Goal: Task Accomplishment & Management: Complete application form

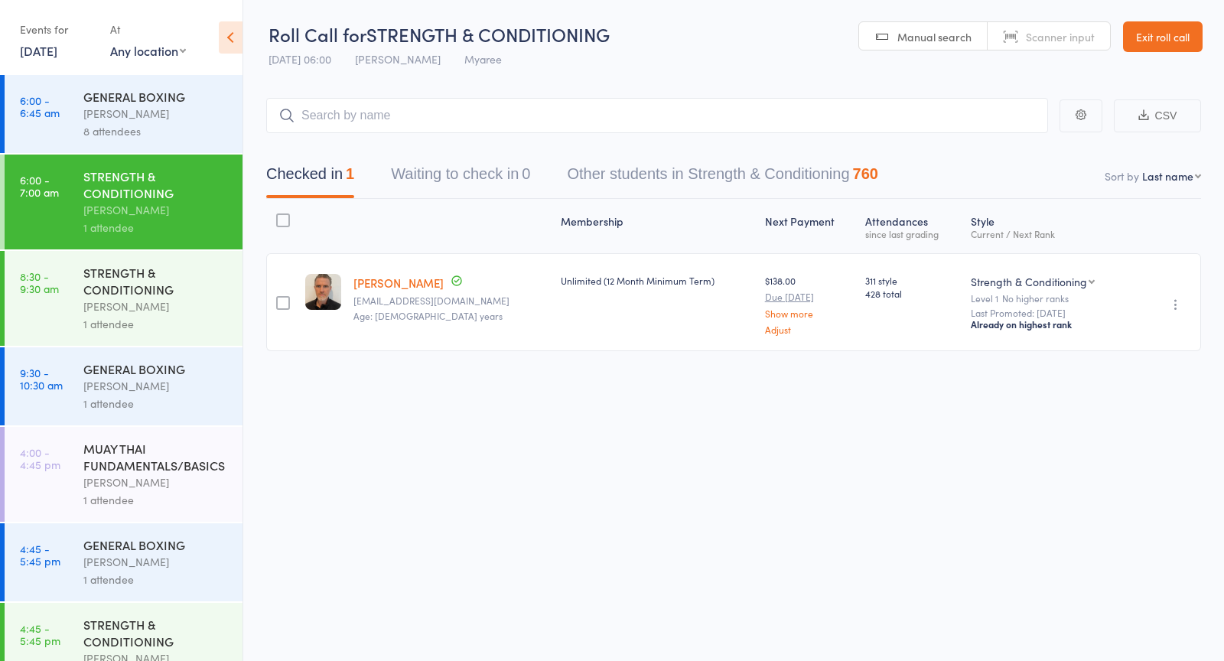
click at [113, 88] on div "GENERAL BOXING" at bounding box center [156, 96] width 146 height 17
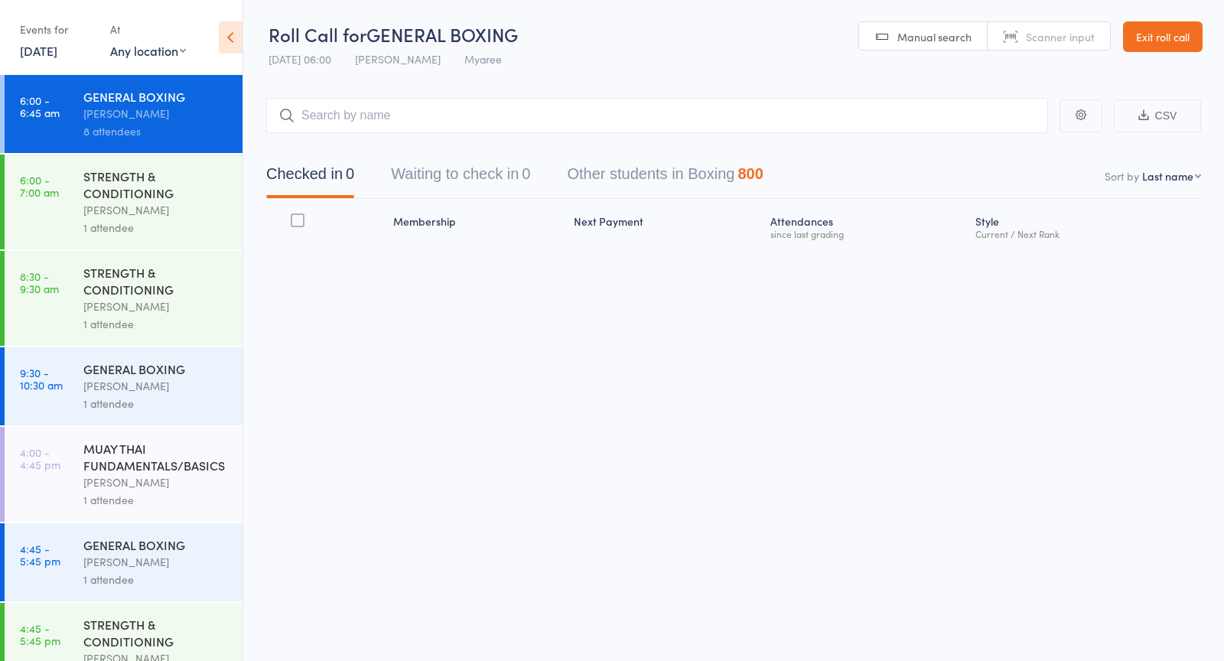
click at [488, 184] on button "Waiting to check in 0" at bounding box center [460, 178] width 139 height 41
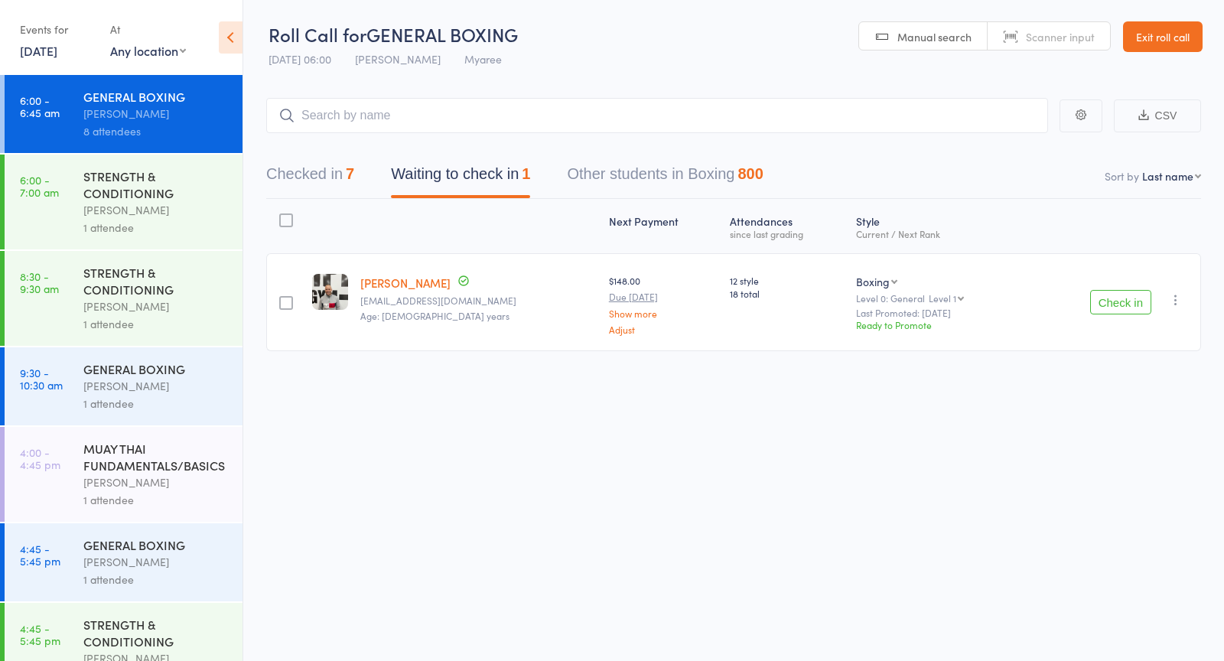
click at [1142, 304] on button "Check in" at bounding box center [1120, 302] width 61 height 24
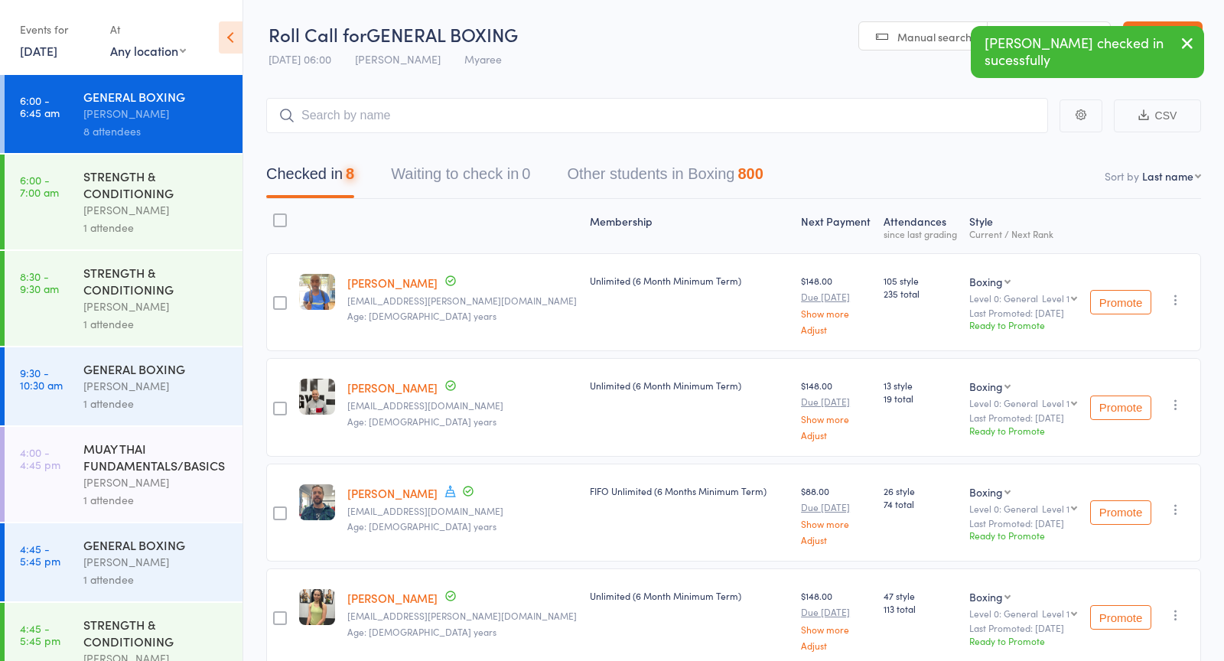
click at [155, 323] on div "1 attendee" at bounding box center [156, 324] width 146 height 18
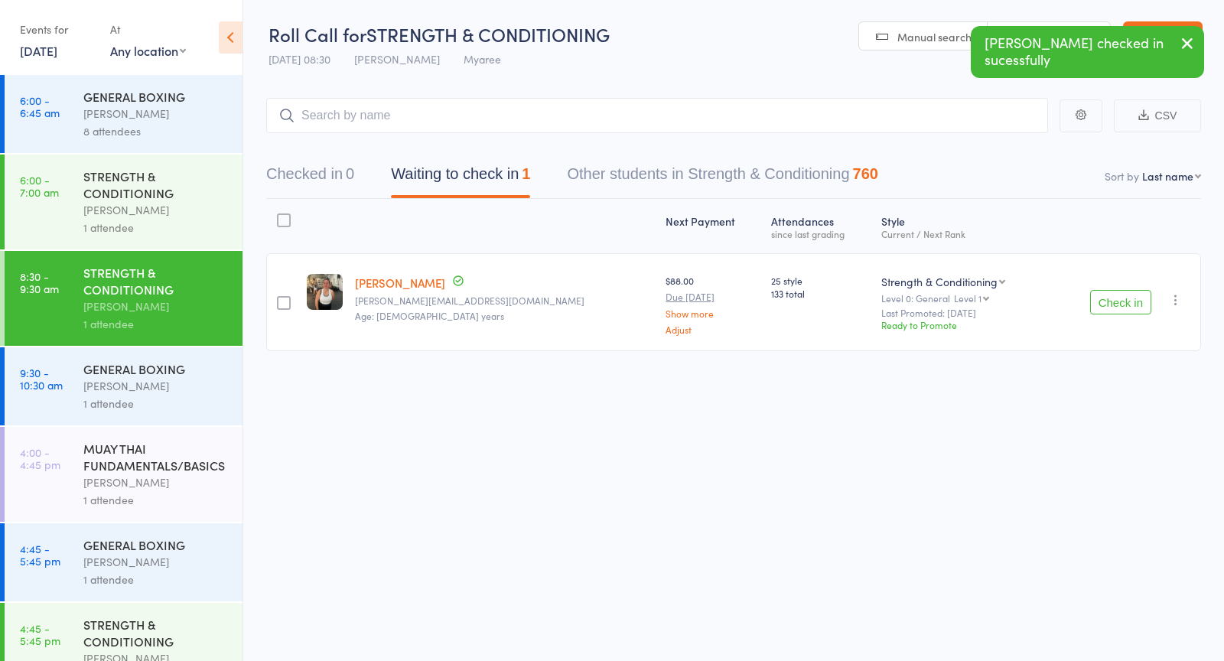
click at [153, 386] on div "Duran Singh" at bounding box center [156, 386] width 146 height 18
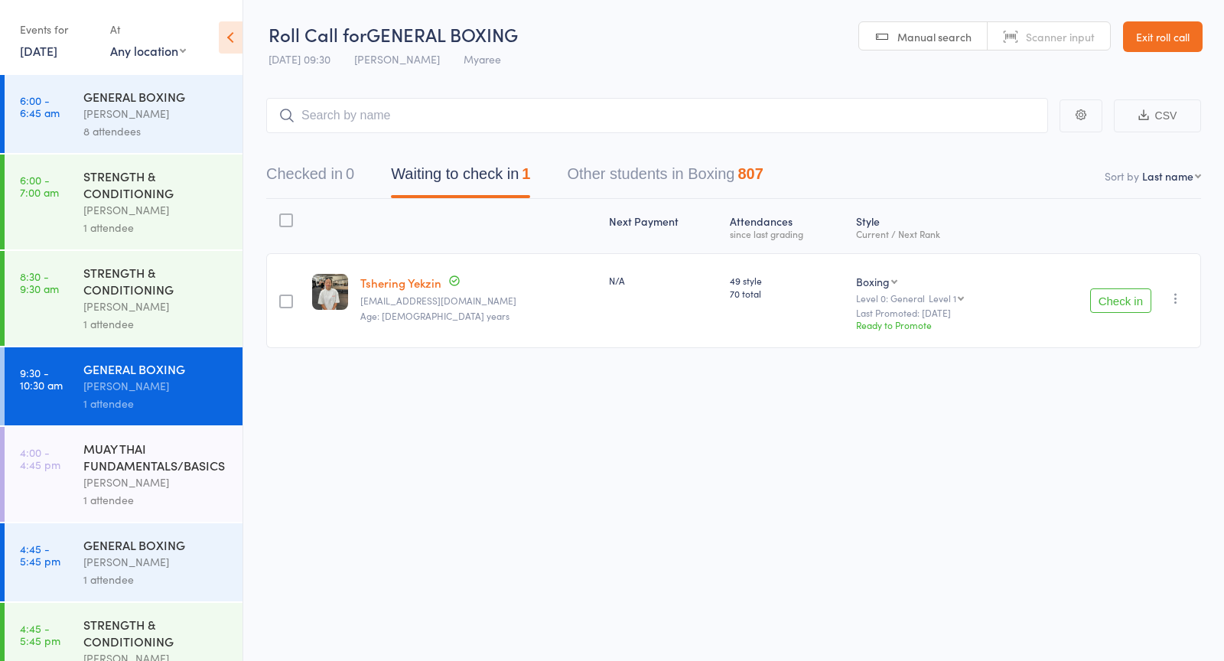
click at [139, 298] on div "STRENGTH & CONDITIONING" at bounding box center [156, 281] width 146 height 34
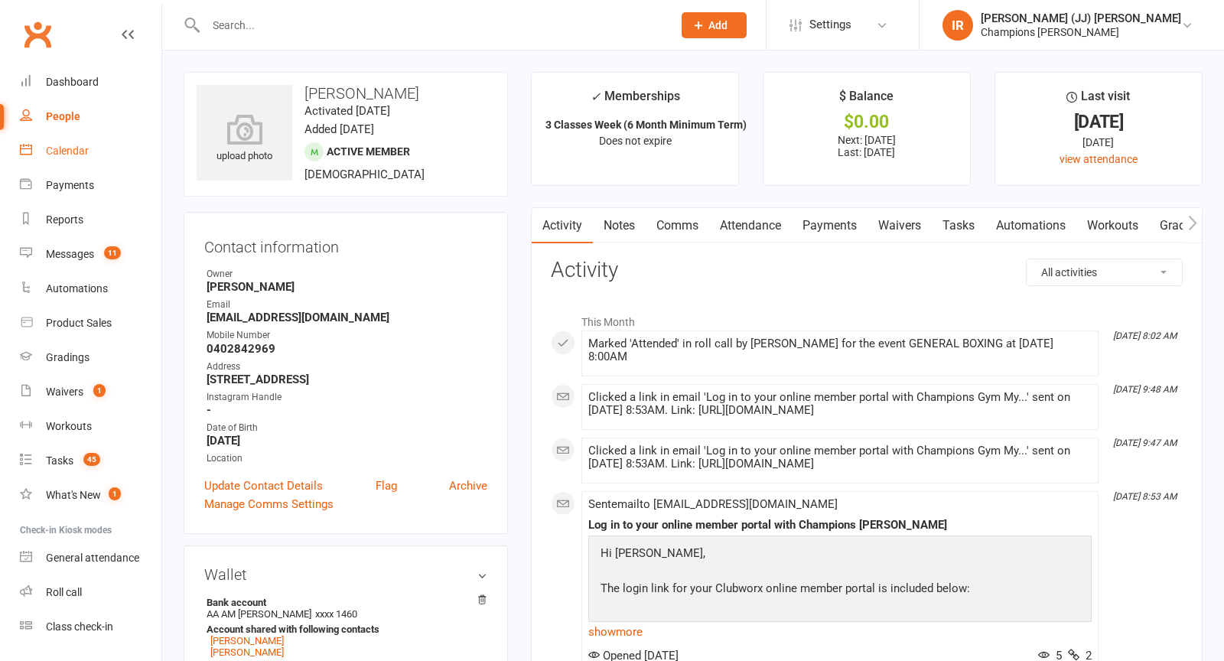
click at [73, 144] on link "Calendar" at bounding box center [91, 151] width 142 height 34
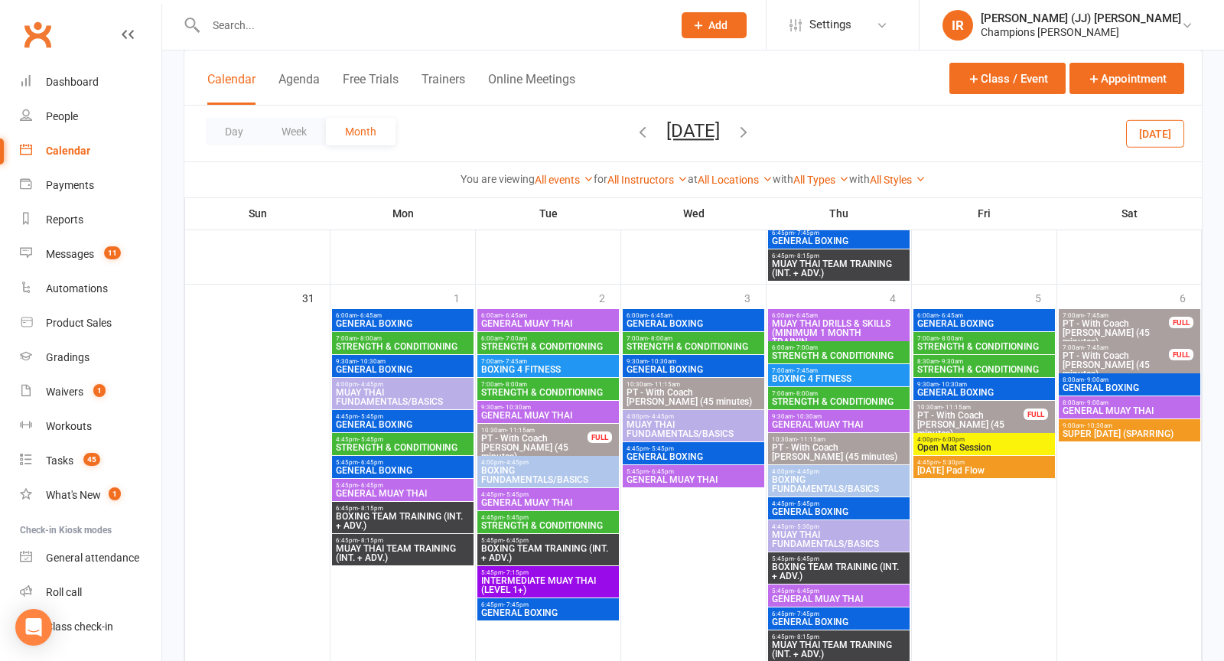
scroll to position [2081, 0]
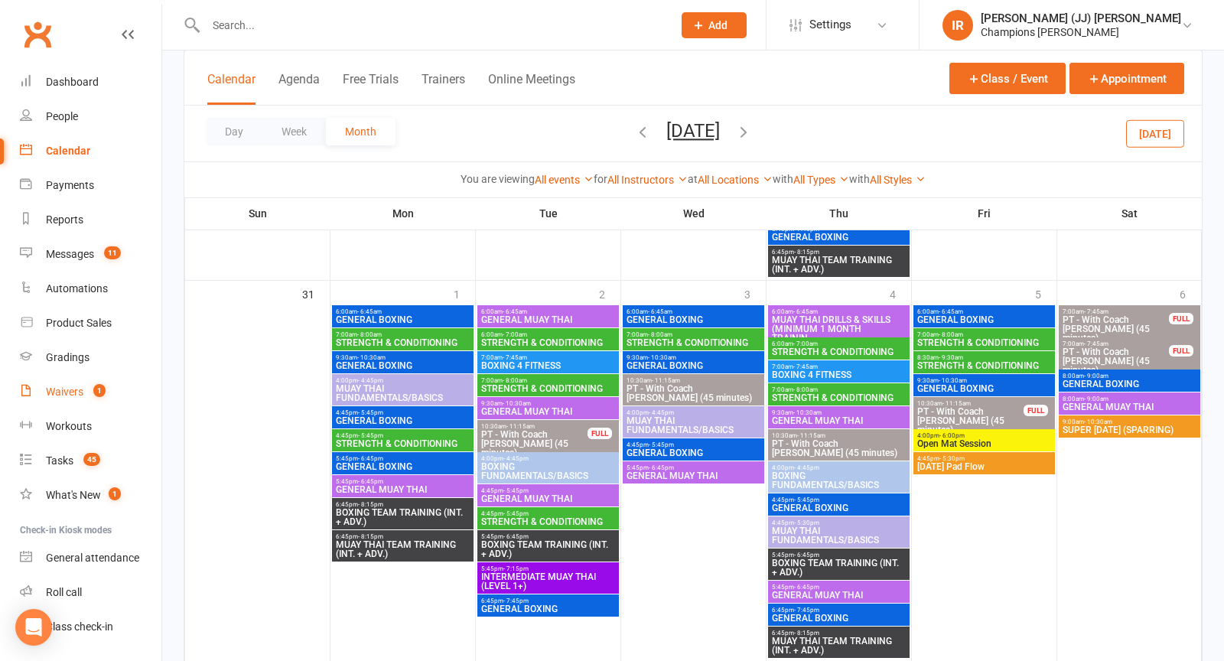
click at [79, 393] on div "Waivers" at bounding box center [64, 392] width 37 height 12
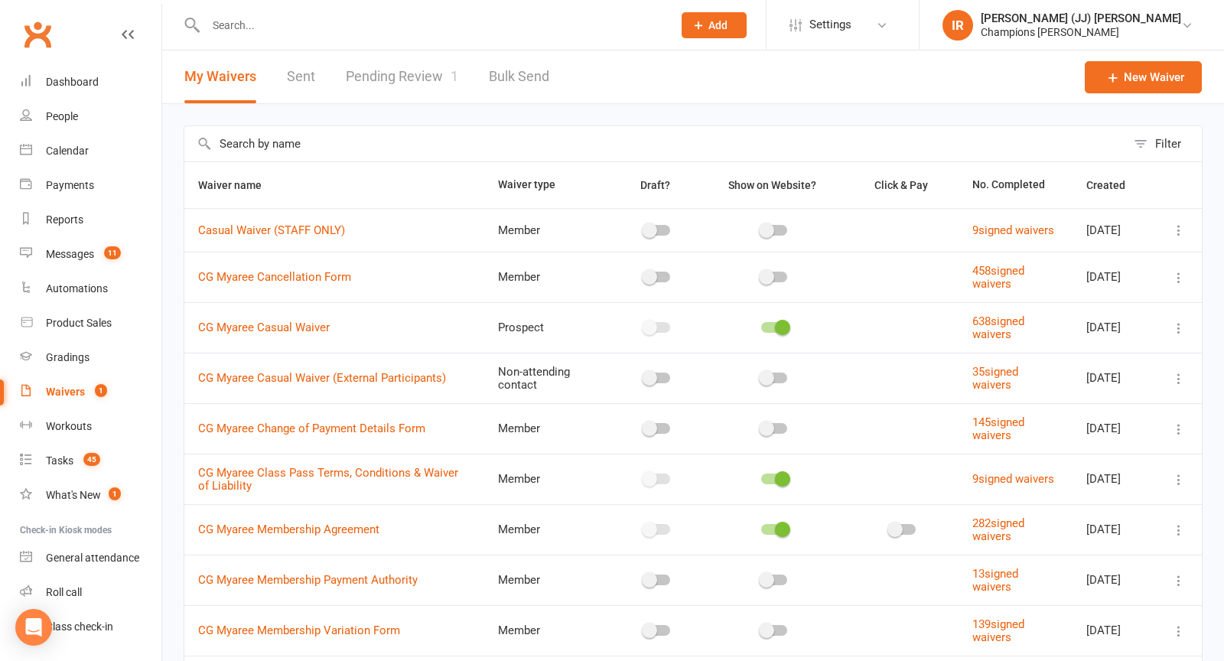
click at [380, 71] on link "Pending Review 1" at bounding box center [402, 76] width 112 height 53
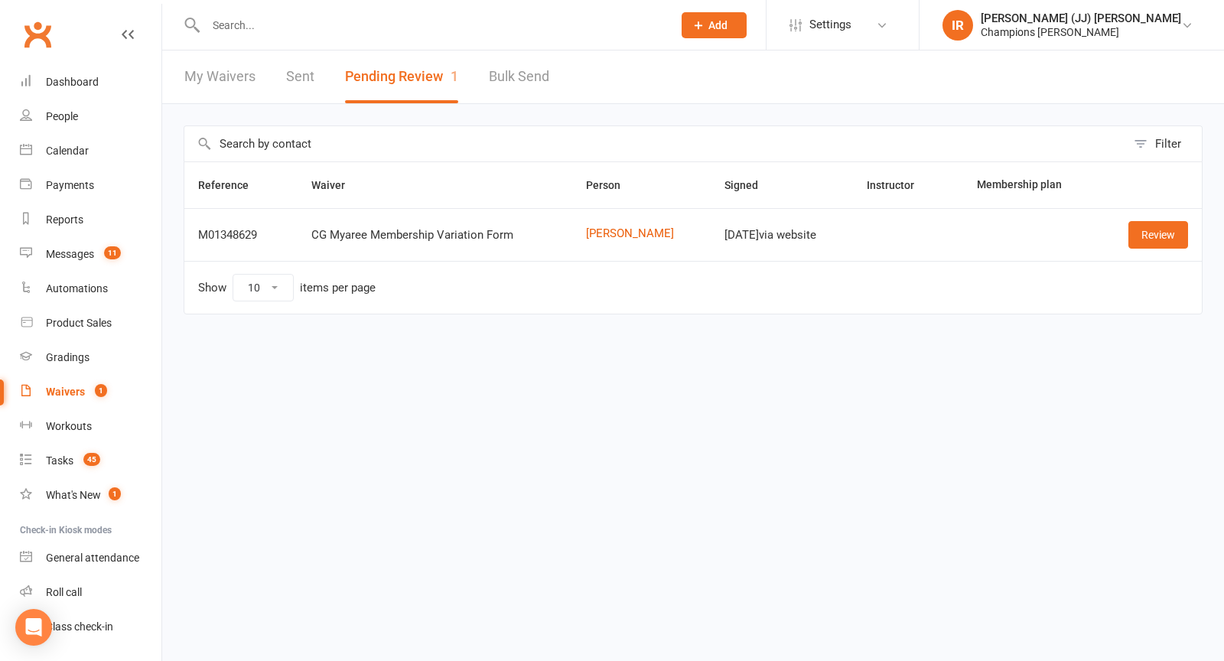
click at [246, 34] on input "text" at bounding box center [431, 25] width 461 height 21
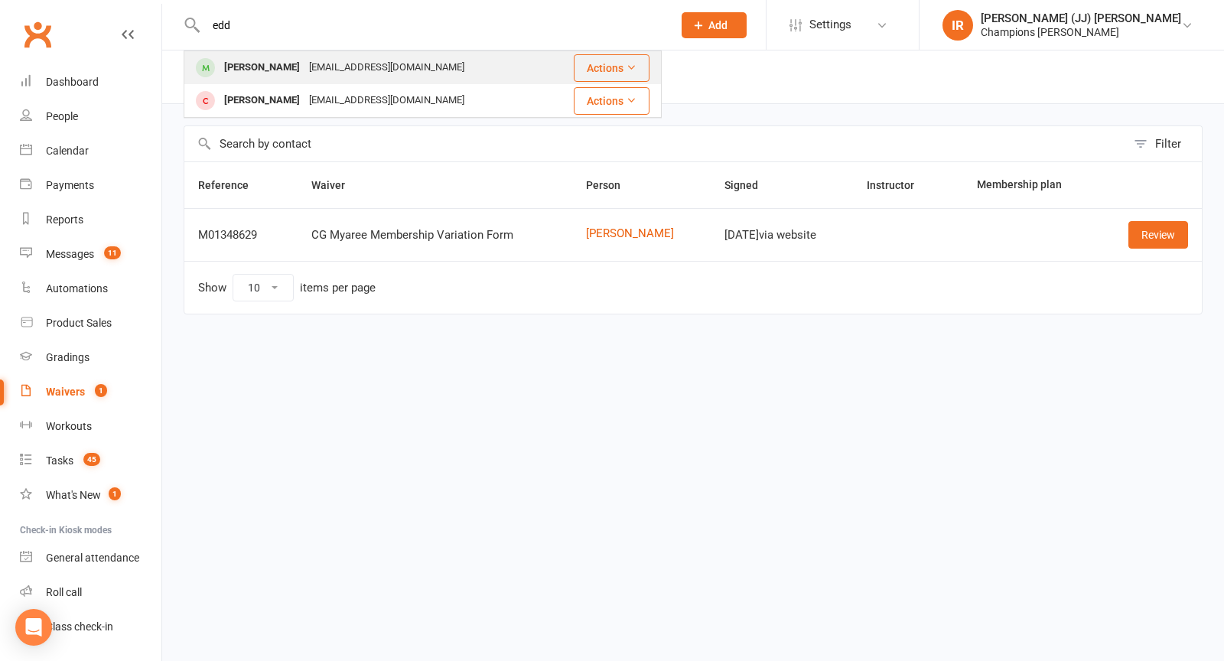
type input "edd"
click at [269, 67] on div "Tommi Eddy" at bounding box center [262, 68] width 85 height 22
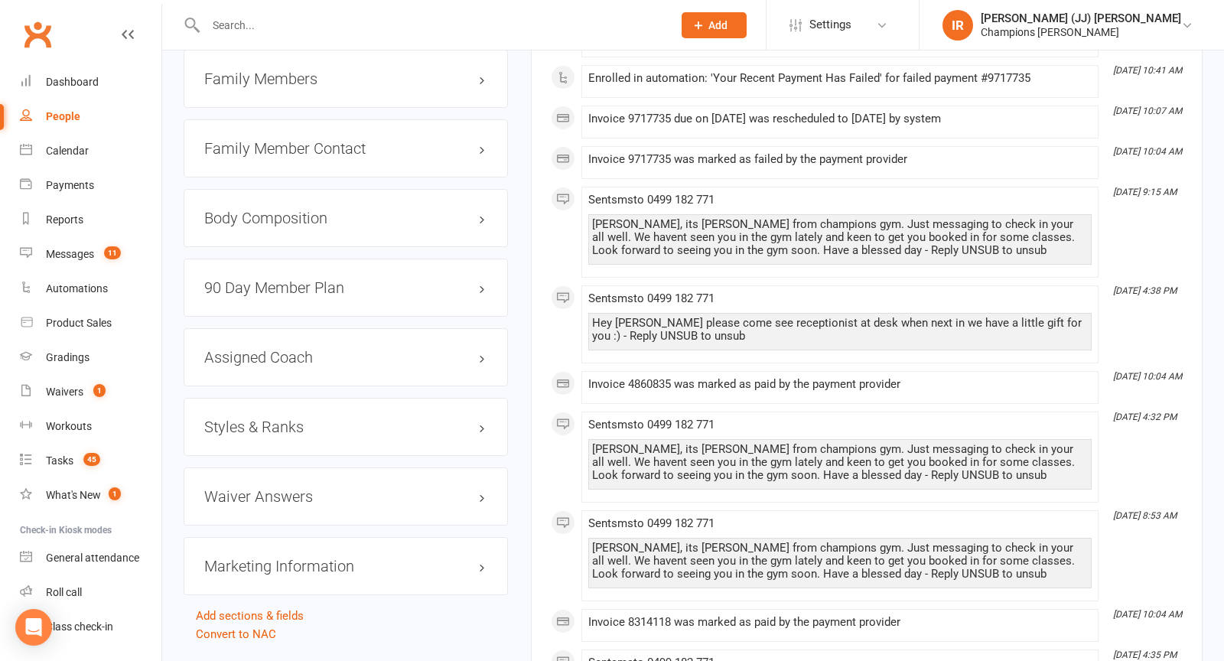
scroll to position [1447, 0]
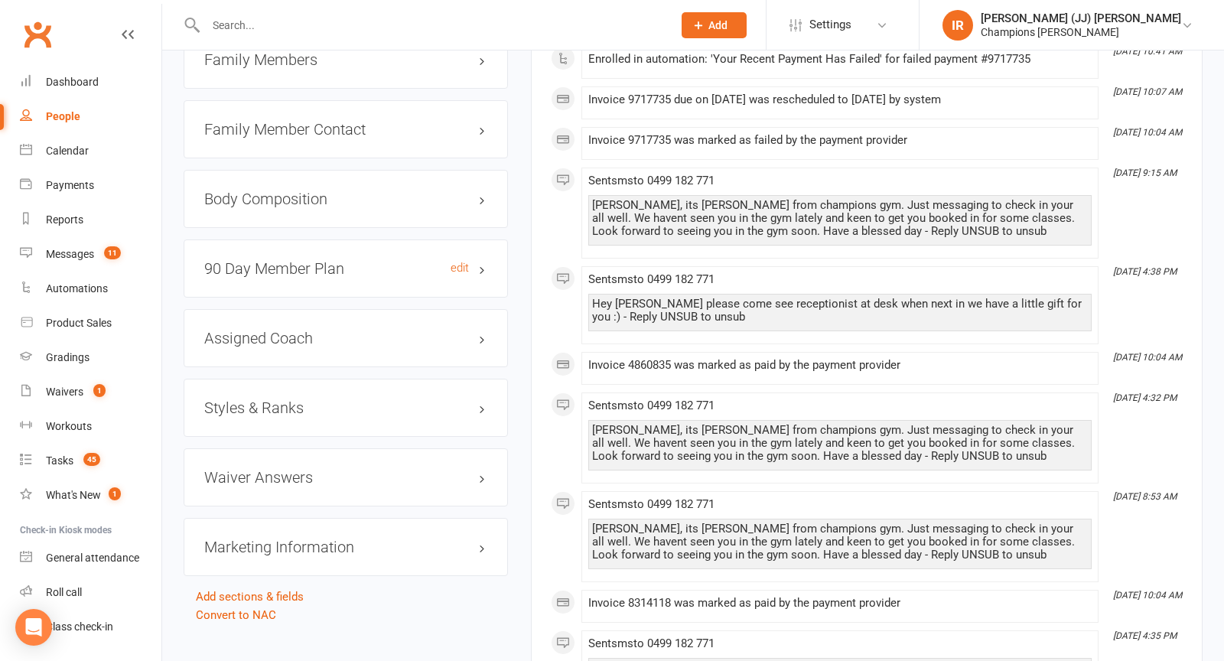
click at [302, 260] on h3 "90 Day Member Plan edit" at bounding box center [345, 268] width 283 height 17
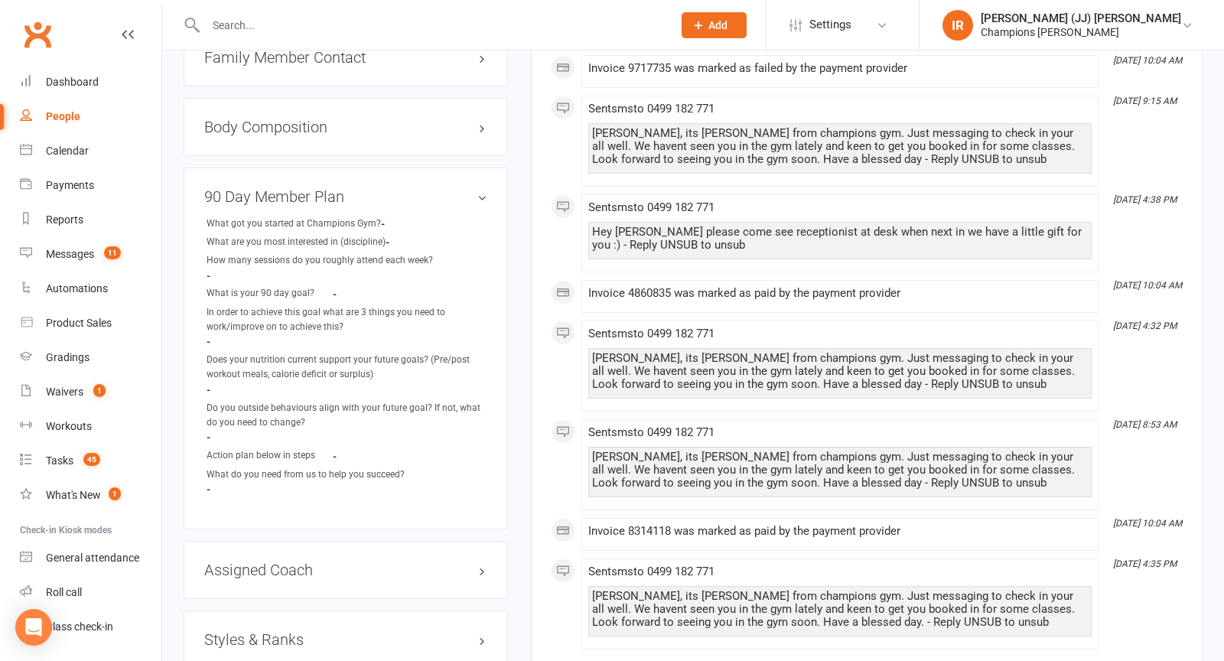
scroll to position [1536, 0]
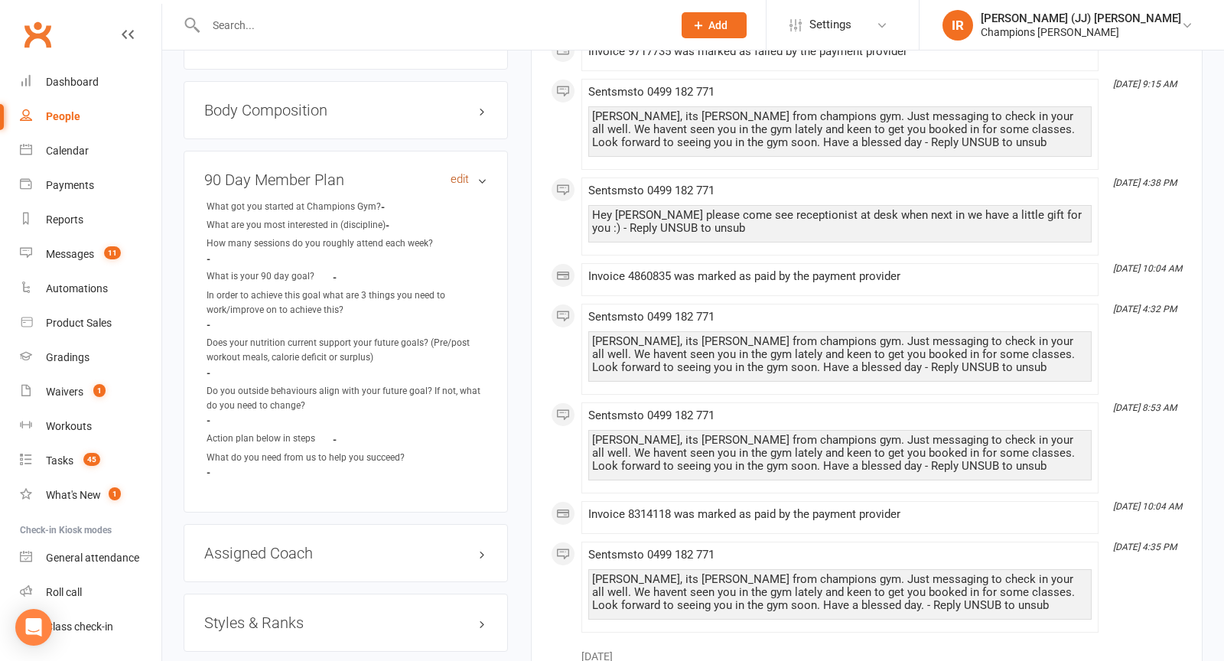
click at [457, 173] on link "edit" at bounding box center [460, 179] width 18 height 13
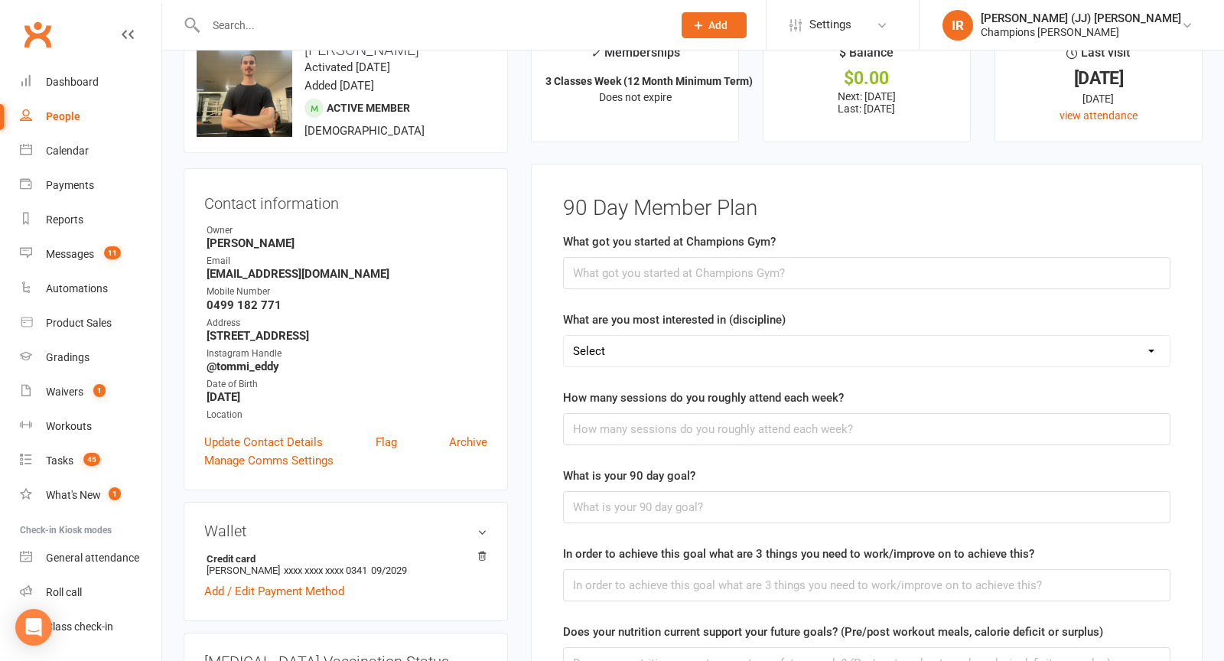
scroll to position [0, 0]
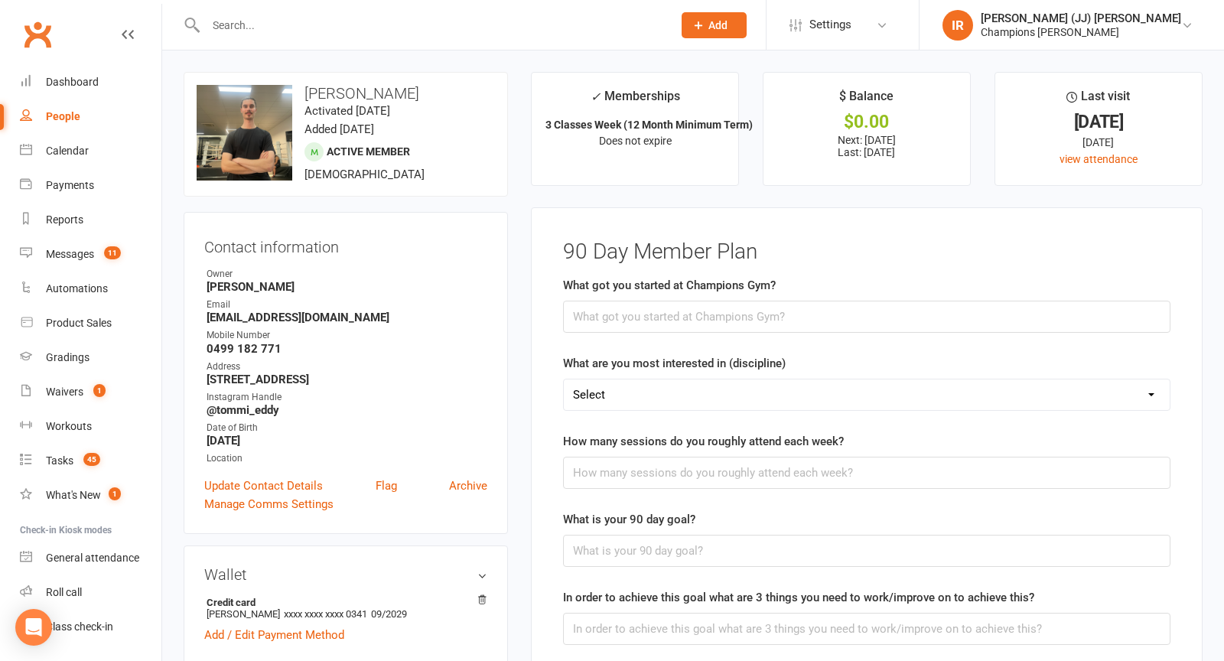
click at [264, 16] on input "text" at bounding box center [431, 25] width 461 height 21
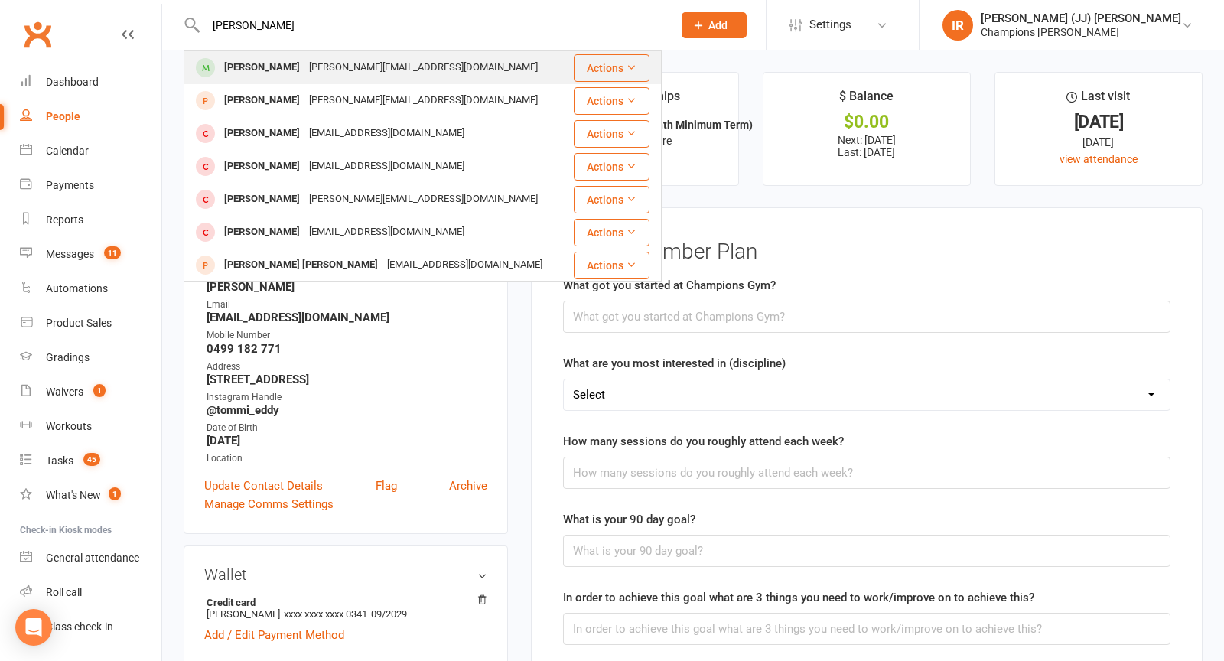
type input "sarah"
click at [274, 70] on div "Sarah Sharpe" at bounding box center [262, 68] width 85 height 22
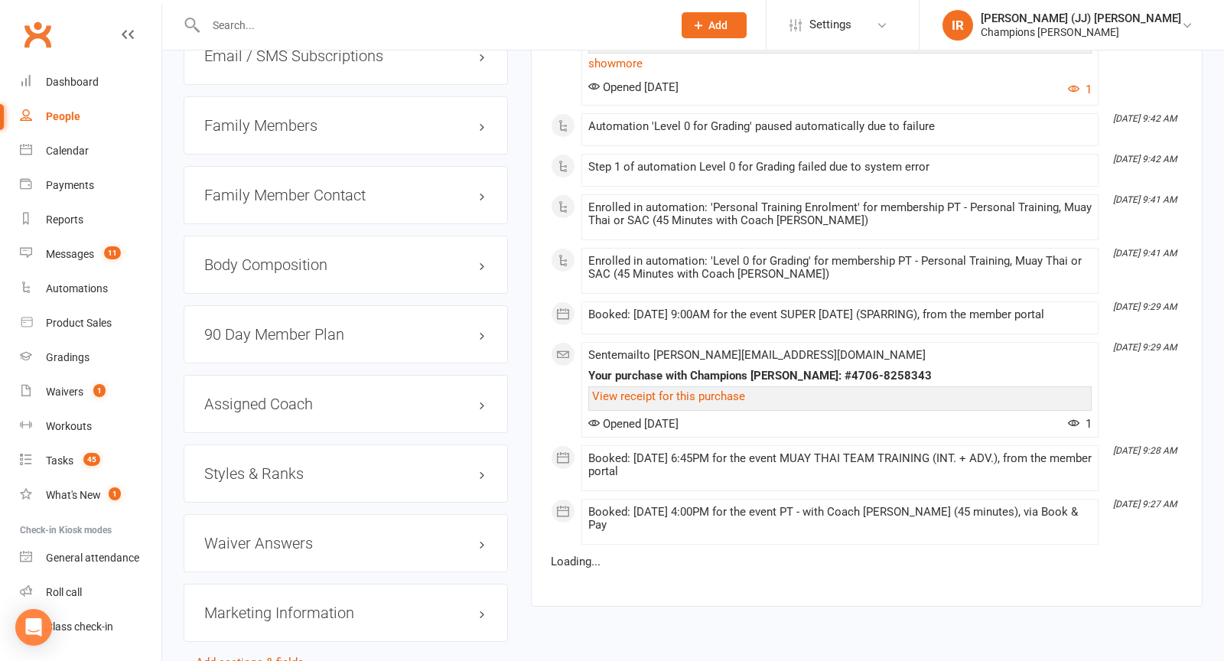
scroll to position [1470, 0]
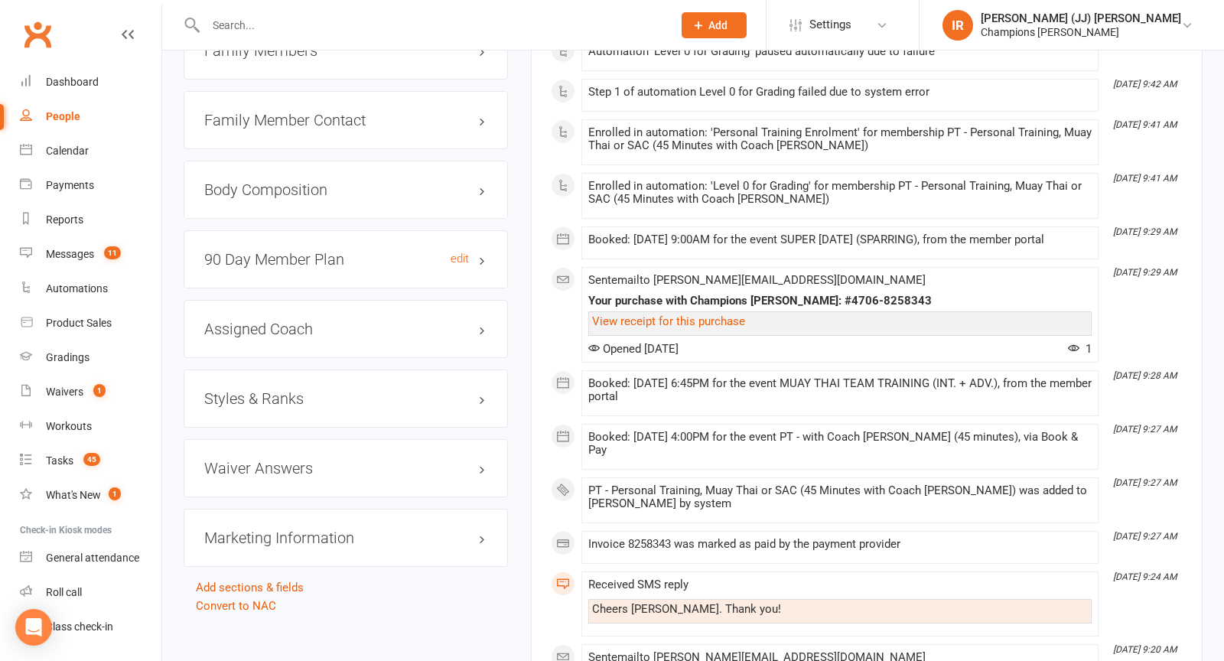
click at [350, 252] on h3 "90 Day Member Plan edit" at bounding box center [345, 259] width 283 height 17
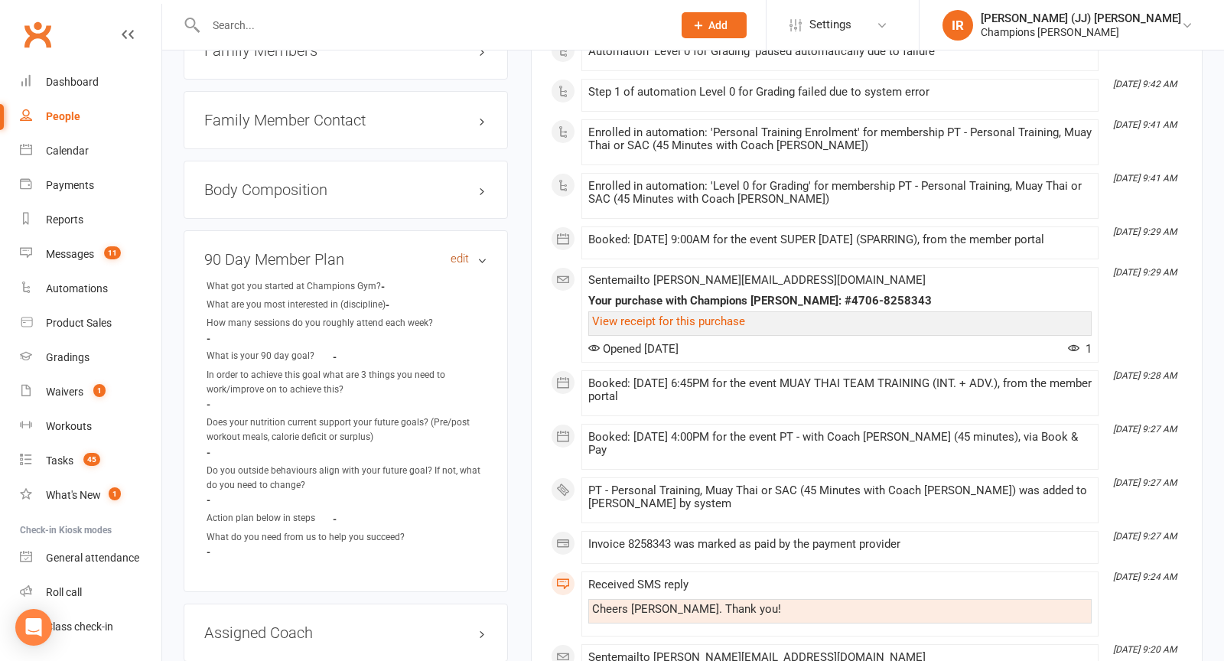
click at [459, 252] on link "edit" at bounding box center [460, 258] width 18 height 13
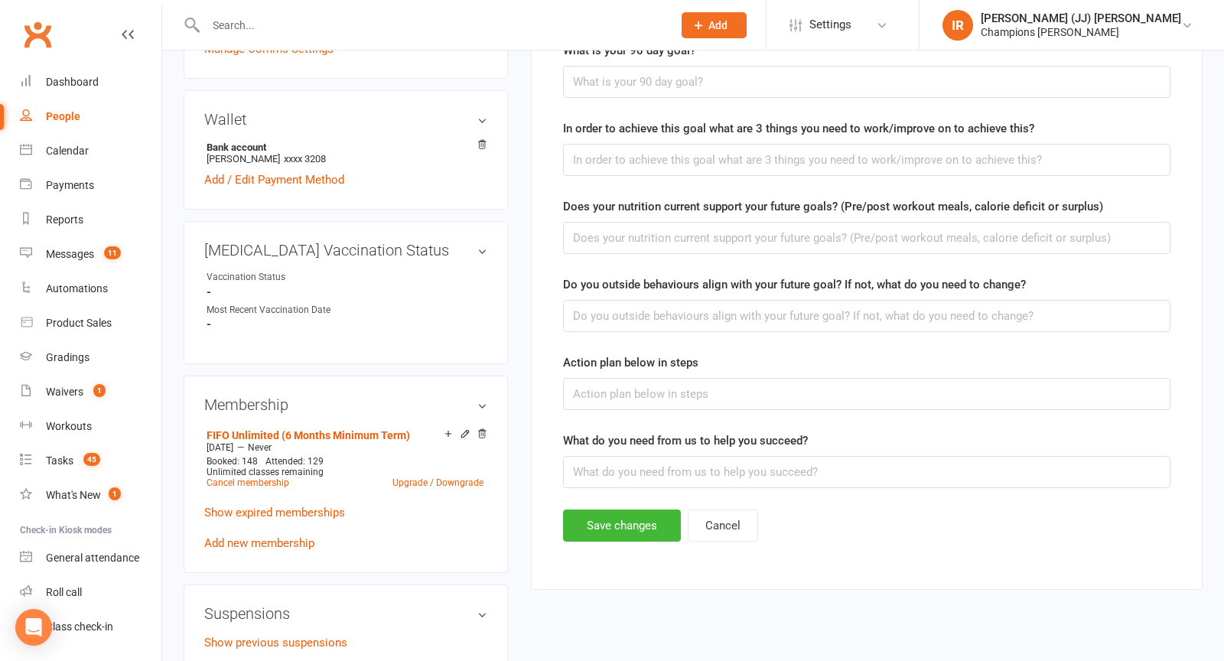
scroll to position [468, 0]
click at [719, 526] on button "Cancel" at bounding box center [723, 526] width 70 height 32
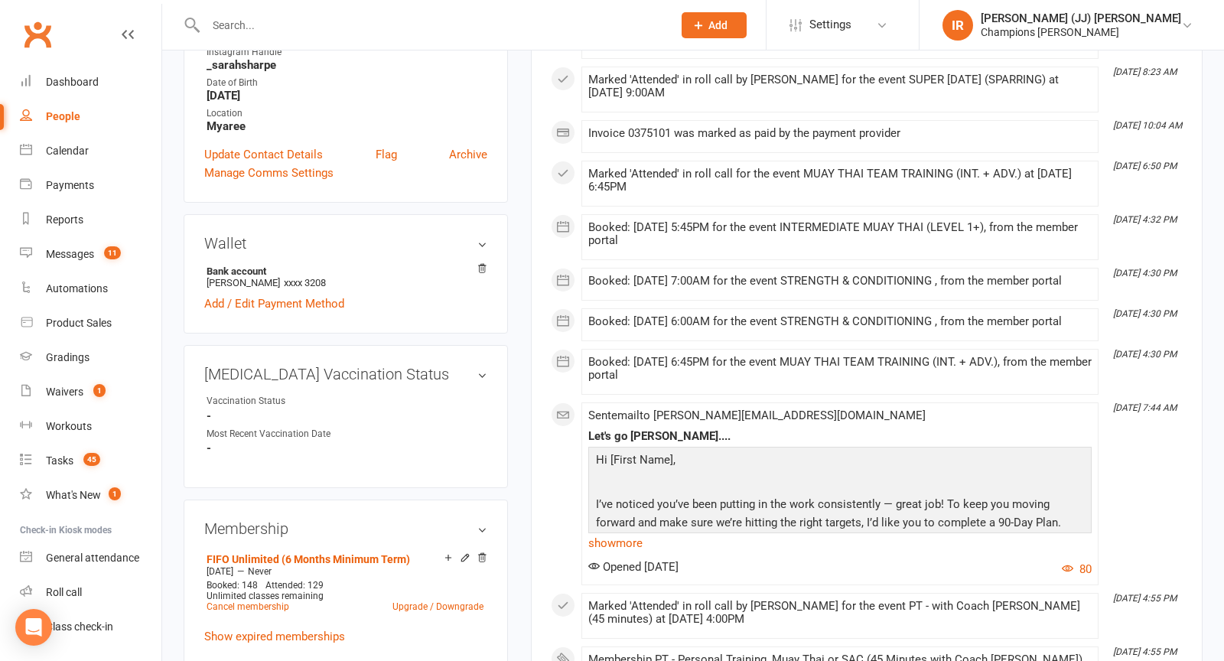
scroll to position [0, 0]
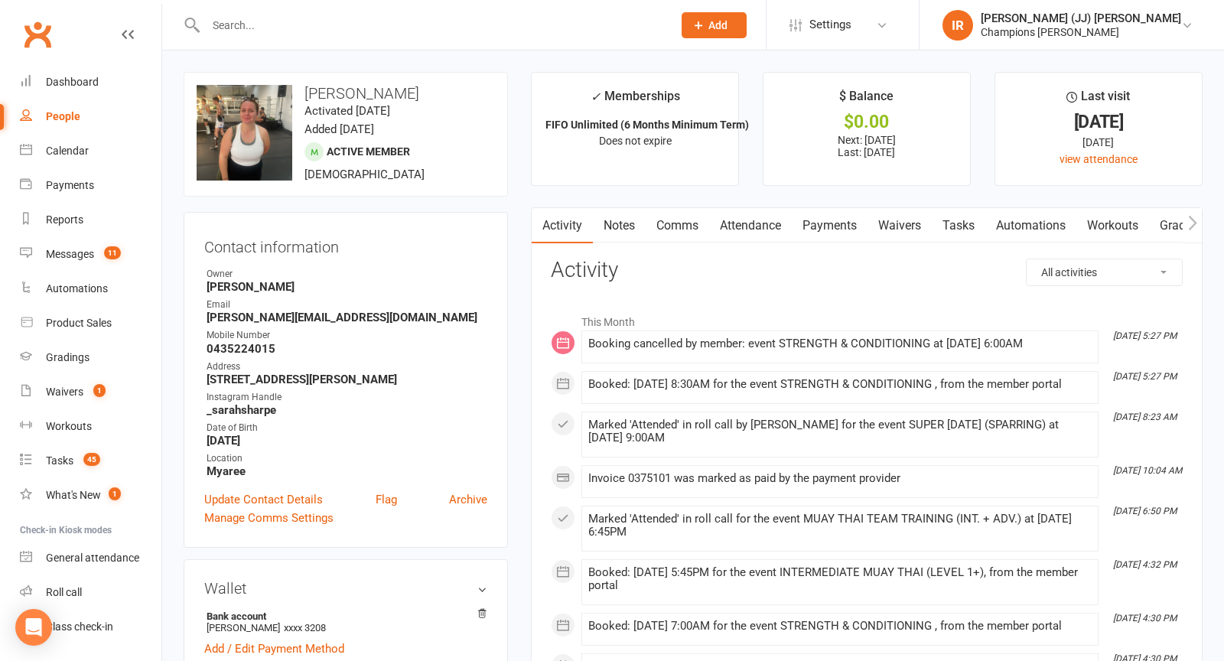
click at [482, 142] on div "upload photo change photo Sarah Sharpe Activated 22 October, 2024 Added 21 Octo…" at bounding box center [346, 134] width 324 height 125
click at [667, 265] on h3 "Activity" at bounding box center [867, 271] width 632 height 24
click at [86, 158] on link "Calendar" at bounding box center [91, 151] width 142 height 34
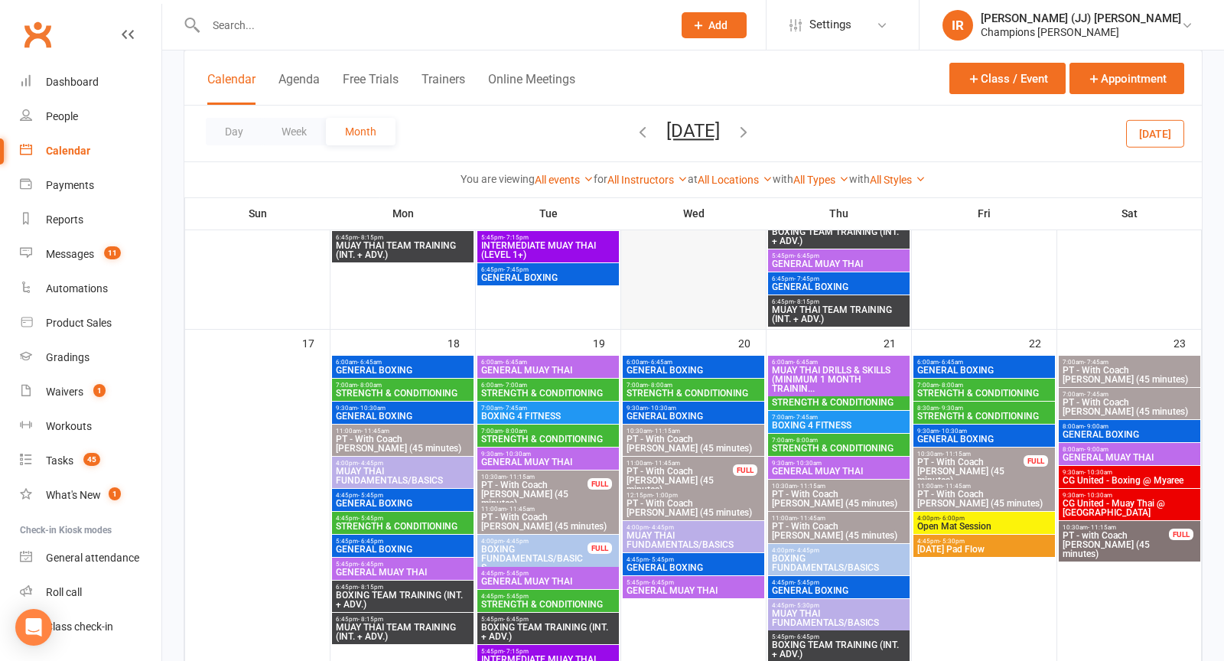
scroll to position [1244, 0]
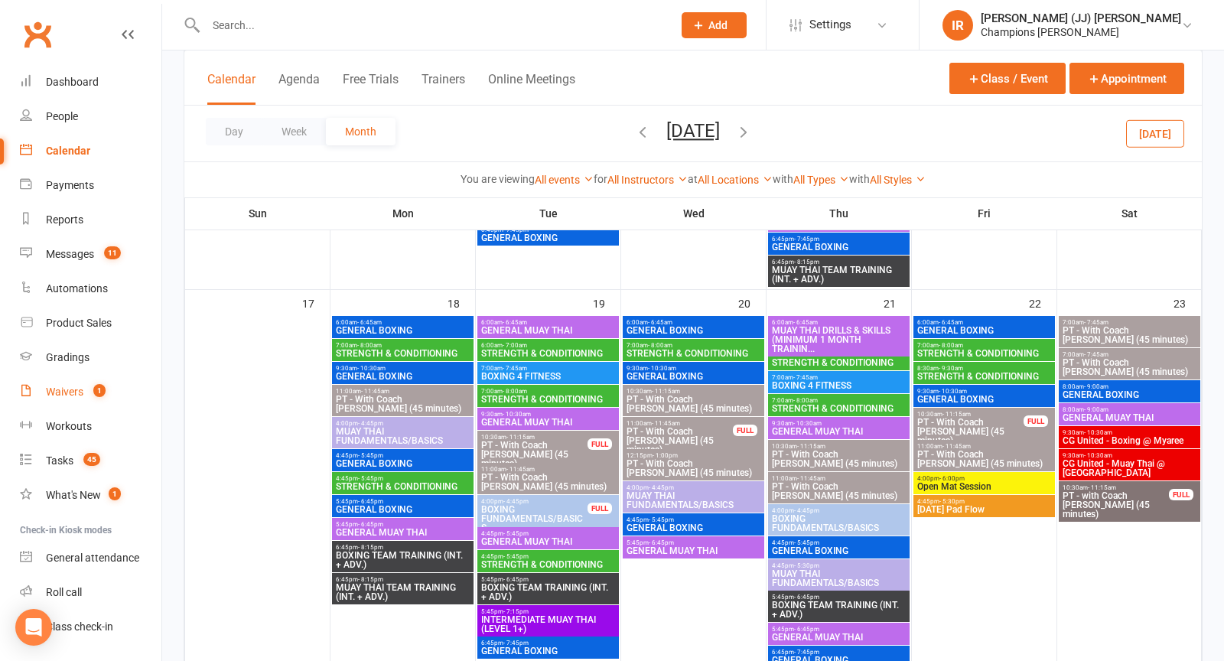
click at [80, 396] on div "Waivers" at bounding box center [64, 392] width 37 height 12
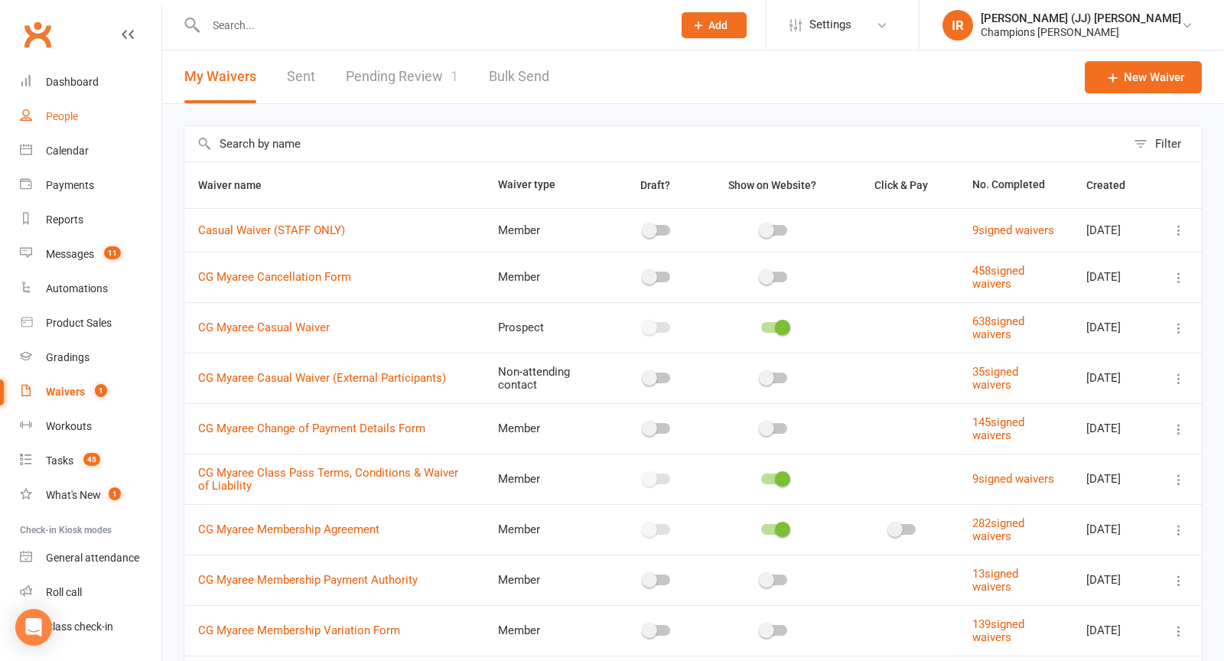
click at [78, 125] on link "People" at bounding box center [91, 116] width 142 height 34
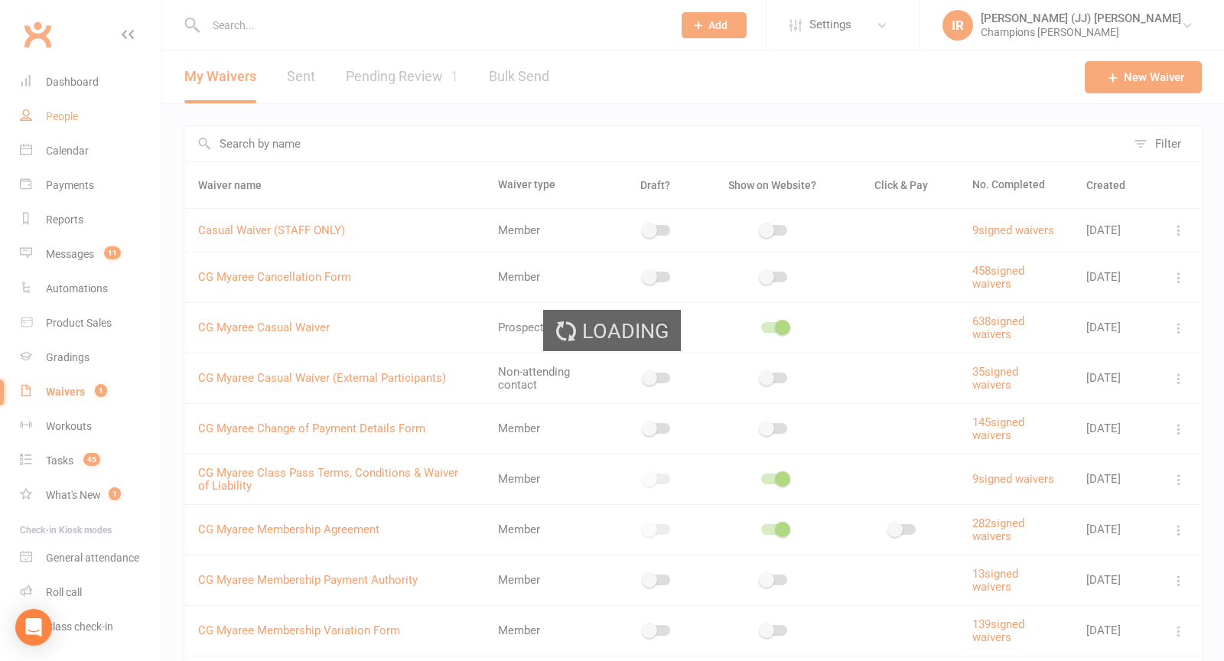
select select "25"
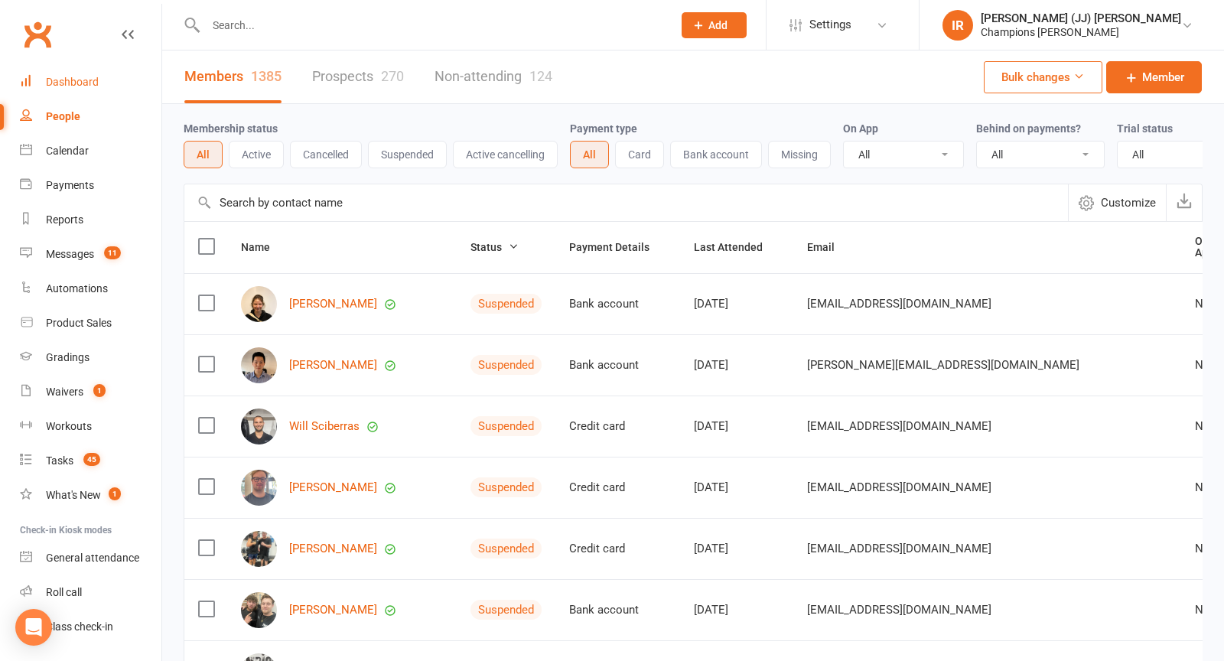
click at [83, 85] on div "Dashboard" at bounding box center [72, 82] width 53 height 12
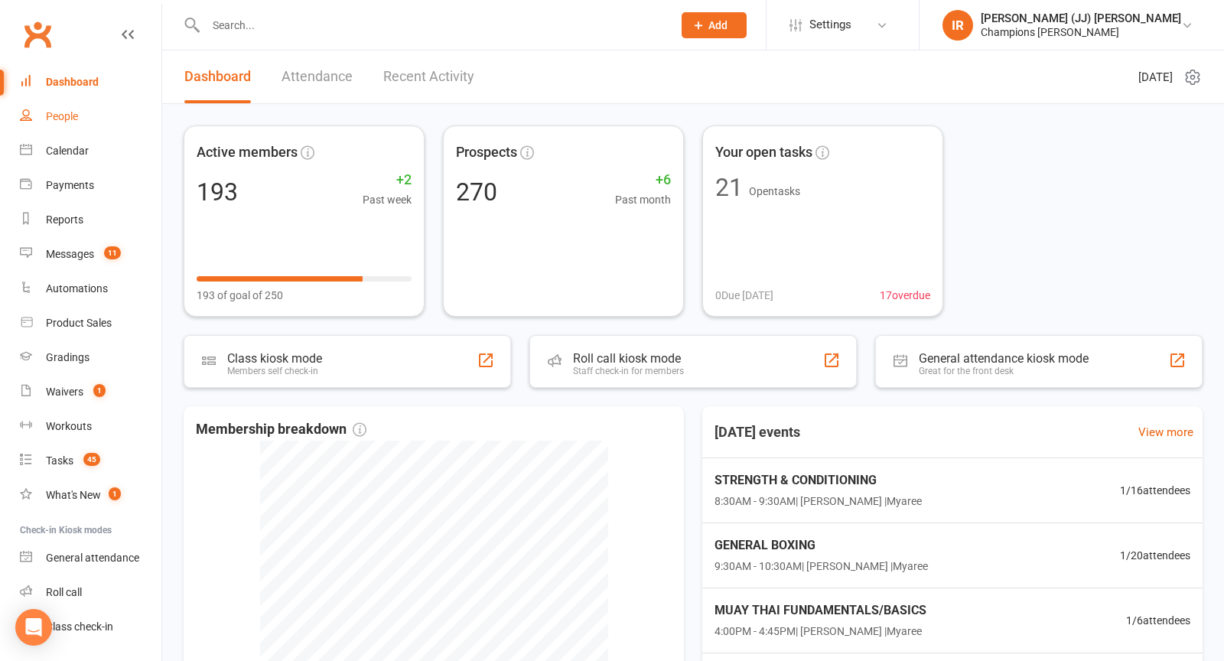
click at [83, 116] on link "People" at bounding box center [91, 116] width 142 height 34
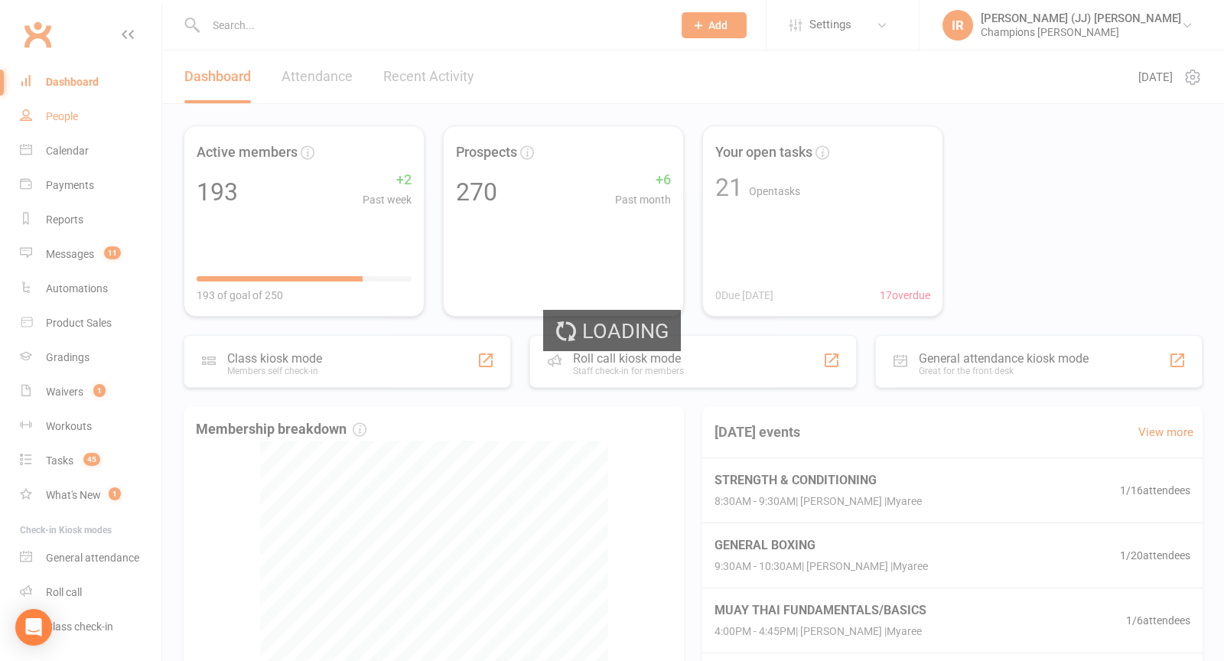
select select "25"
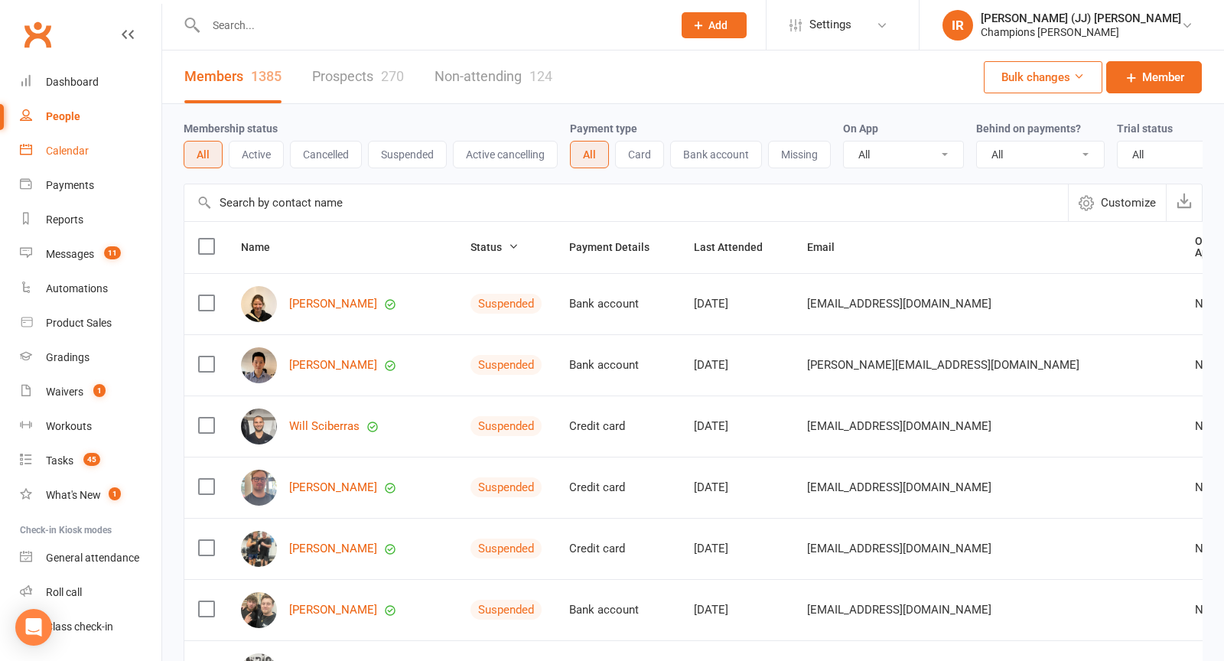
click at [80, 142] on link "Calendar" at bounding box center [91, 151] width 142 height 34
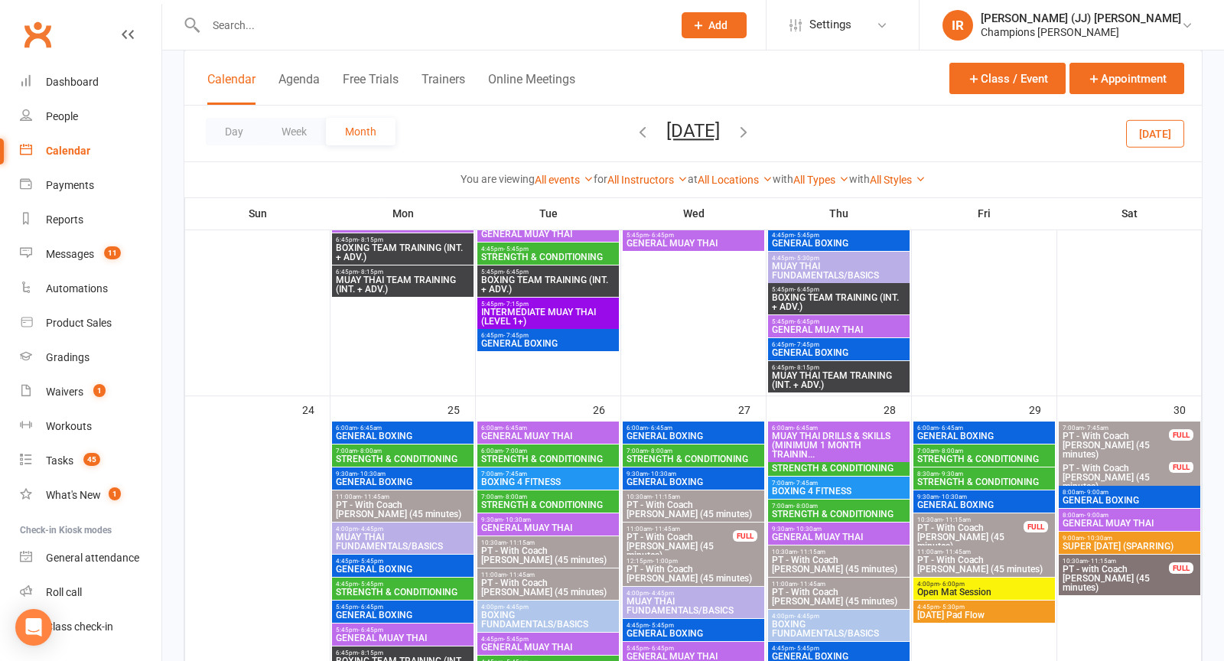
scroll to position [1787, 0]
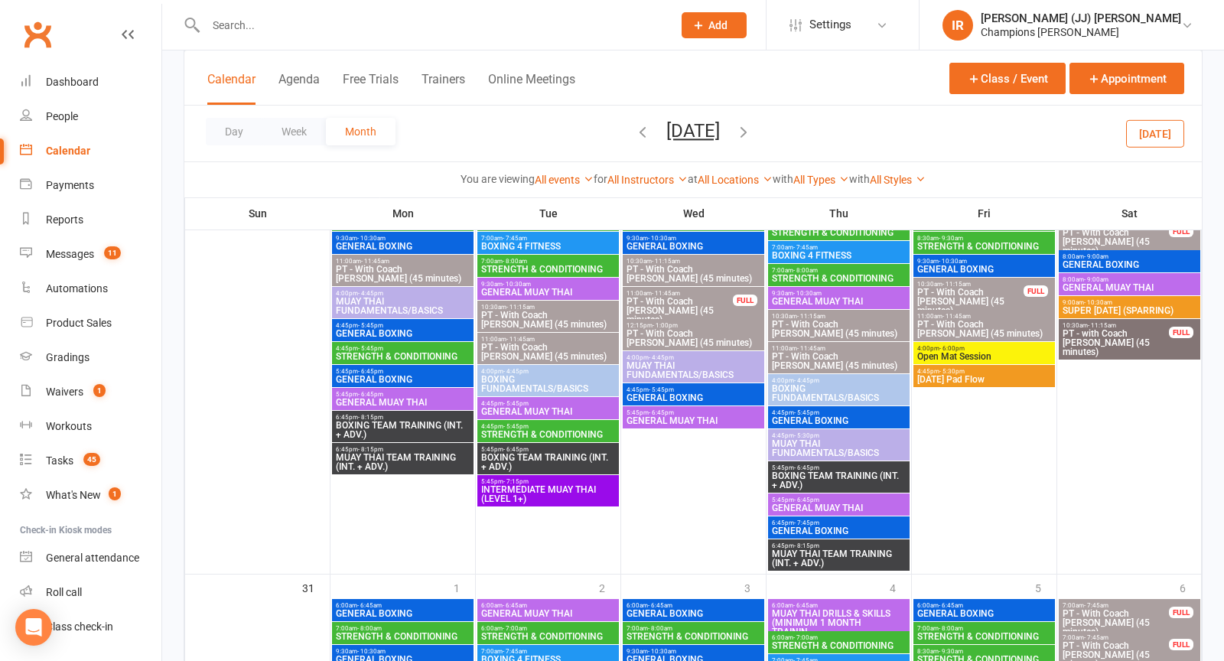
click at [752, 137] on icon "button" at bounding box center [743, 131] width 17 height 17
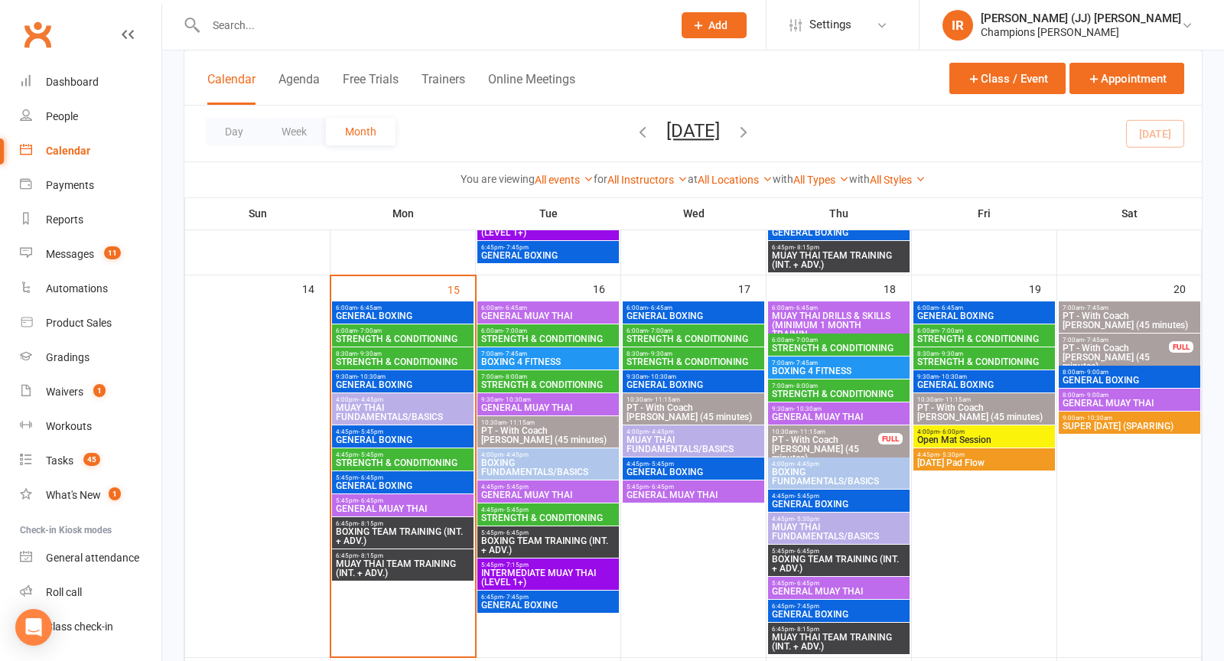
scroll to position [795, 0]
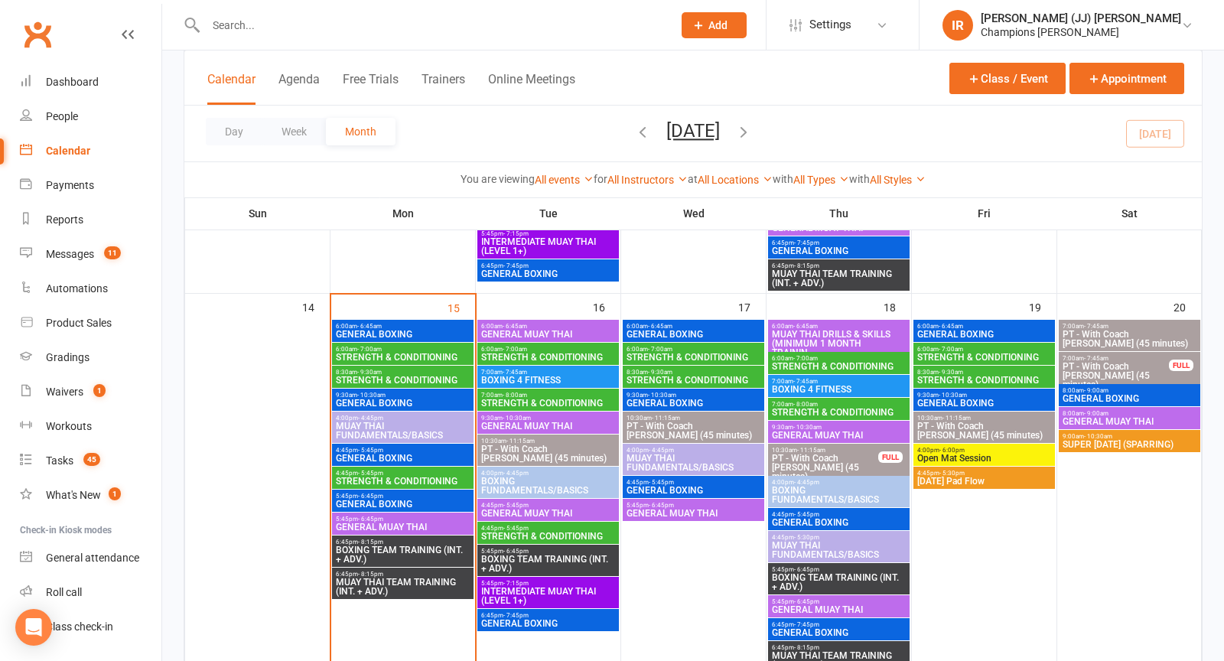
click at [392, 331] on span "GENERAL BOXING" at bounding box center [402, 334] width 135 height 9
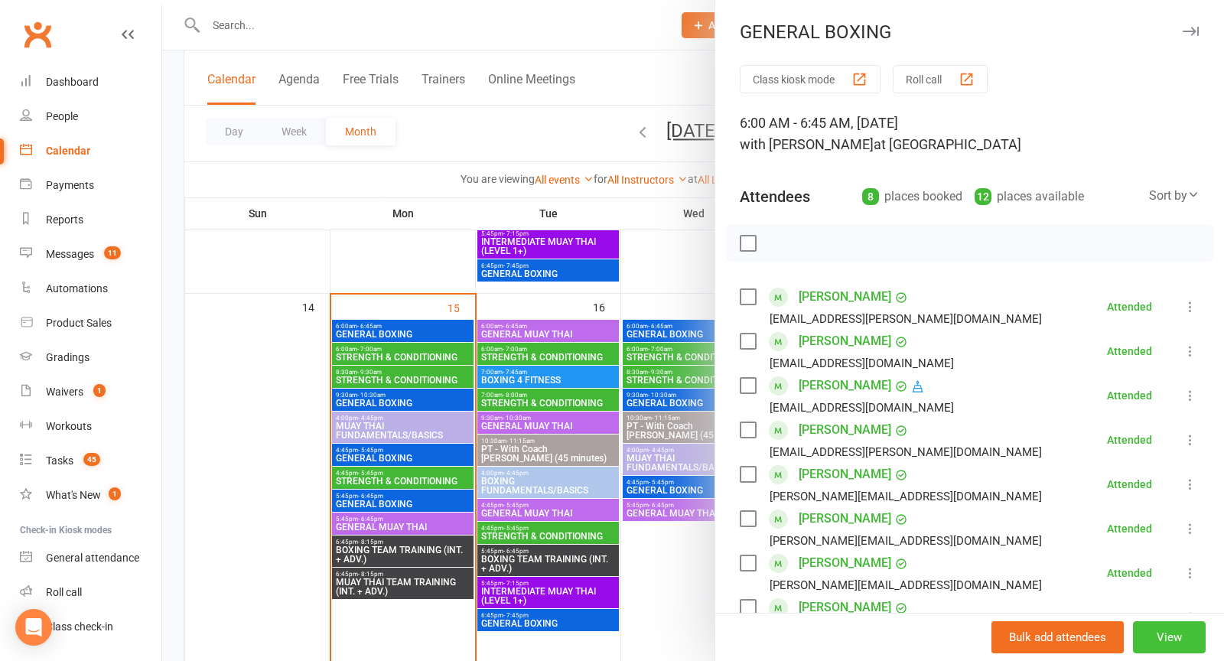
click at [1204, 640] on button "View" at bounding box center [1169, 637] width 73 height 32
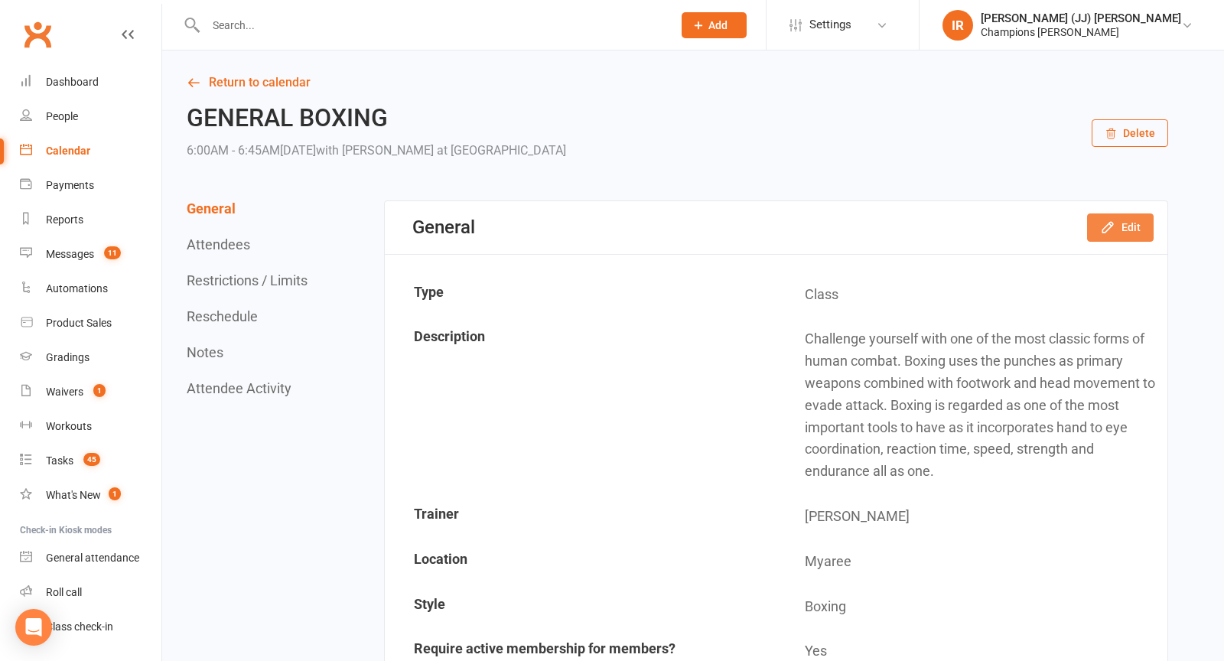
click at [1121, 226] on button "Edit" at bounding box center [1120, 227] width 67 height 28
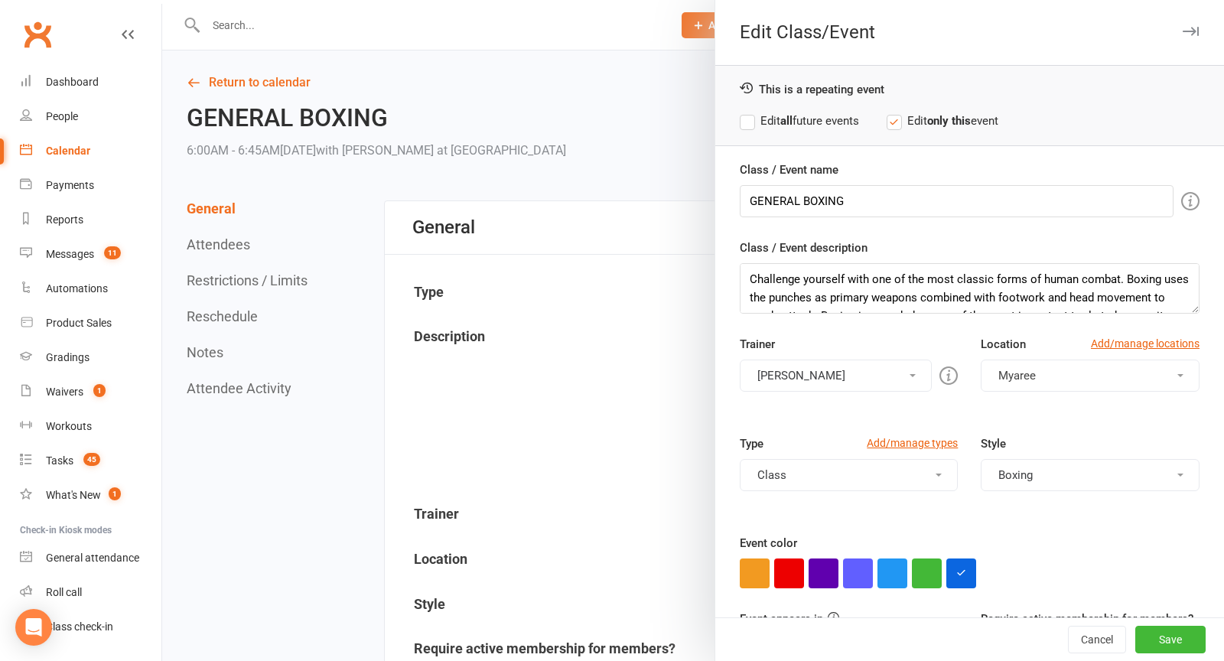
click at [826, 365] on button "Duran Singh" at bounding box center [836, 376] width 193 height 32
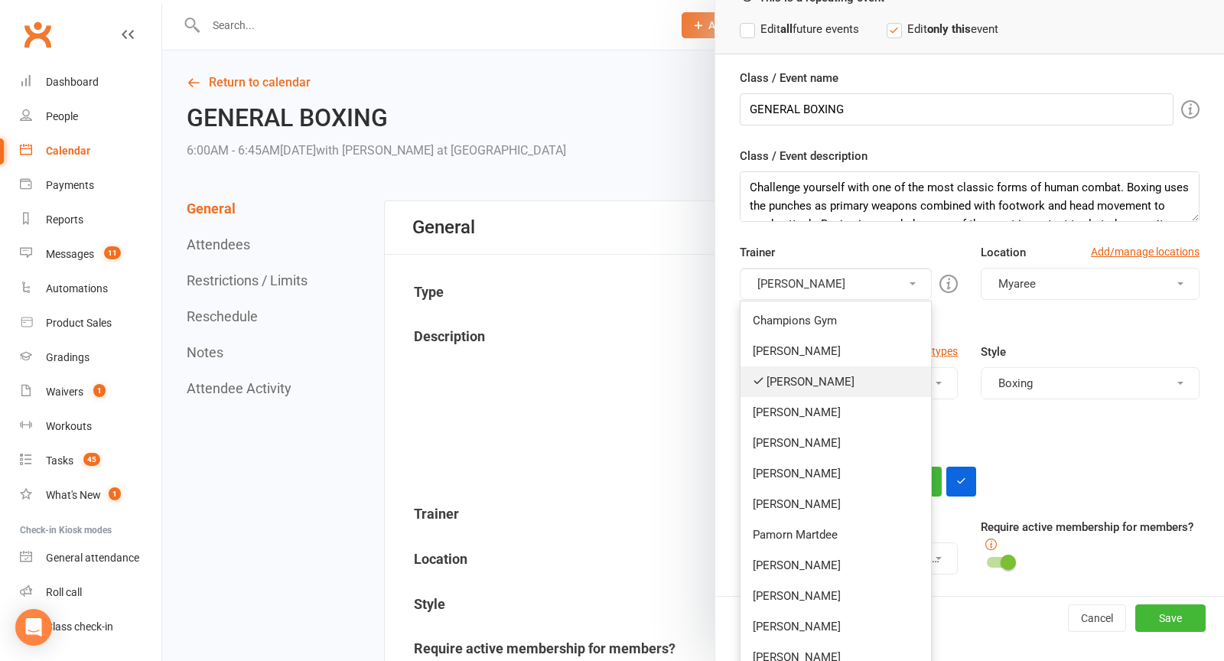
scroll to position [102, 0]
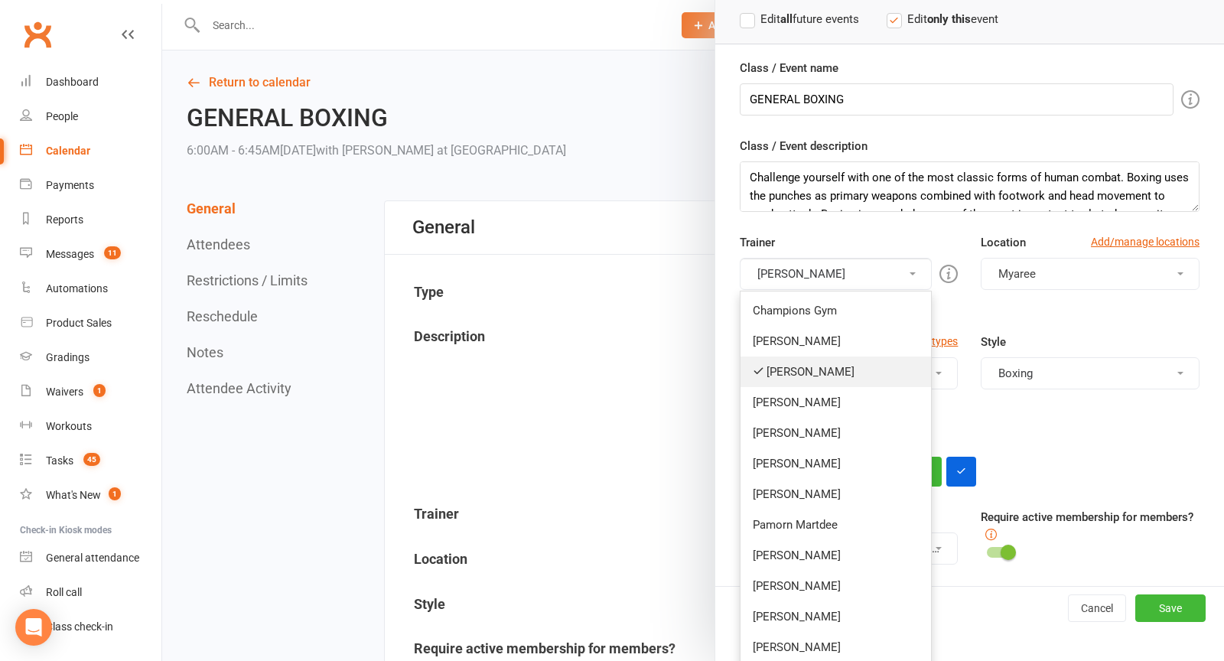
click at [838, 362] on link "Duran Singh" at bounding box center [836, 372] width 191 height 31
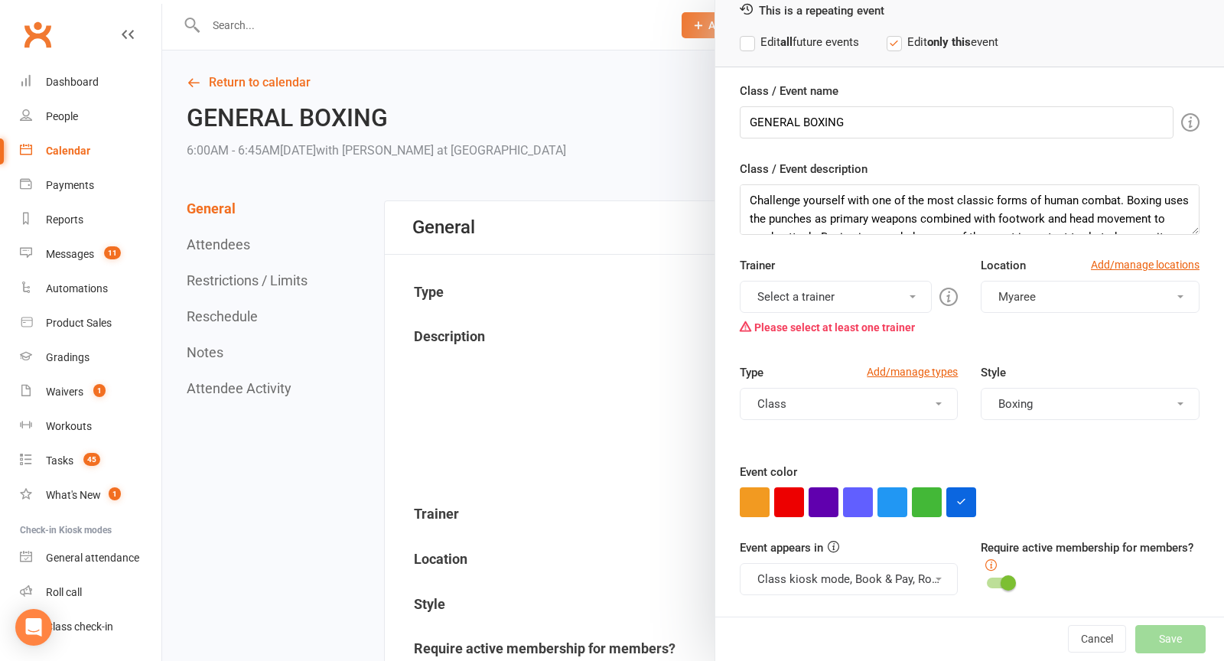
scroll to position [73, 0]
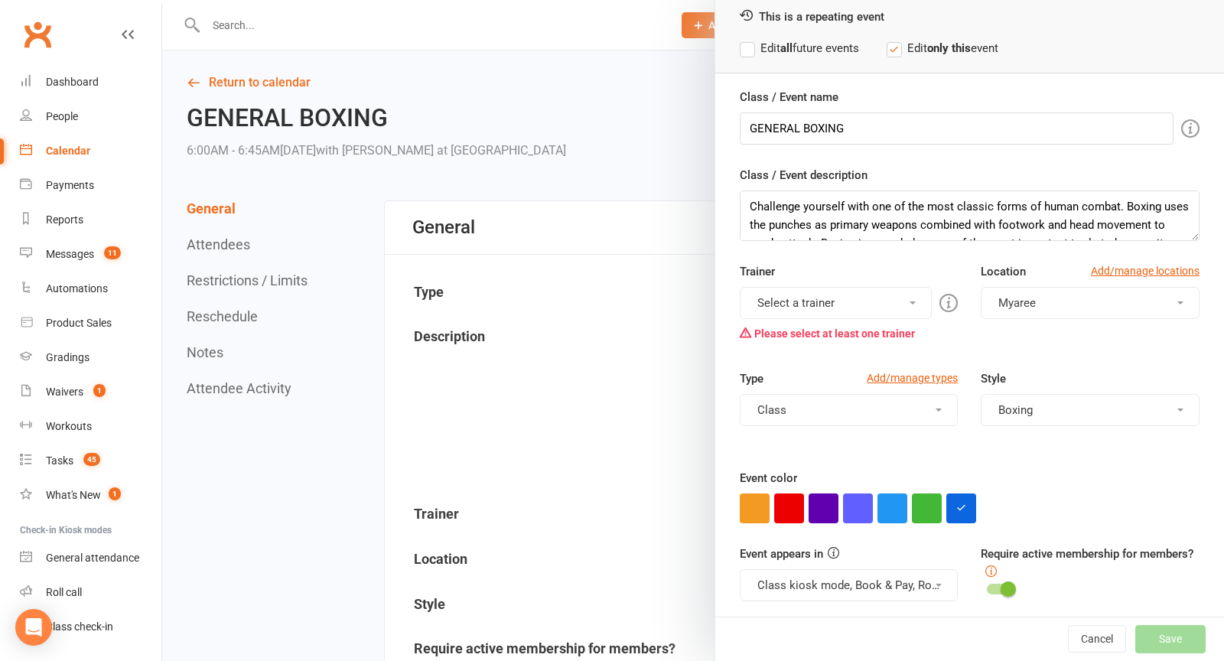
click at [856, 295] on button "Select a trainer" at bounding box center [836, 303] width 193 height 32
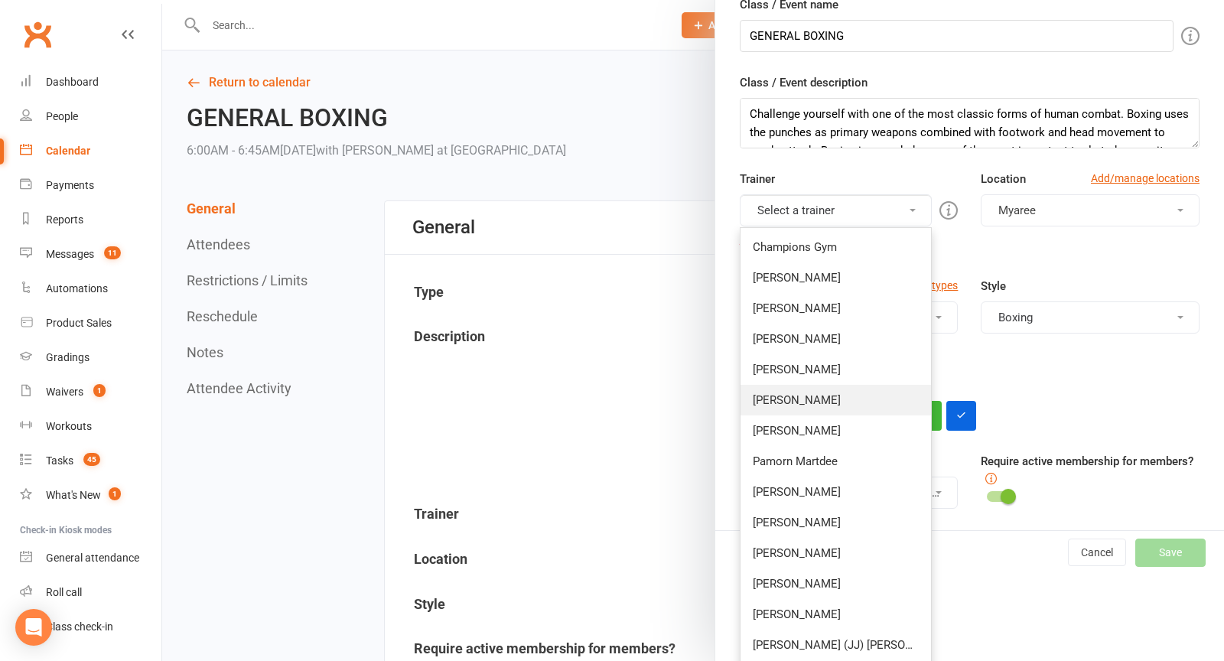
scroll to position [195, 0]
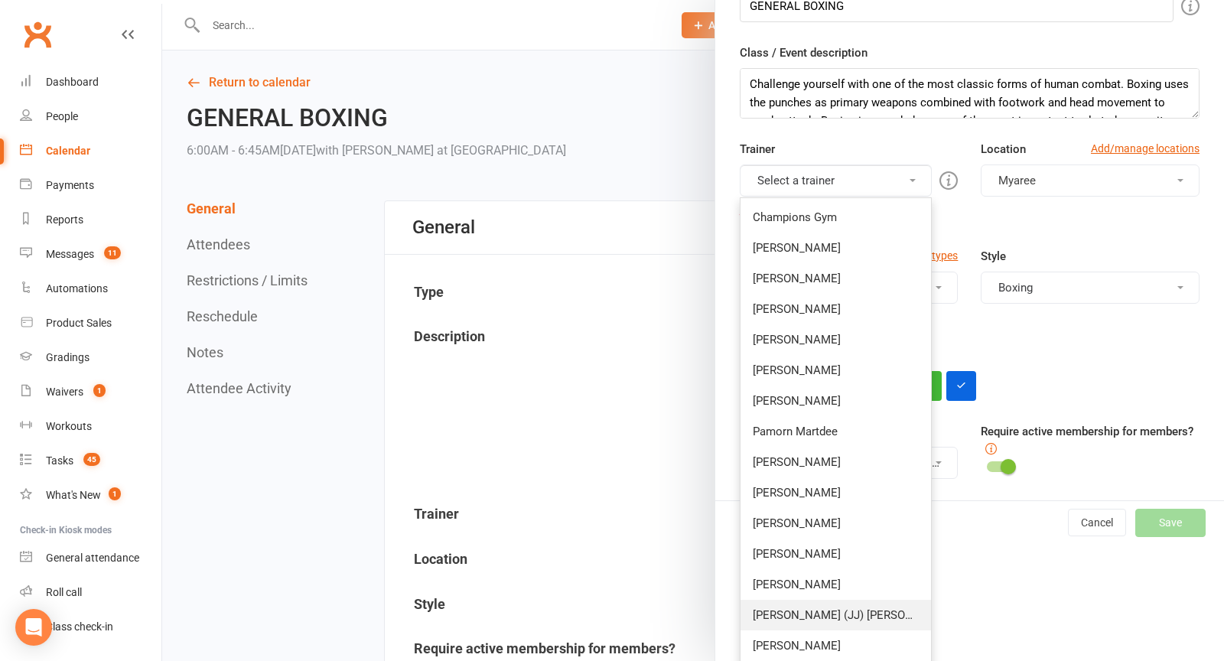
click at [818, 601] on link "[PERSON_NAME] (JJ) [PERSON_NAME]" at bounding box center [836, 615] width 191 height 31
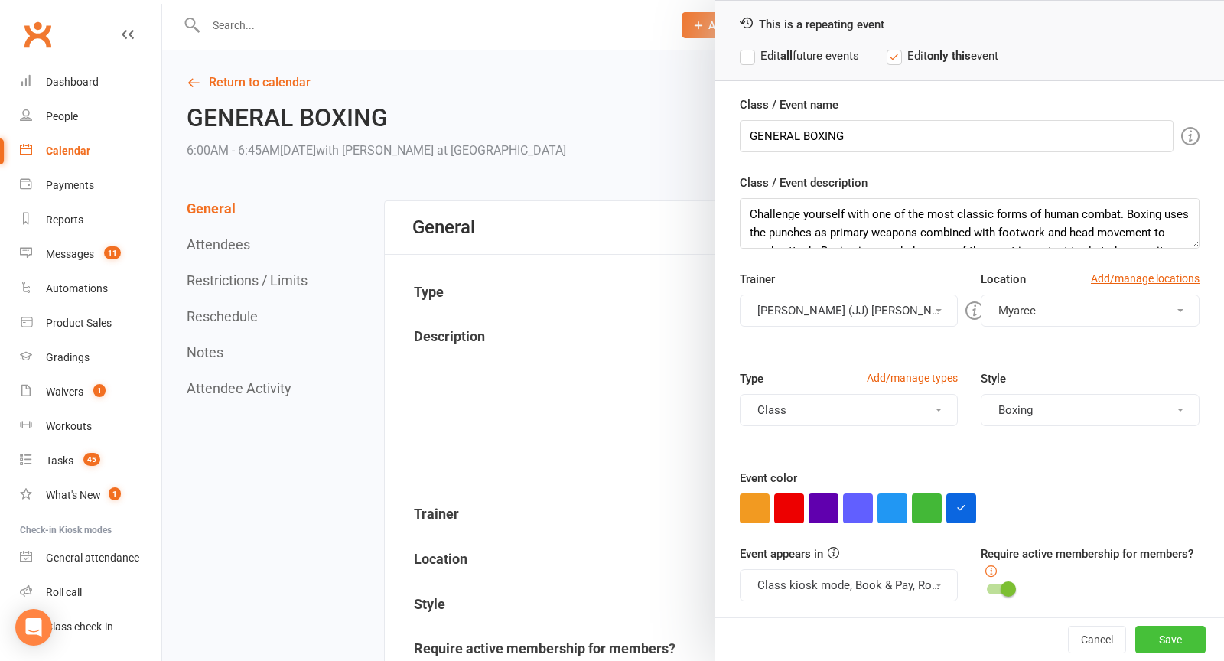
click at [1181, 643] on button "Save" at bounding box center [1170, 640] width 70 height 28
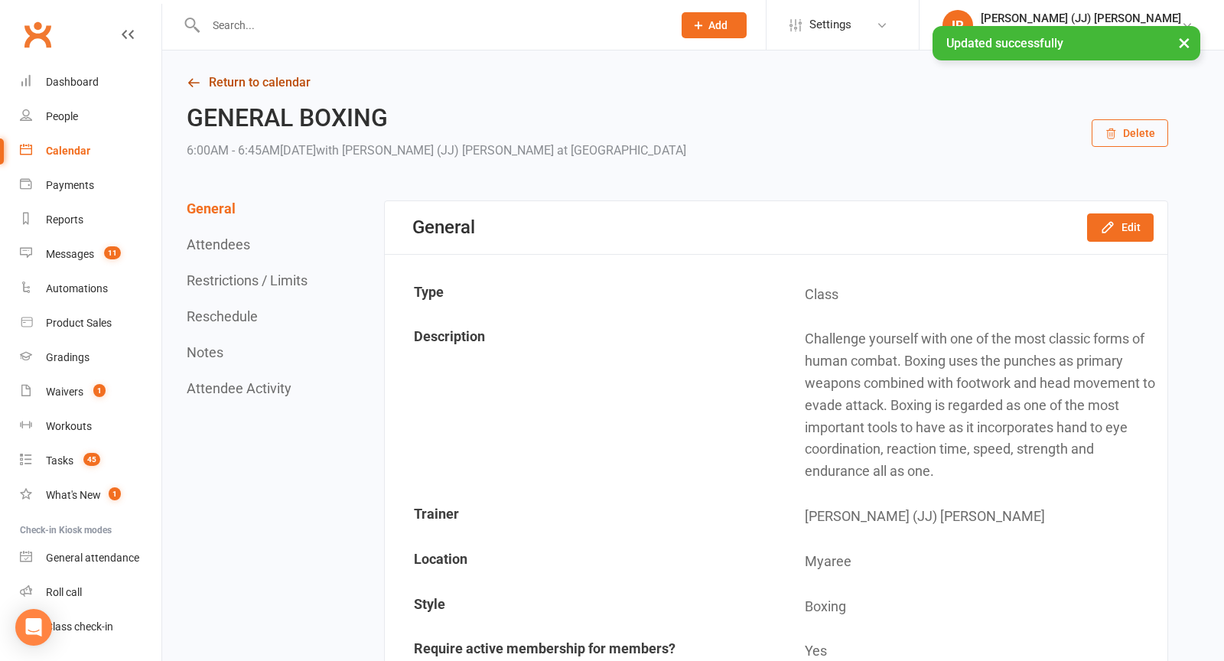
click at [221, 78] on link "Return to calendar" at bounding box center [678, 82] width 982 height 21
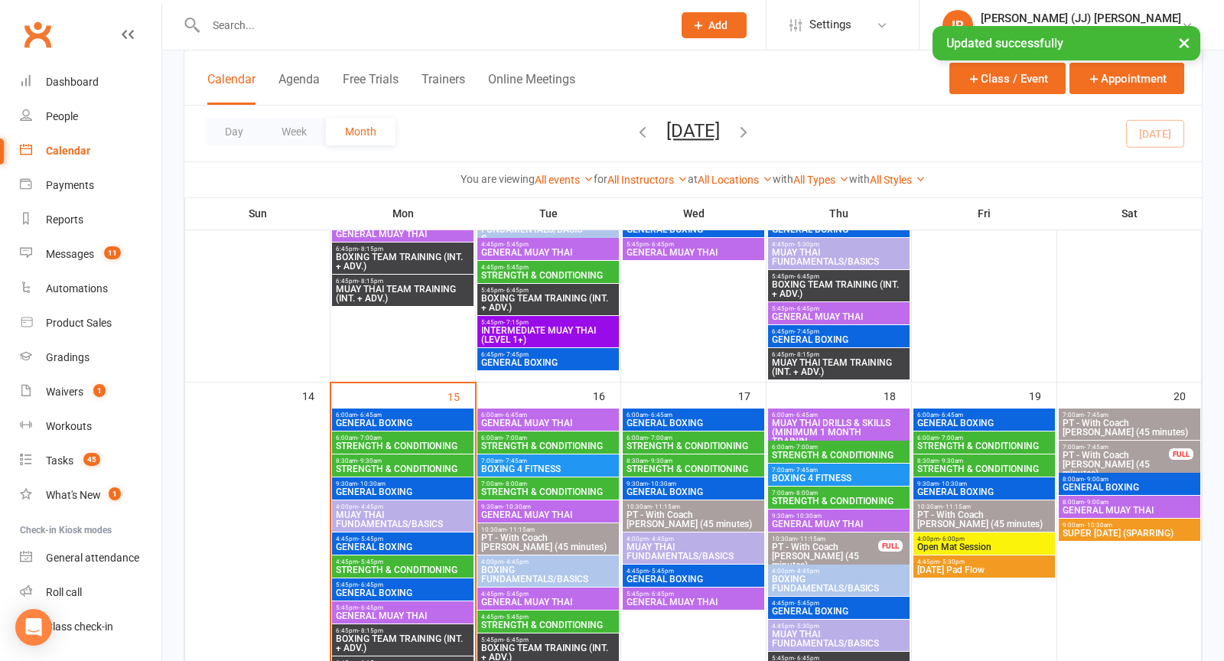
scroll to position [748, 0]
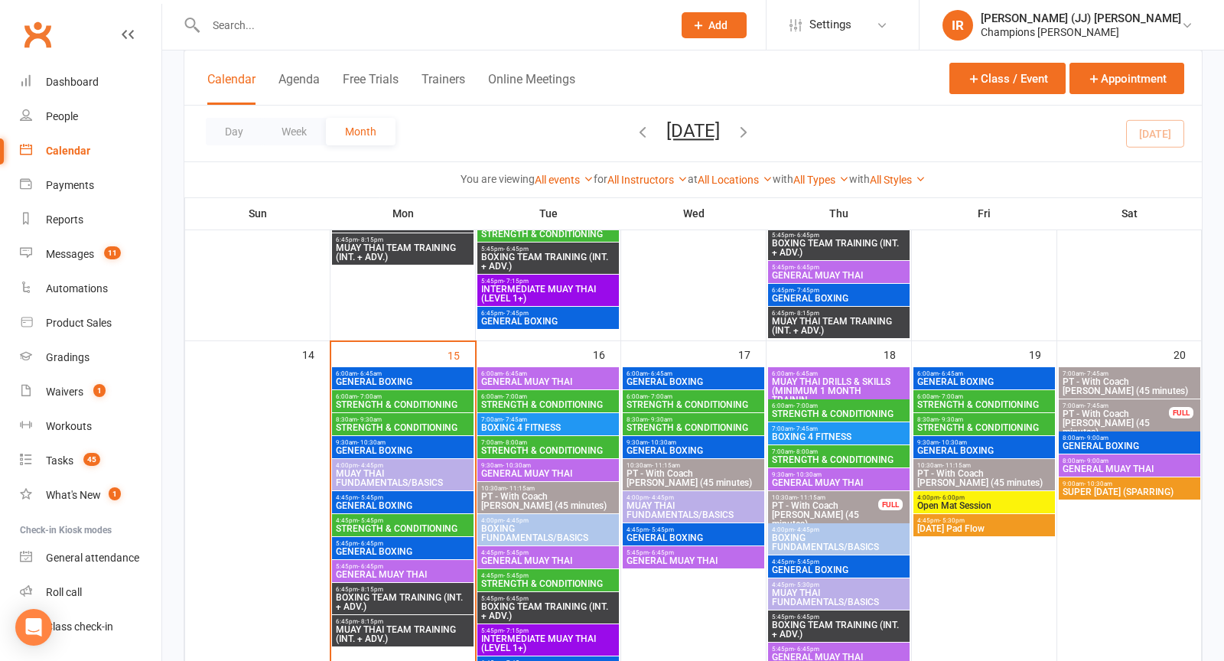
click at [399, 449] on span "GENERAL BOXING" at bounding box center [402, 450] width 135 height 9
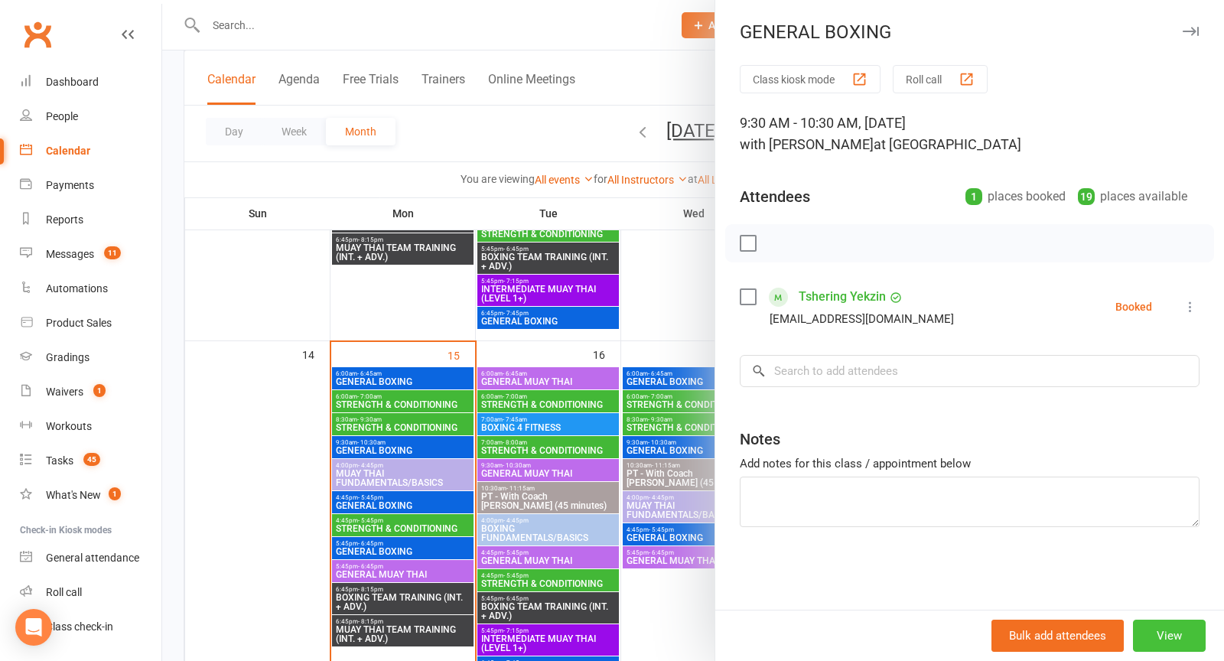
click at [1149, 631] on button "View" at bounding box center [1169, 636] width 73 height 32
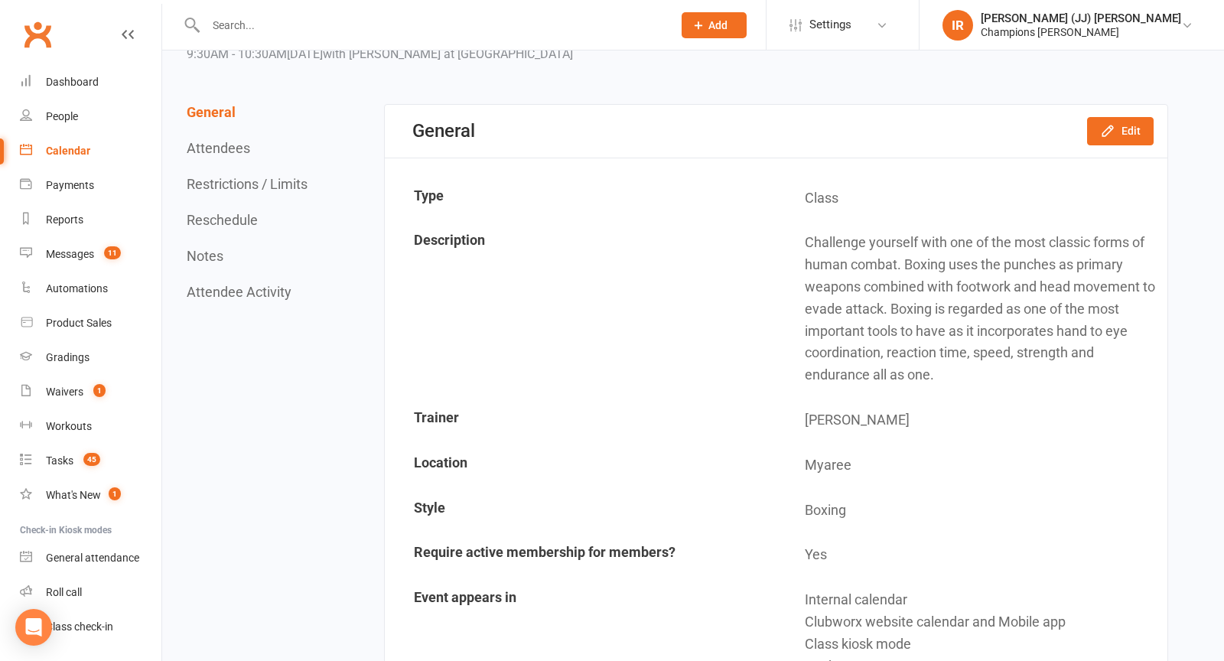
scroll to position [131, 0]
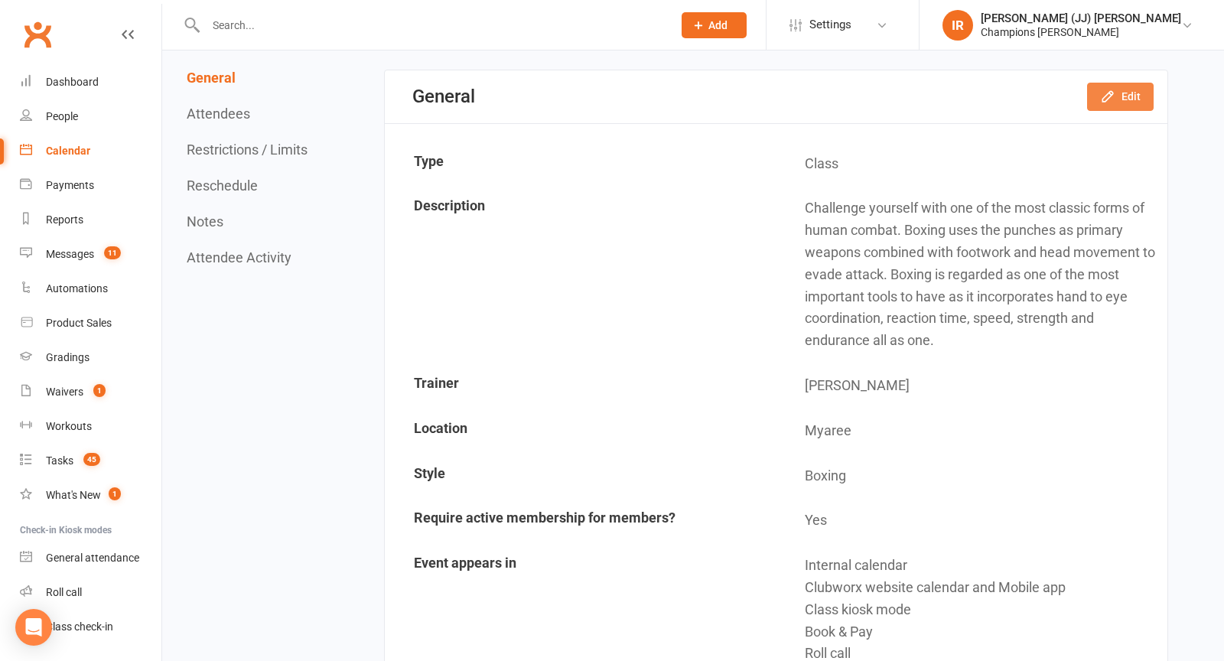
click at [1121, 92] on button "Edit" at bounding box center [1120, 97] width 67 height 28
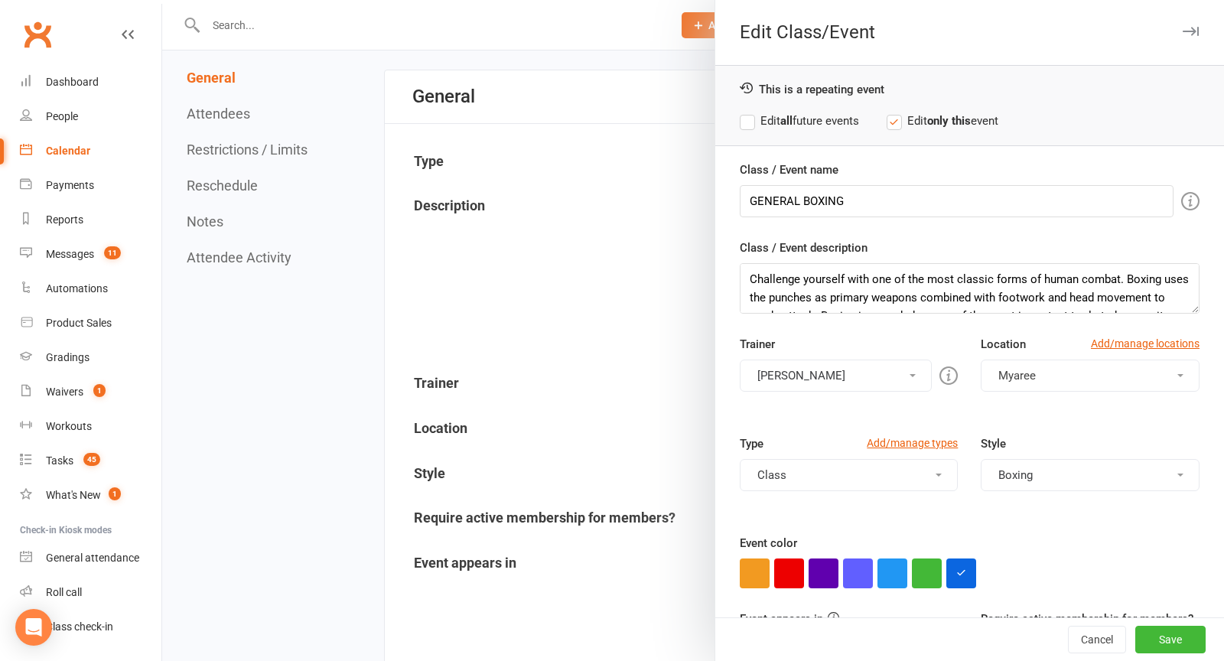
click at [845, 384] on button "Duran Singh" at bounding box center [836, 376] width 193 height 32
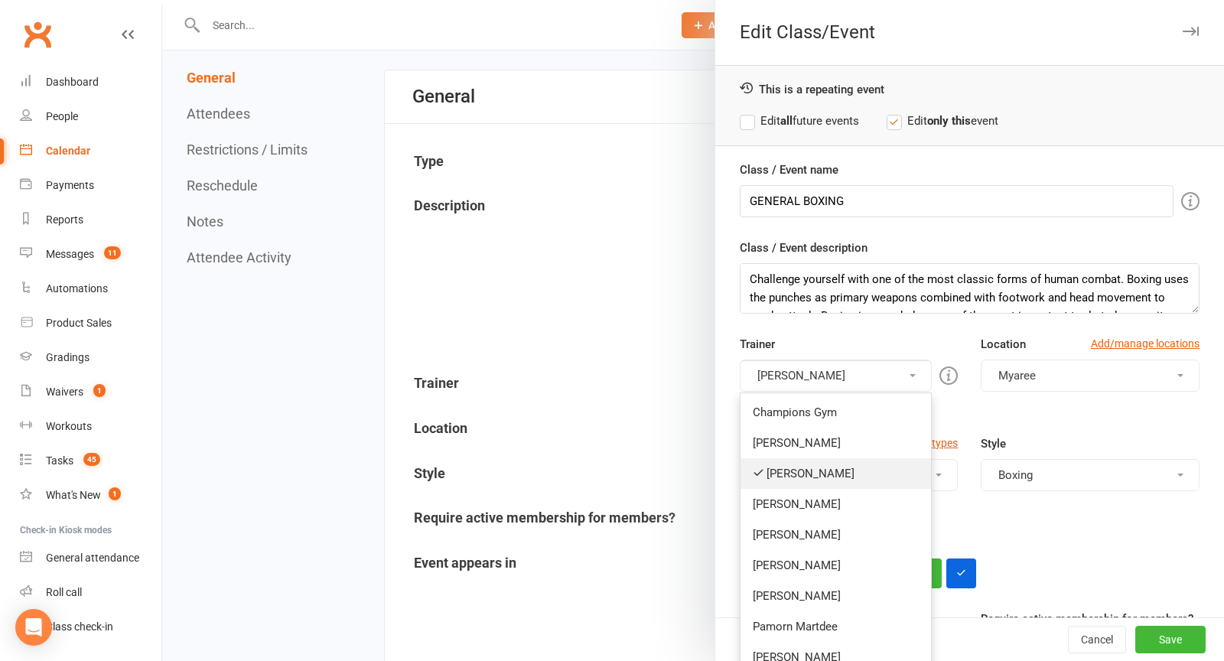
scroll to position [195, 0]
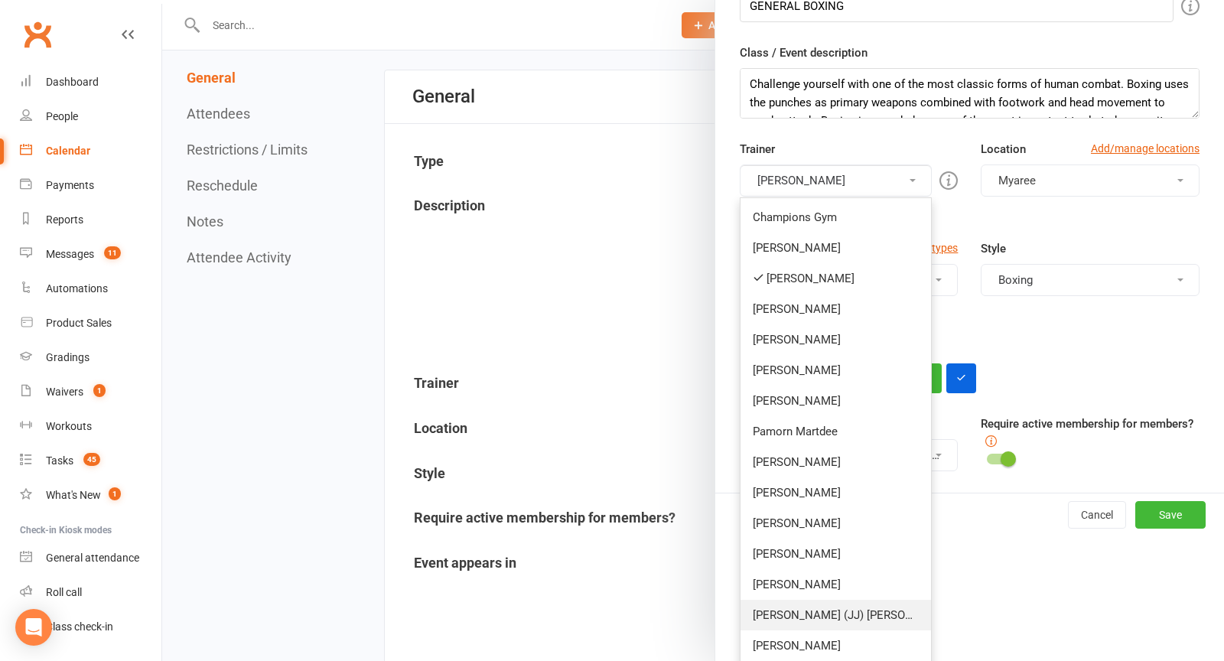
click at [826, 607] on link "[PERSON_NAME] (JJ) [PERSON_NAME]" at bounding box center [836, 615] width 191 height 31
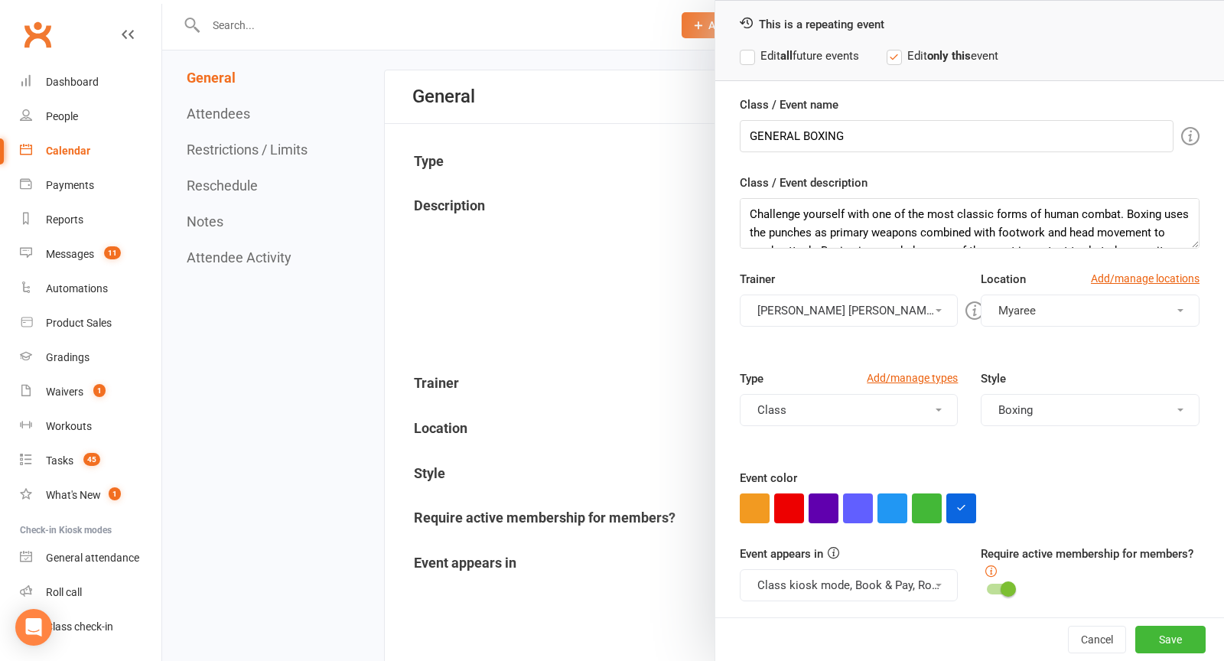
click at [848, 321] on button "Duran Singh, Ignacio (JJ) Ronda" at bounding box center [849, 311] width 219 height 32
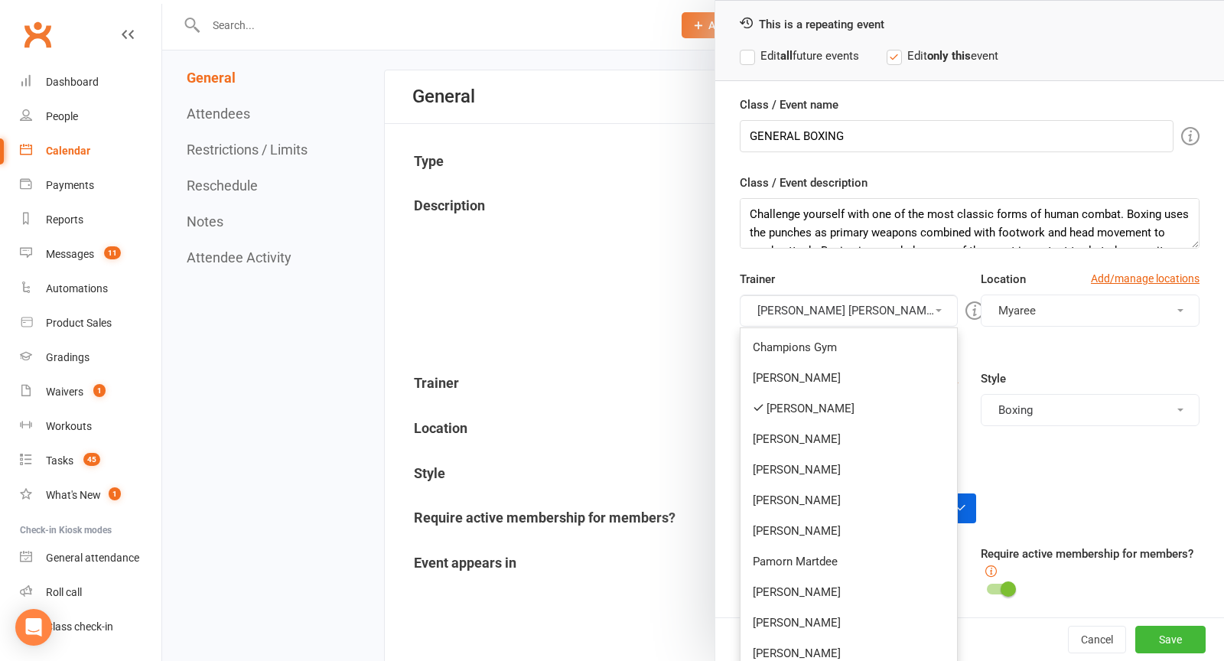
click at [824, 409] on link "Duran Singh" at bounding box center [849, 408] width 217 height 31
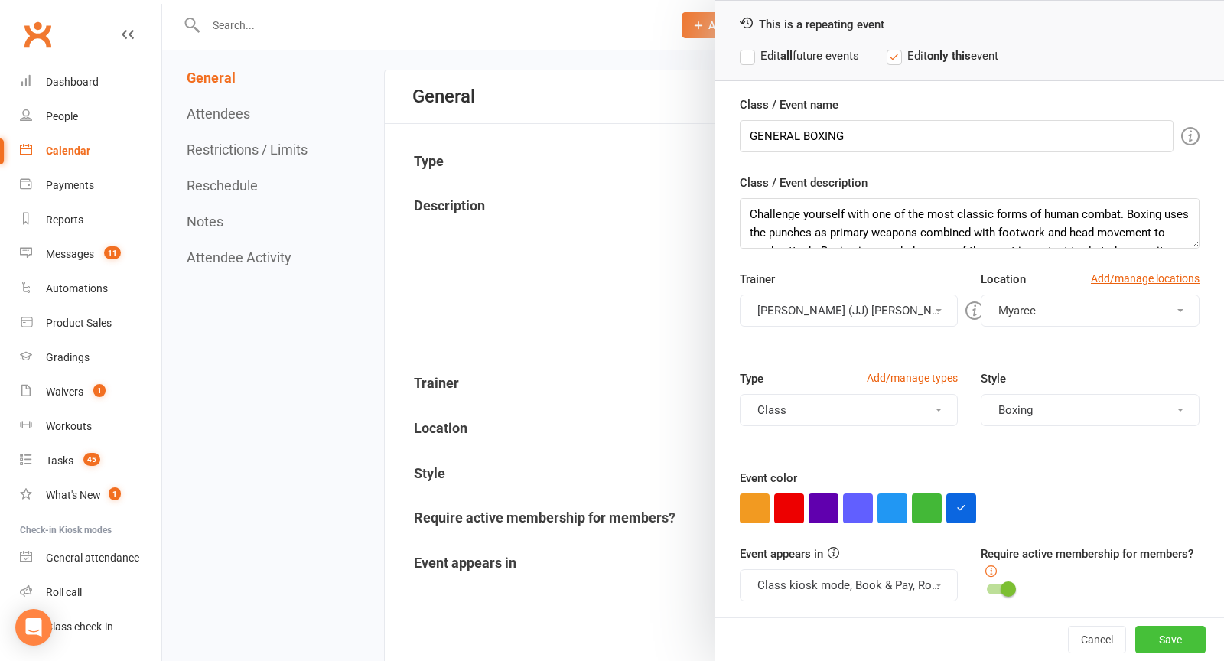
click at [1176, 643] on button "Save" at bounding box center [1170, 640] width 70 height 28
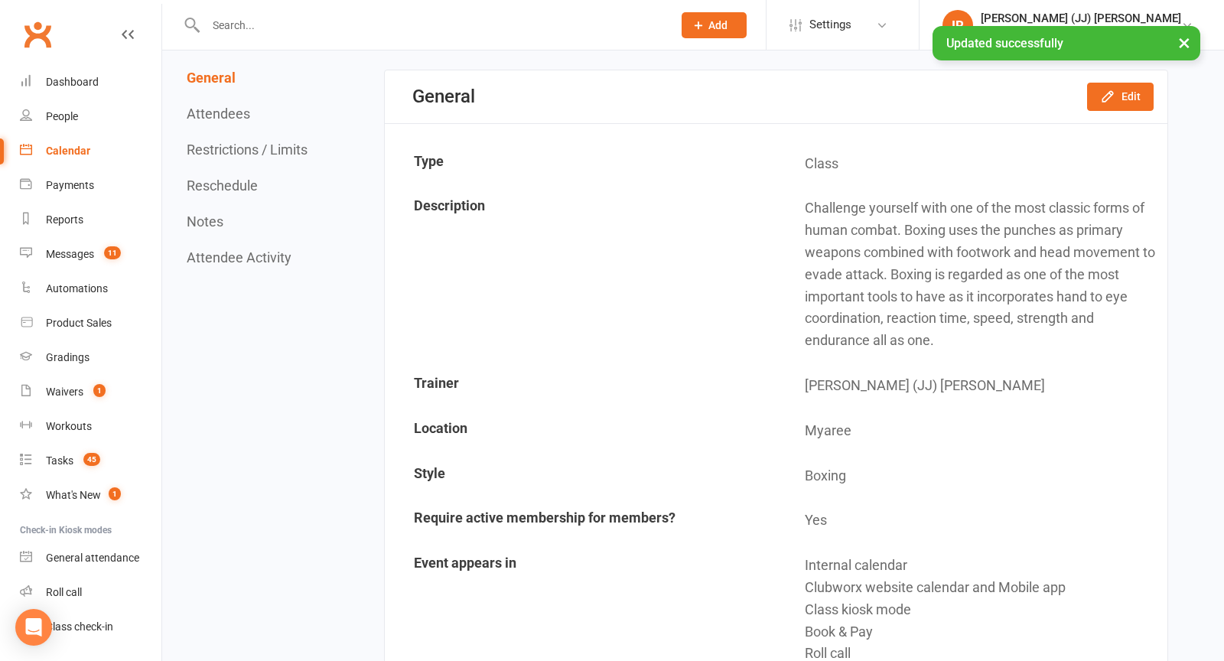
scroll to position [0, 0]
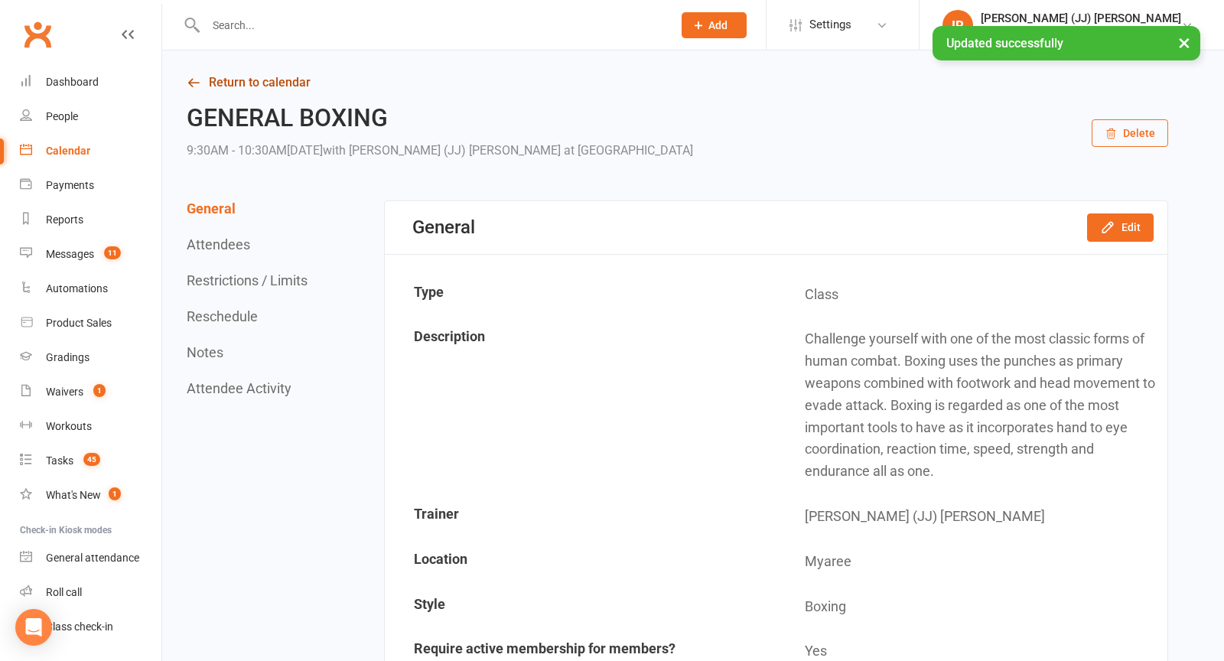
click at [275, 86] on link "Return to calendar" at bounding box center [678, 82] width 982 height 21
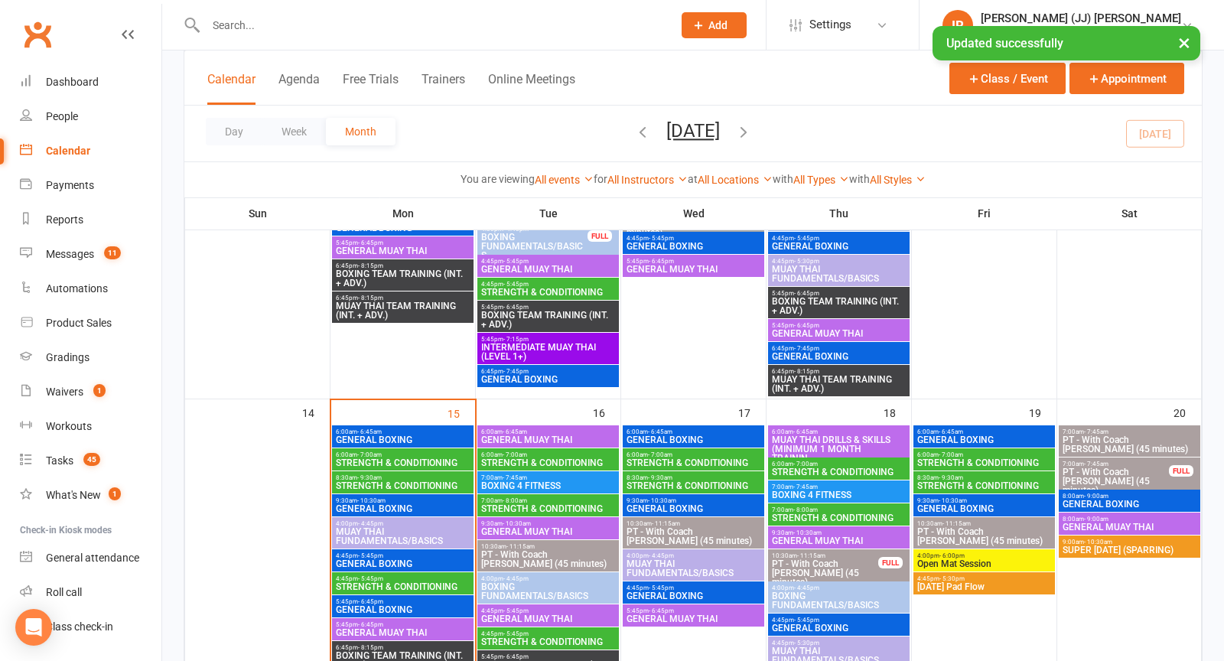
scroll to position [692, 0]
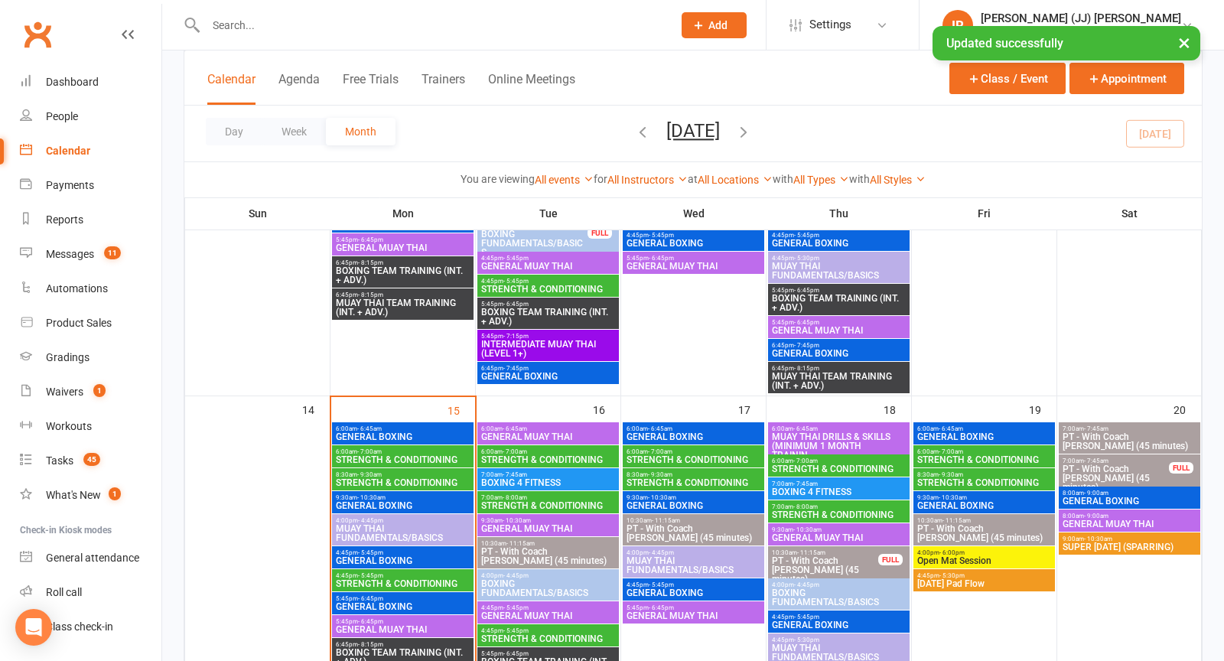
click at [695, 429] on span "6:00am - 6:45am" at bounding box center [693, 428] width 135 height 7
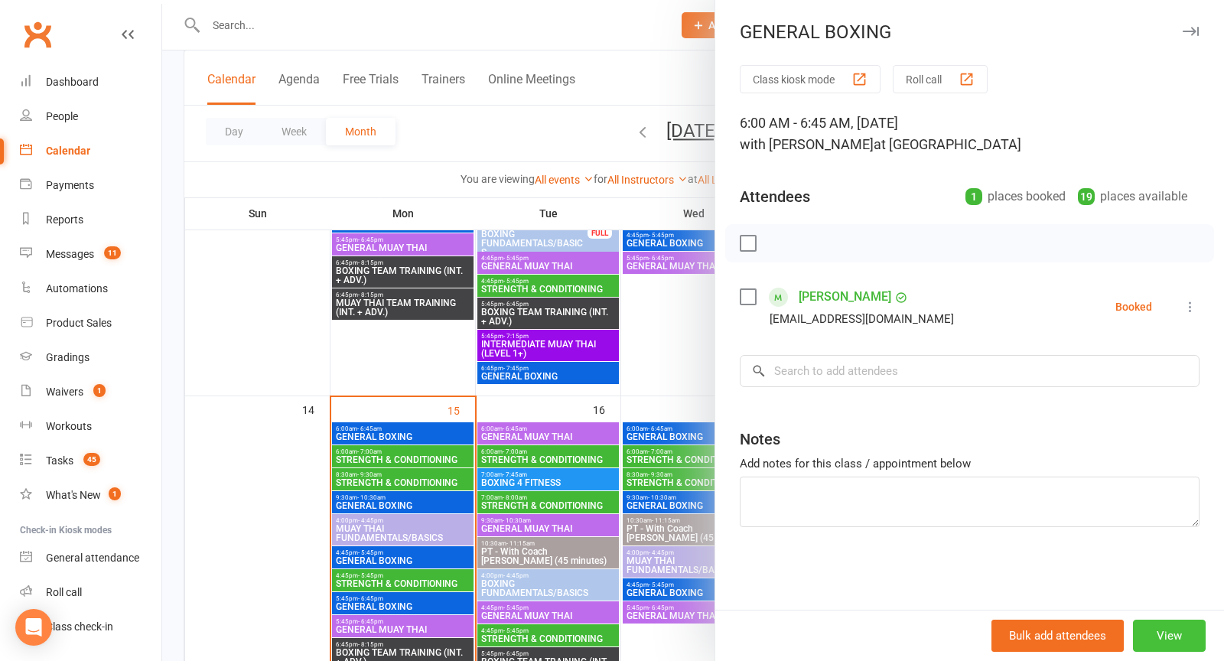
click at [1166, 634] on button "View" at bounding box center [1169, 636] width 73 height 32
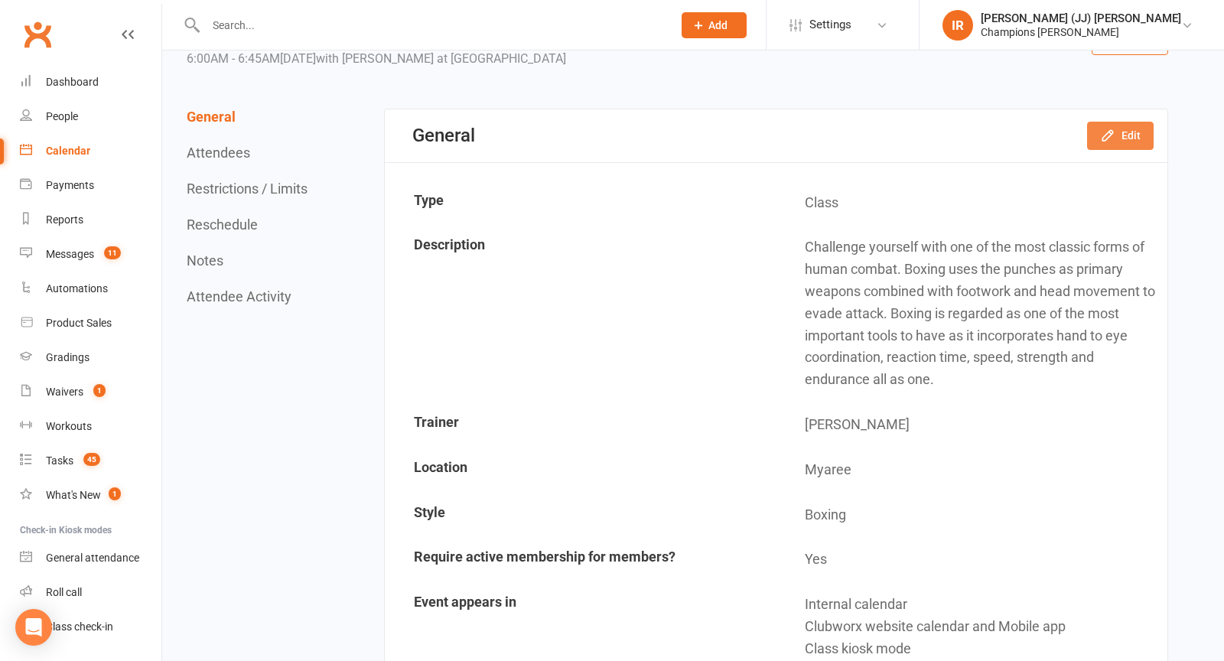
scroll to position [85, 0]
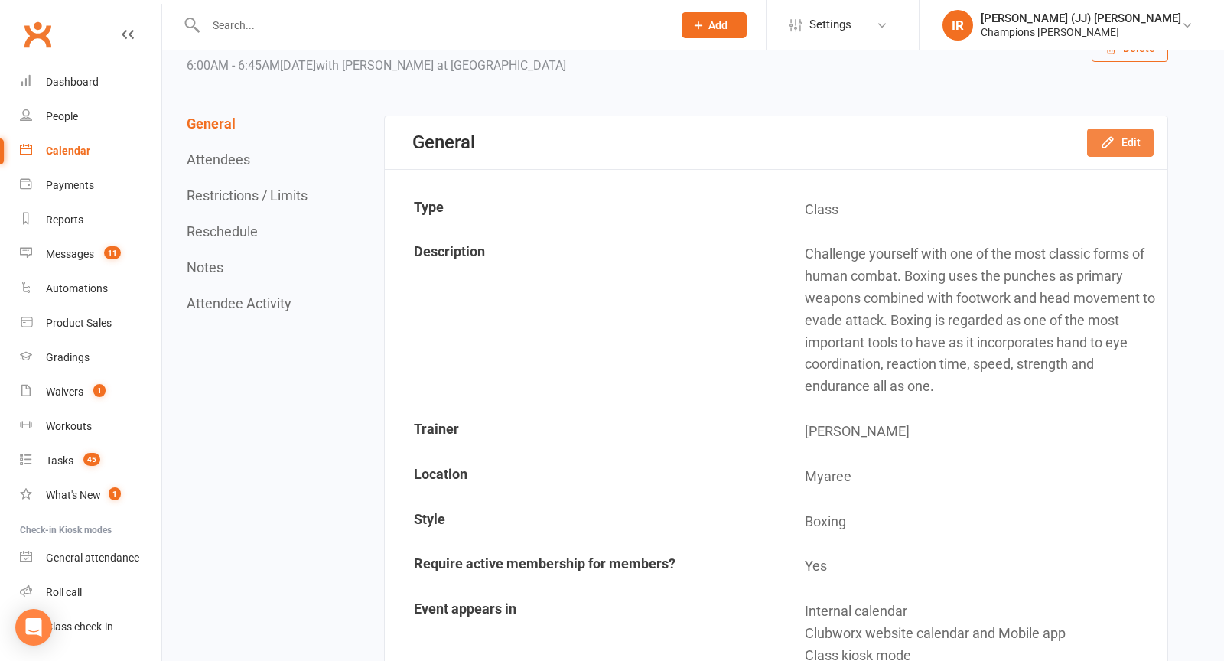
click at [1123, 145] on button "Edit" at bounding box center [1120, 143] width 67 height 28
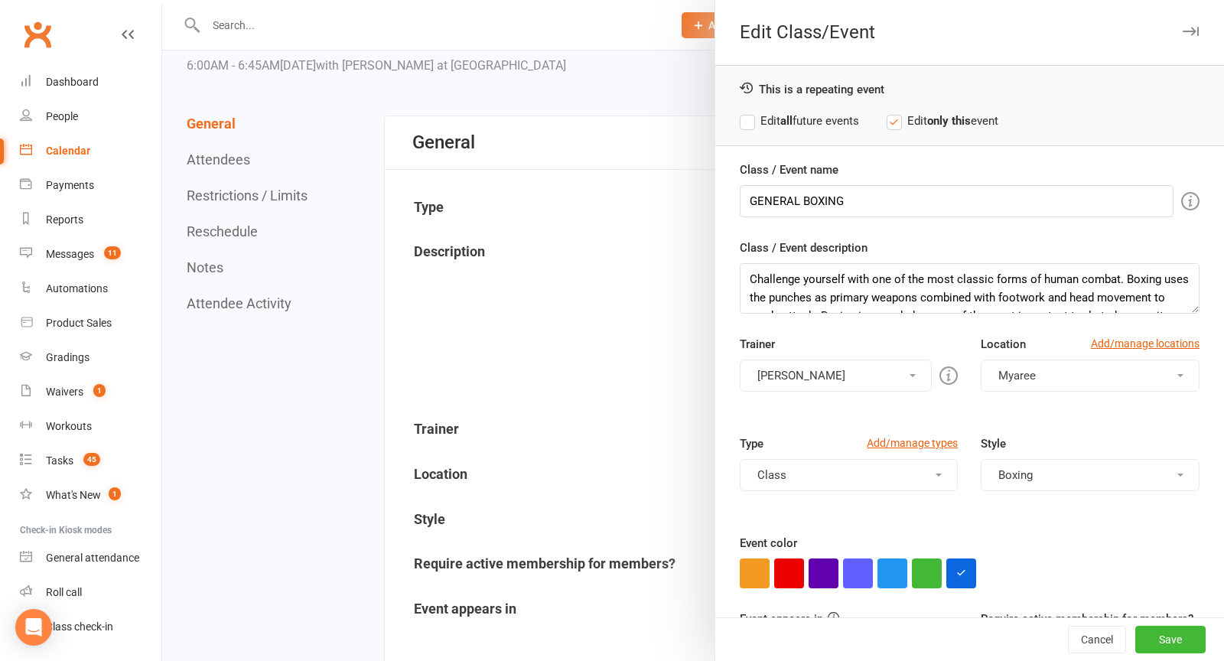
click at [875, 372] on button "Duran Singh" at bounding box center [836, 376] width 193 height 32
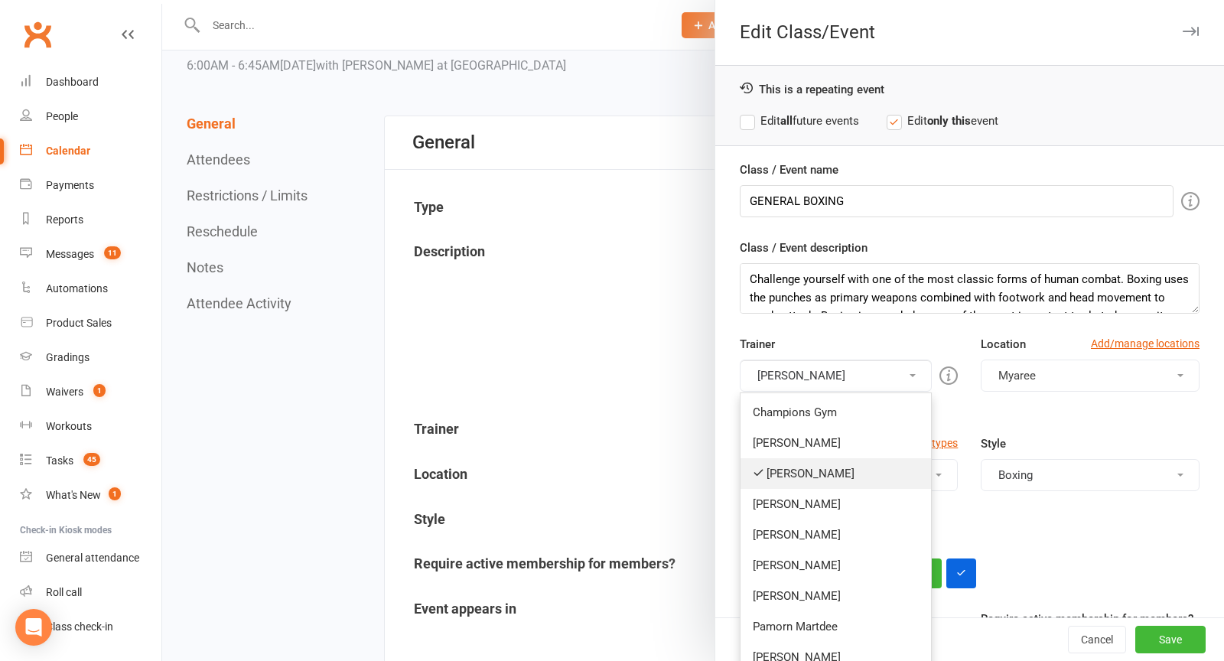
click at [833, 464] on link "Duran Singh" at bounding box center [836, 473] width 191 height 31
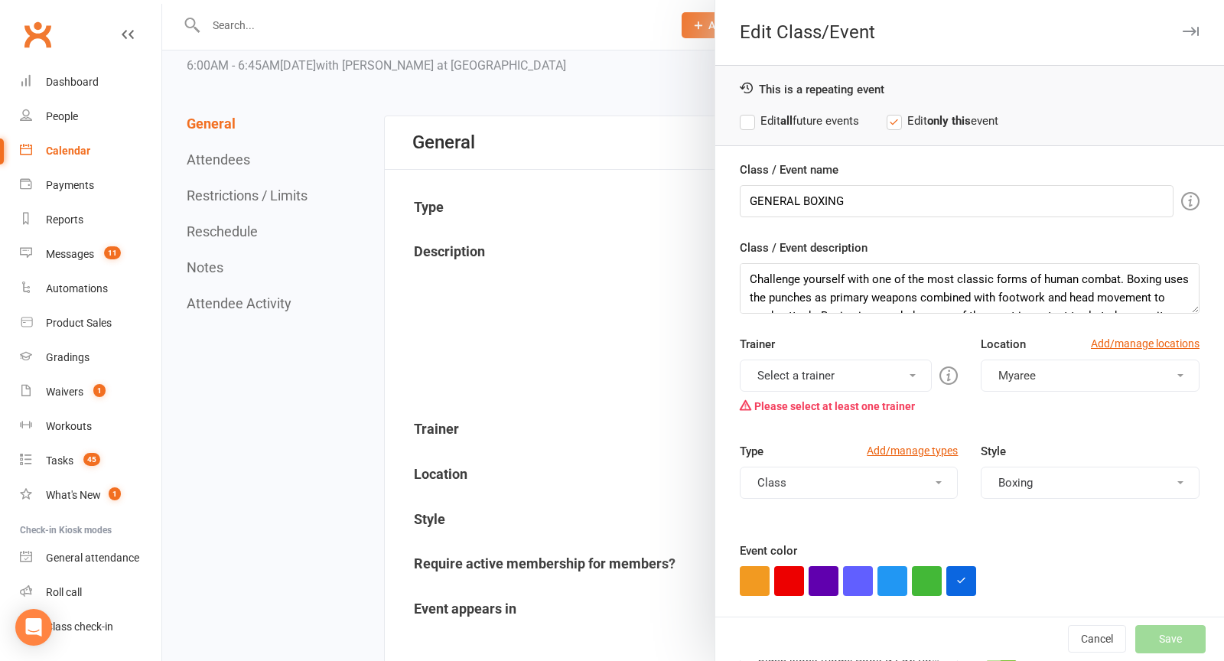
scroll to position [73, 0]
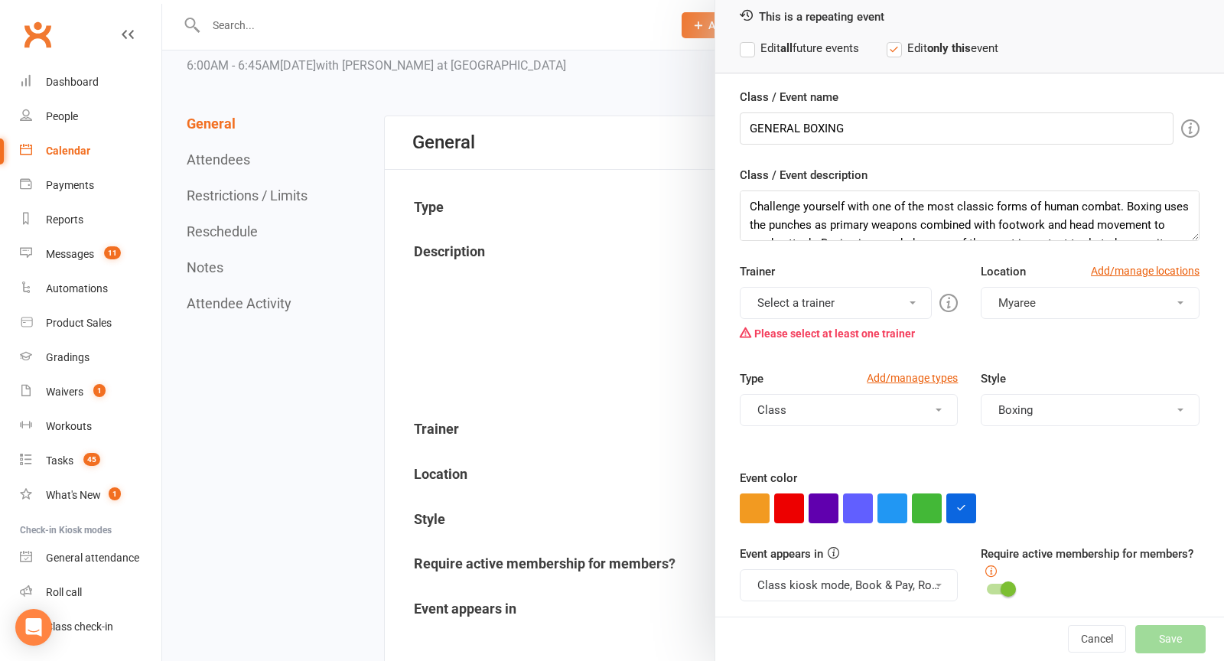
click at [831, 297] on button "Select a trainer" at bounding box center [836, 303] width 193 height 32
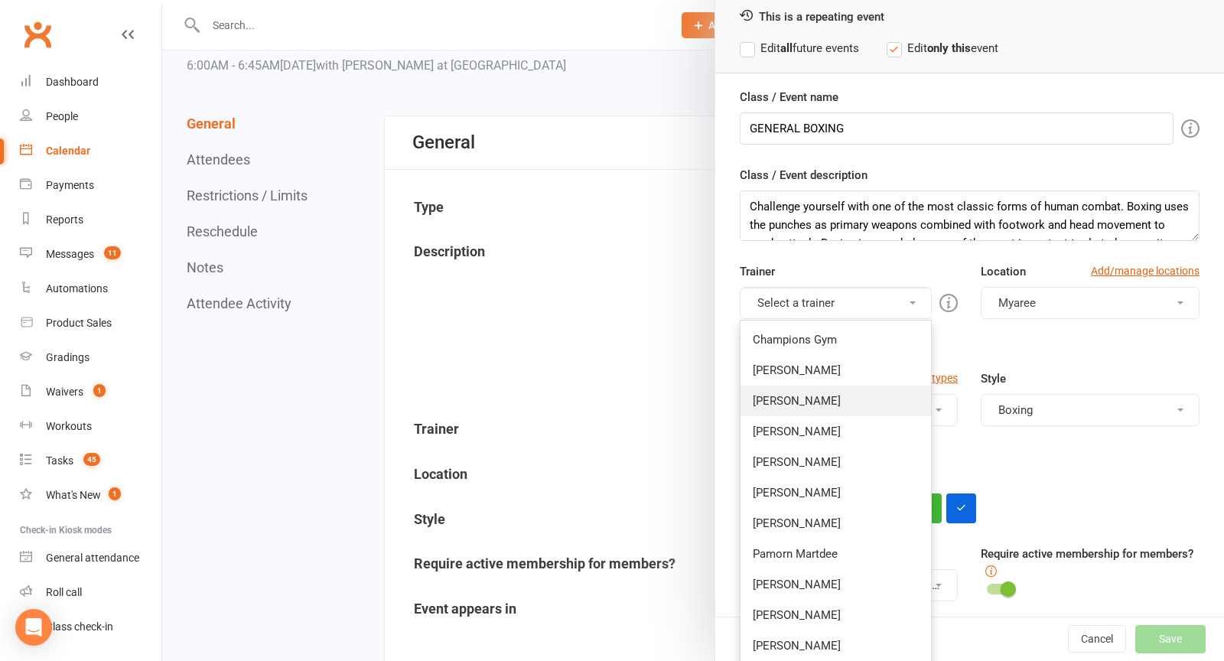
scroll to position [195, 0]
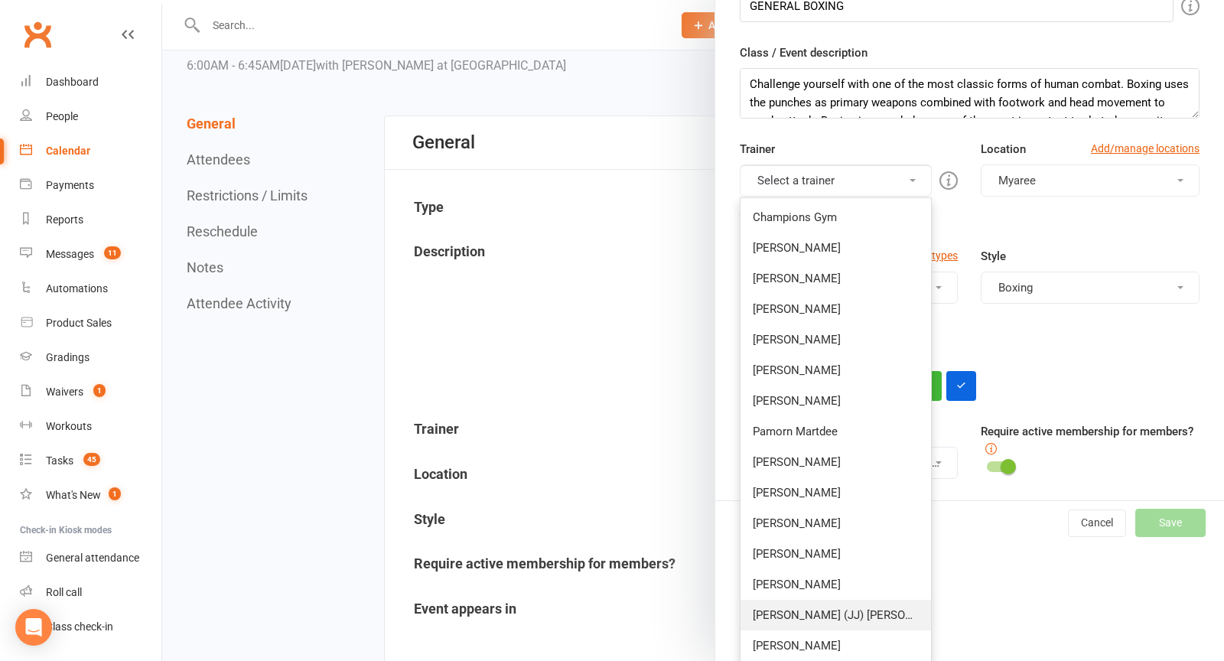
click at [818, 614] on link "[PERSON_NAME] (JJ) [PERSON_NAME]" at bounding box center [836, 615] width 191 height 31
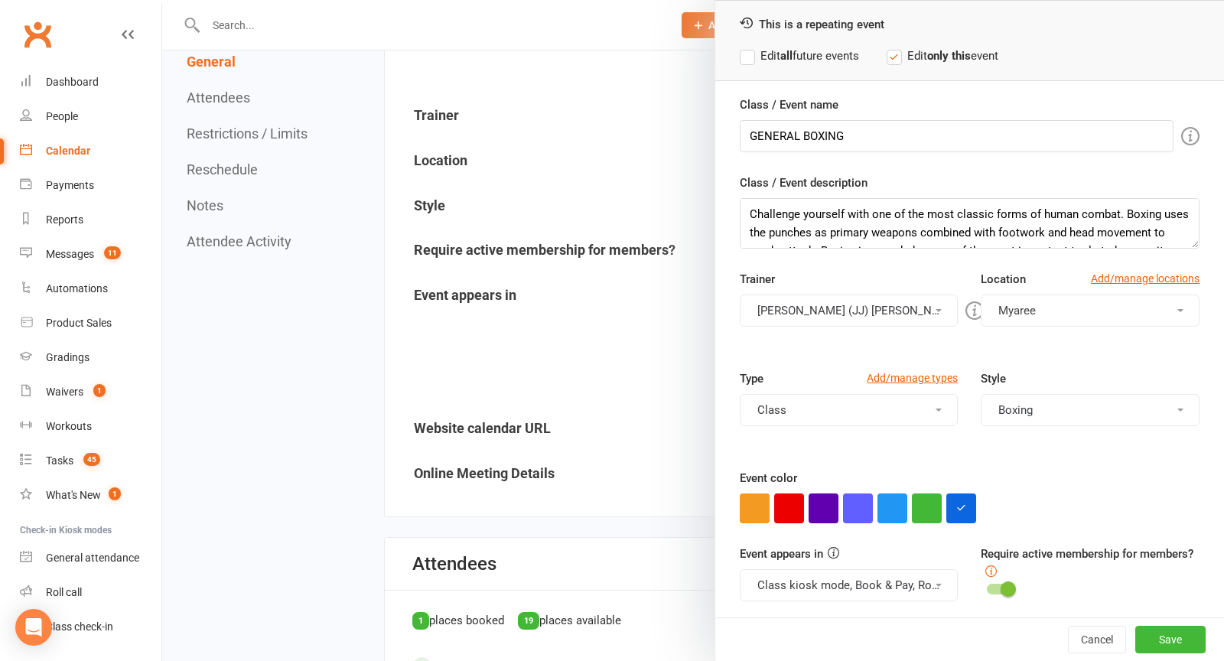
scroll to position [410, 0]
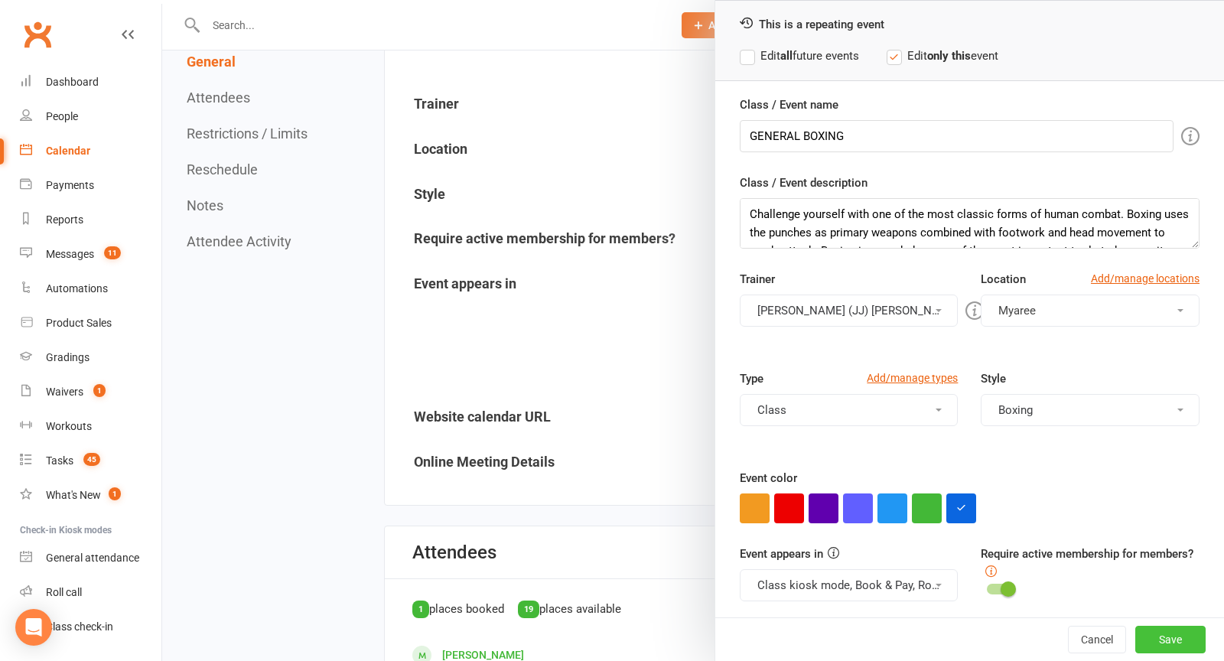
click at [1186, 642] on button "Save" at bounding box center [1170, 640] width 70 height 28
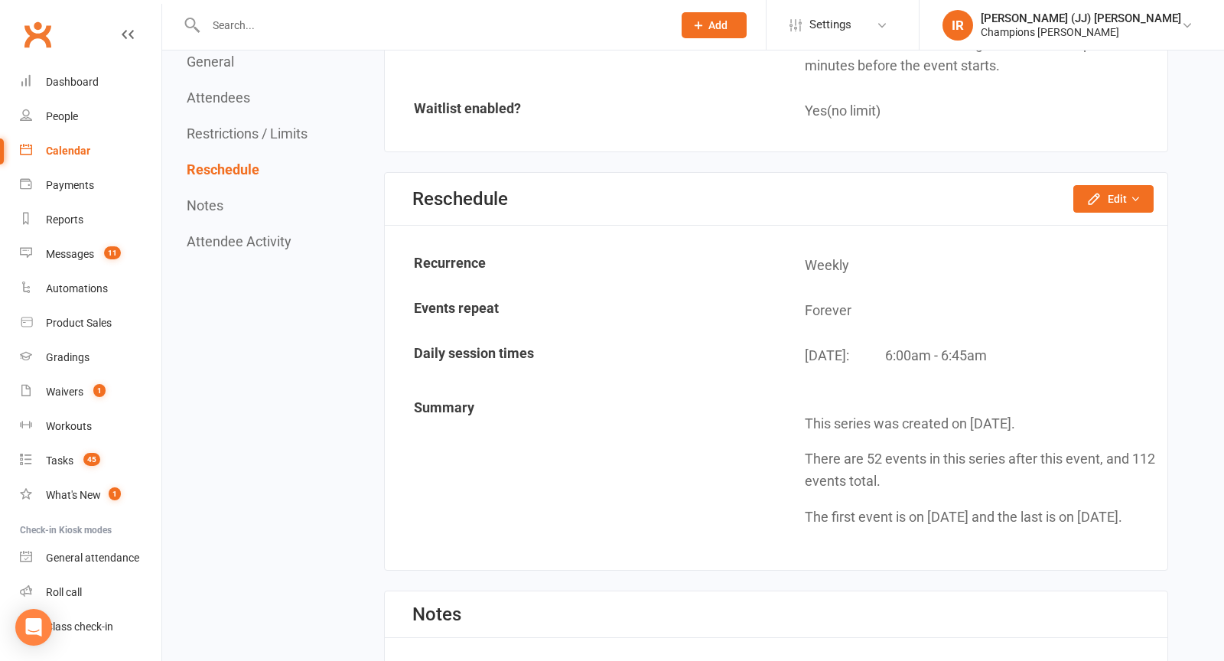
scroll to position [1518, 0]
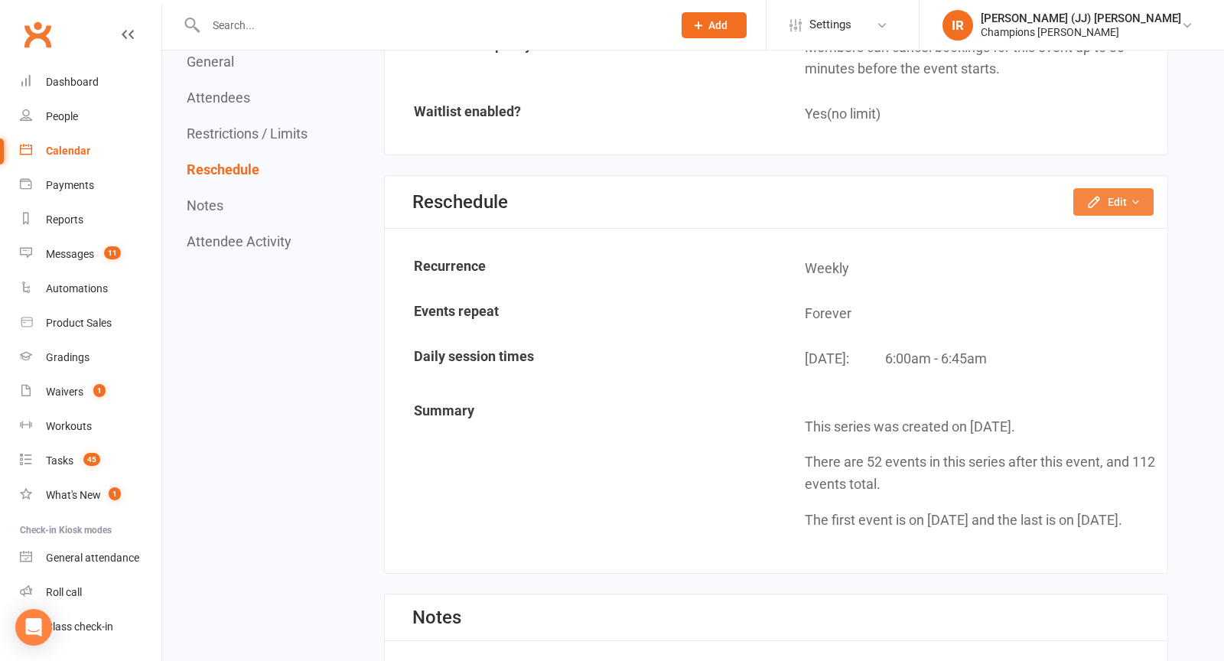
click at [1125, 188] on button "Edit" at bounding box center [1113, 202] width 80 height 28
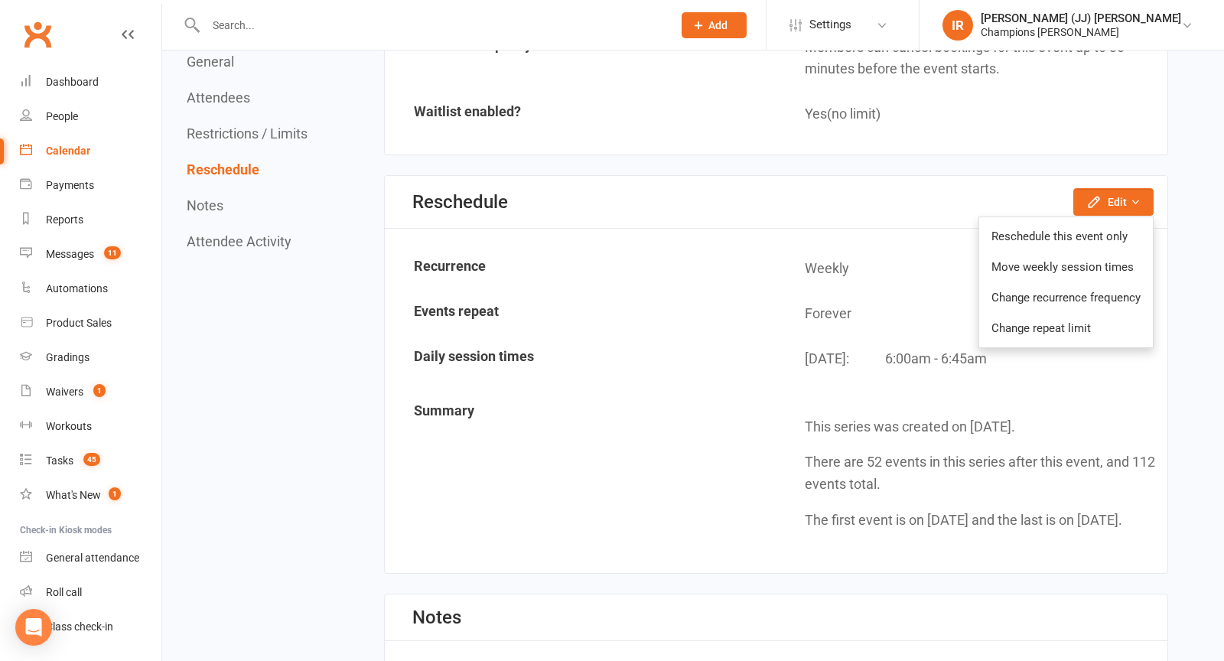
click at [855, 302] on td "Forever" at bounding box center [971, 314] width 389 height 44
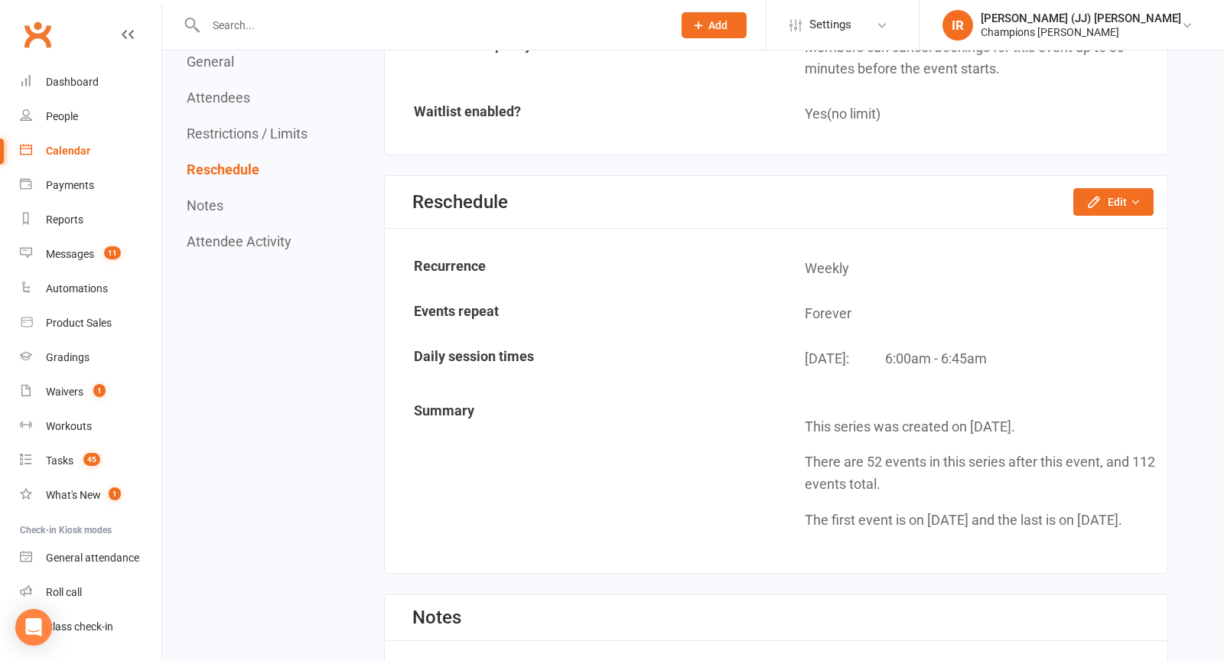
scroll to position [0, 0]
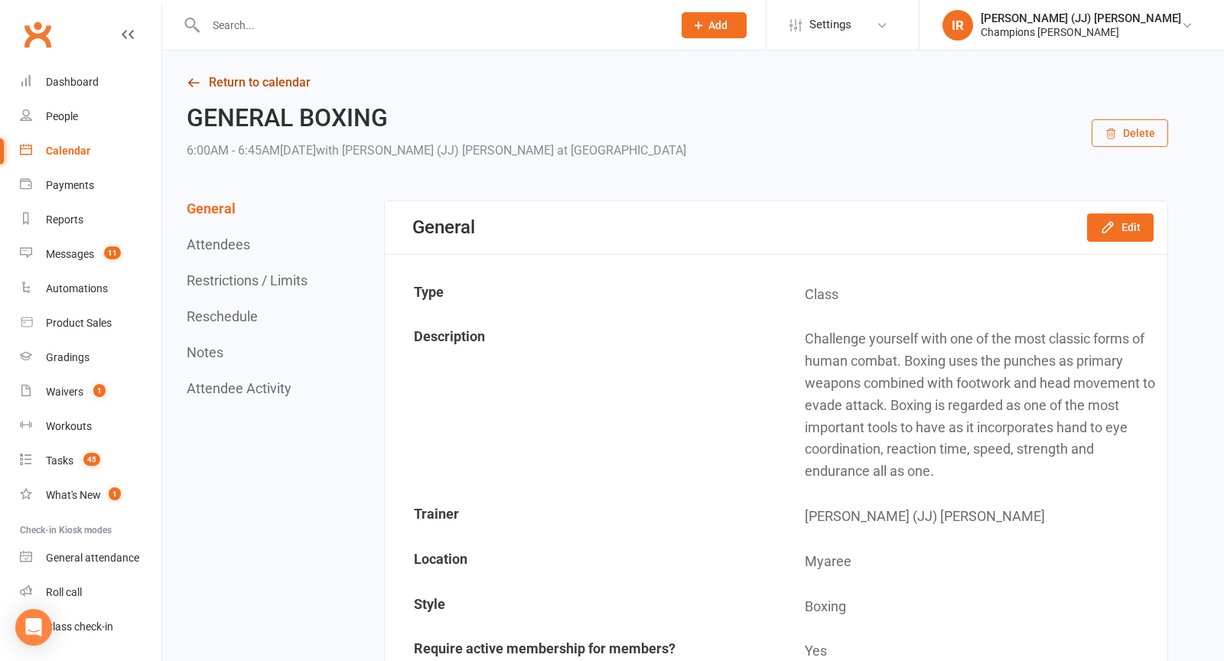
click at [252, 86] on link "Return to calendar" at bounding box center [678, 82] width 982 height 21
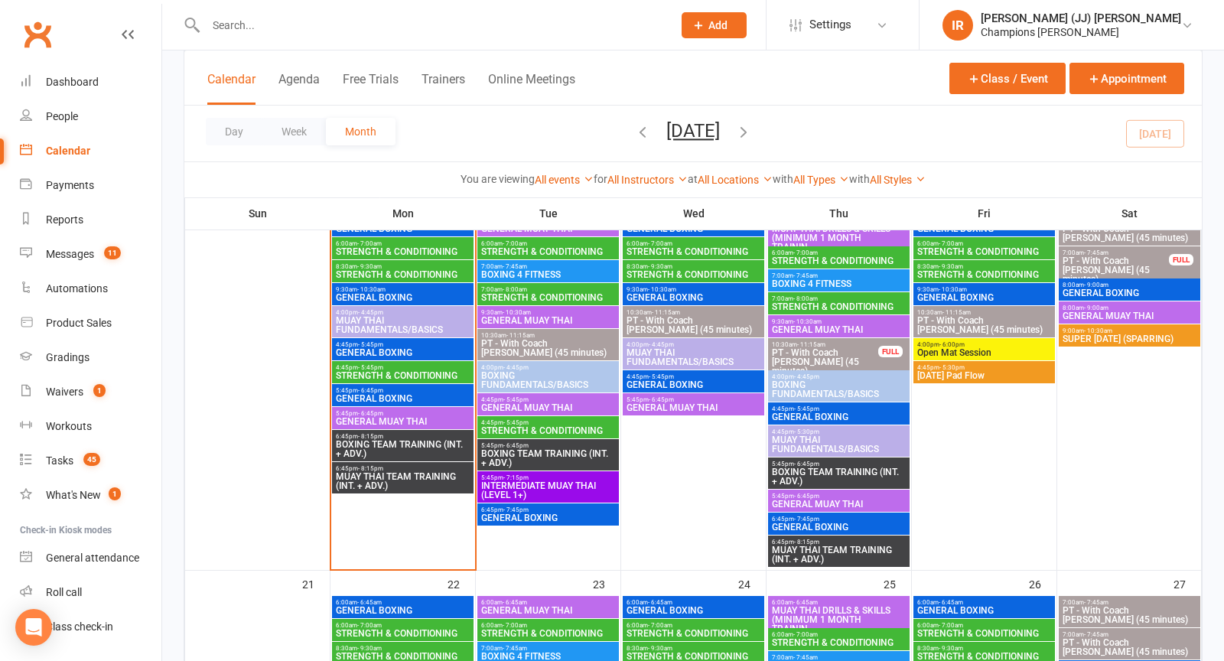
scroll to position [895, 0]
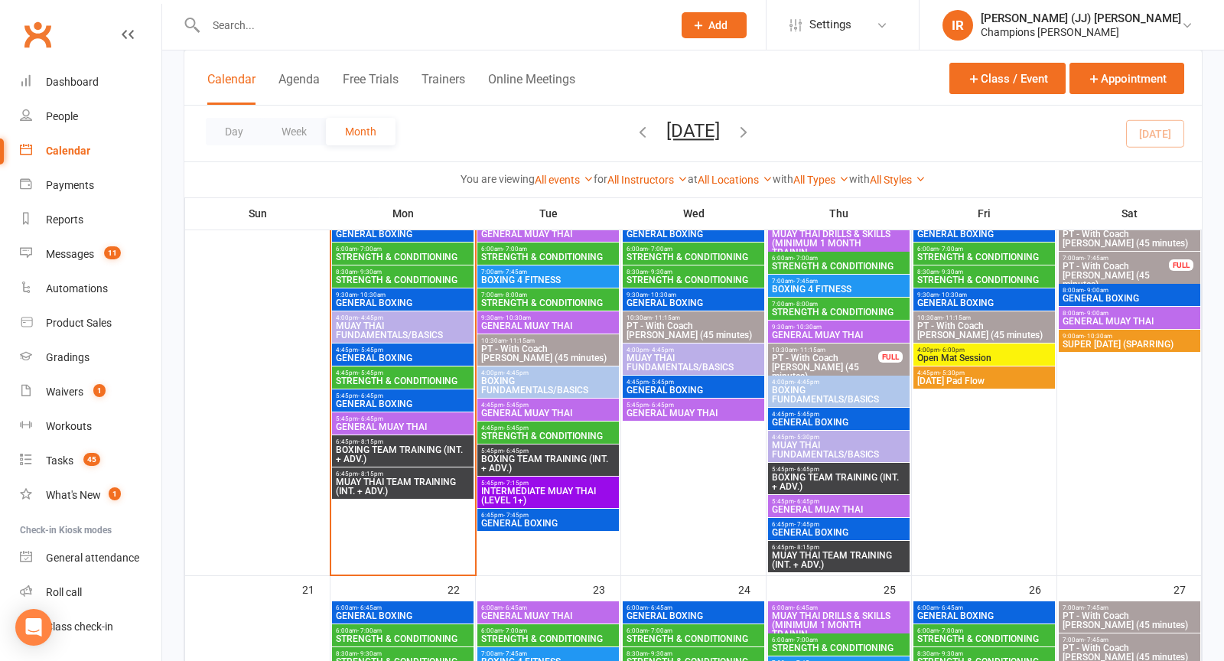
click at [403, 295] on span "9:30am - 10:30am" at bounding box center [402, 295] width 135 height 7
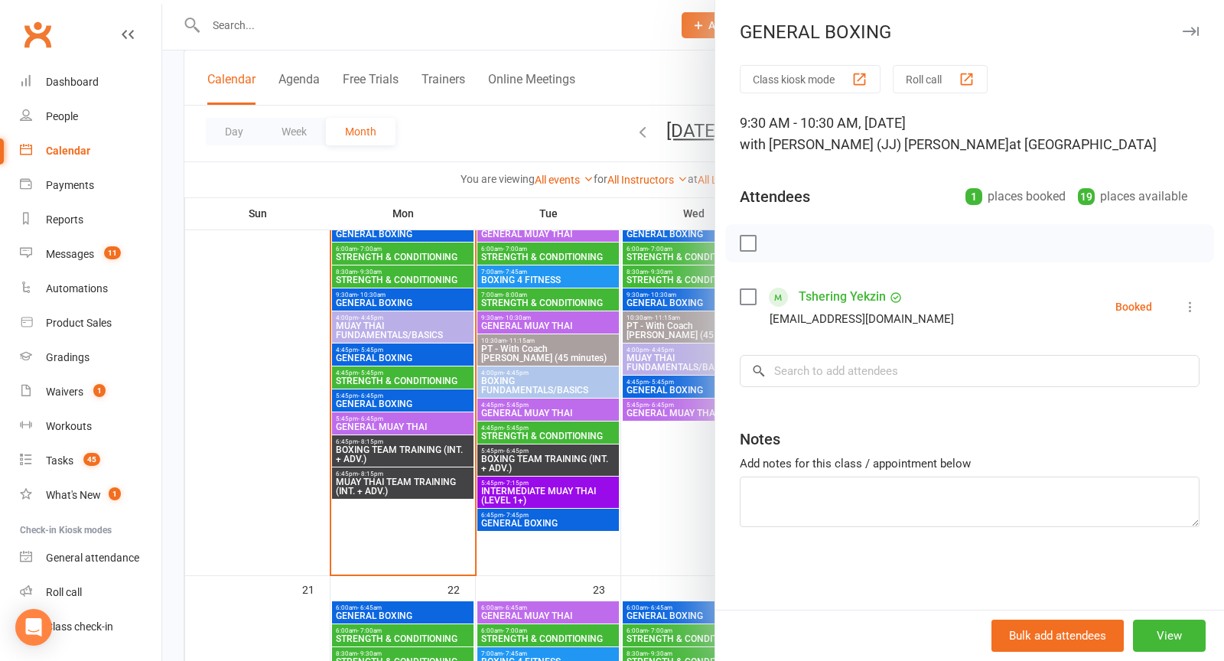
click at [492, 489] on div at bounding box center [693, 330] width 1062 height 661
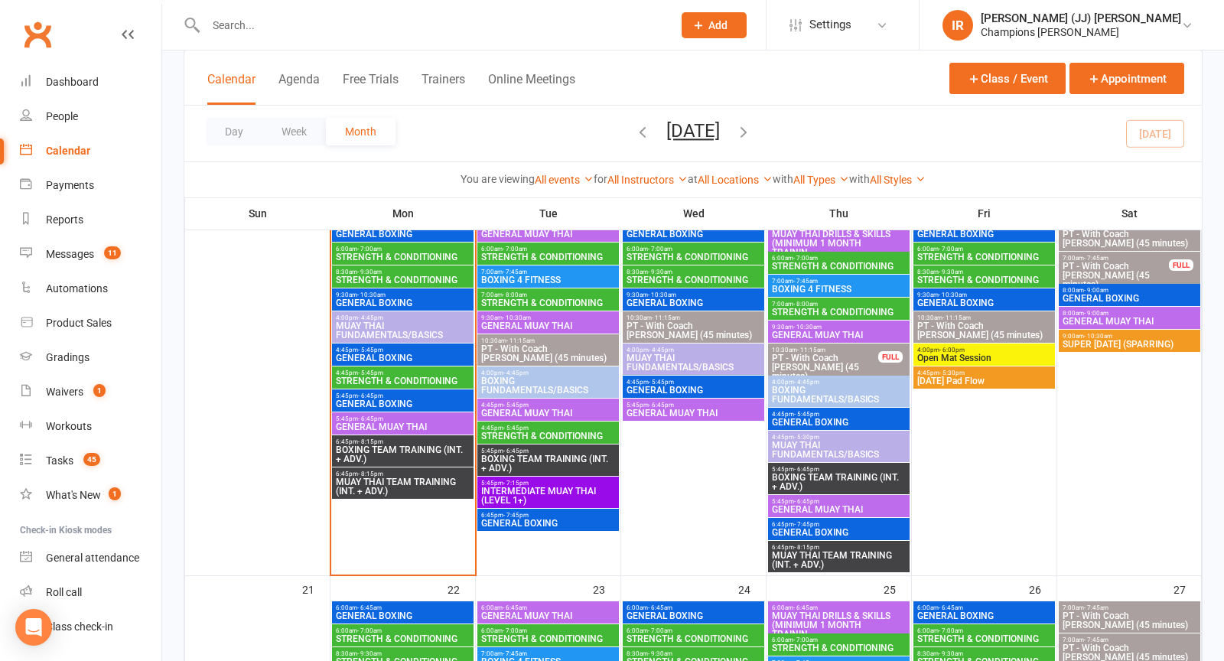
click at [386, 612] on span "GENERAL BOXING" at bounding box center [402, 615] width 135 height 9
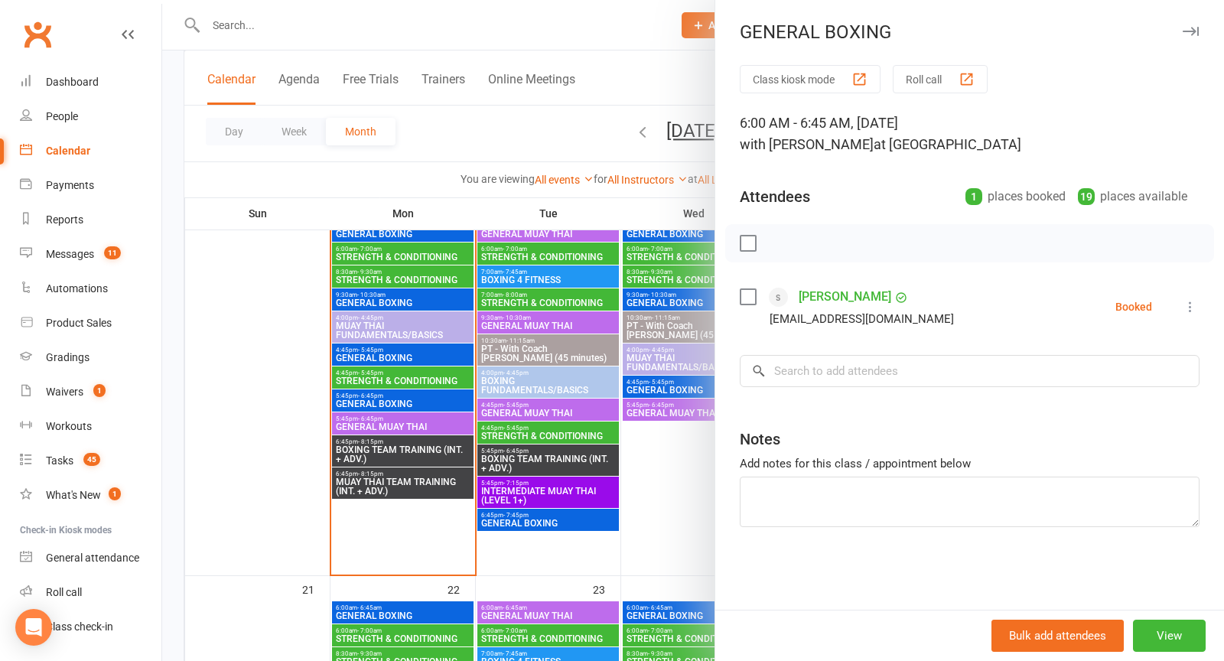
click at [449, 556] on div at bounding box center [693, 330] width 1062 height 661
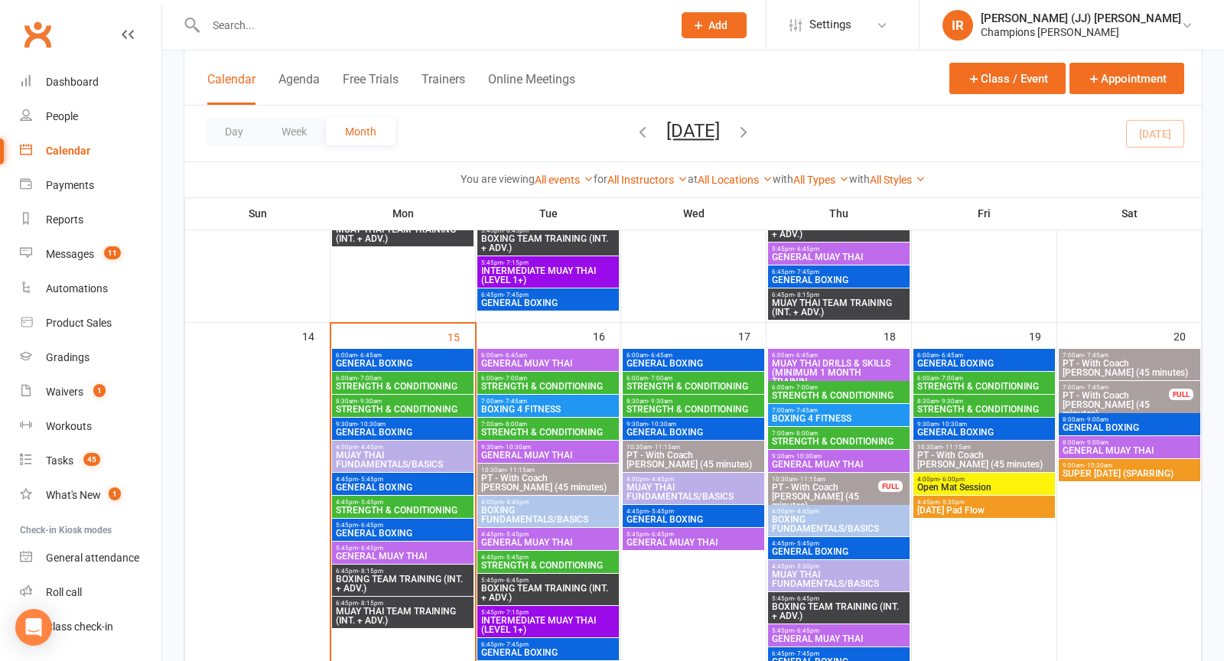
scroll to position [761, 0]
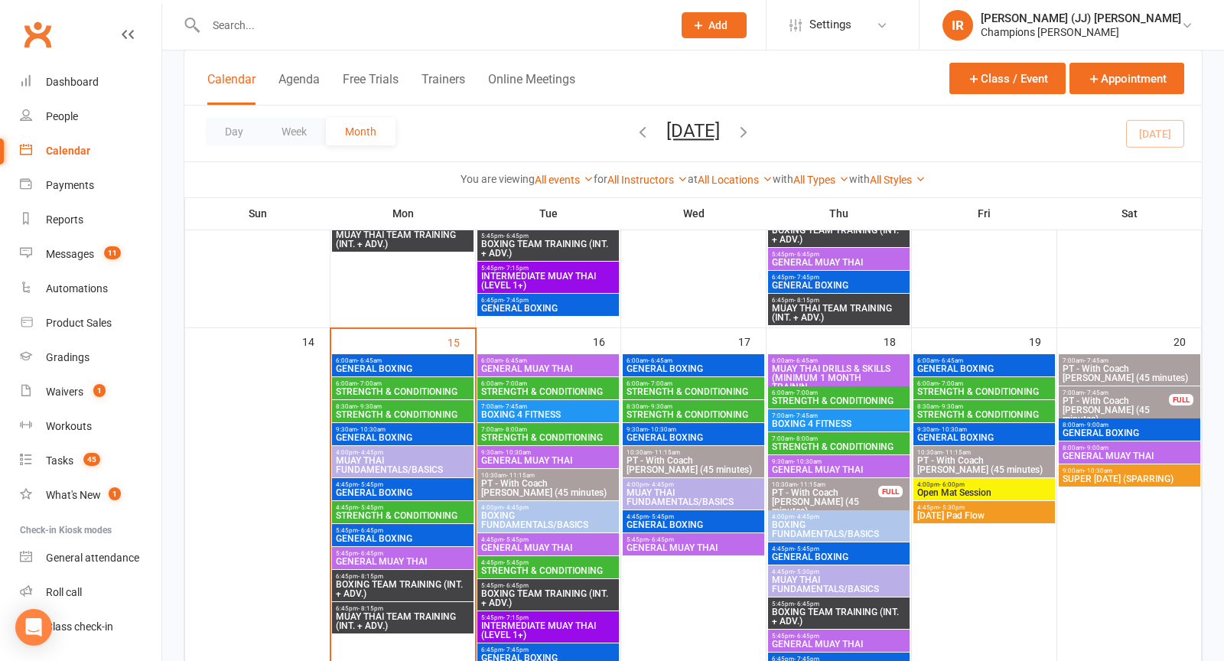
click at [444, 435] on span "GENERAL BOXING" at bounding box center [402, 437] width 135 height 9
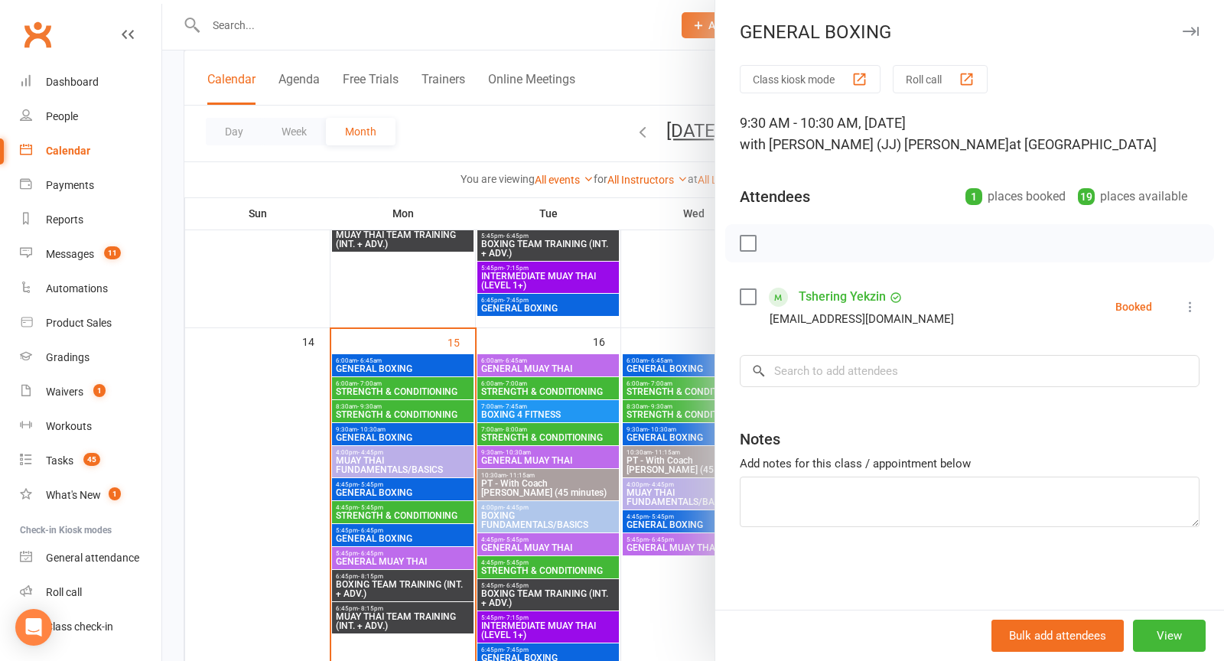
click at [425, 364] on div at bounding box center [693, 330] width 1062 height 661
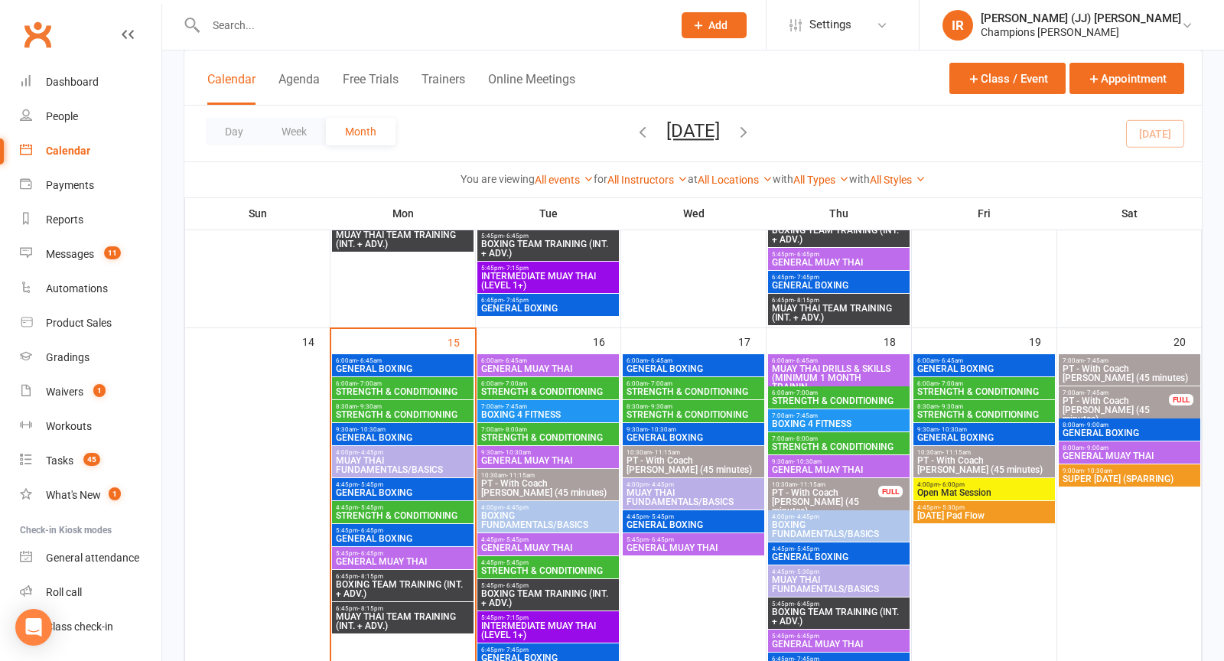
click at [418, 366] on span "GENERAL BOXING" at bounding box center [402, 368] width 135 height 9
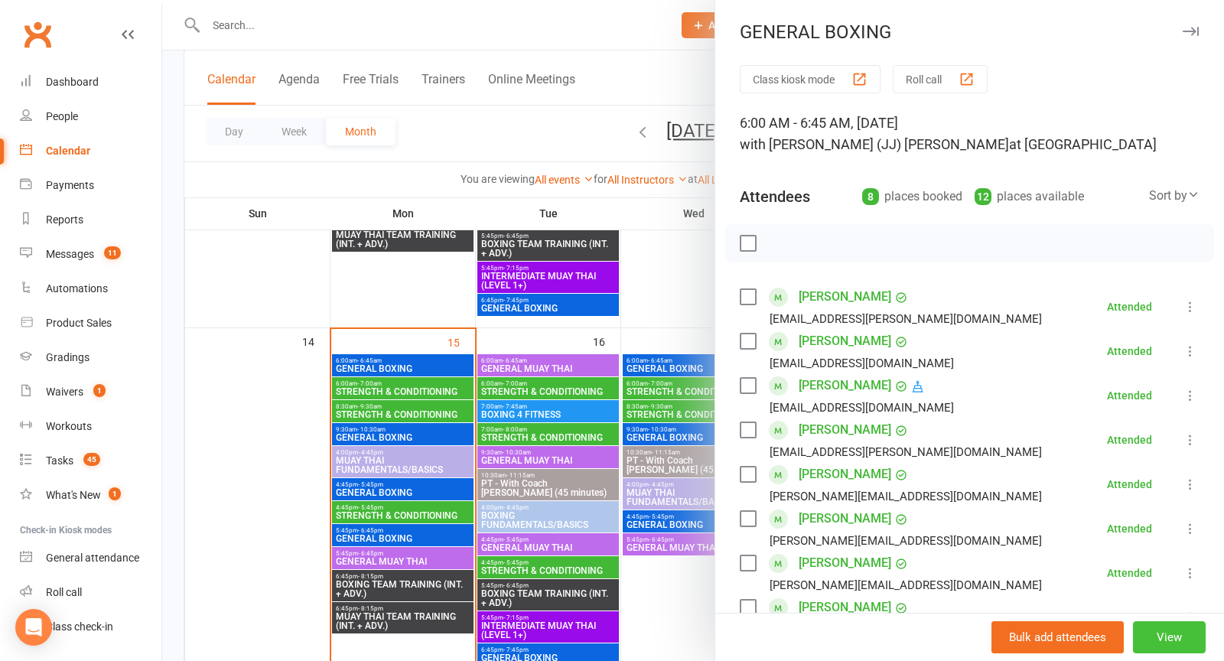
click at [1168, 643] on button "View" at bounding box center [1169, 637] width 73 height 32
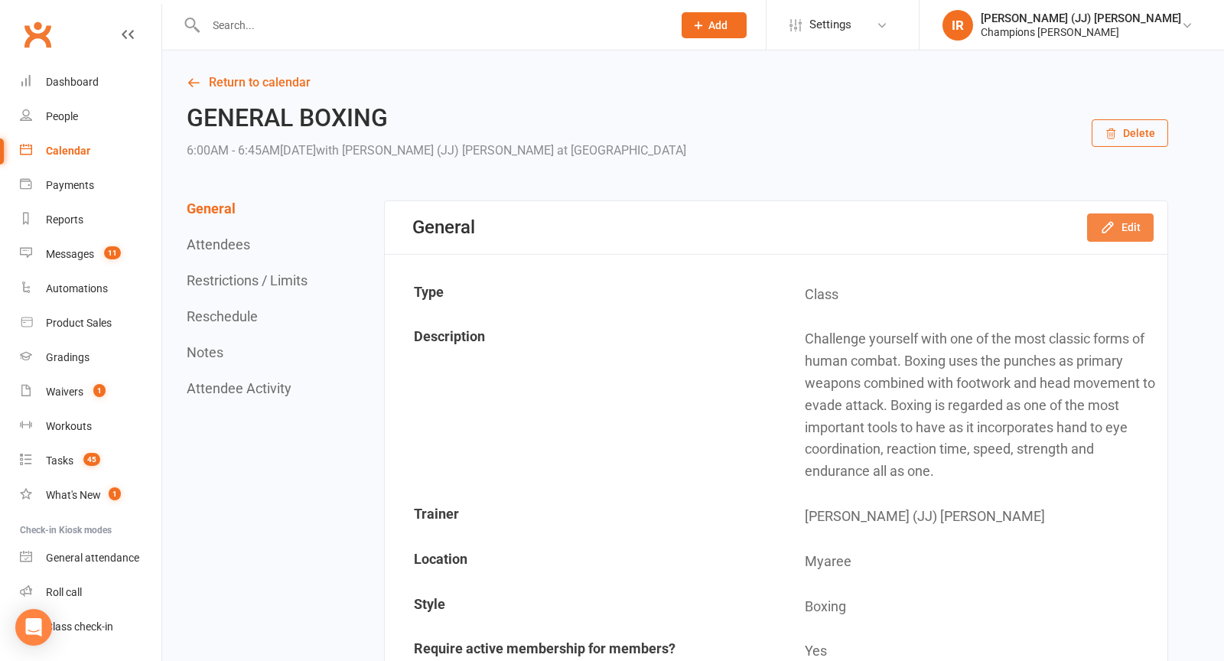
click at [1115, 236] on button "Edit" at bounding box center [1120, 227] width 67 height 28
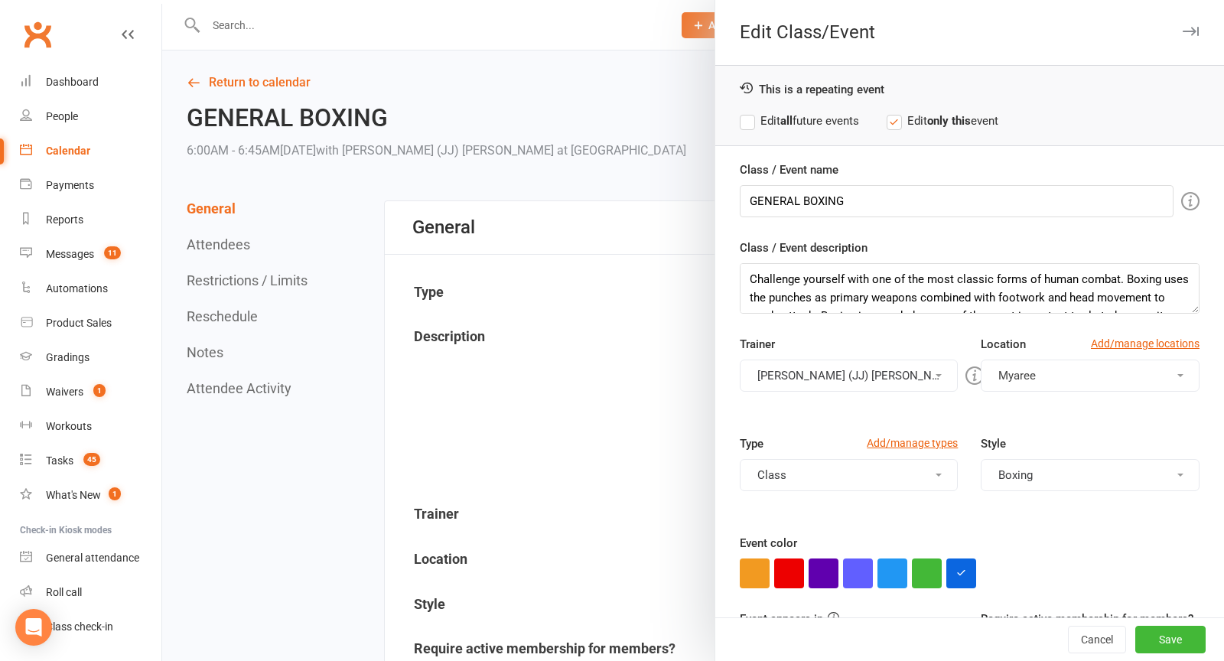
scroll to position [65, 0]
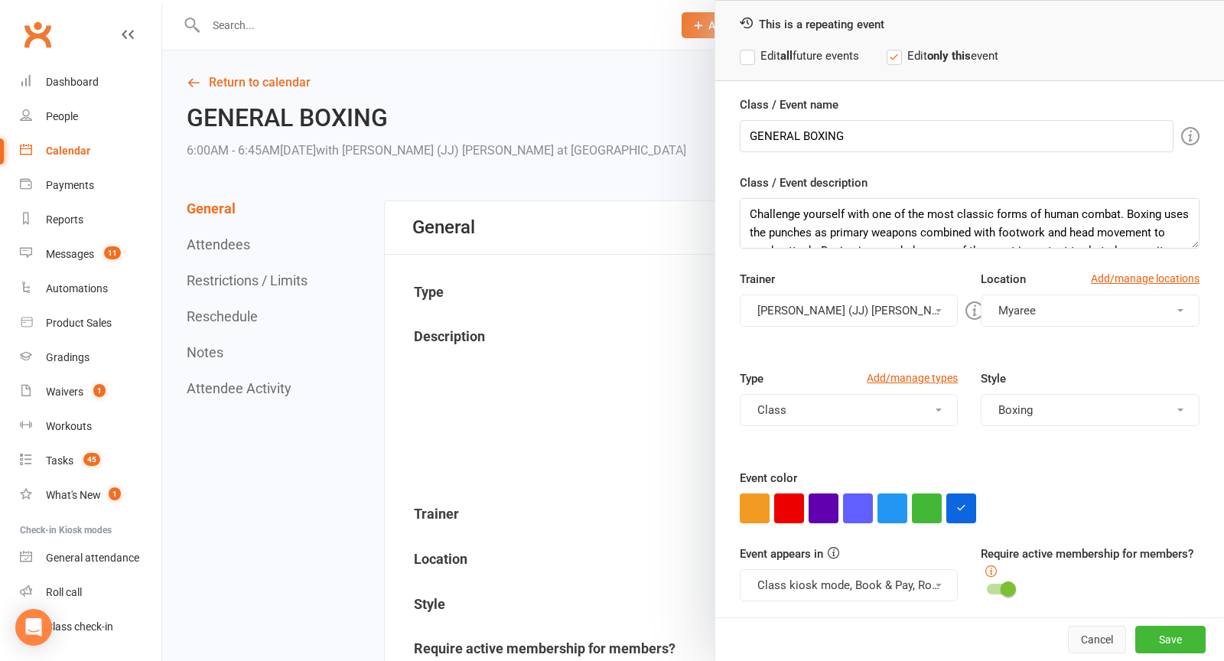
click at [1086, 633] on button "Cancel" at bounding box center [1097, 640] width 58 height 28
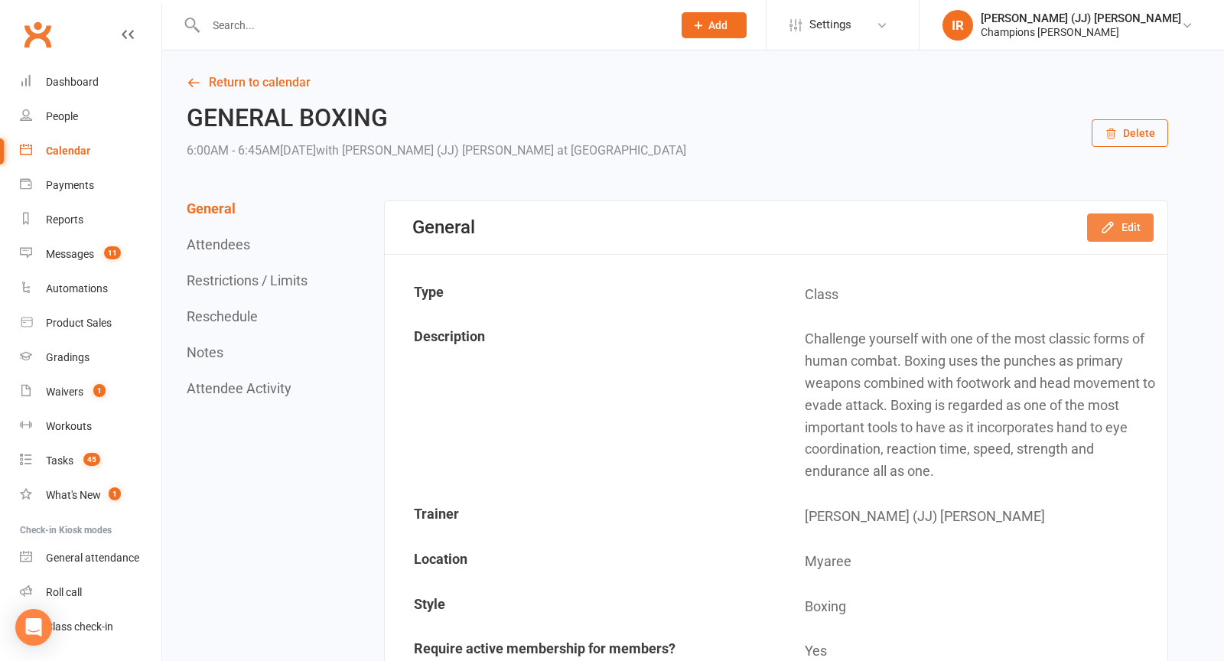
click at [1129, 231] on button "Edit" at bounding box center [1120, 227] width 67 height 28
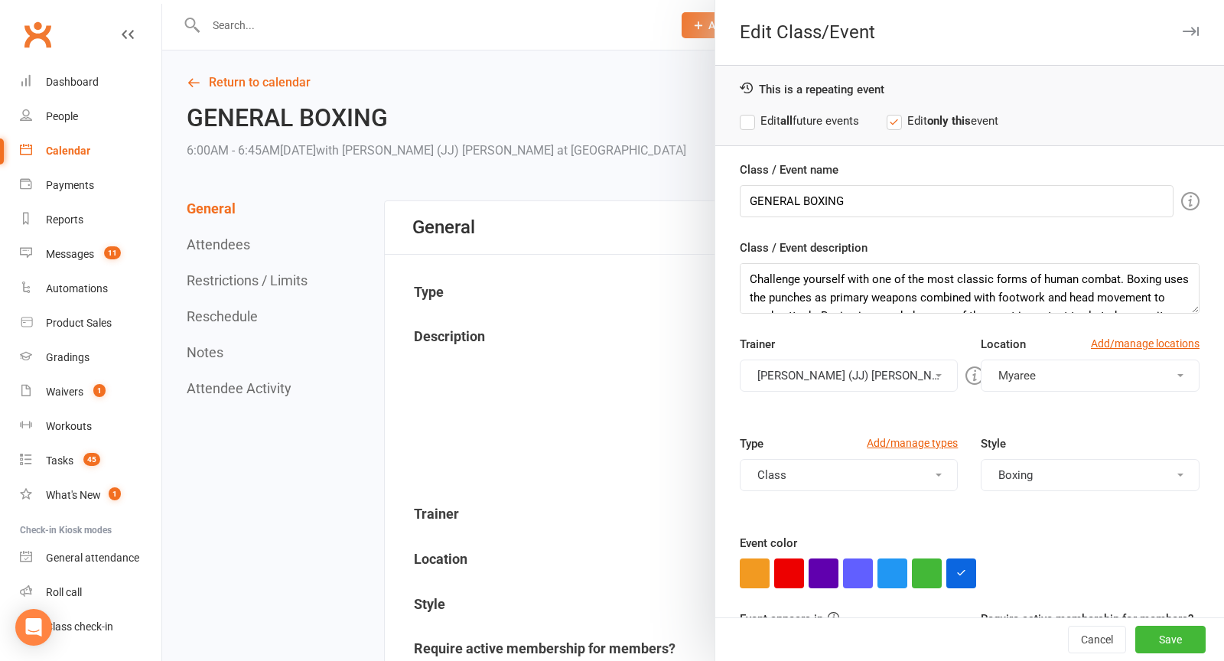
click at [770, 120] on label "Edit all future events" at bounding box center [799, 121] width 119 height 18
click at [845, 370] on button "[PERSON_NAME] (JJ) [PERSON_NAME]" at bounding box center [849, 376] width 219 height 32
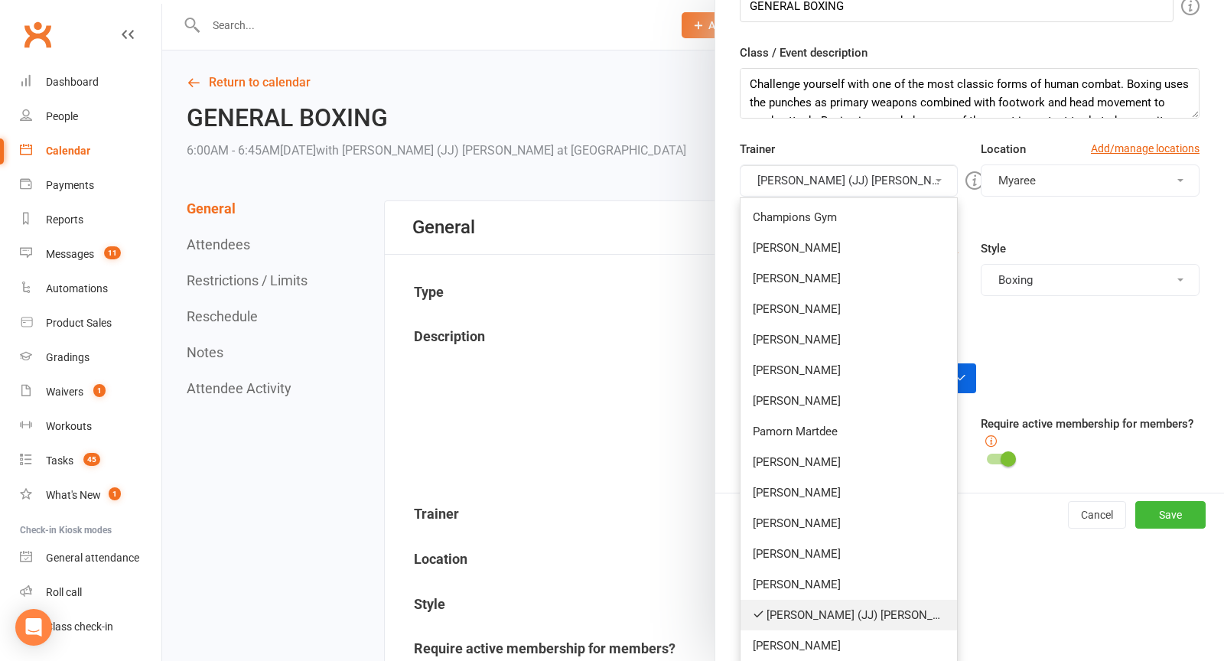
click at [803, 610] on link "[PERSON_NAME] (JJ) [PERSON_NAME]" at bounding box center [849, 615] width 217 height 31
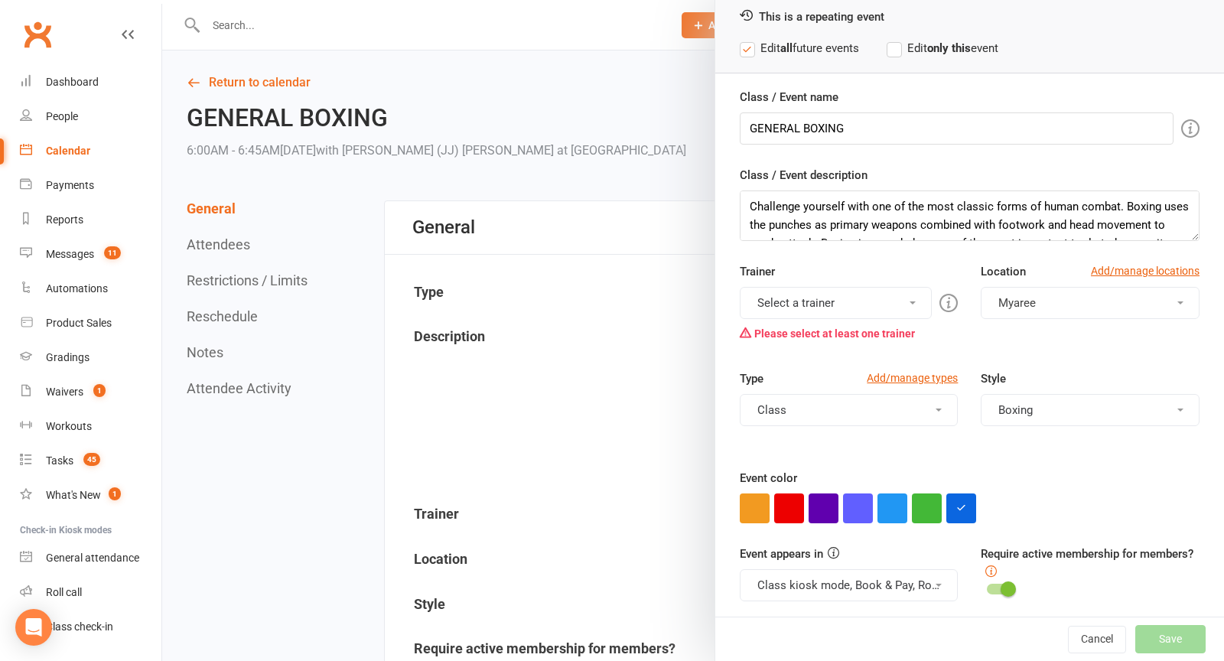
scroll to position [0, 0]
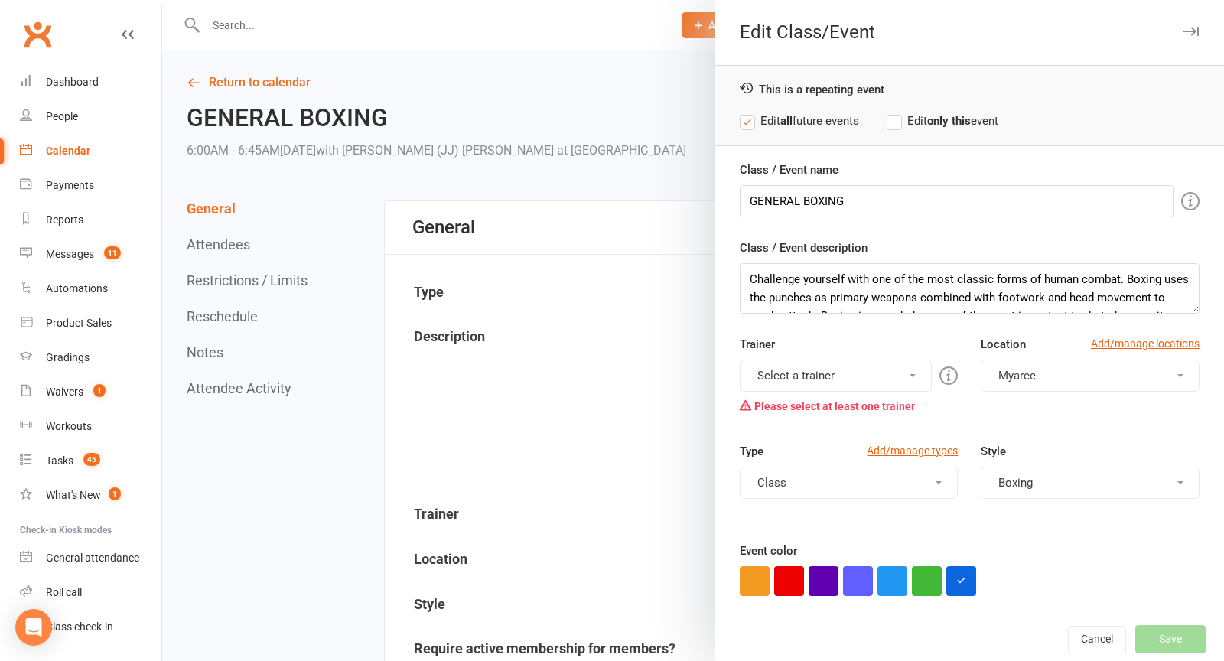
click at [860, 371] on button "Select a trainer" at bounding box center [836, 376] width 193 height 32
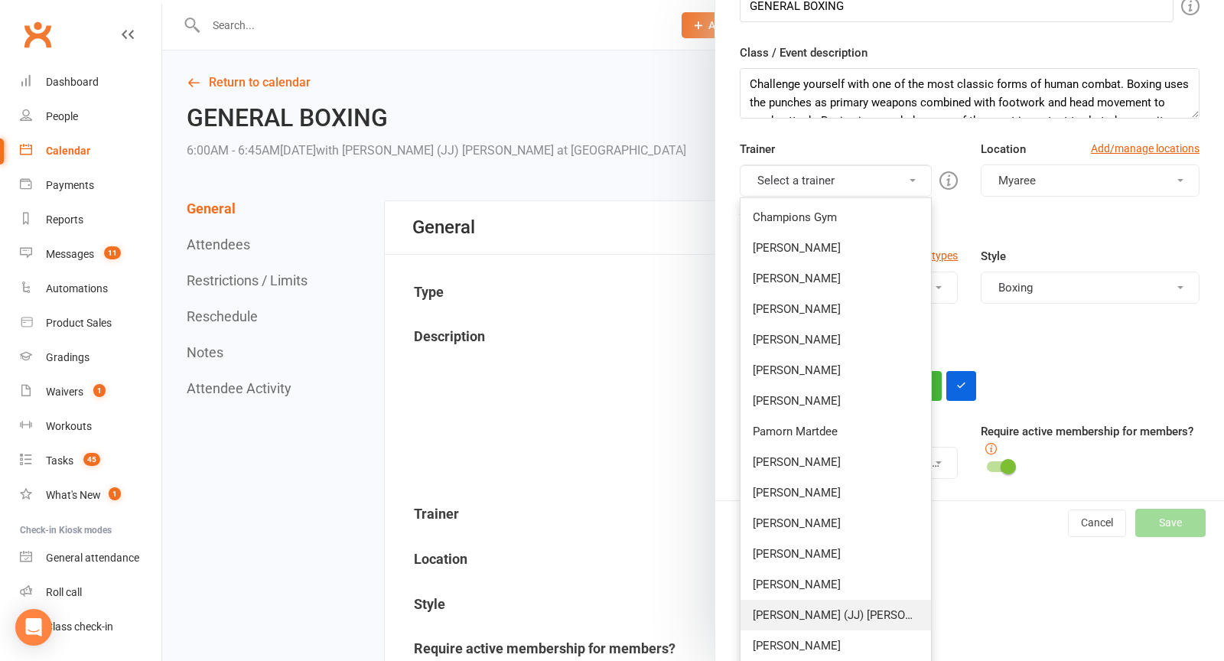
click at [816, 607] on link "[PERSON_NAME] (JJ) [PERSON_NAME]" at bounding box center [836, 615] width 191 height 31
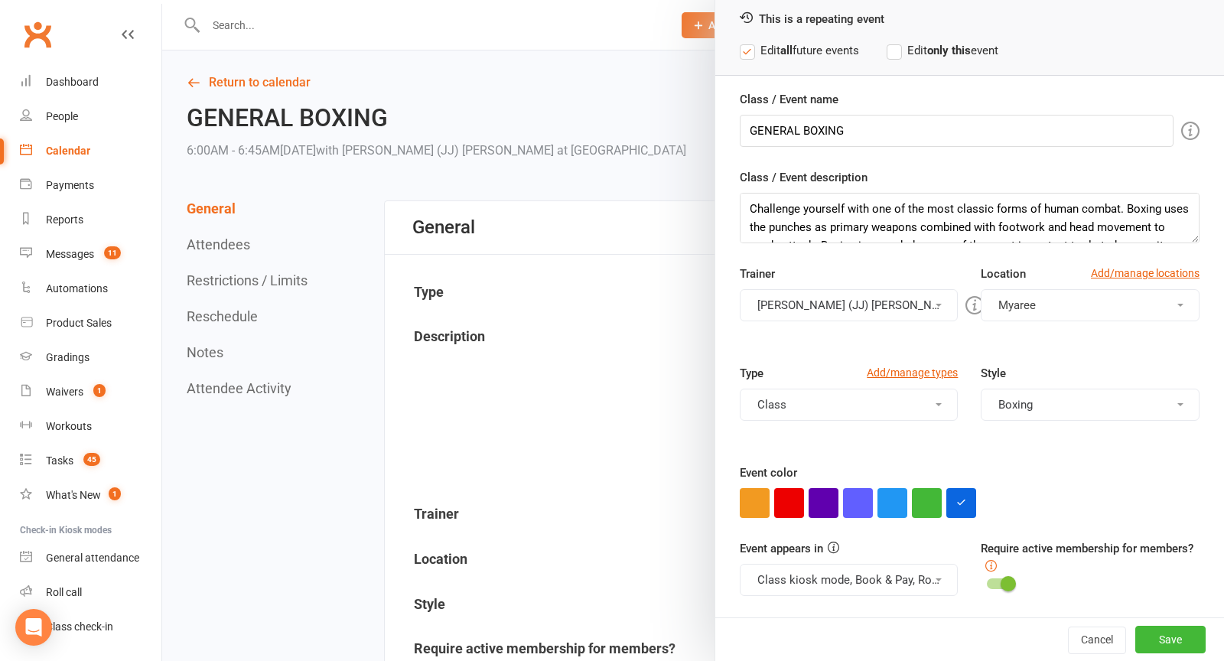
scroll to position [65, 0]
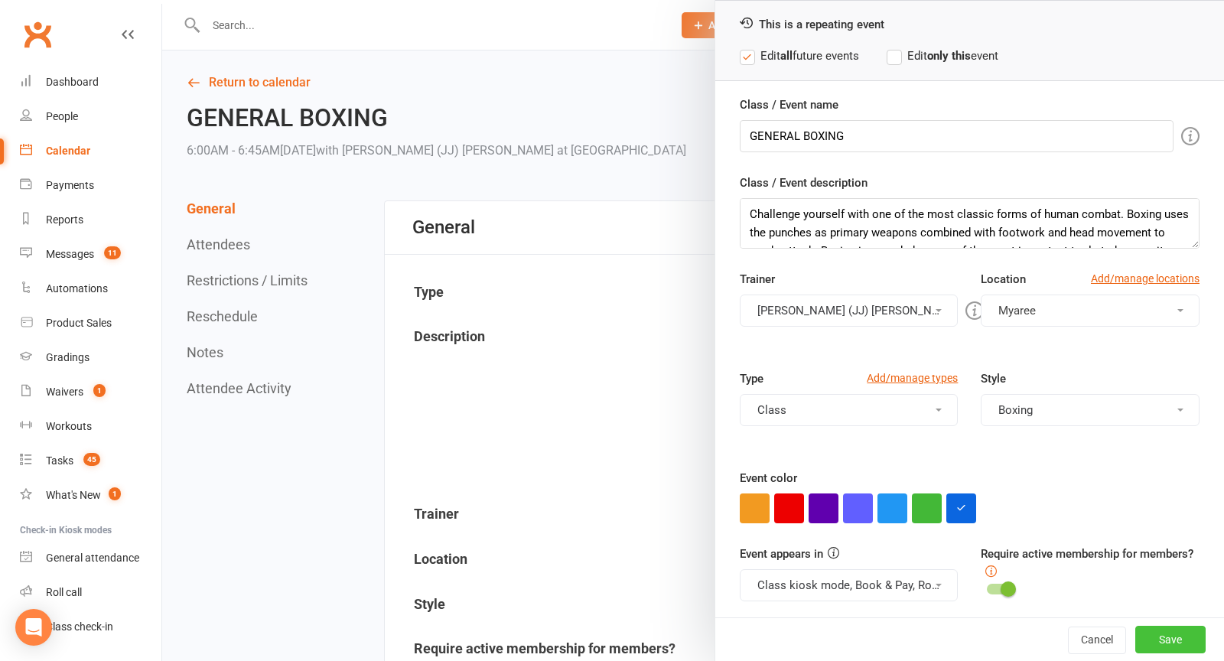
click at [1174, 646] on button "Save" at bounding box center [1170, 640] width 70 height 28
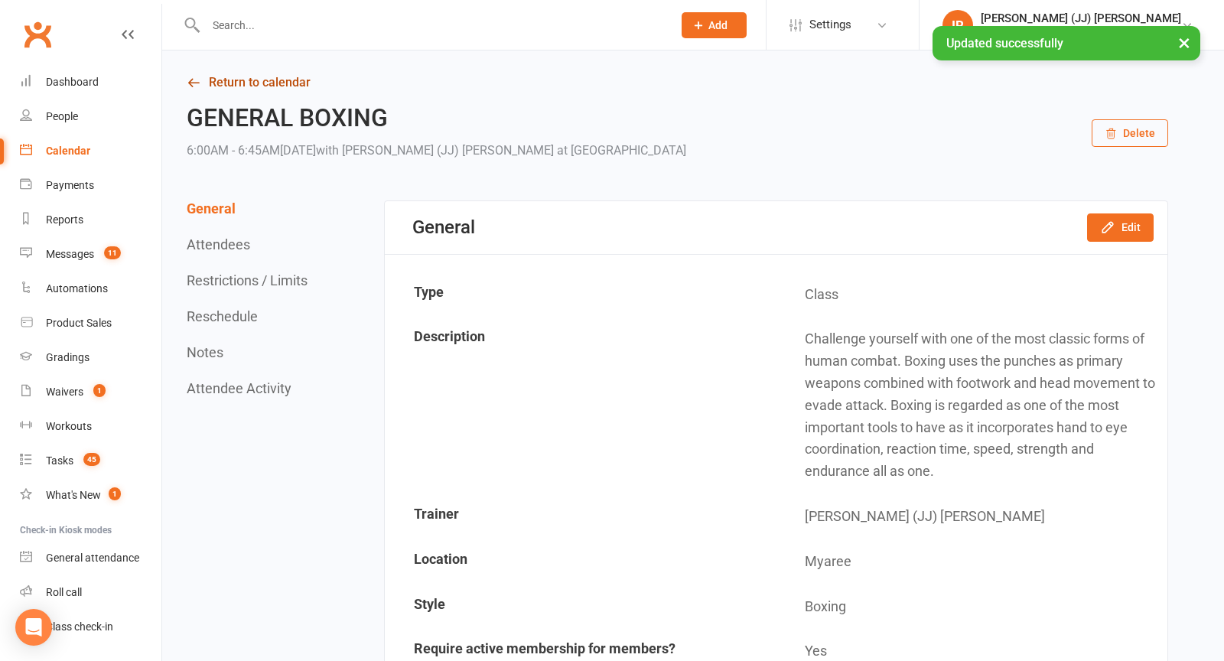
click at [231, 89] on link "Return to calendar" at bounding box center [678, 82] width 982 height 21
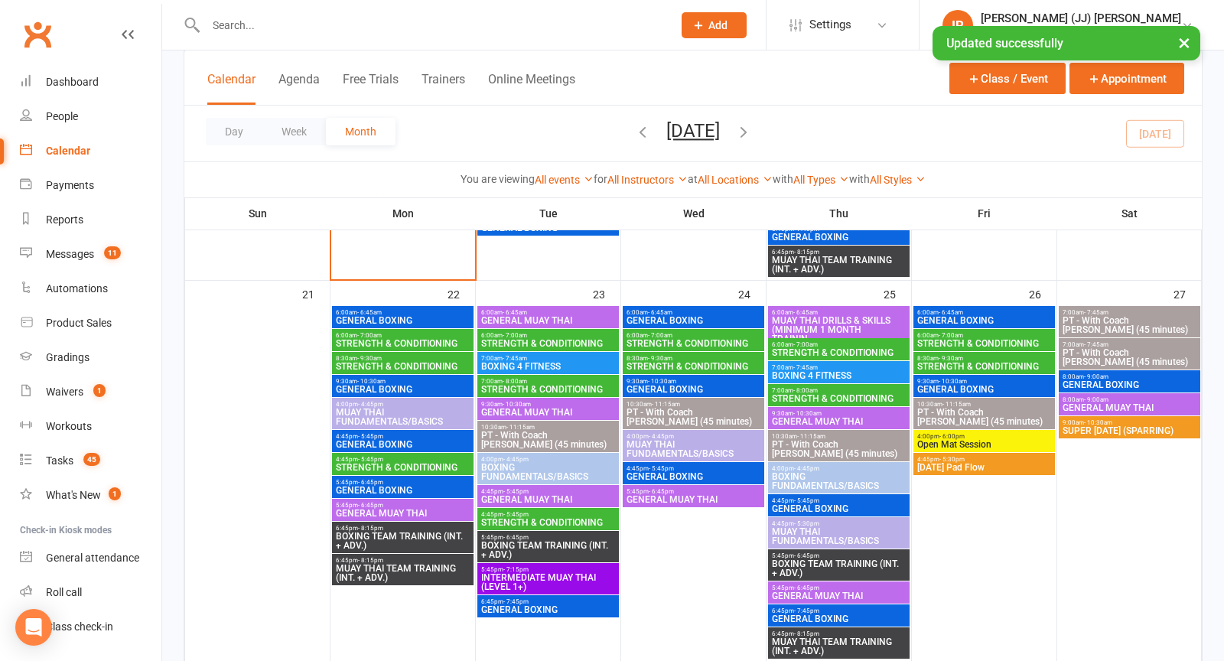
scroll to position [1196, 0]
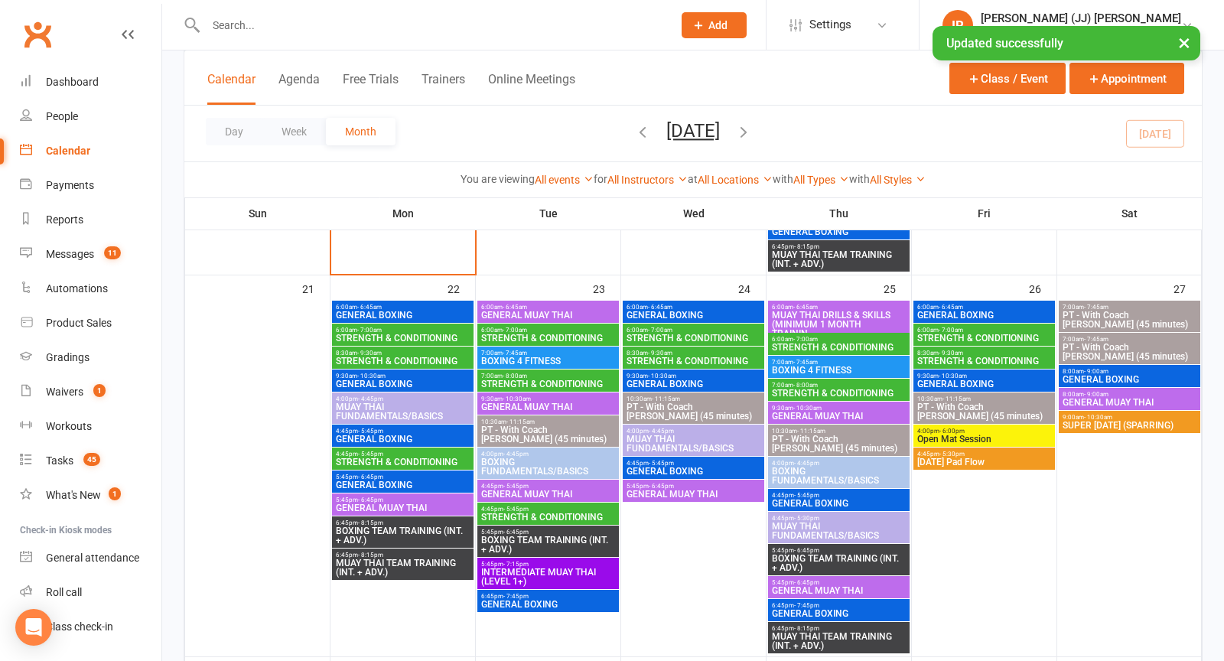
click at [395, 308] on span "6:00am - 6:45am" at bounding box center [402, 307] width 135 height 7
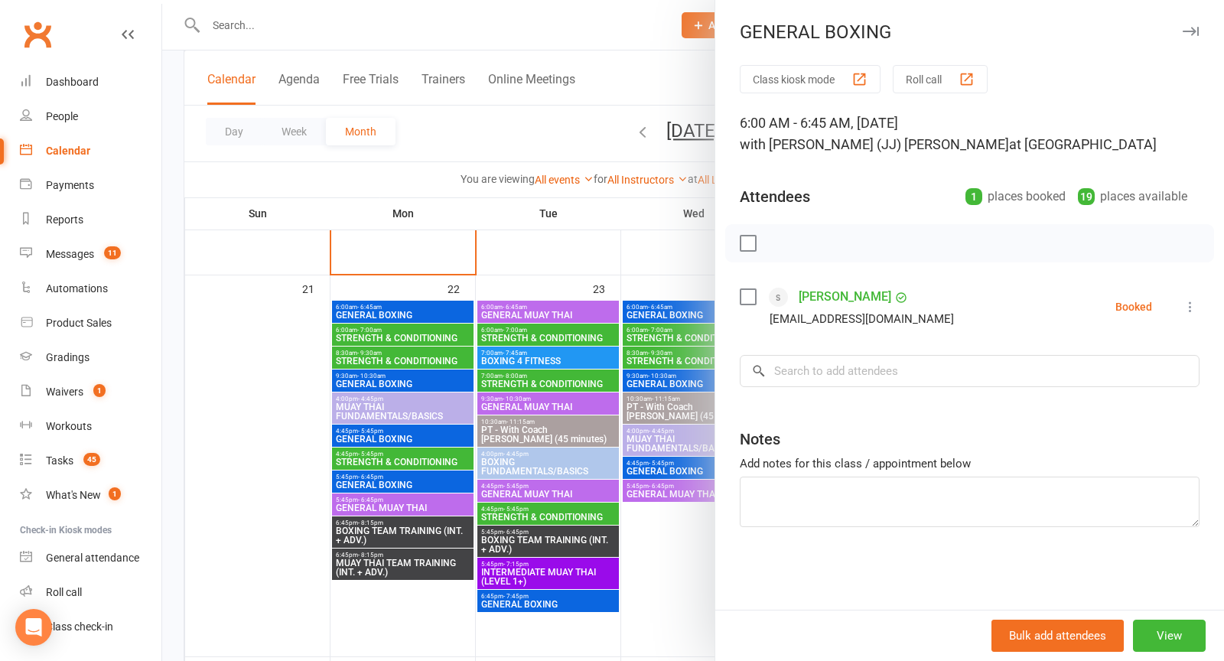
click at [474, 331] on div at bounding box center [693, 330] width 1062 height 661
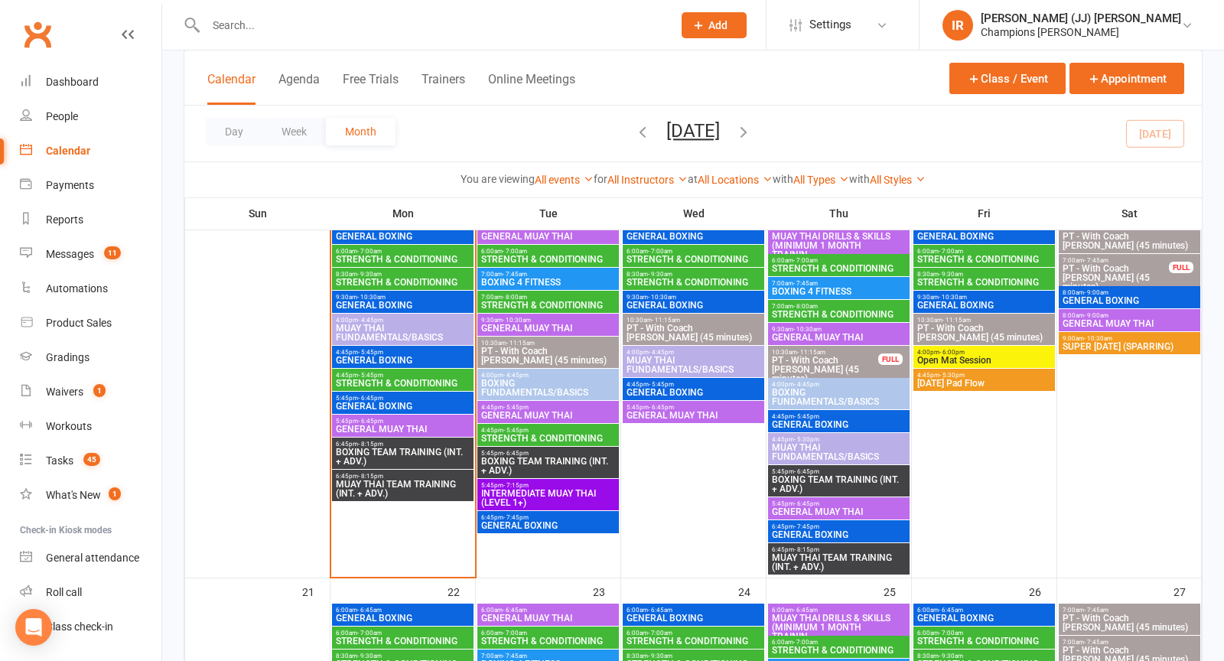
scroll to position [849, 0]
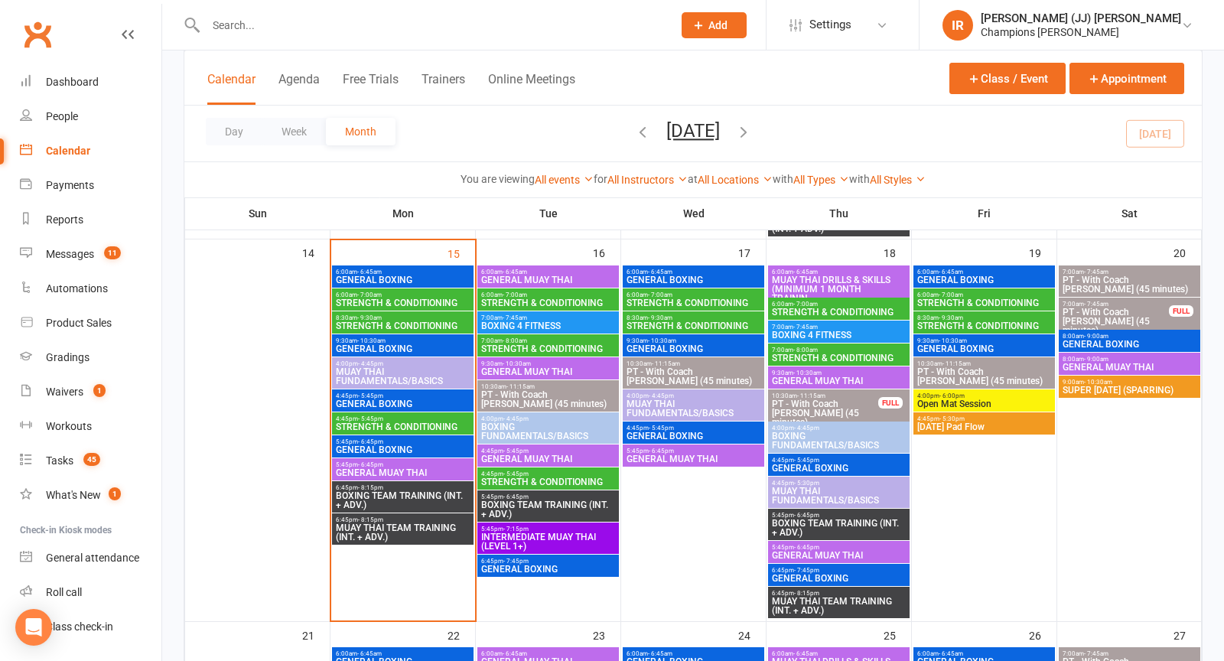
click at [403, 341] on span "9:30am - 10:30am" at bounding box center [402, 340] width 135 height 7
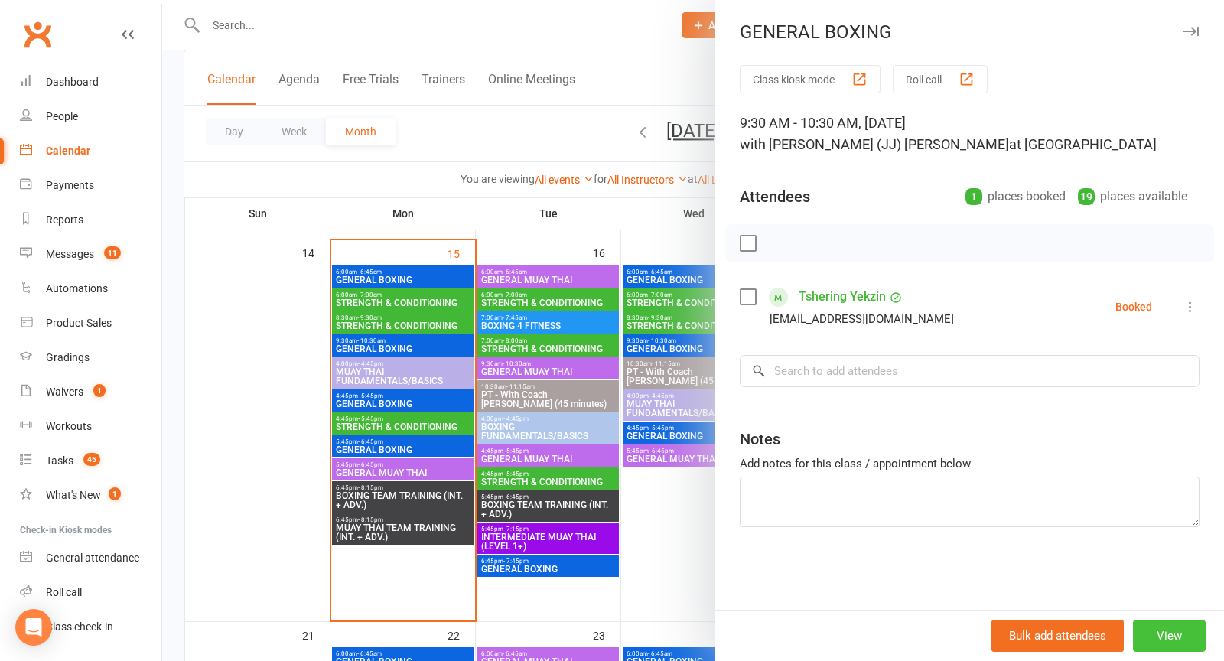
click at [1167, 630] on button "View" at bounding box center [1169, 636] width 73 height 32
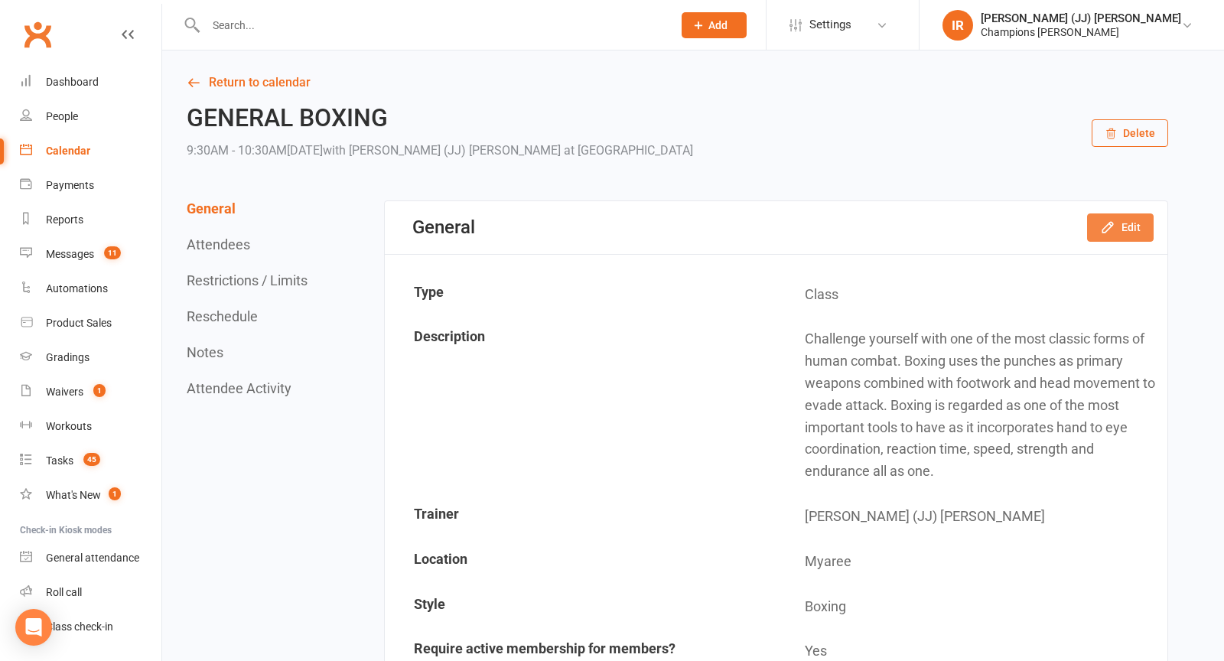
click at [1121, 228] on button "Edit" at bounding box center [1120, 227] width 67 height 28
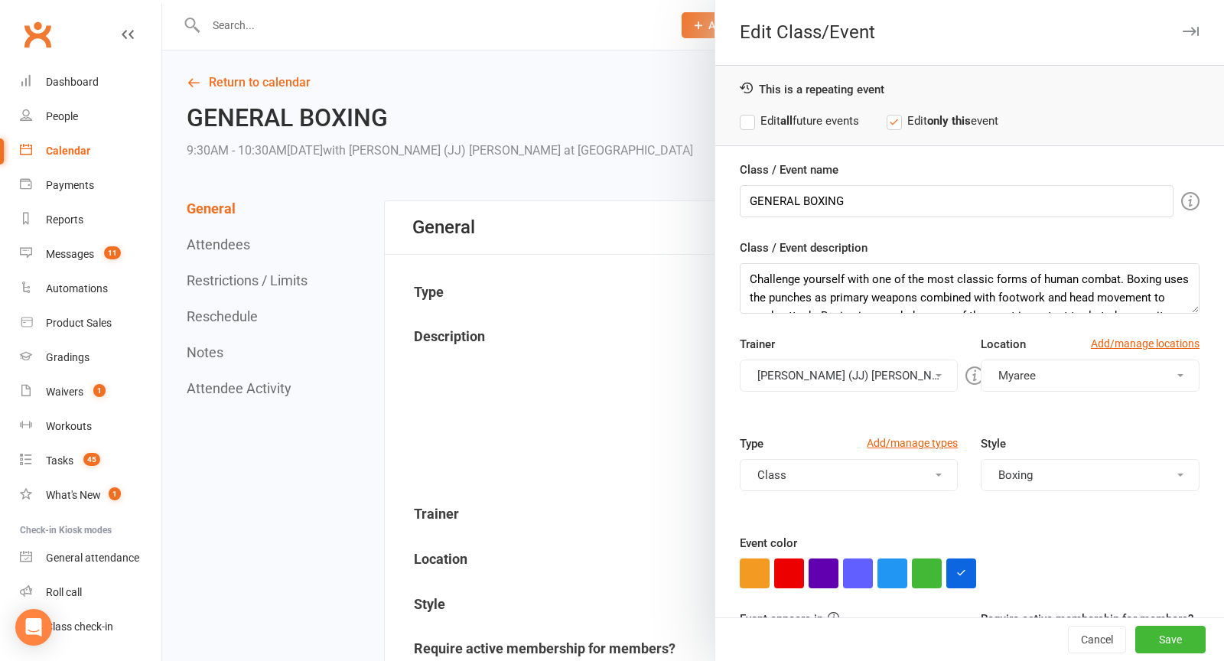
click at [834, 125] on label "Edit all future events" at bounding box center [799, 121] width 119 height 18
click at [1174, 628] on button "Save" at bounding box center [1170, 640] width 70 height 28
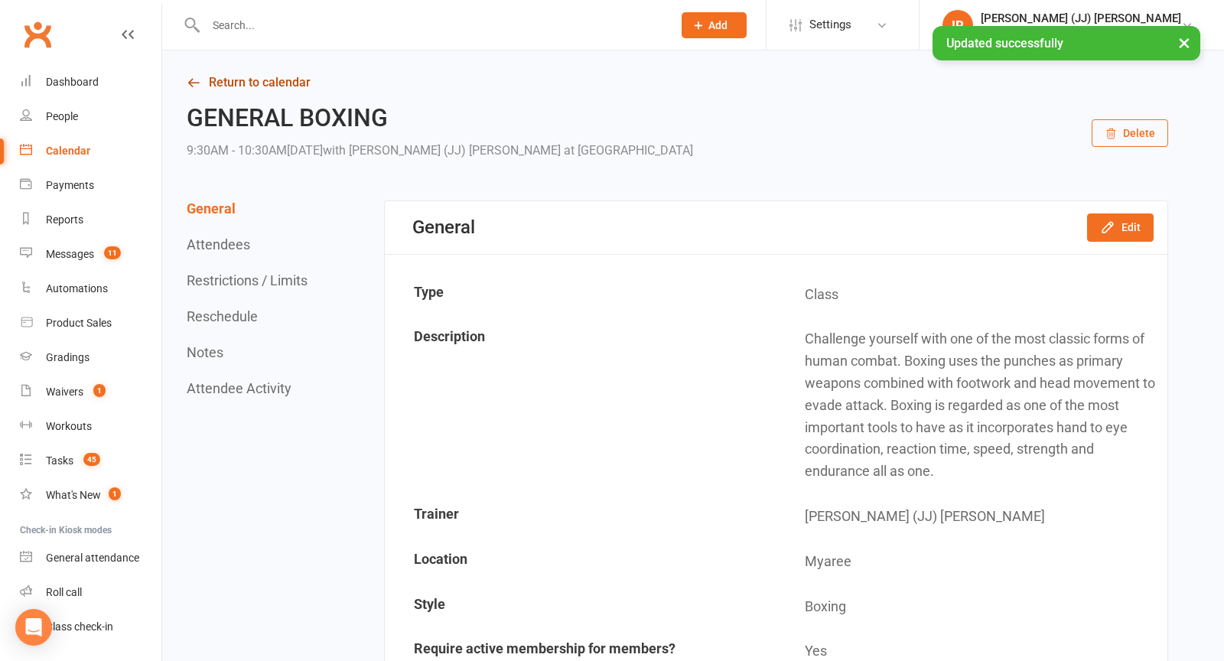
click at [222, 88] on link "Return to calendar" at bounding box center [678, 82] width 982 height 21
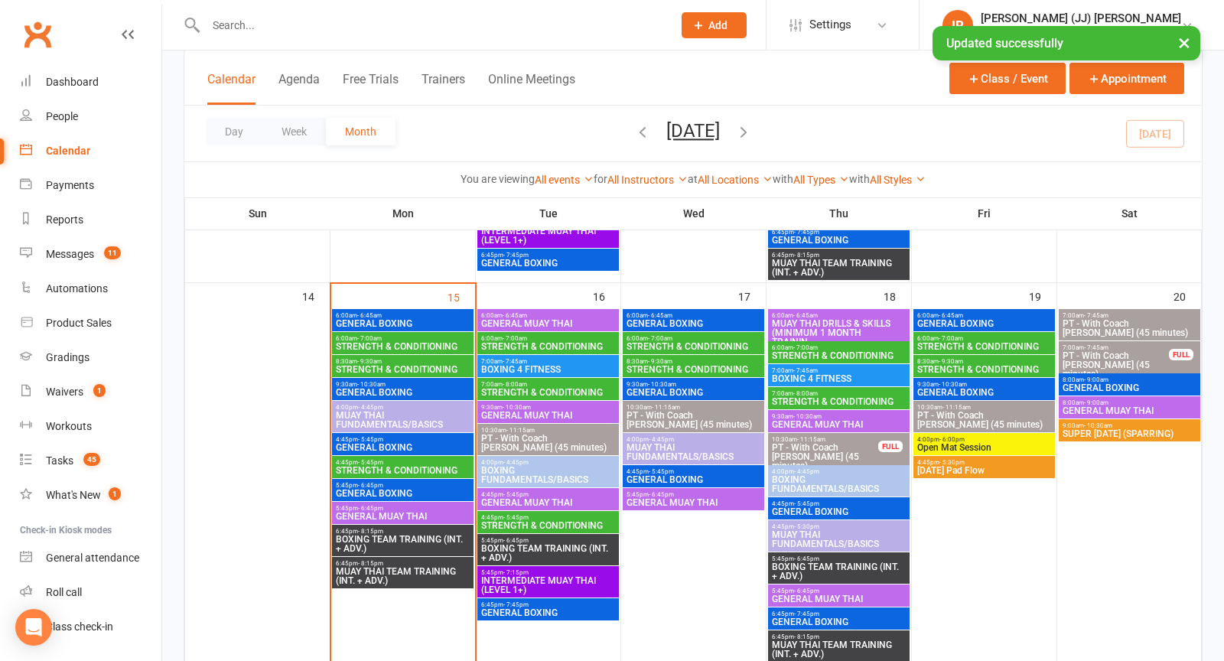
scroll to position [834, 0]
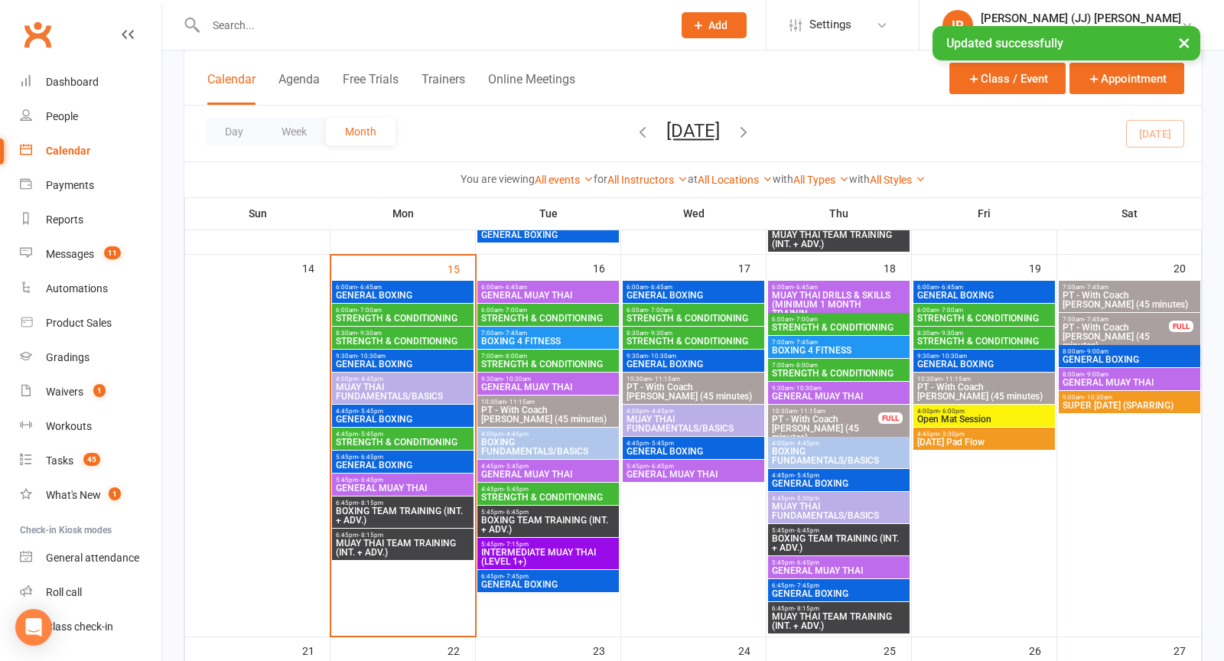
click at [698, 292] on span "GENERAL BOXING" at bounding box center [693, 295] width 135 height 9
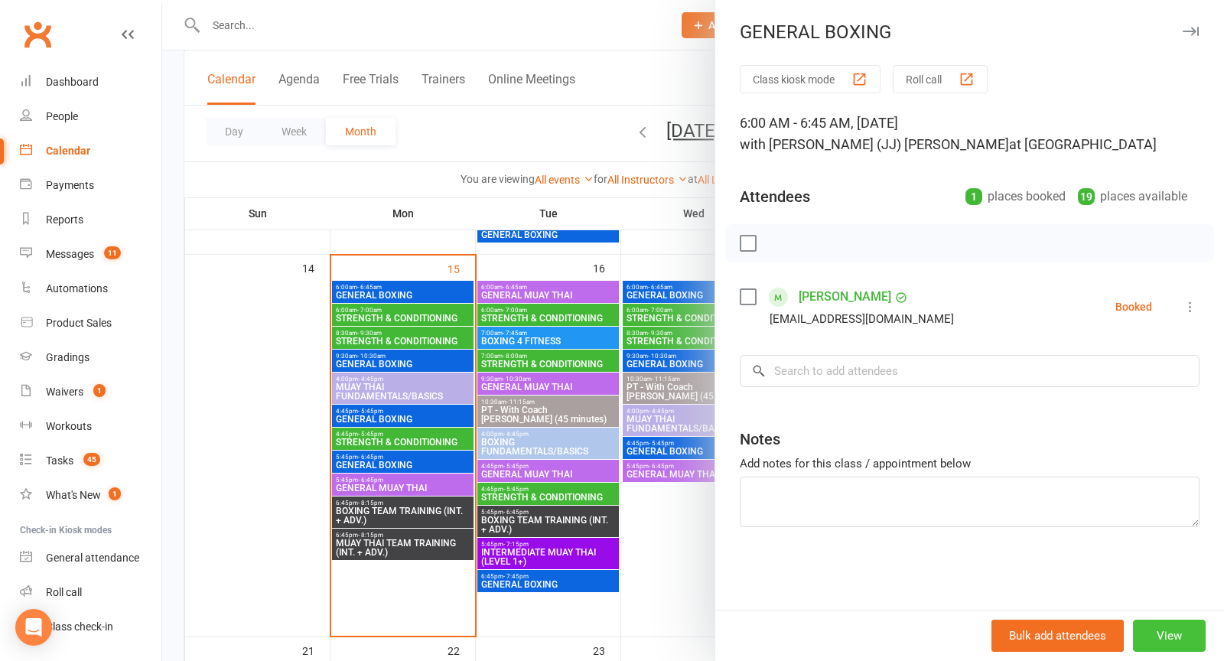
click at [1168, 645] on button "View" at bounding box center [1169, 636] width 73 height 32
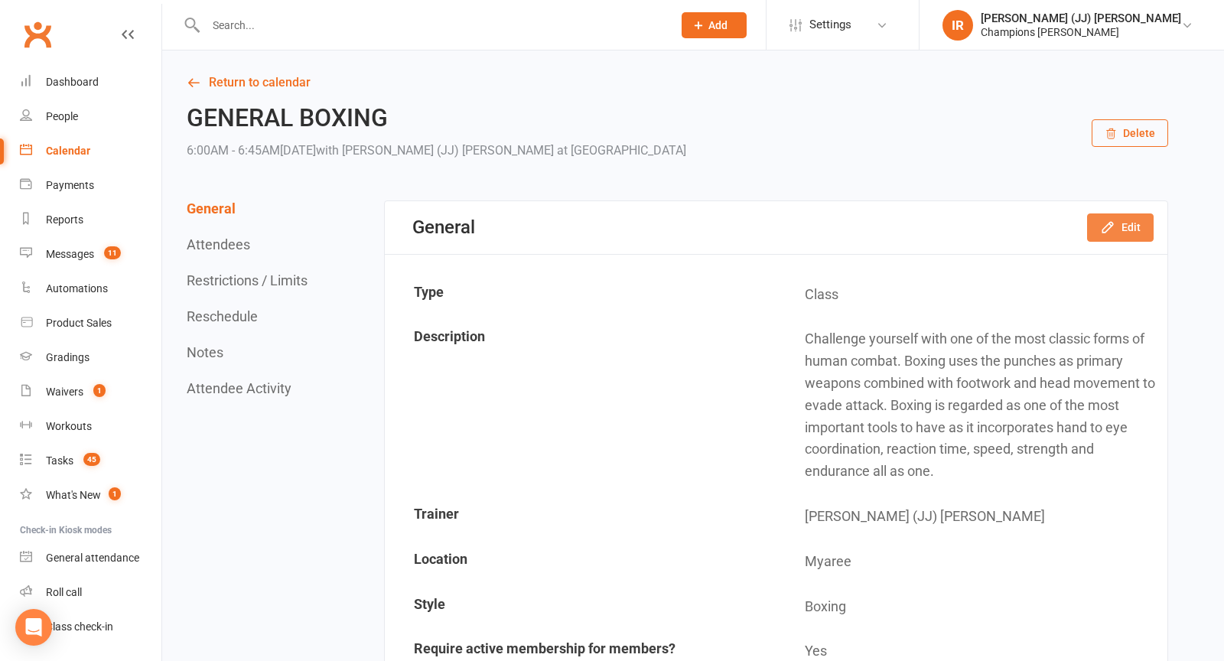
click at [1124, 226] on button "Edit" at bounding box center [1120, 227] width 67 height 28
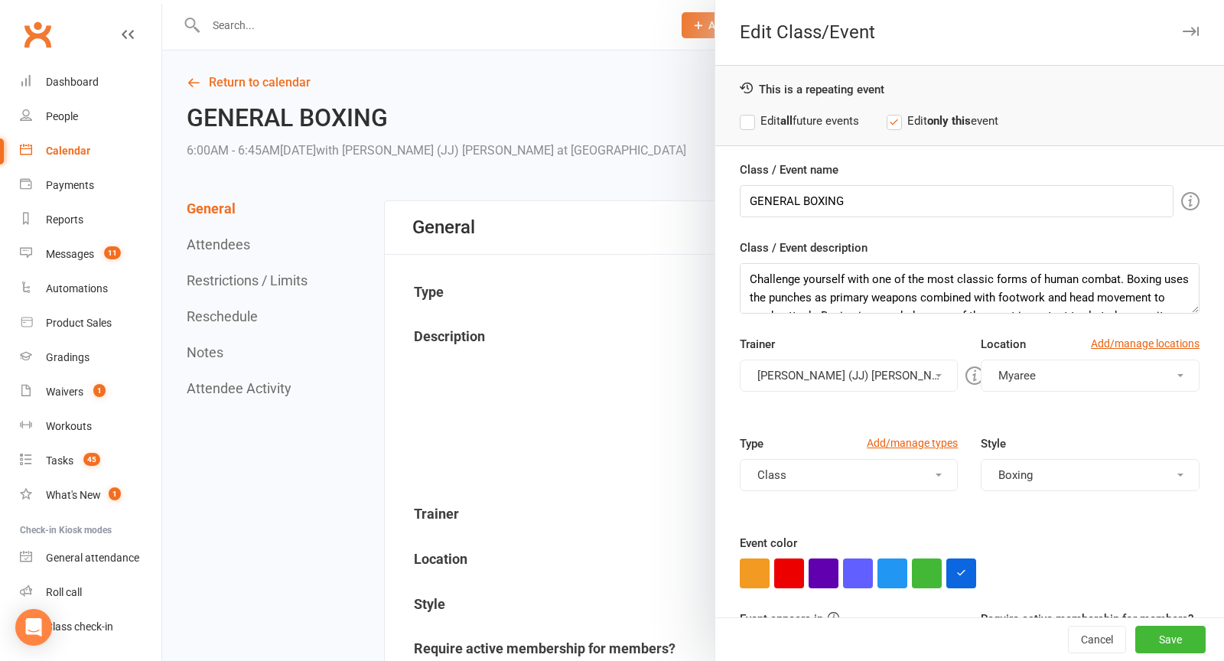
click at [813, 128] on label "Edit all future events" at bounding box center [799, 121] width 119 height 18
click at [1170, 640] on button "Save" at bounding box center [1170, 640] width 70 height 28
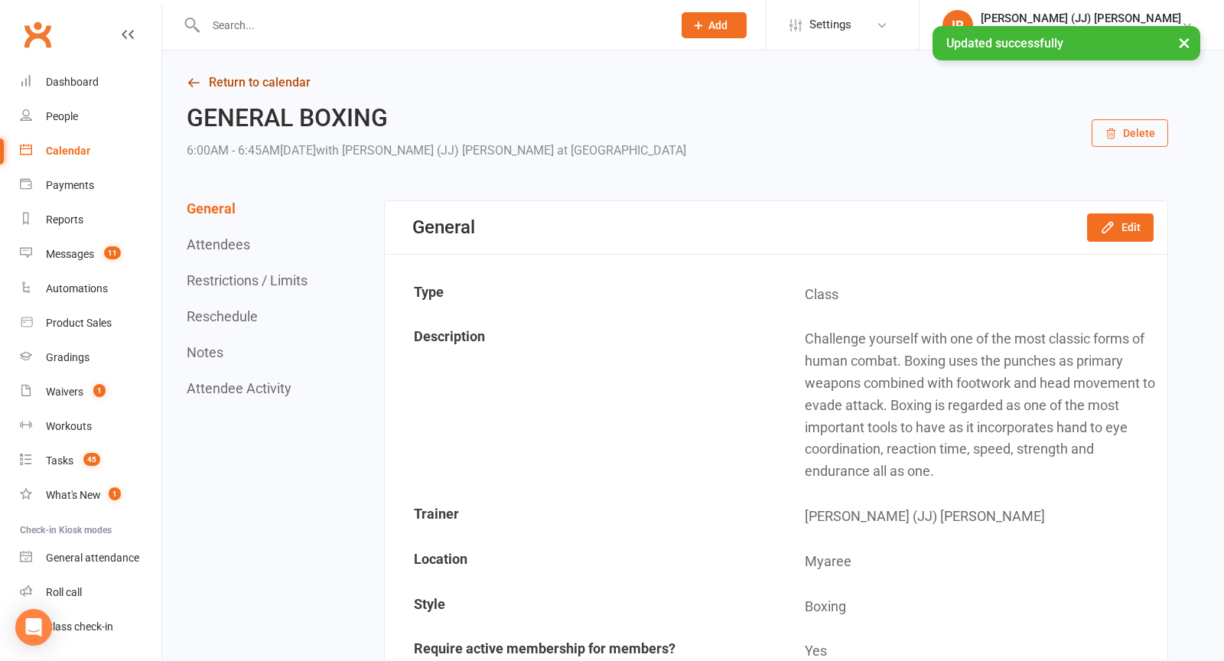
click at [218, 86] on link "Return to calendar" at bounding box center [678, 82] width 982 height 21
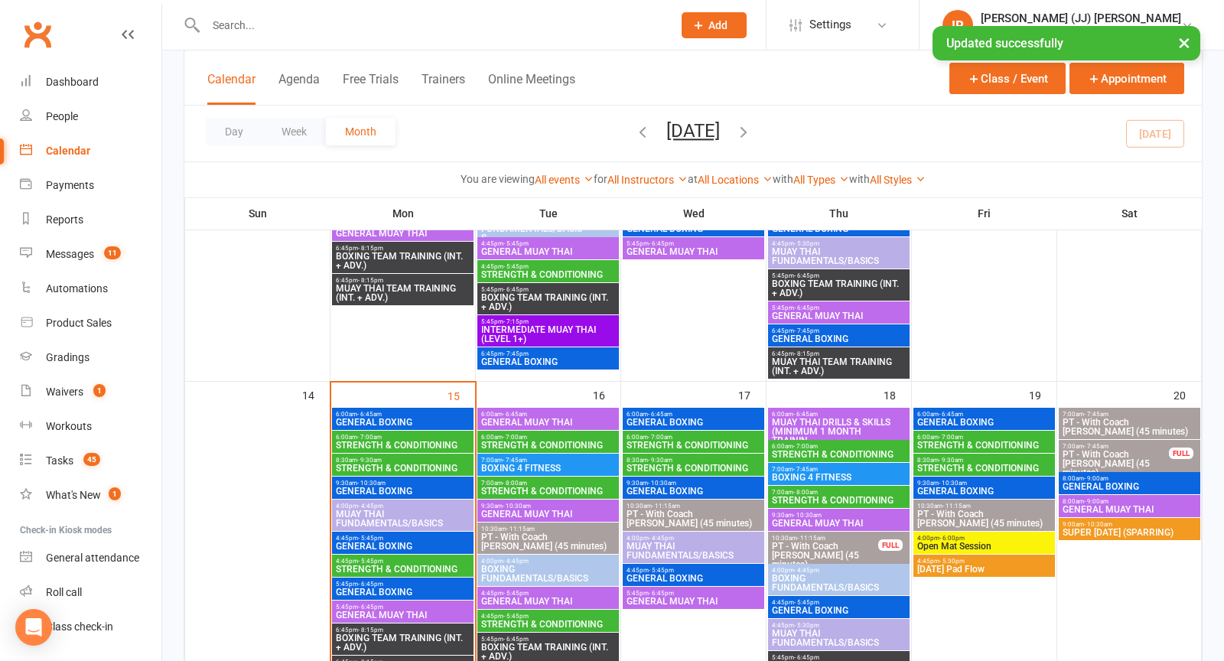
scroll to position [725, 0]
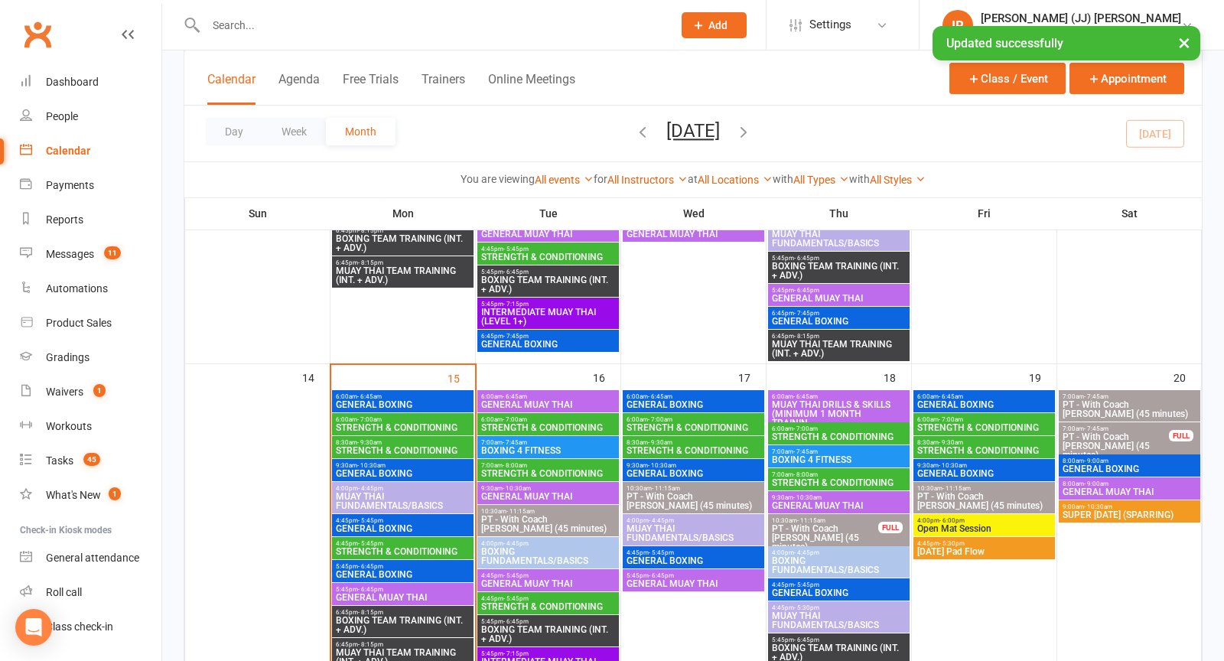
click at [698, 469] on span "GENERAL BOXING" at bounding box center [693, 473] width 135 height 9
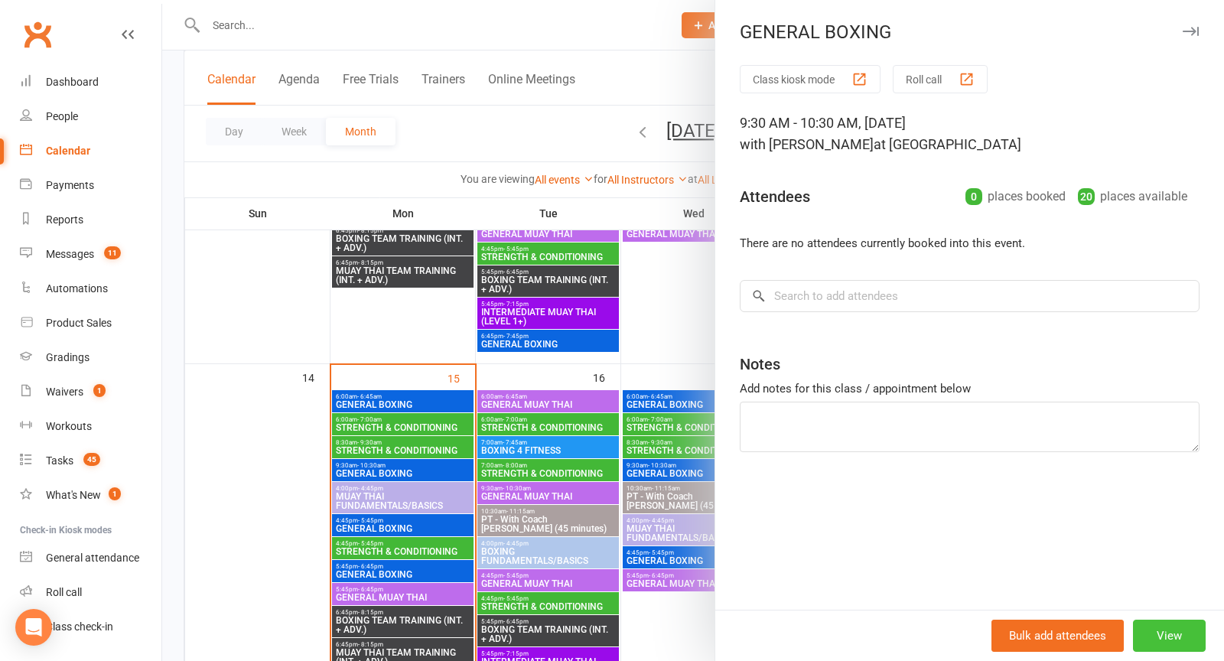
click at [1164, 639] on button "View" at bounding box center [1169, 636] width 73 height 32
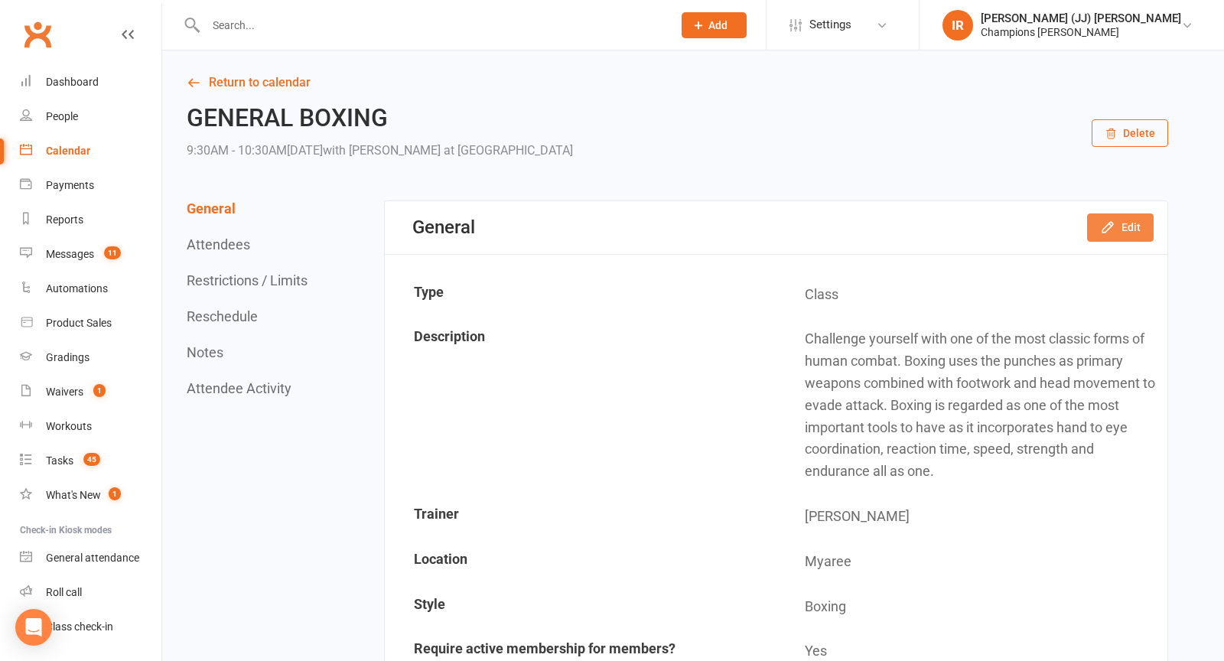
click at [1132, 230] on button "Edit" at bounding box center [1120, 227] width 67 height 28
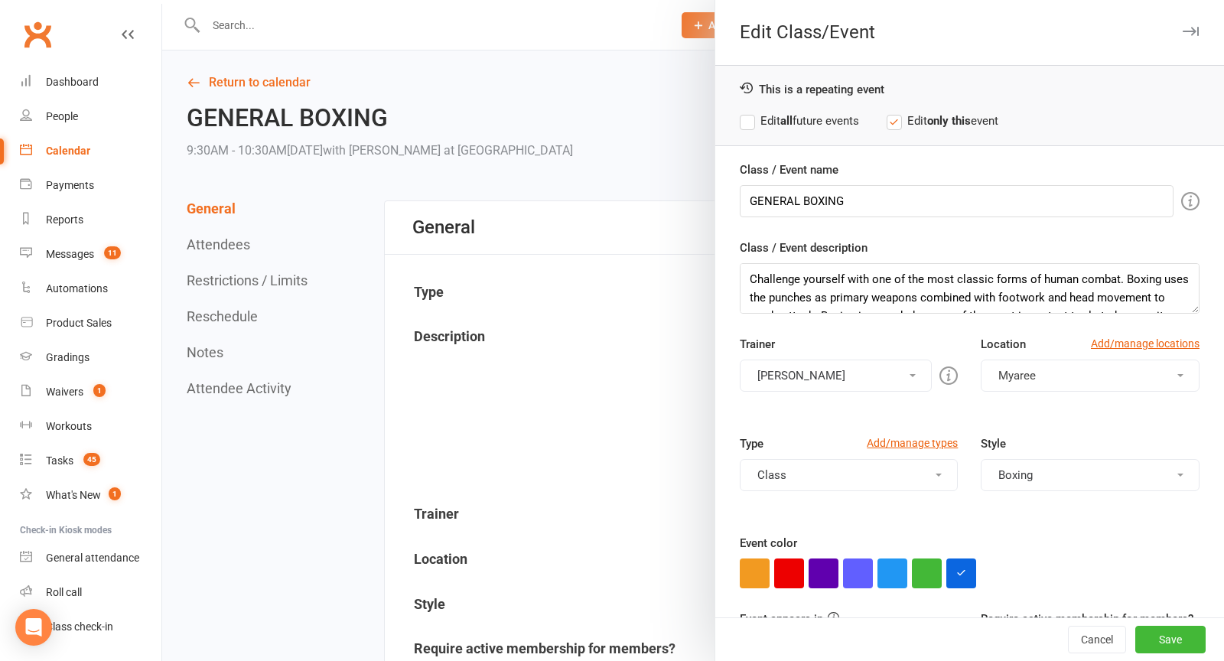
click at [885, 364] on button "Duran Singh" at bounding box center [836, 376] width 193 height 32
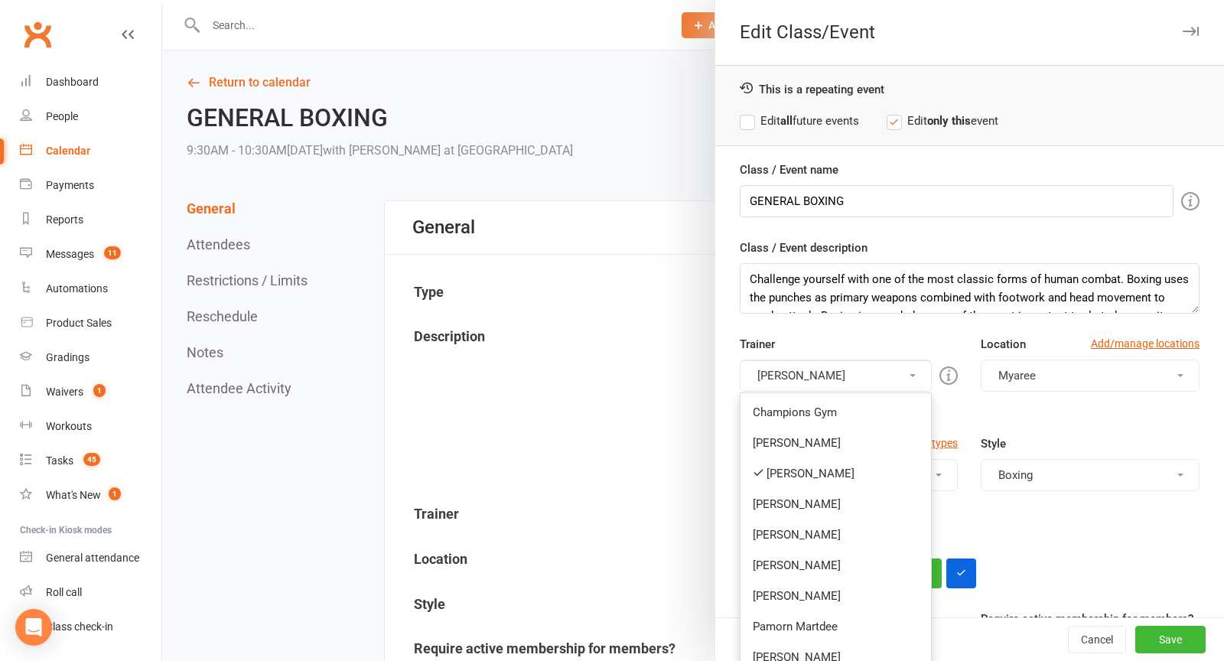
click at [845, 462] on link "Duran Singh" at bounding box center [836, 473] width 191 height 31
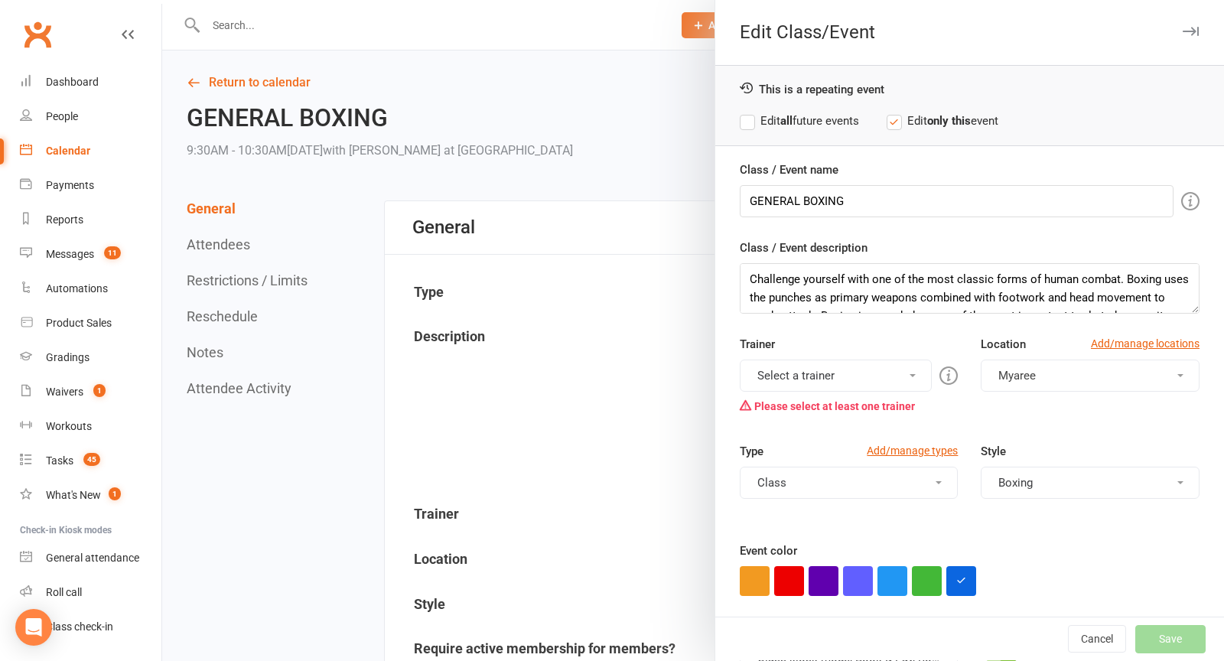
click at [836, 371] on button "Select a trainer" at bounding box center [836, 376] width 193 height 32
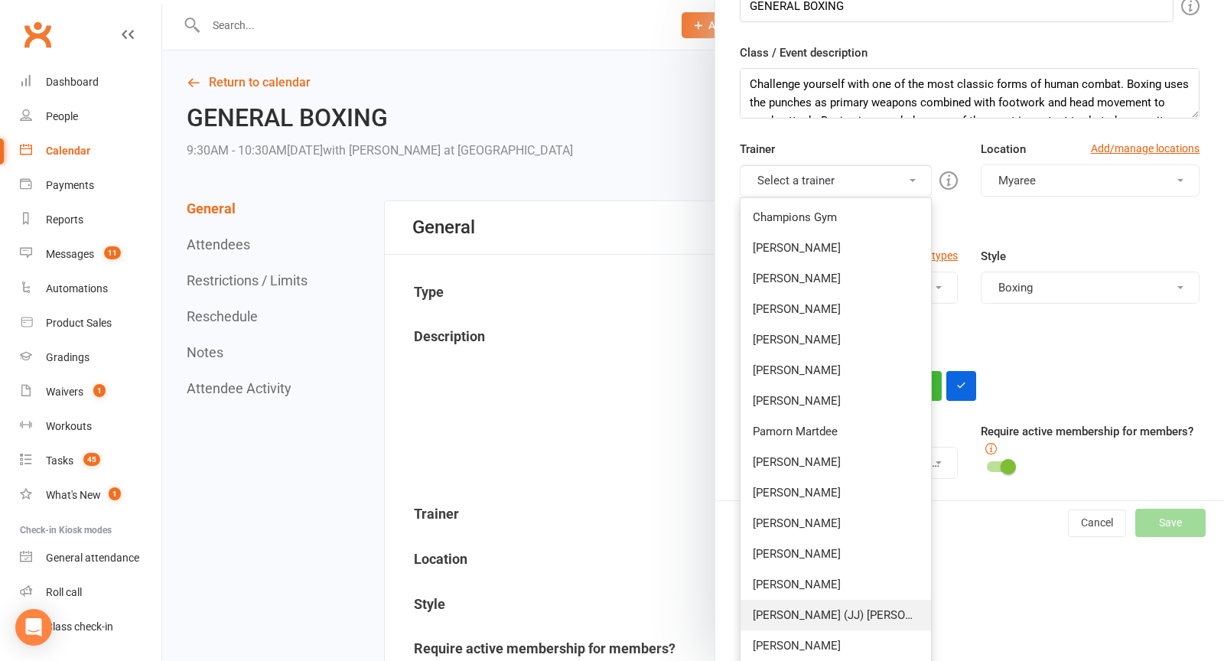
click at [829, 606] on link "[PERSON_NAME] (JJ) [PERSON_NAME]" at bounding box center [836, 615] width 191 height 31
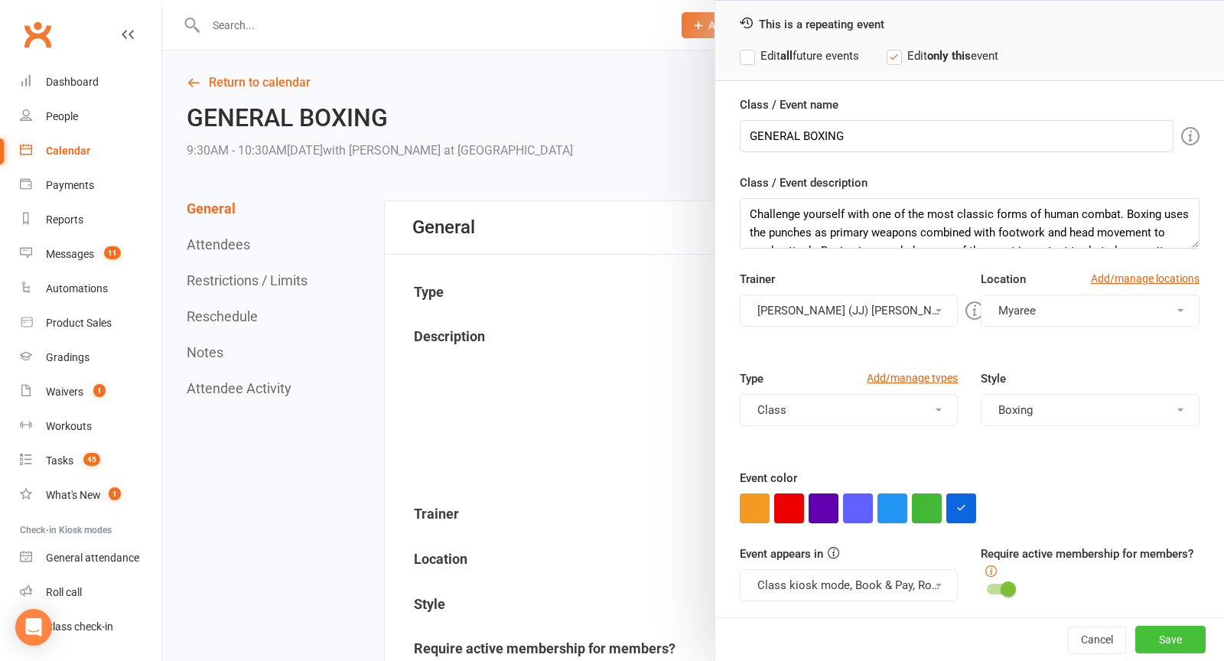
click at [1162, 647] on button "Save" at bounding box center [1170, 640] width 70 height 28
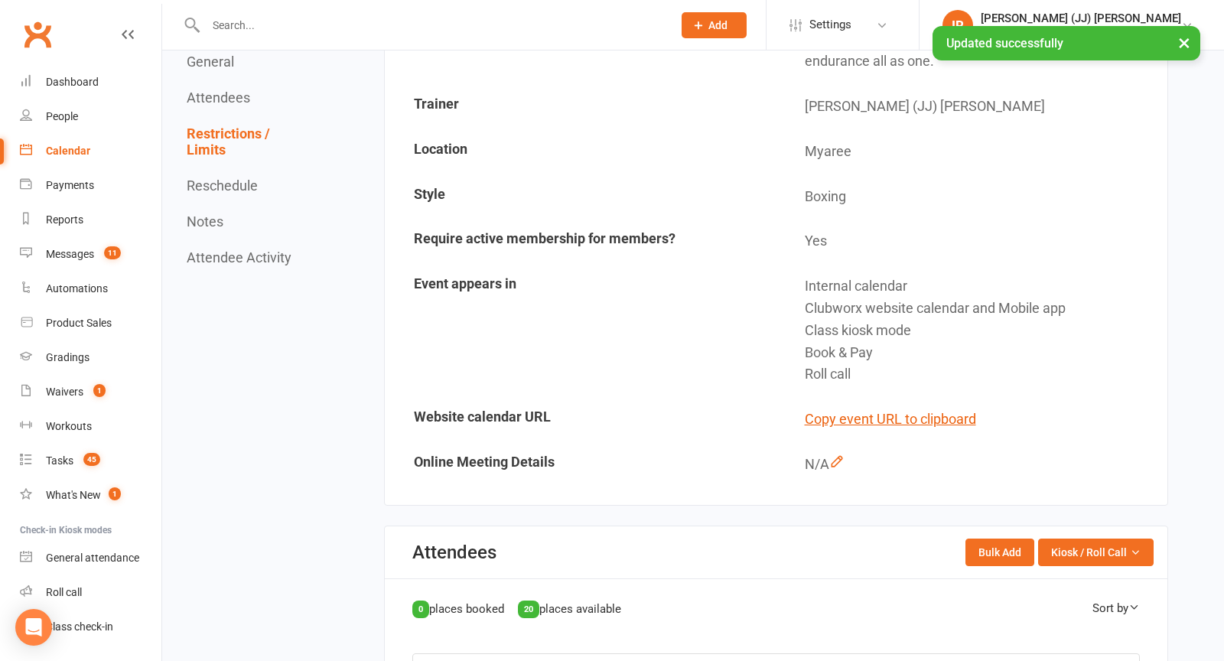
scroll to position [0, 0]
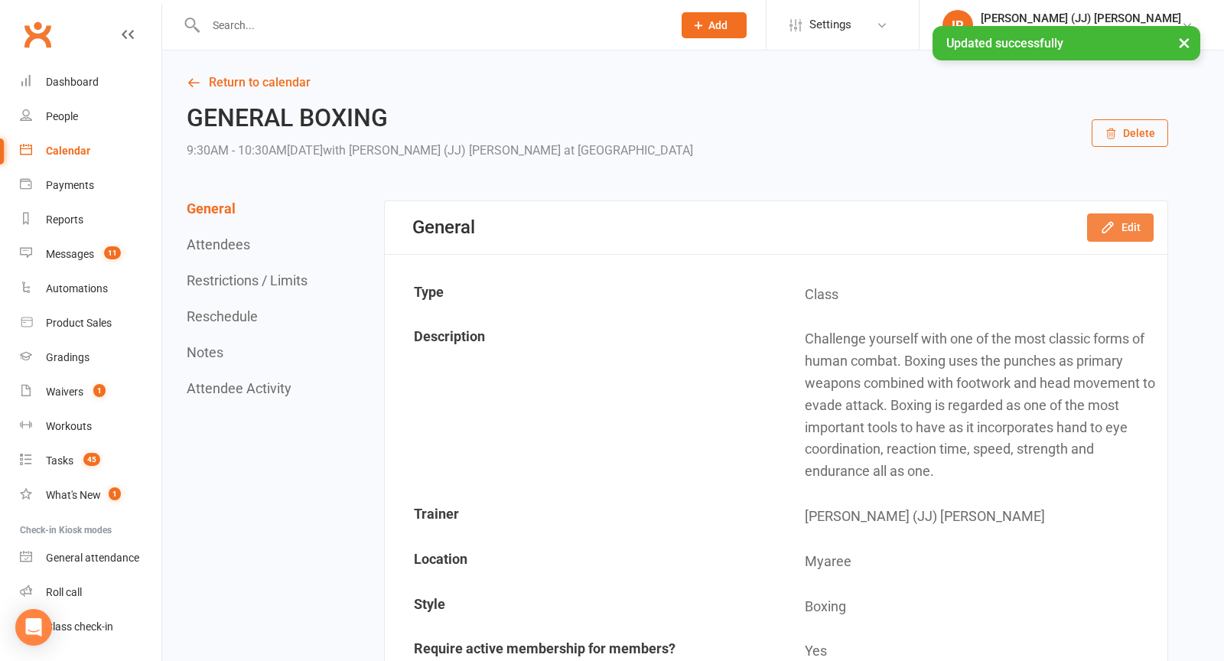
click at [1128, 222] on button "Edit" at bounding box center [1120, 227] width 67 height 28
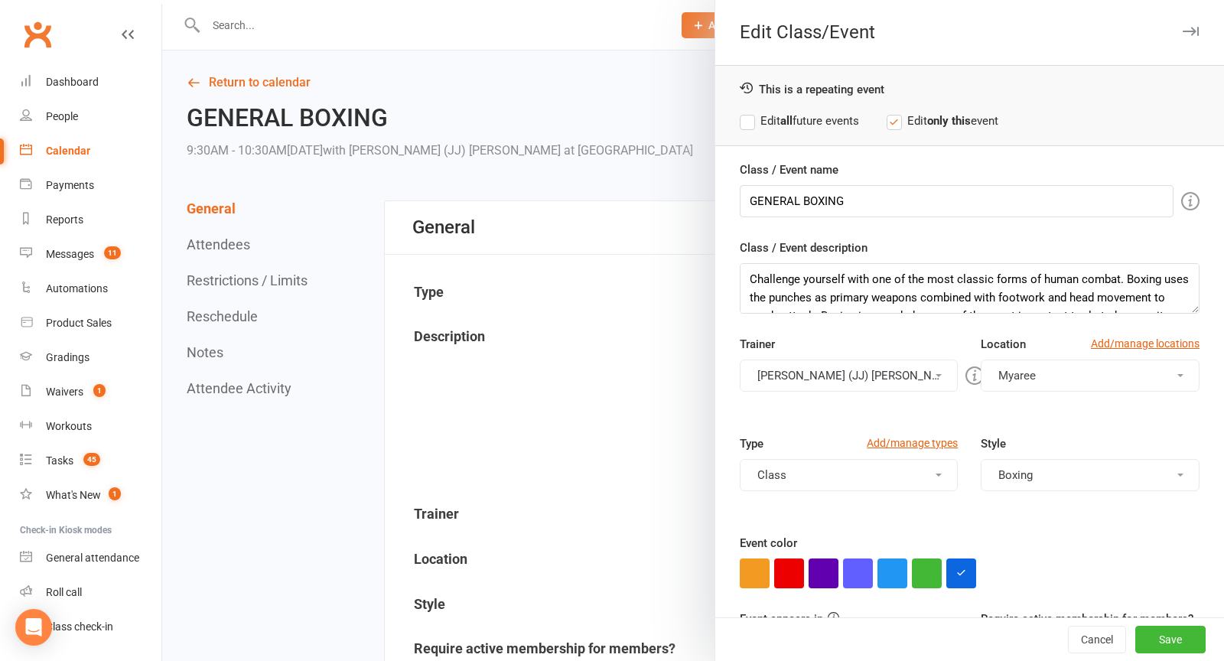
click at [819, 121] on label "Edit all future events" at bounding box center [799, 121] width 119 height 18
click at [1174, 645] on button "Save" at bounding box center [1170, 640] width 70 height 28
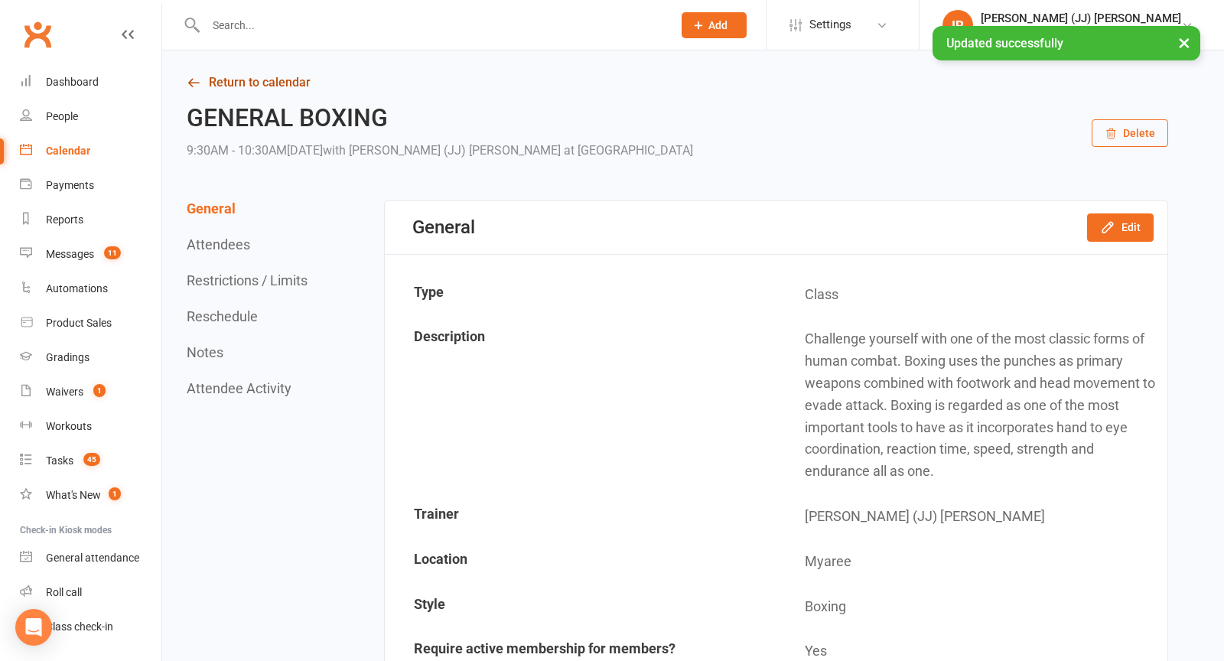
click at [240, 80] on link "Return to calendar" at bounding box center [678, 82] width 982 height 21
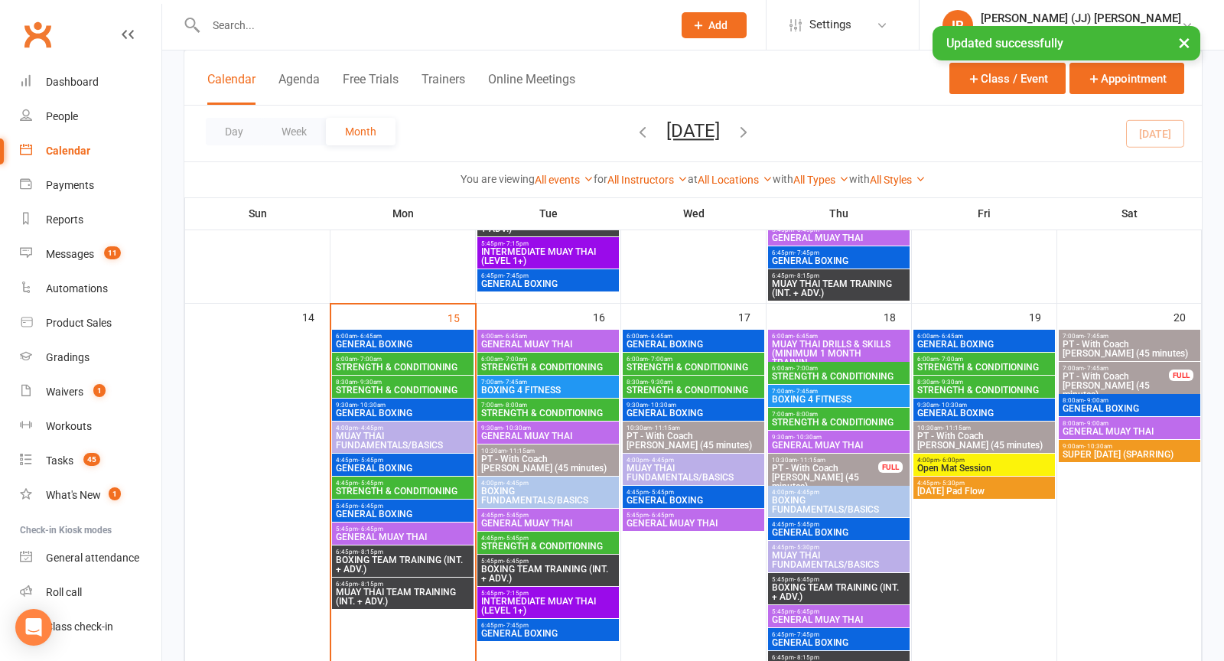
scroll to position [786, 0]
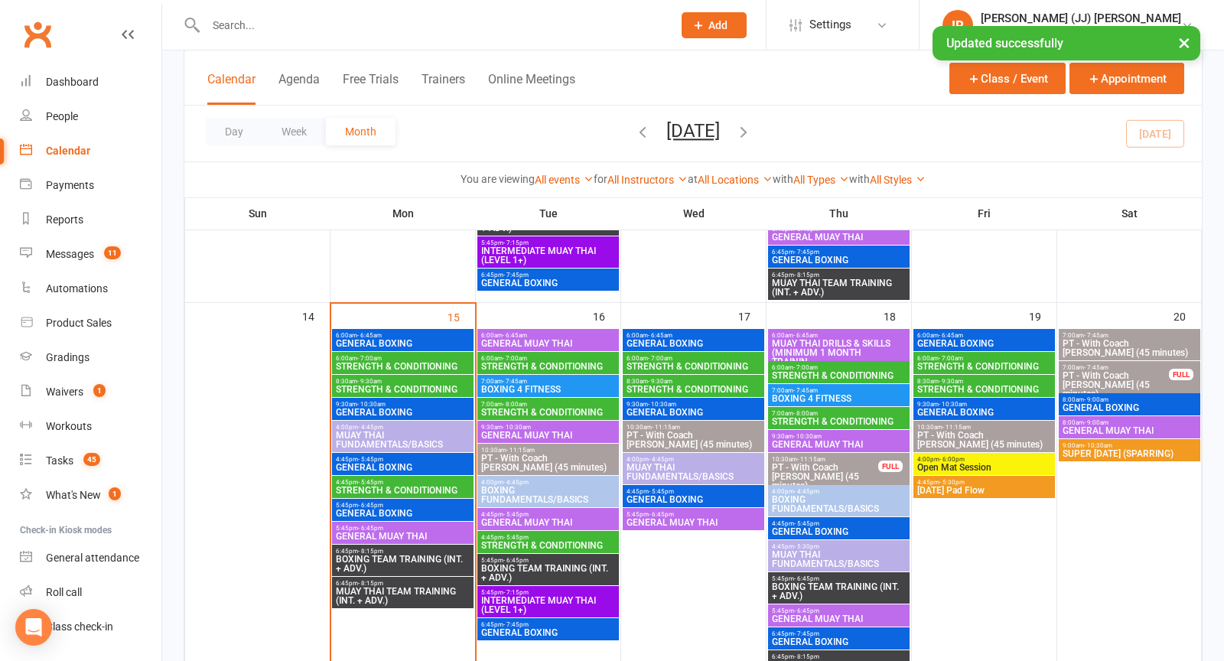
click at [1003, 334] on span "6:00am - 6:45am" at bounding box center [984, 335] width 135 height 7
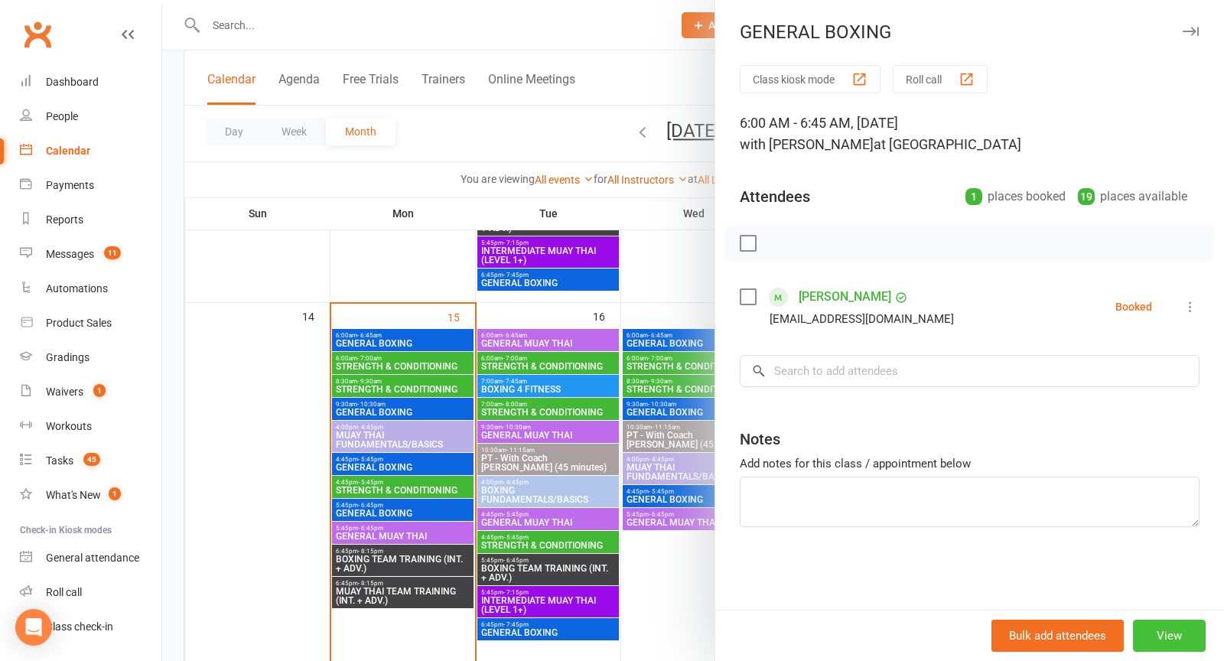
click at [1163, 634] on button "View" at bounding box center [1169, 636] width 73 height 32
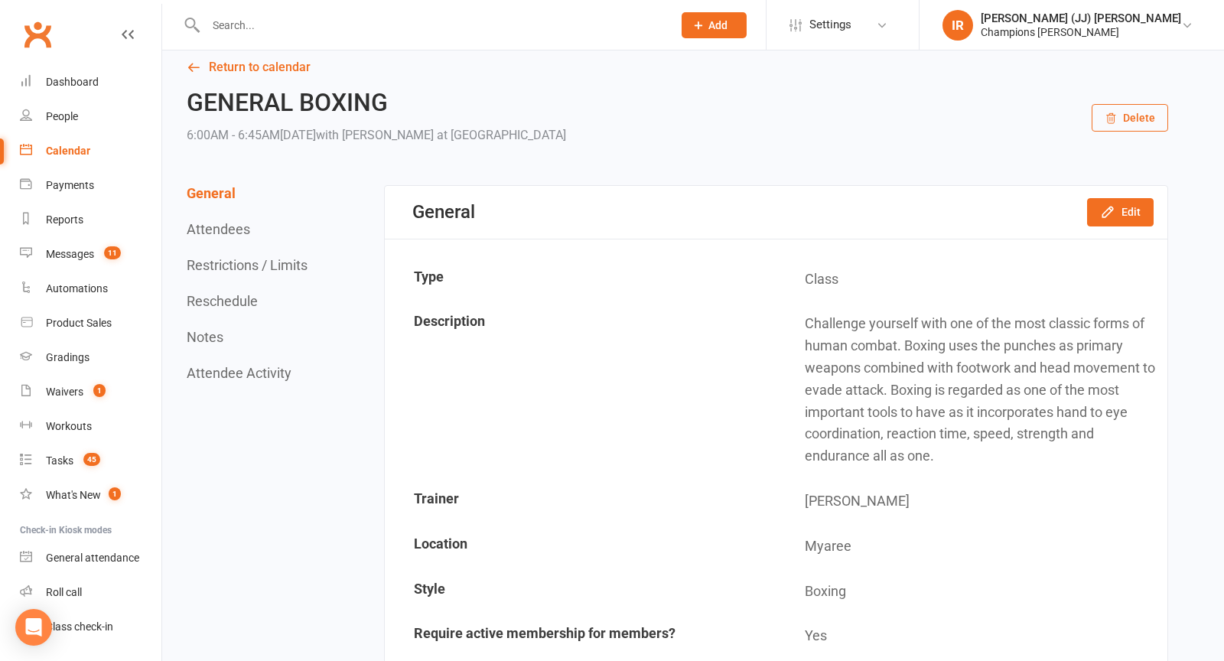
scroll to position [44, 0]
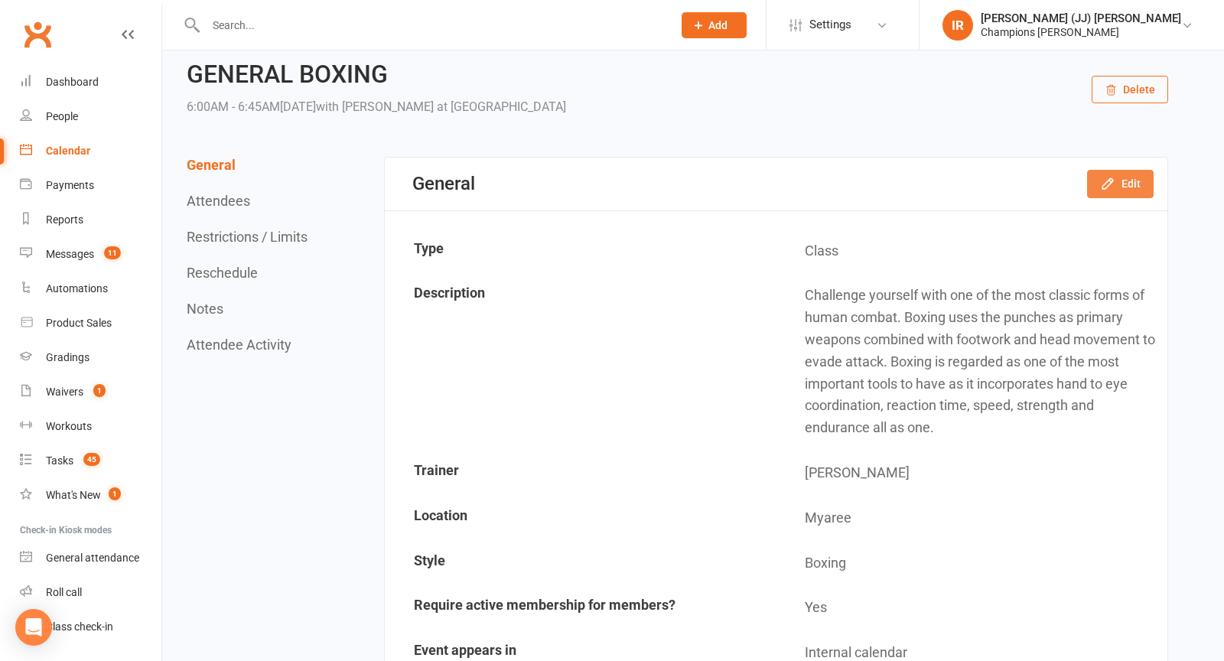
click at [1103, 195] on button "Edit" at bounding box center [1120, 184] width 67 height 28
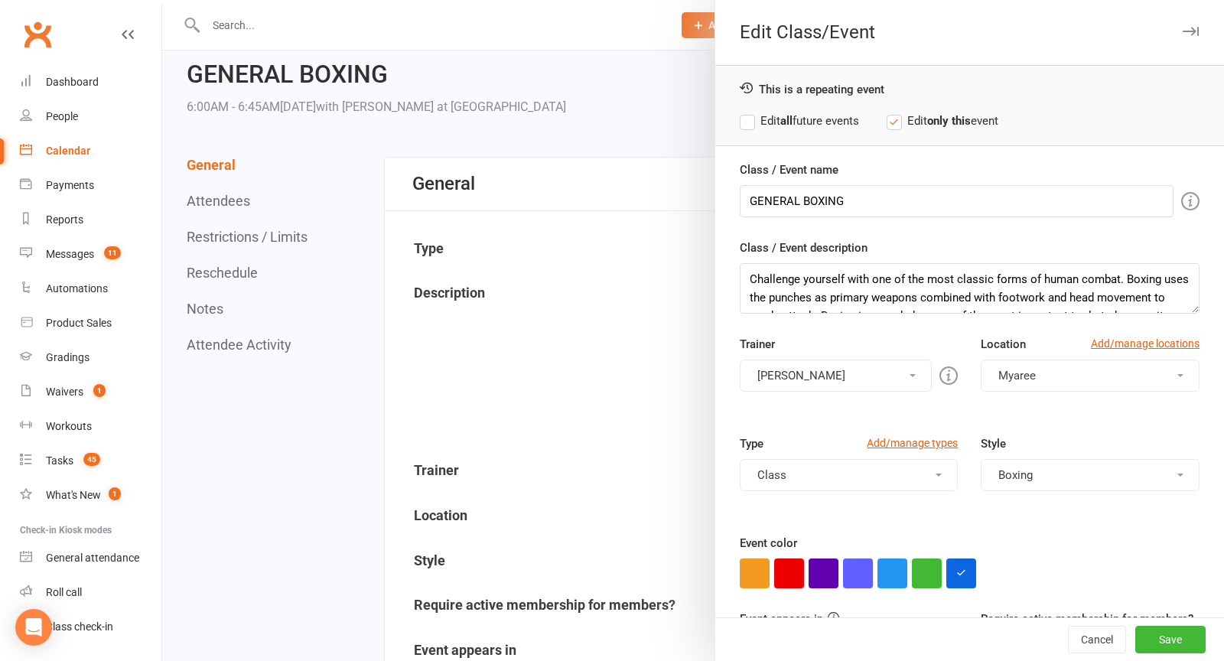
click at [863, 379] on button "Duran Singh" at bounding box center [836, 376] width 193 height 32
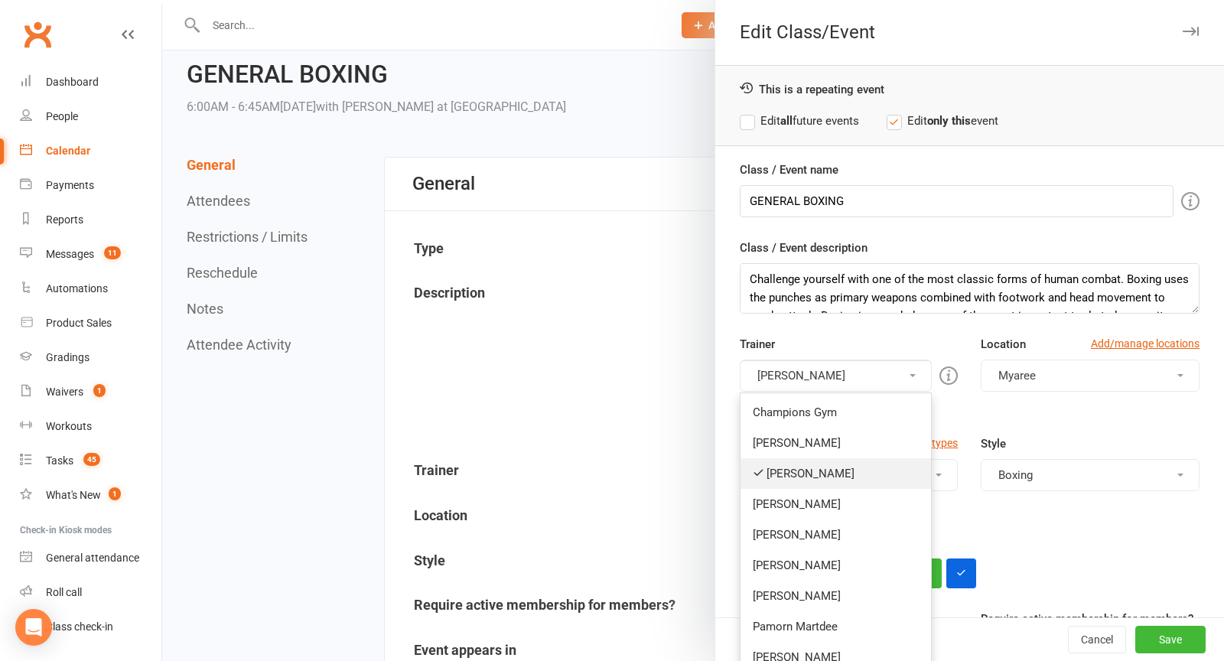
click at [807, 463] on link "Duran Singh" at bounding box center [836, 473] width 191 height 31
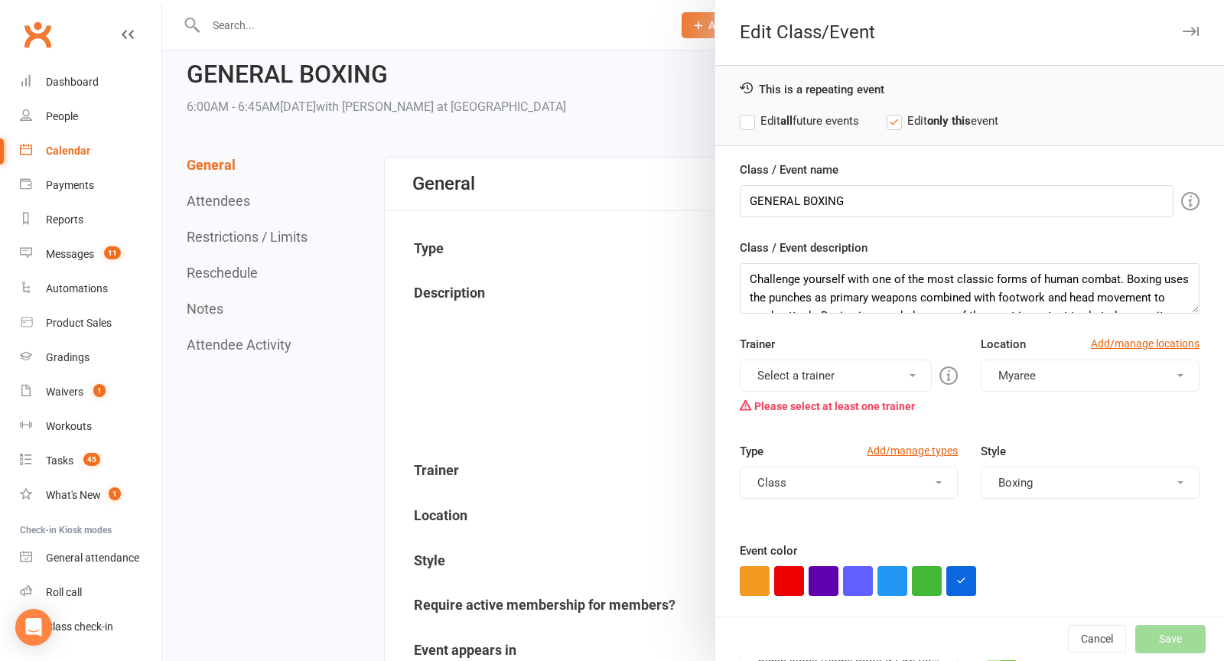
click at [833, 376] on button "Select a trainer" at bounding box center [836, 376] width 193 height 32
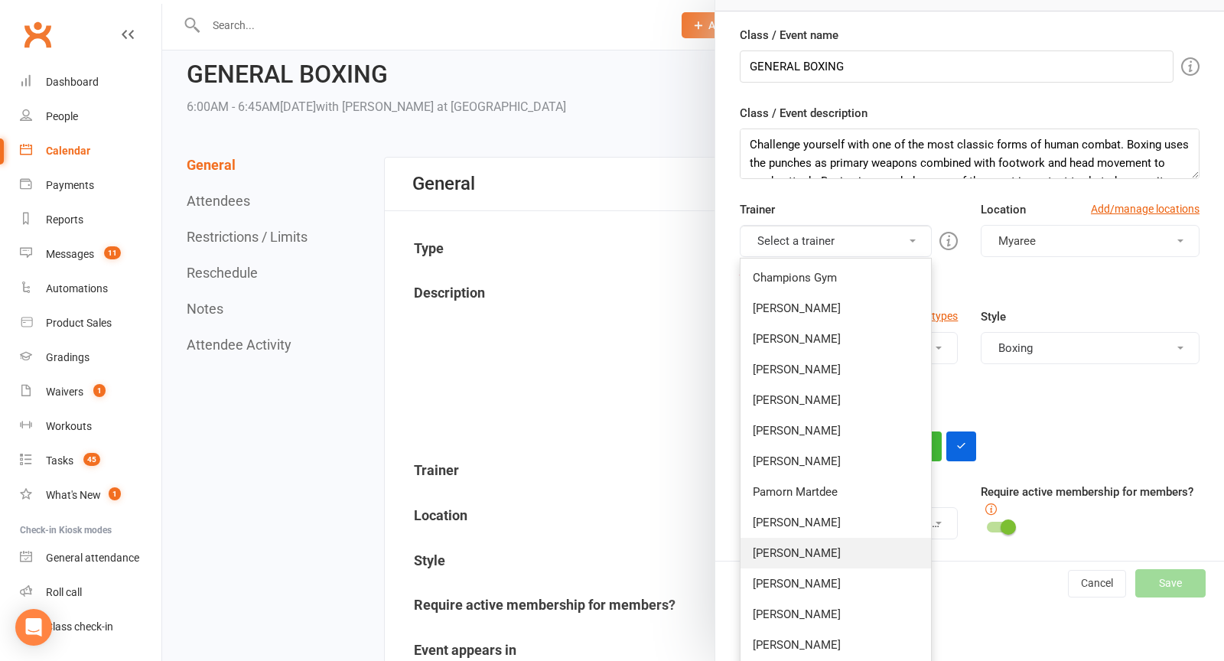
scroll to position [195, 0]
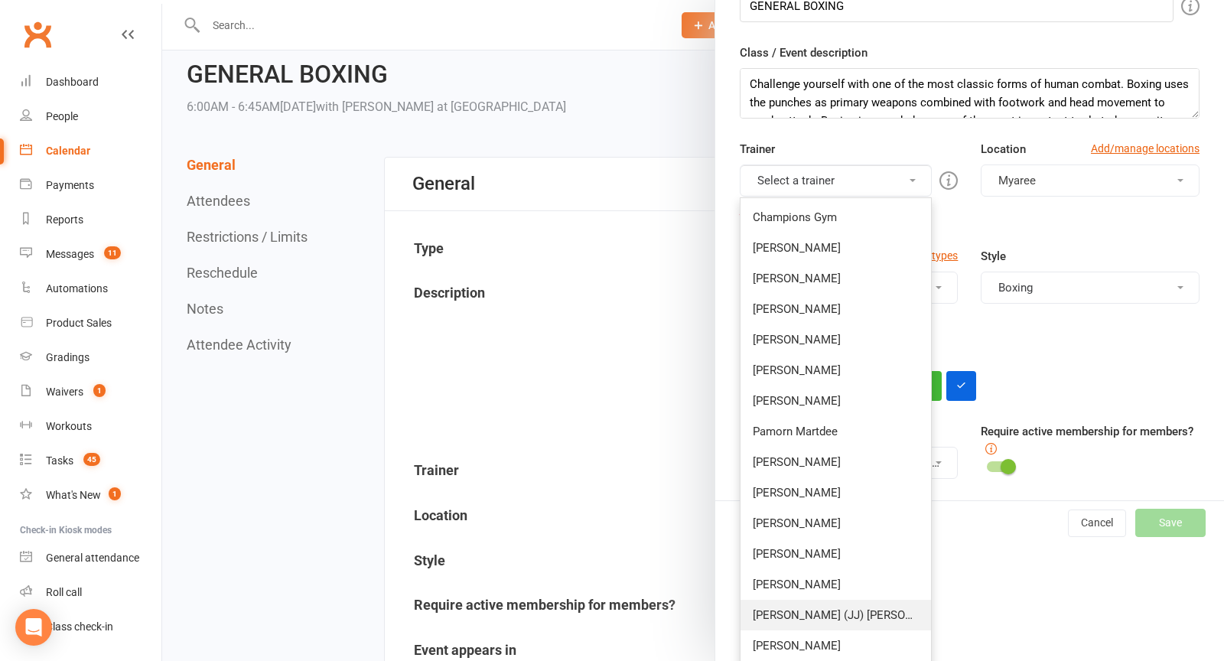
click at [810, 614] on link "[PERSON_NAME] (JJ) [PERSON_NAME]" at bounding box center [836, 615] width 191 height 31
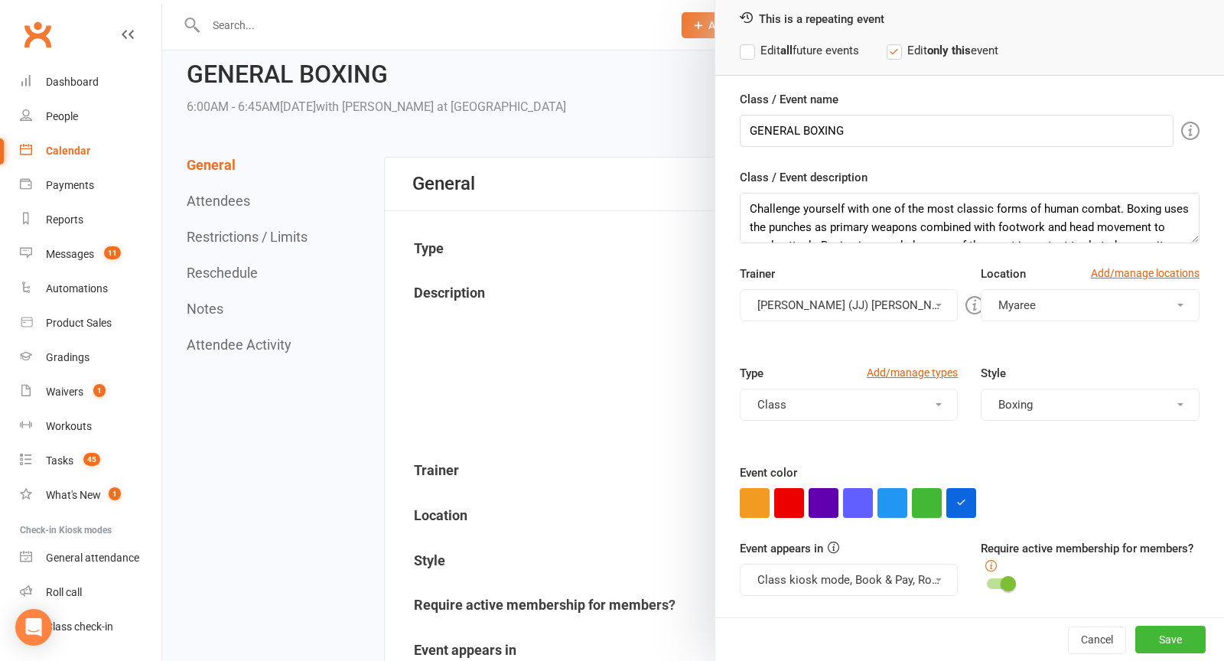
scroll to position [65, 0]
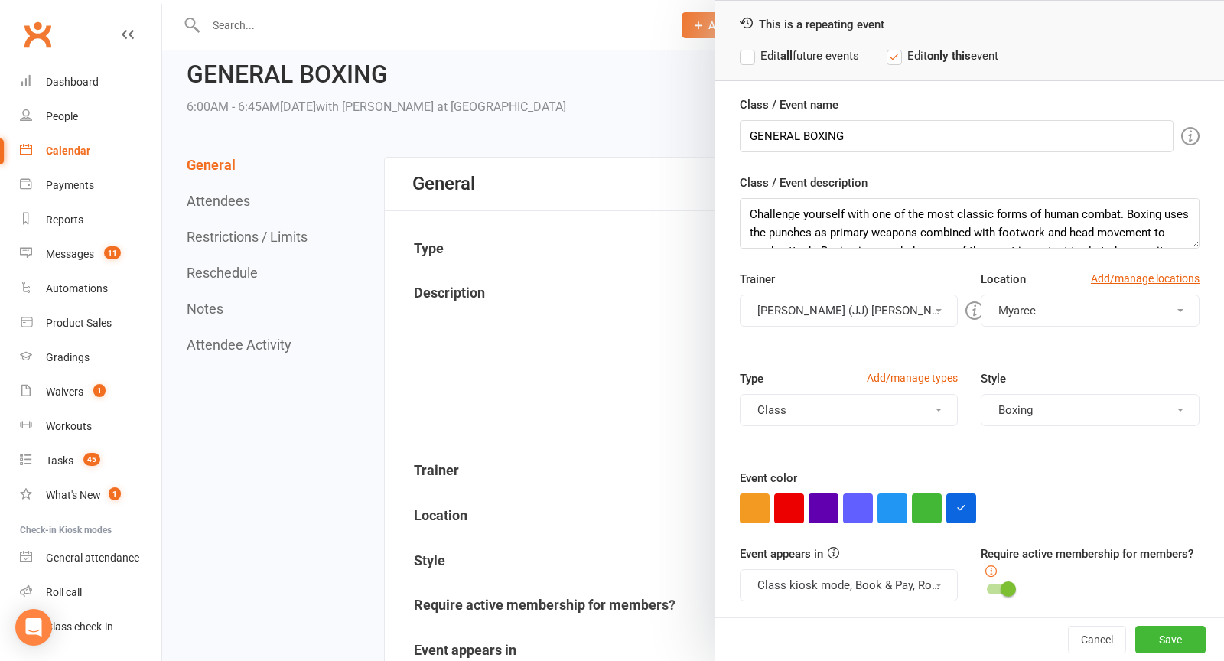
click at [760, 60] on label "Edit all future events" at bounding box center [799, 56] width 119 height 18
click at [1191, 640] on button "Save" at bounding box center [1170, 640] width 70 height 28
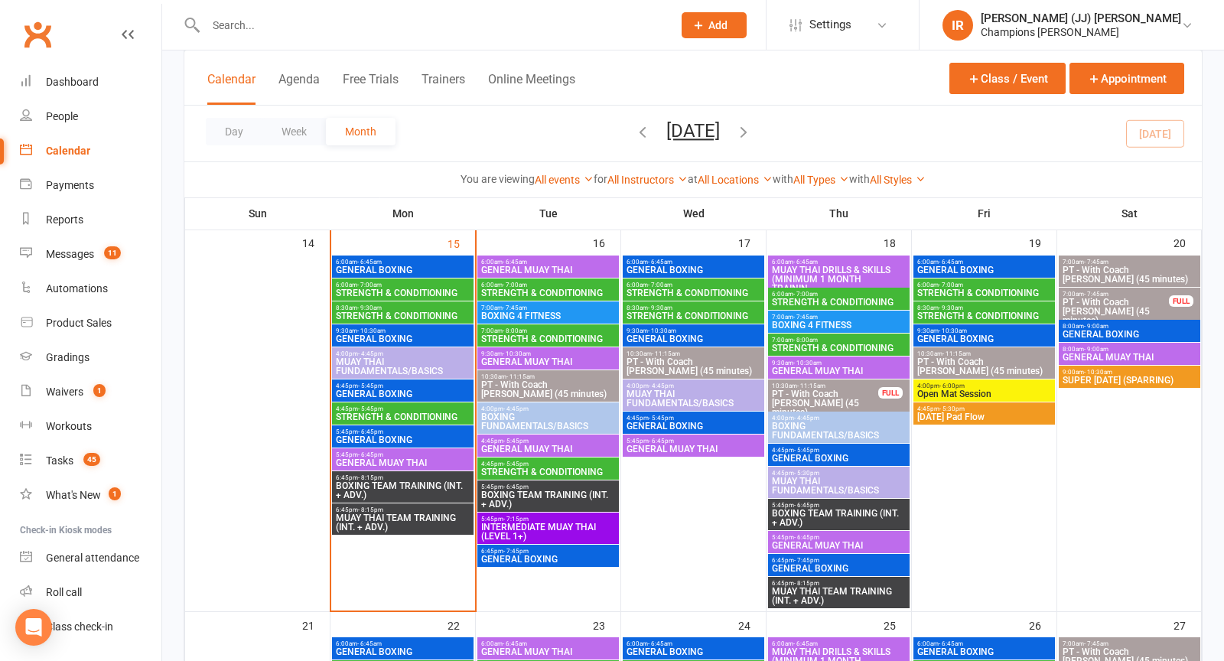
scroll to position [838, 0]
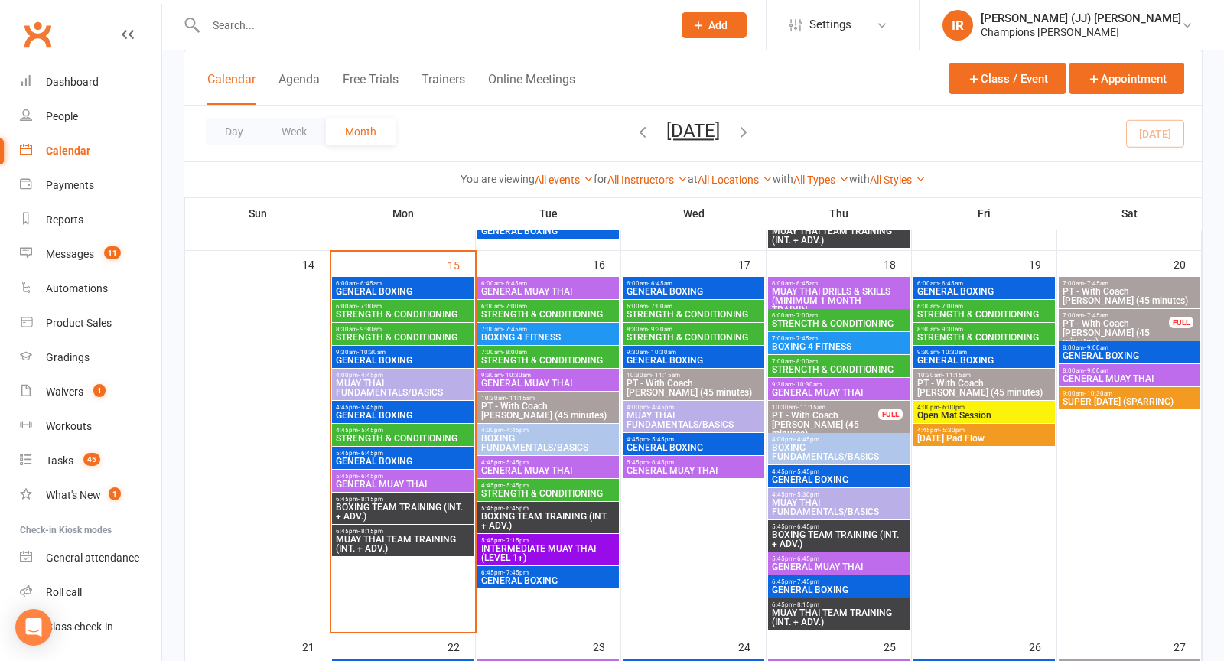
click at [971, 352] on span "9:30am - 10:30am" at bounding box center [984, 352] width 135 height 7
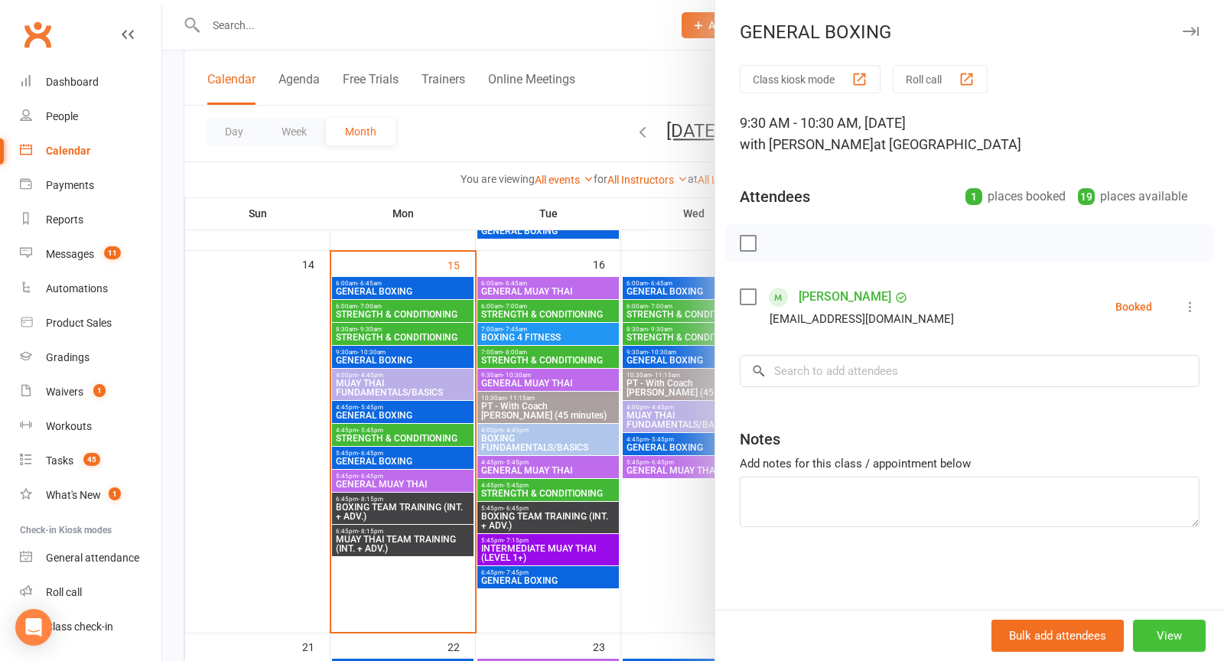
click at [1168, 637] on button "View" at bounding box center [1169, 636] width 73 height 32
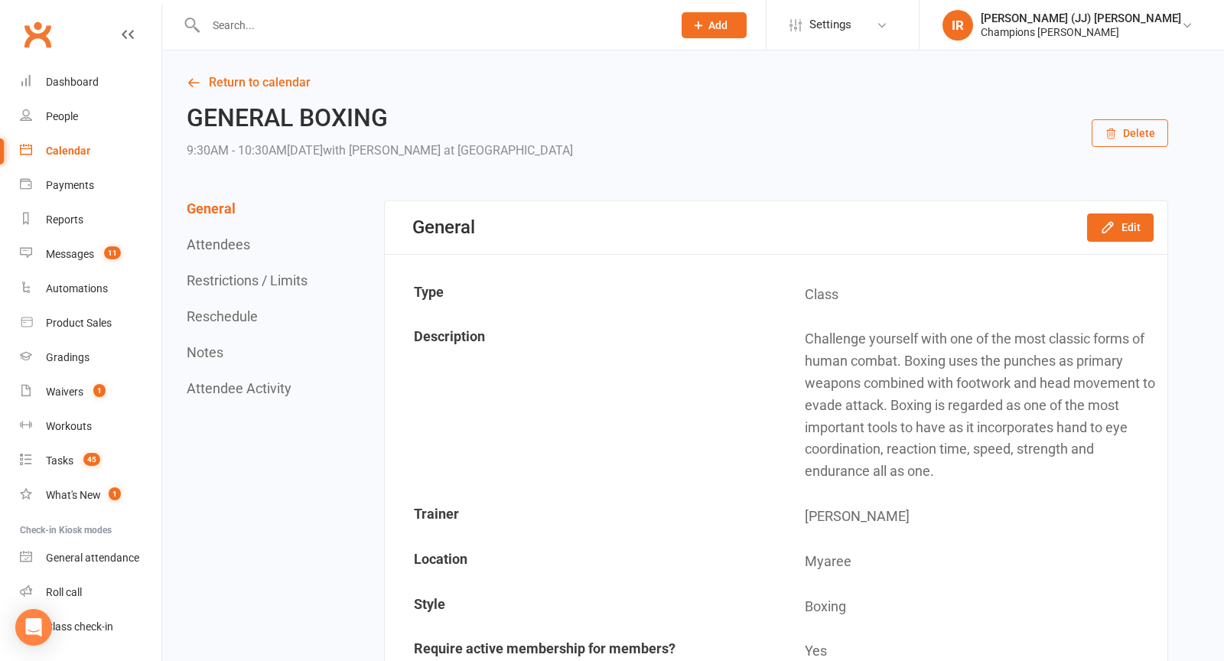
scroll to position [34, 0]
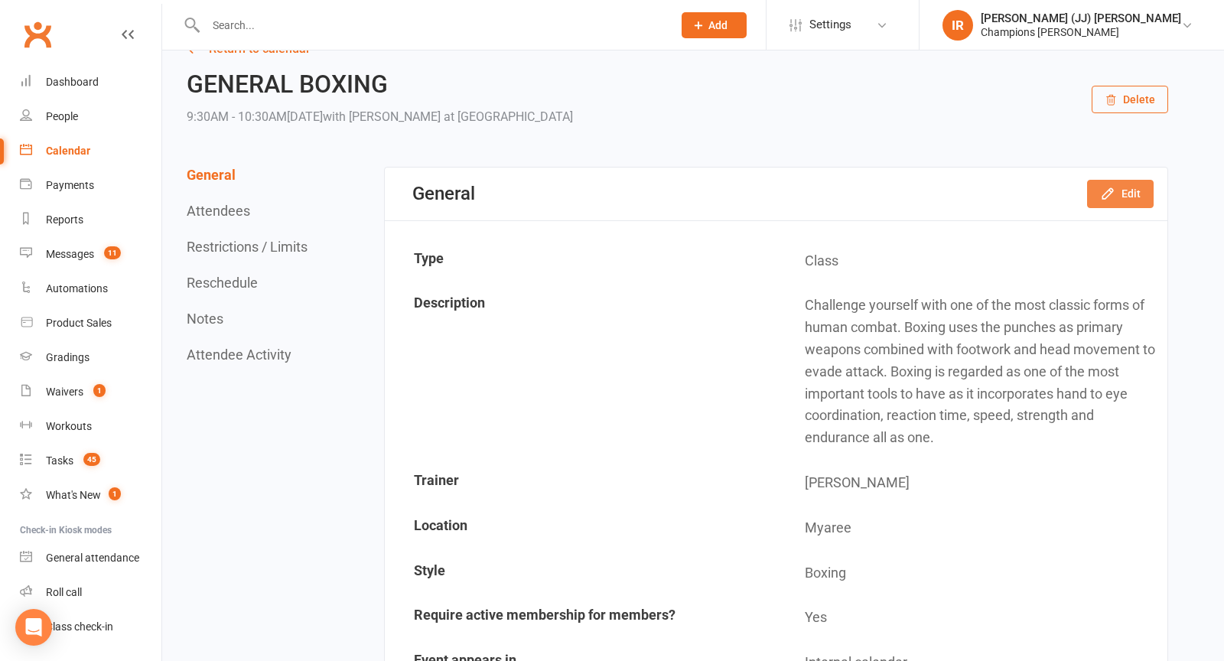
click at [1119, 200] on button "Edit" at bounding box center [1120, 194] width 67 height 28
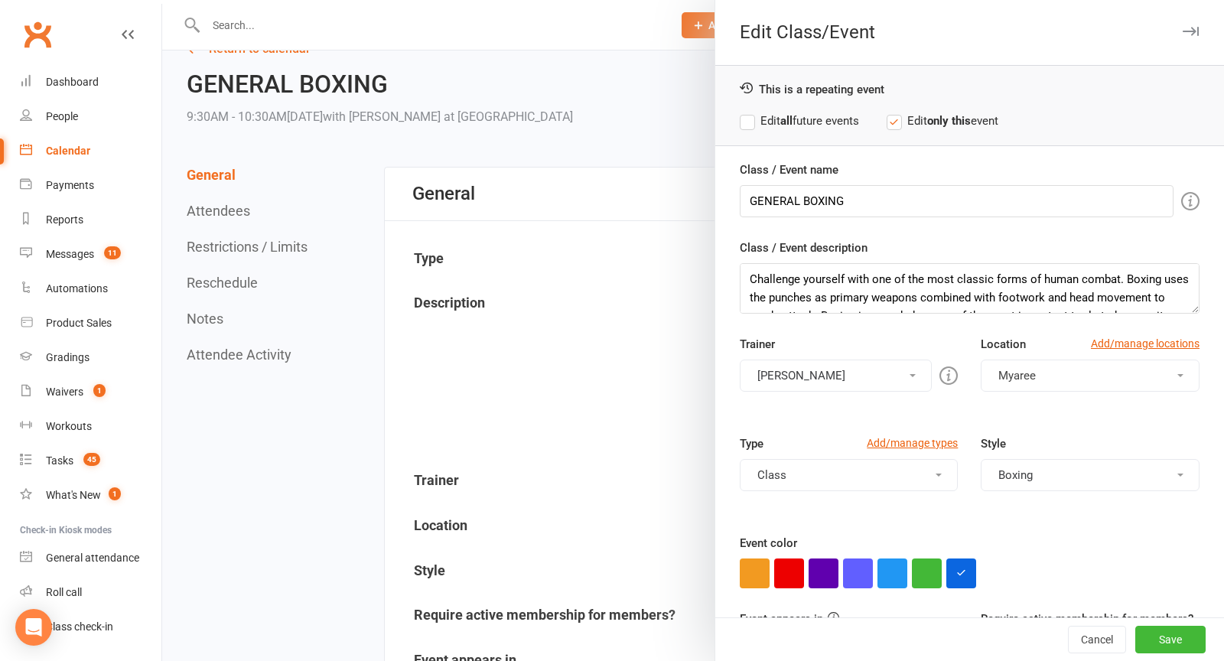
click at [889, 377] on button "Duran Singh" at bounding box center [836, 376] width 193 height 32
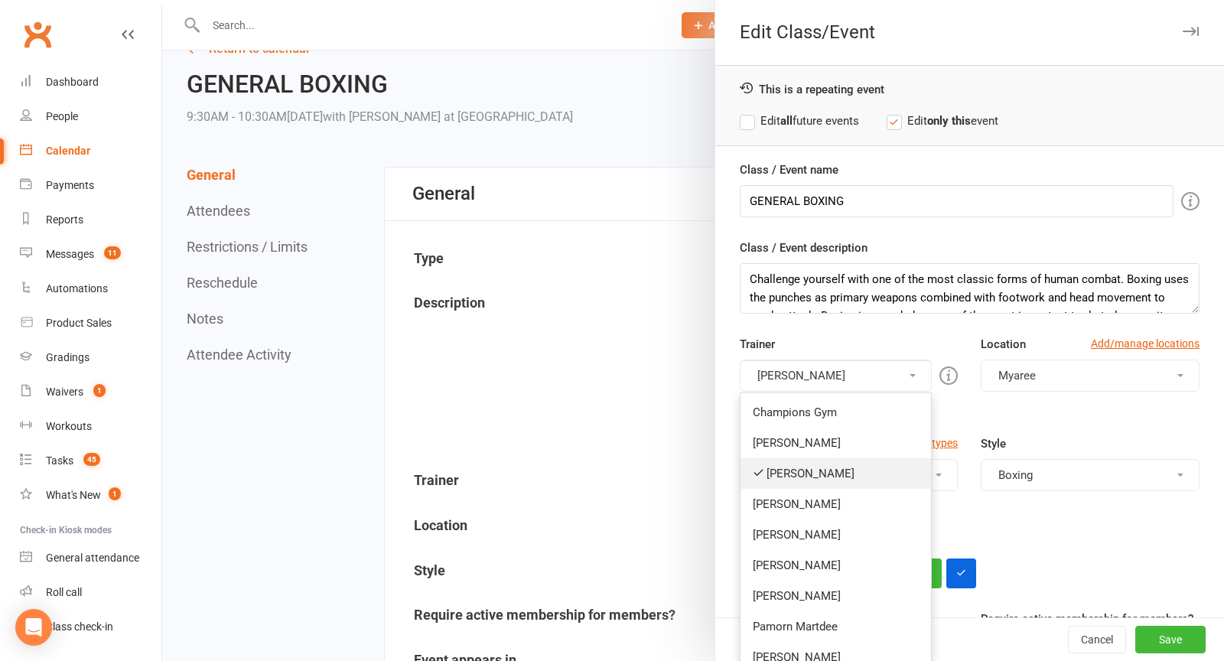
click at [813, 458] on link "Duran Singh" at bounding box center [836, 473] width 191 height 31
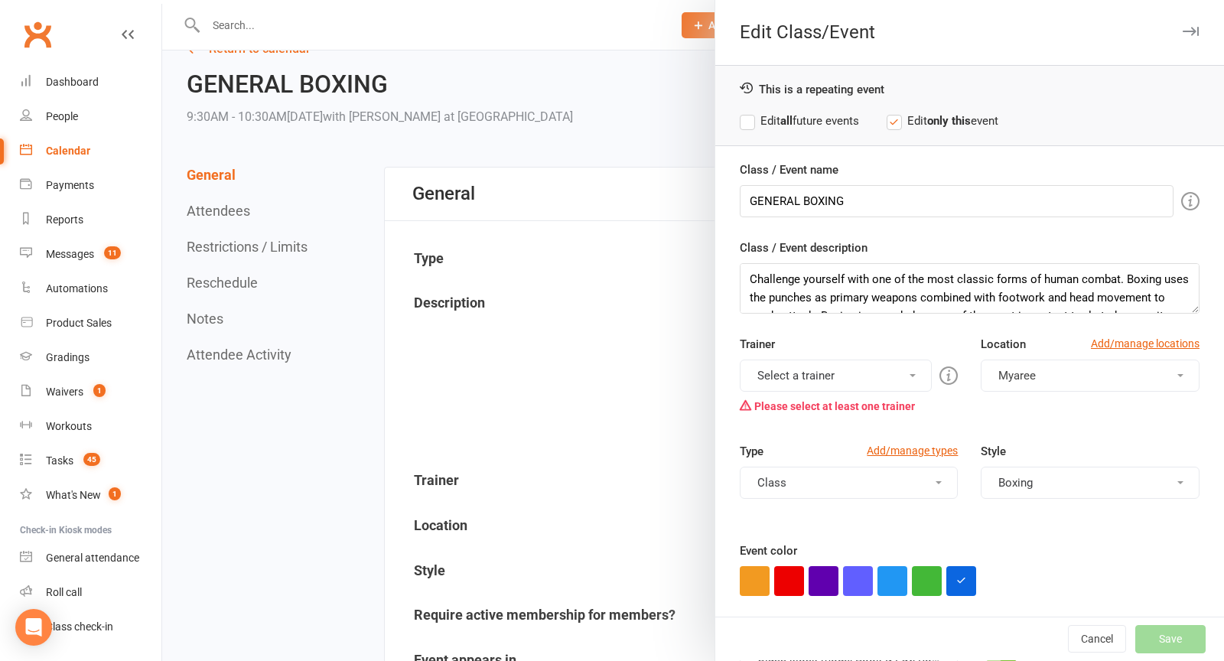
click at [860, 370] on button "Select a trainer" at bounding box center [836, 376] width 193 height 32
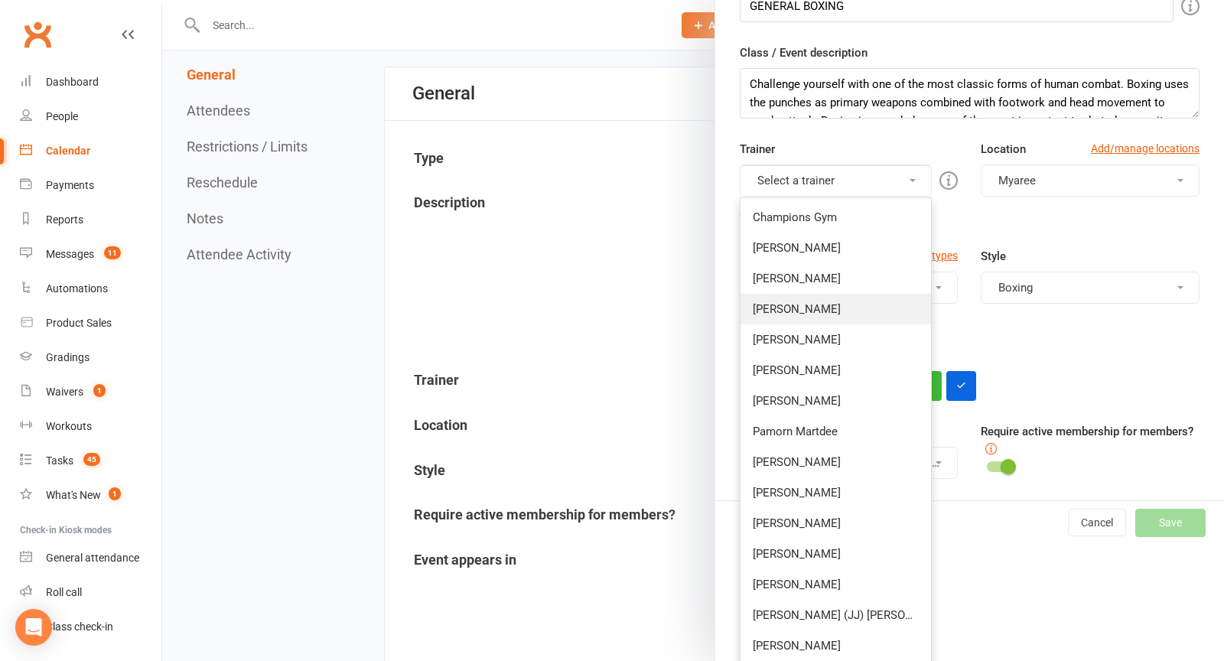
scroll to position [193, 0]
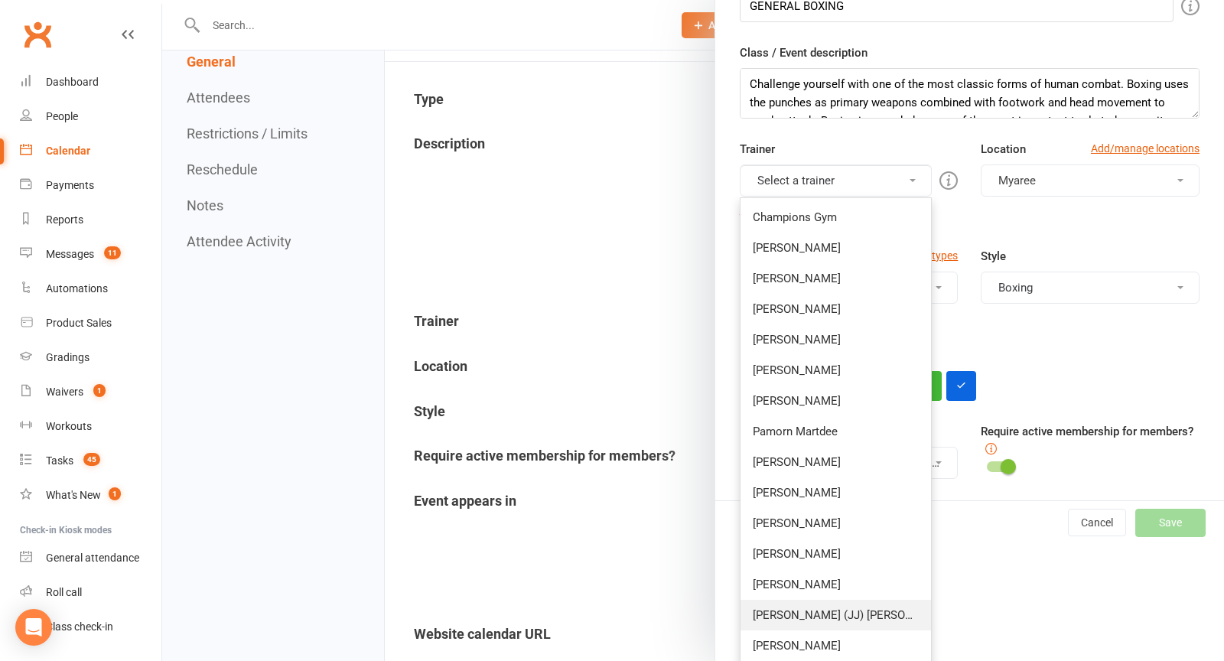
click at [841, 602] on link "[PERSON_NAME] (JJ) [PERSON_NAME]" at bounding box center [836, 615] width 191 height 31
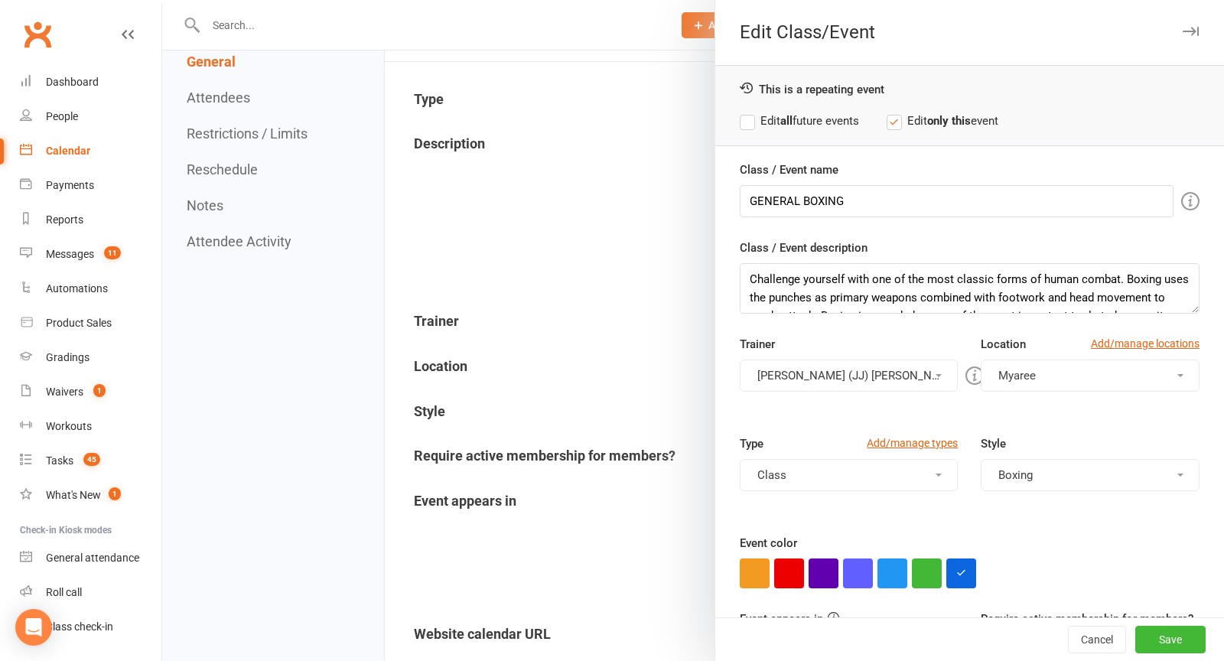
scroll to position [1, 0]
click at [802, 122] on label "Edit all future events" at bounding box center [799, 120] width 119 height 18
click at [1166, 636] on button "Save" at bounding box center [1170, 640] width 70 height 28
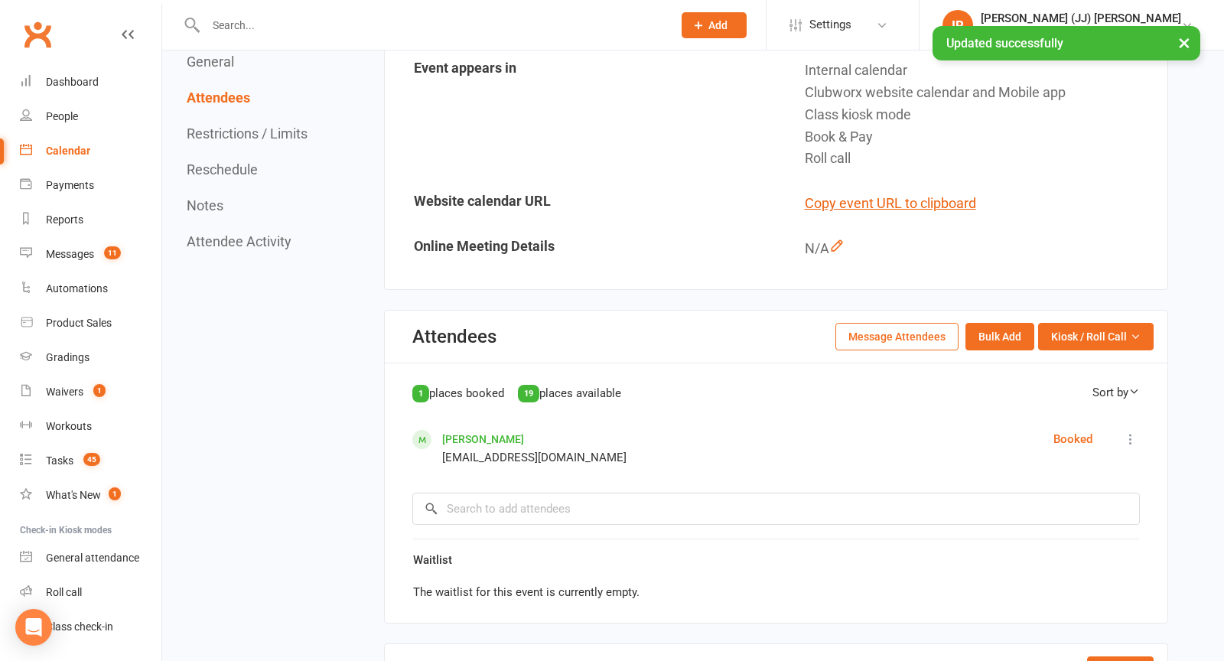
scroll to position [599, 0]
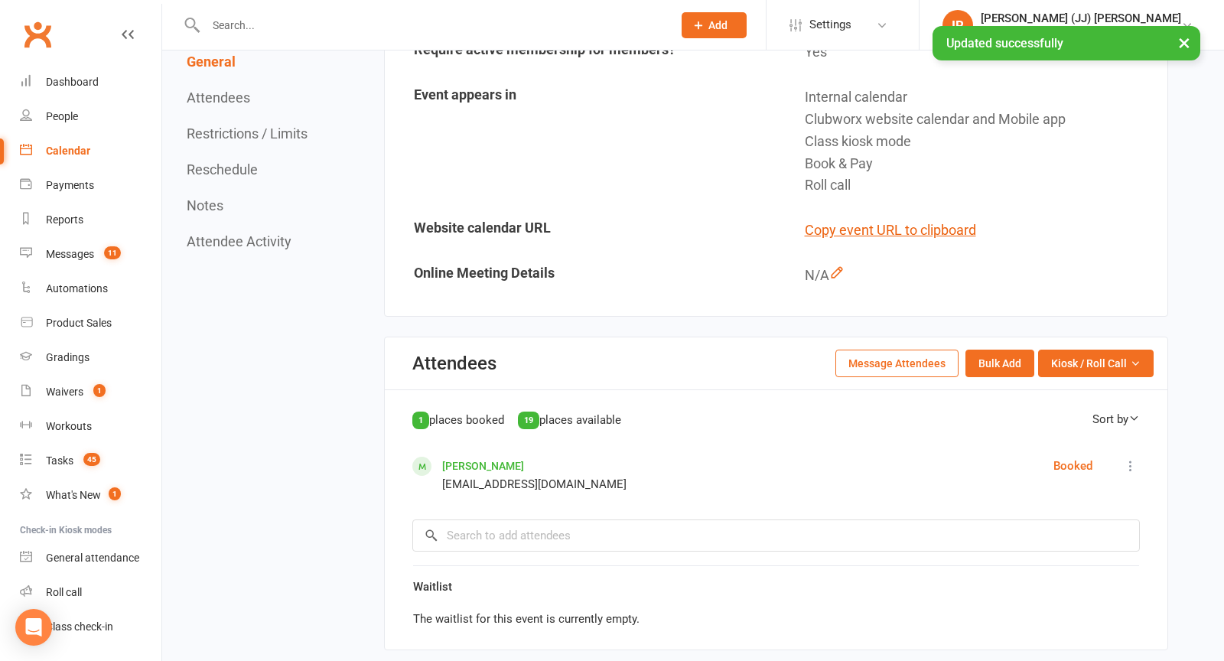
click at [490, 464] on link "Abdul-Samad Busari" at bounding box center [483, 466] width 82 height 12
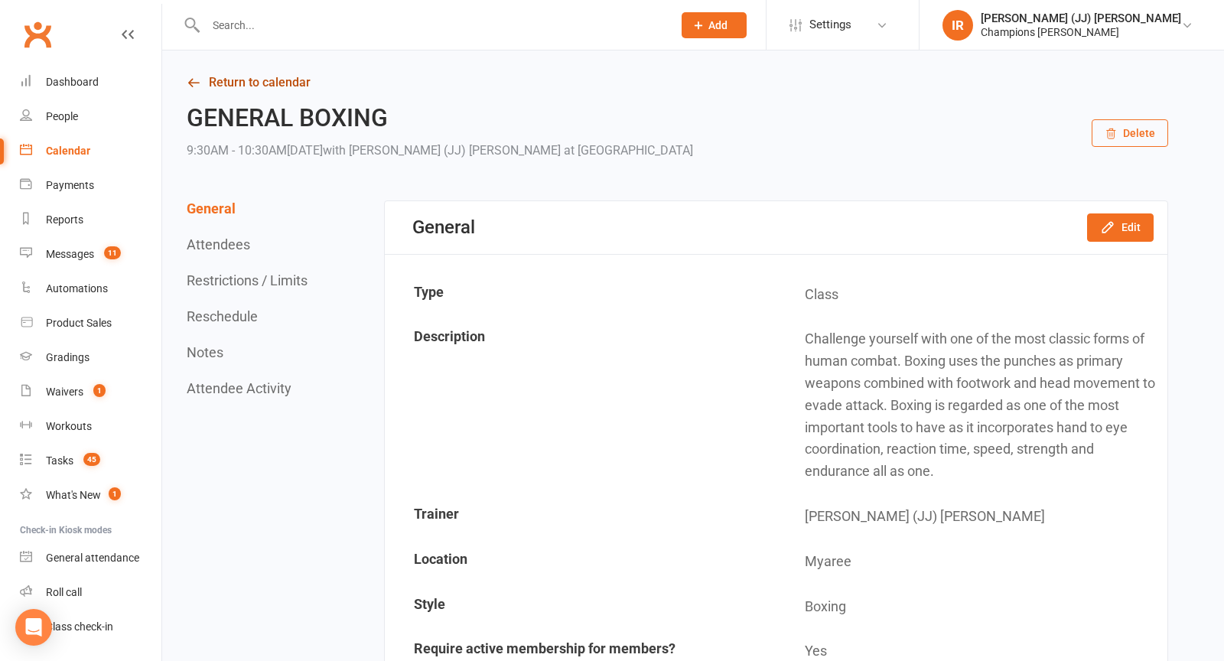
click at [228, 81] on link "Return to calendar" at bounding box center [678, 82] width 982 height 21
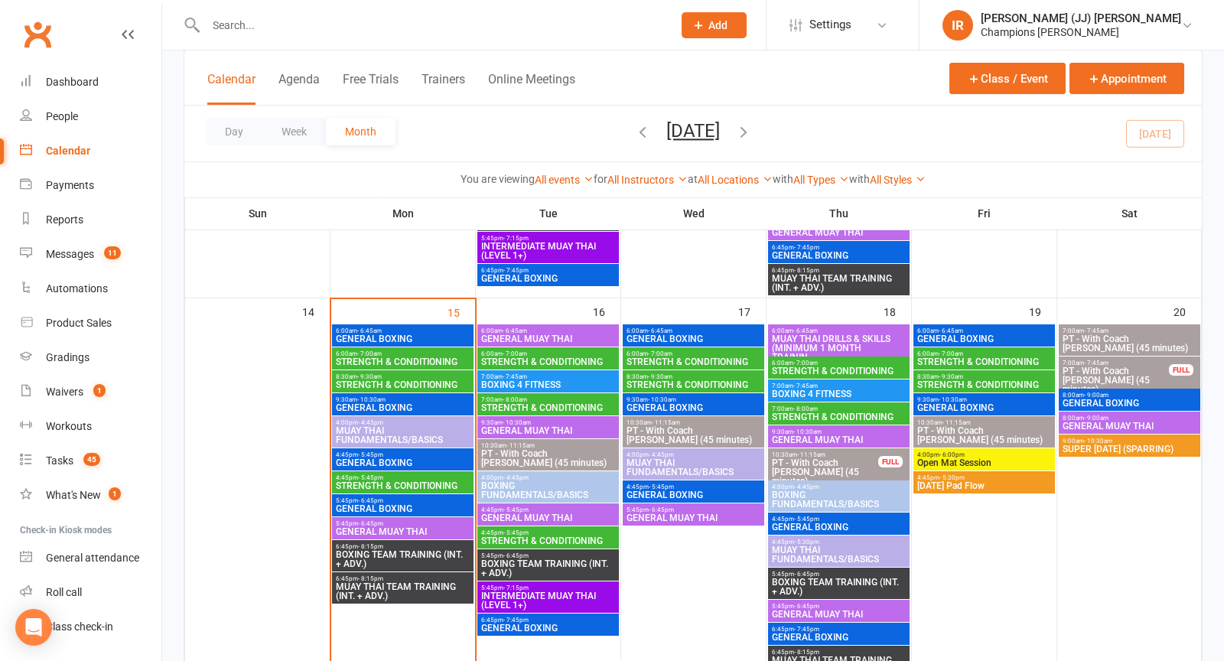
scroll to position [809, 0]
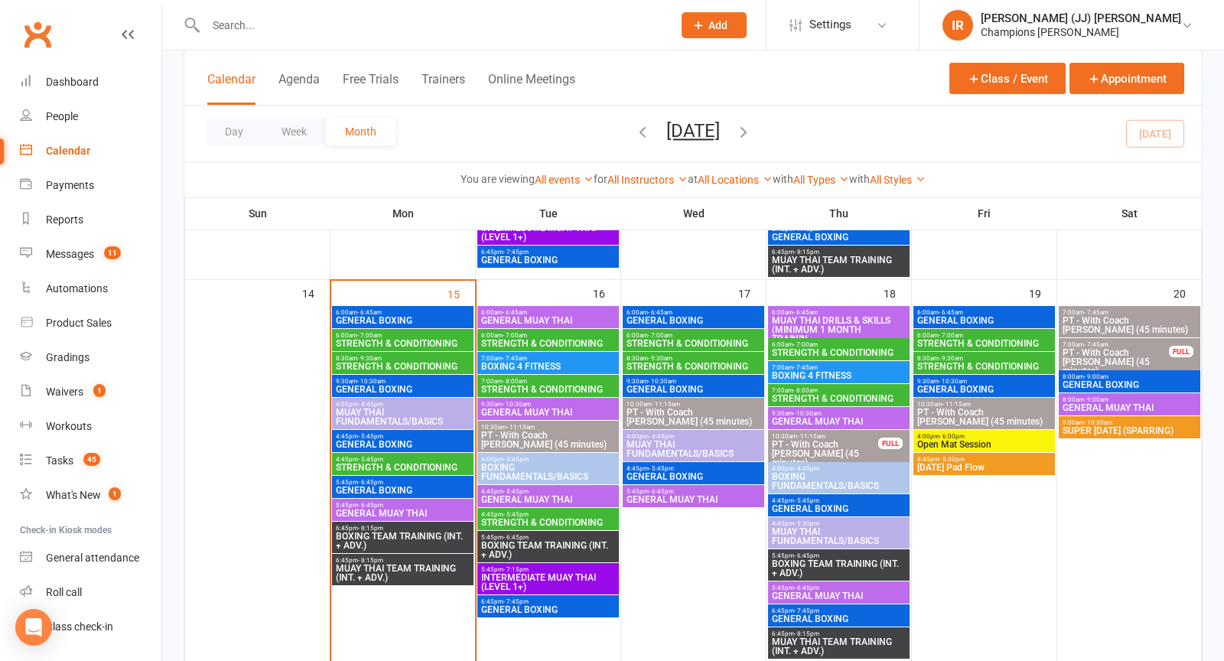
click at [1003, 325] on div "6:00am - 6:45am GENERAL BOXING" at bounding box center [985, 317] width 142 height 22
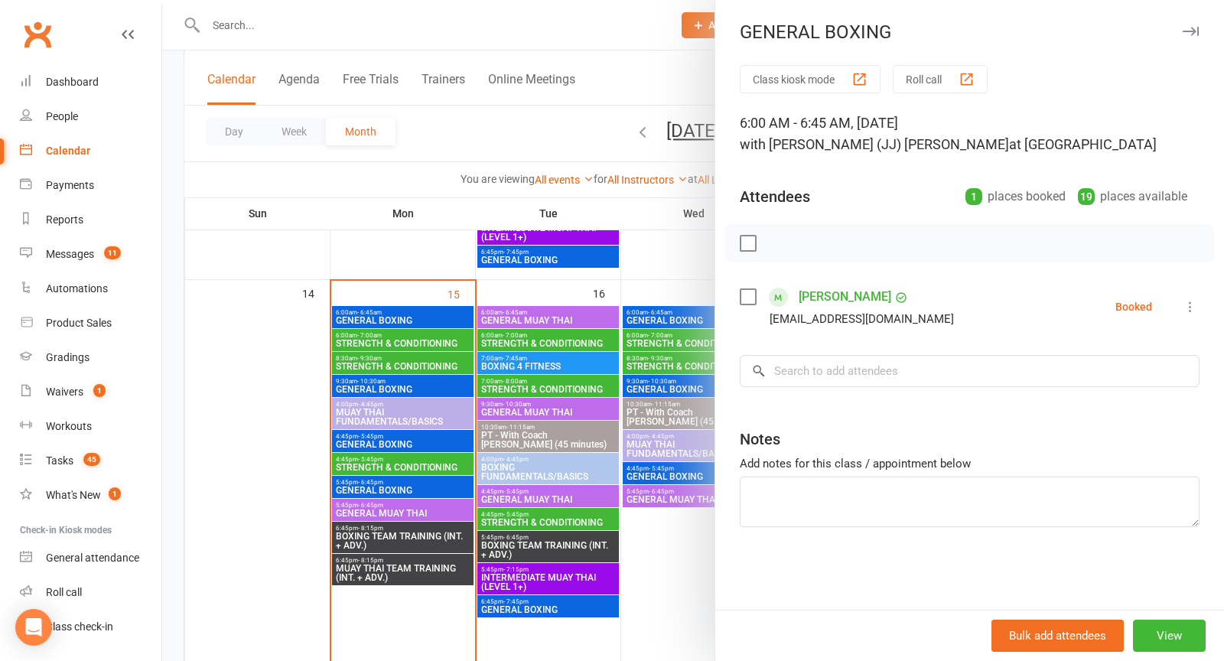
click at [666, 365] on div at bounding box center [693, 330] width 1062 height 661
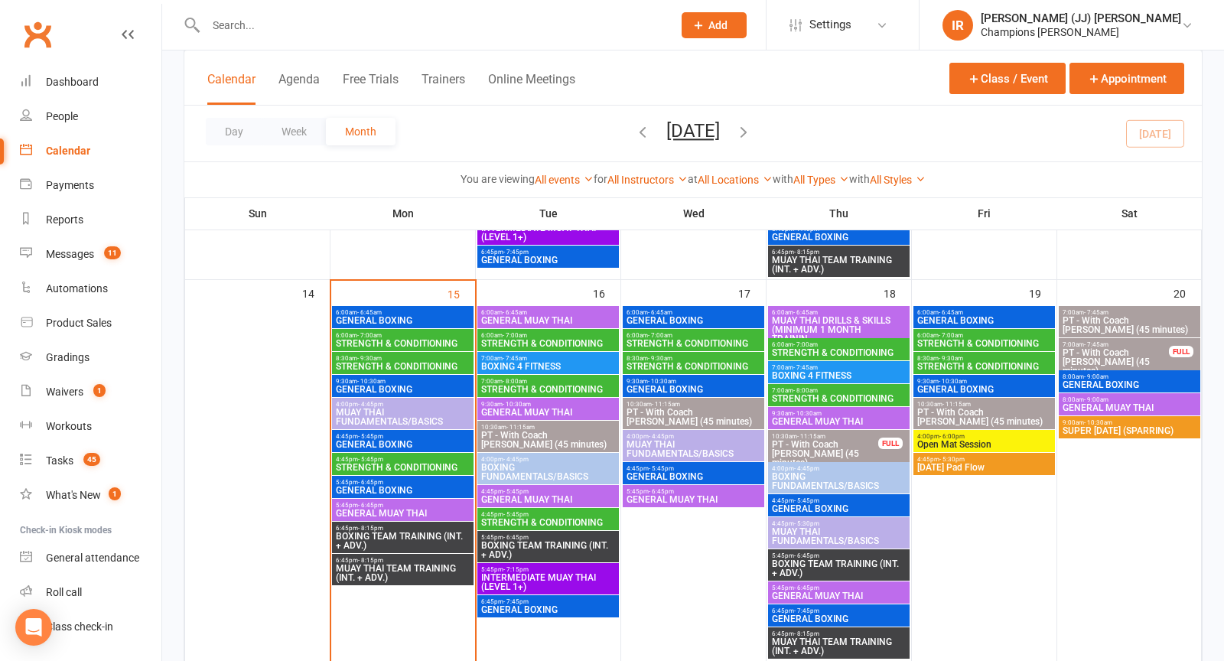
click at [1005, 383] on span "9:30am - 10:30am" at bounding box center [984, 381] width 135 height 7
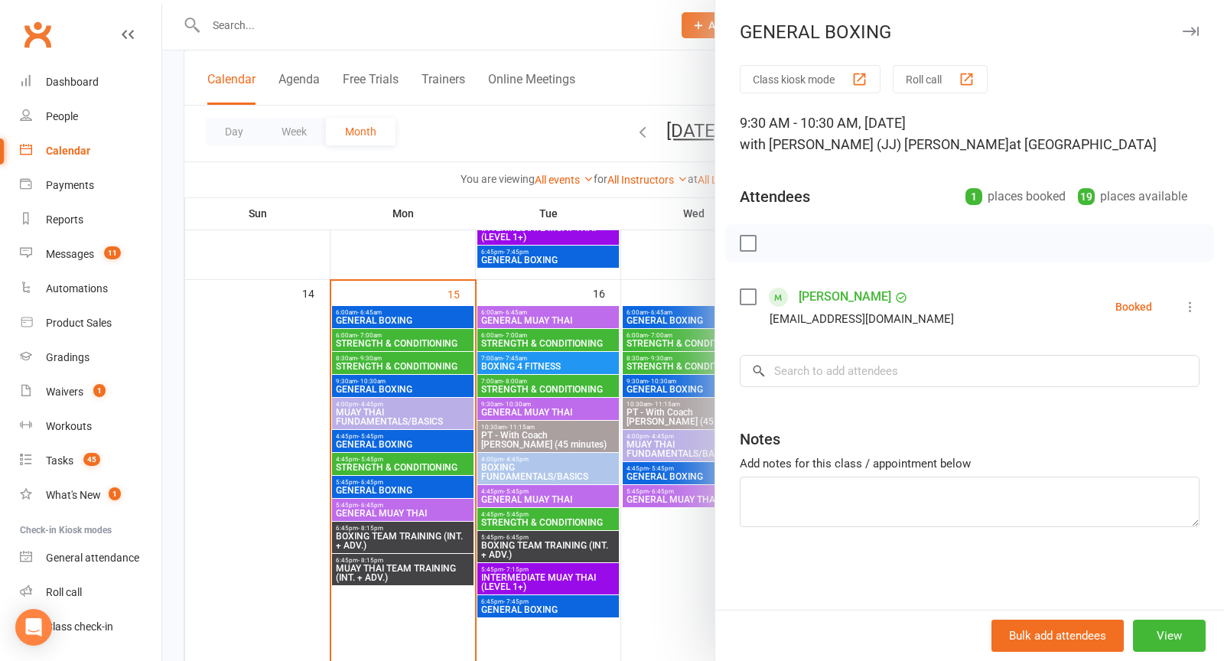
click at [540, 403] on div at bounding box center [693, 330] width 1062 height 661
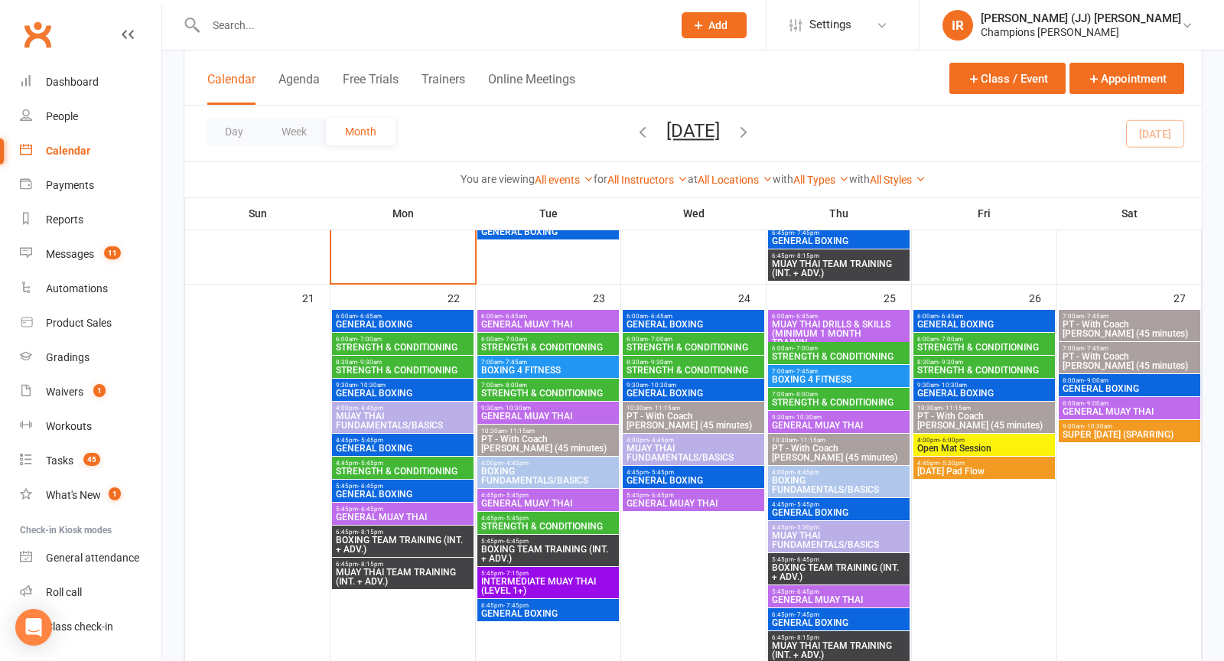
scroll to position [1187, 0]
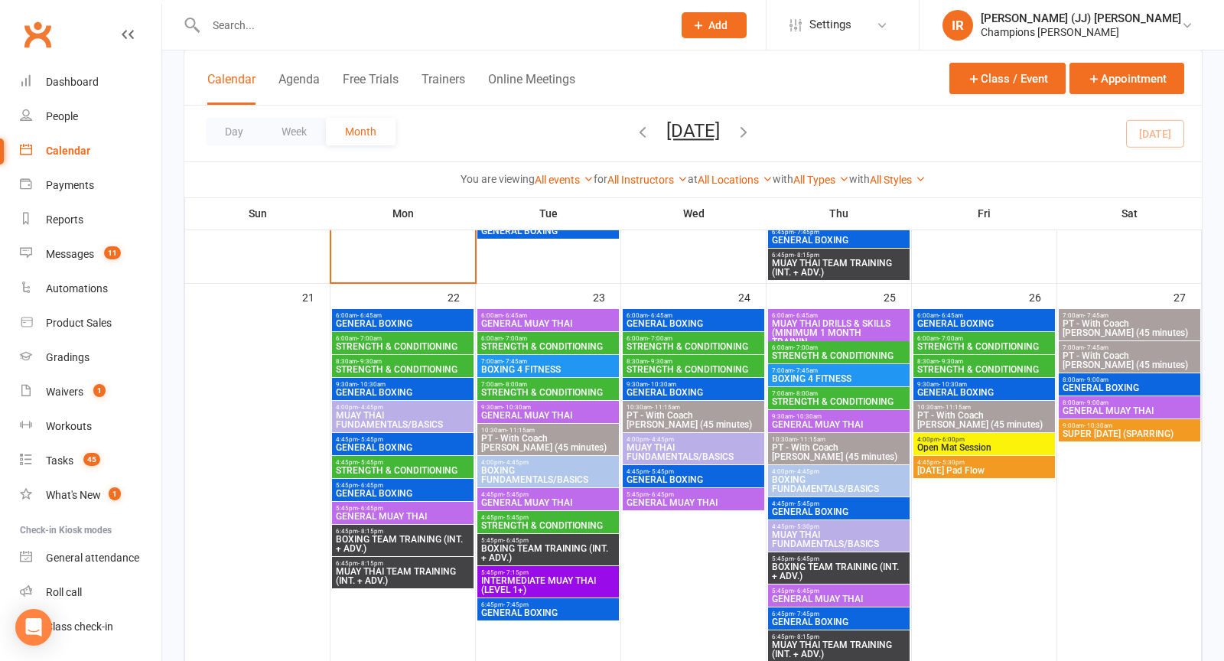
click at [407, 320] on span "GENERAL BOXING" at bounding box center [402, 323] width 135 height 9
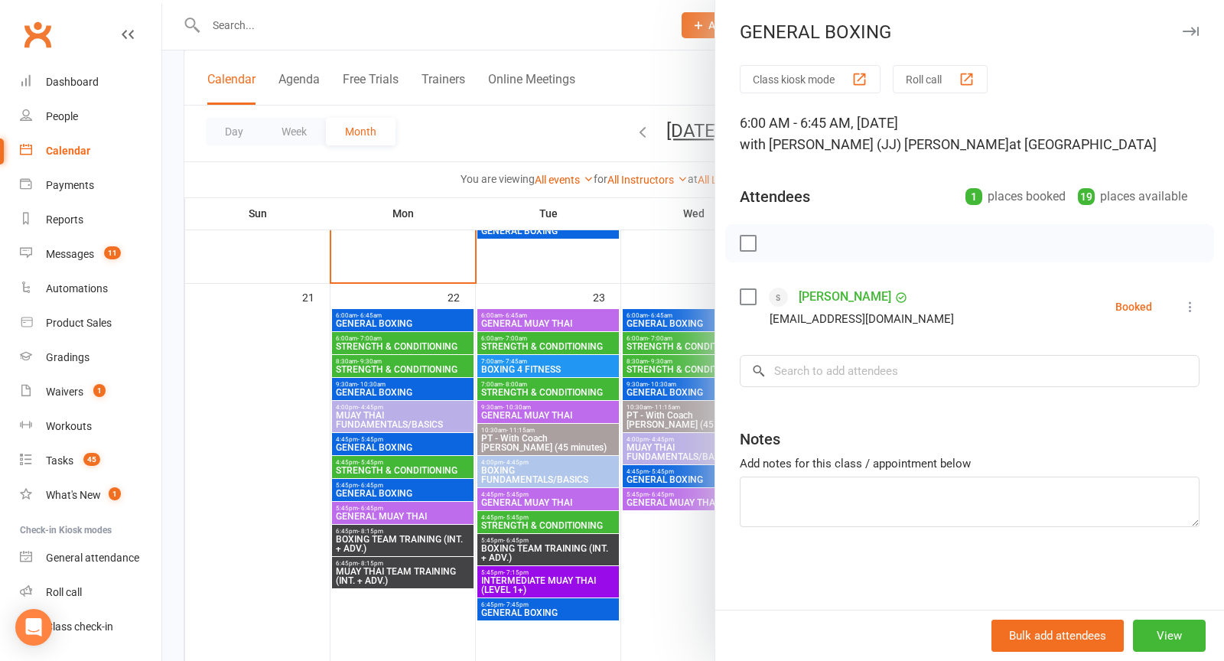
click at [520, 409] on div at bounding box center [693, 330] width 1062 height 661
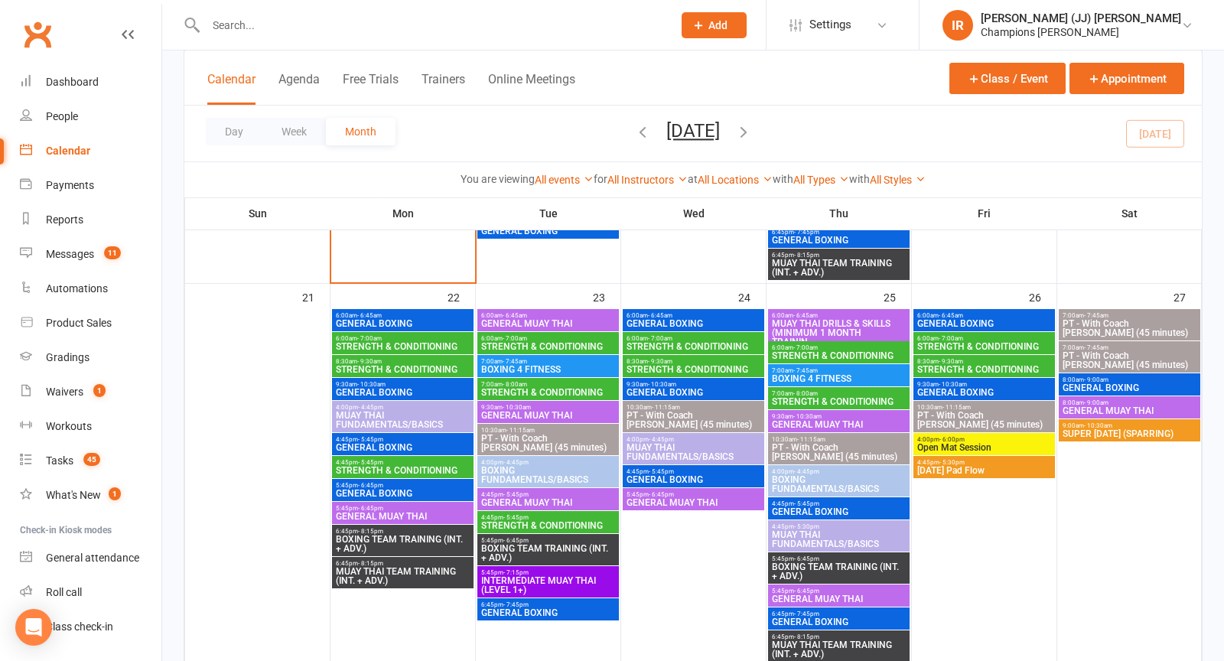
click at [411, 389] on span "GENERAL BOXING" at bounding box center [402, 392] width 135 height 9
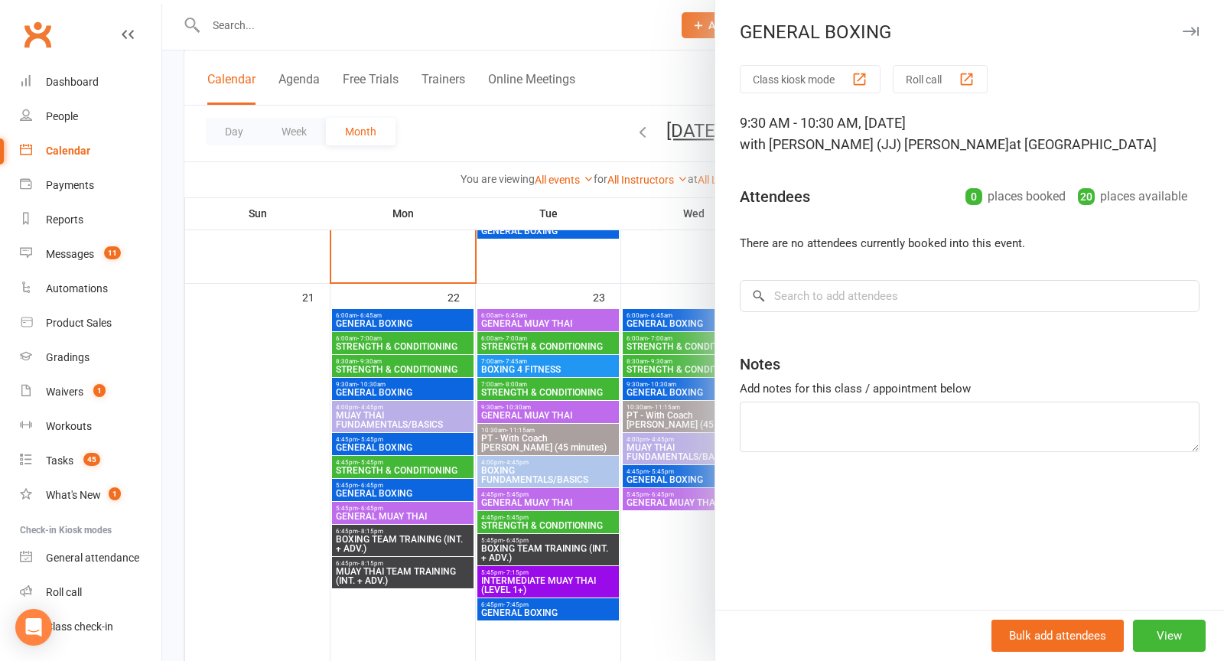
click at [497, 407] on div at bounding box center [693, 330] width 1062 height 661
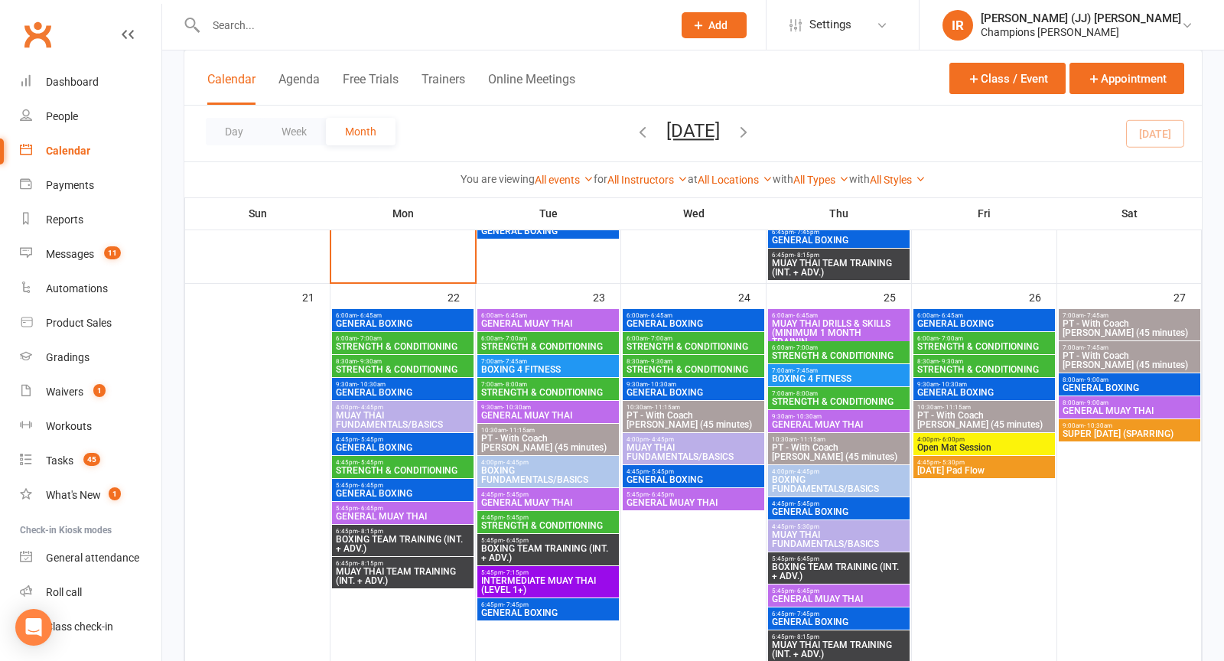
click at [663, 322] on span "GENERAL BOXING" at bounding box center [693, 323] width 135 height 9
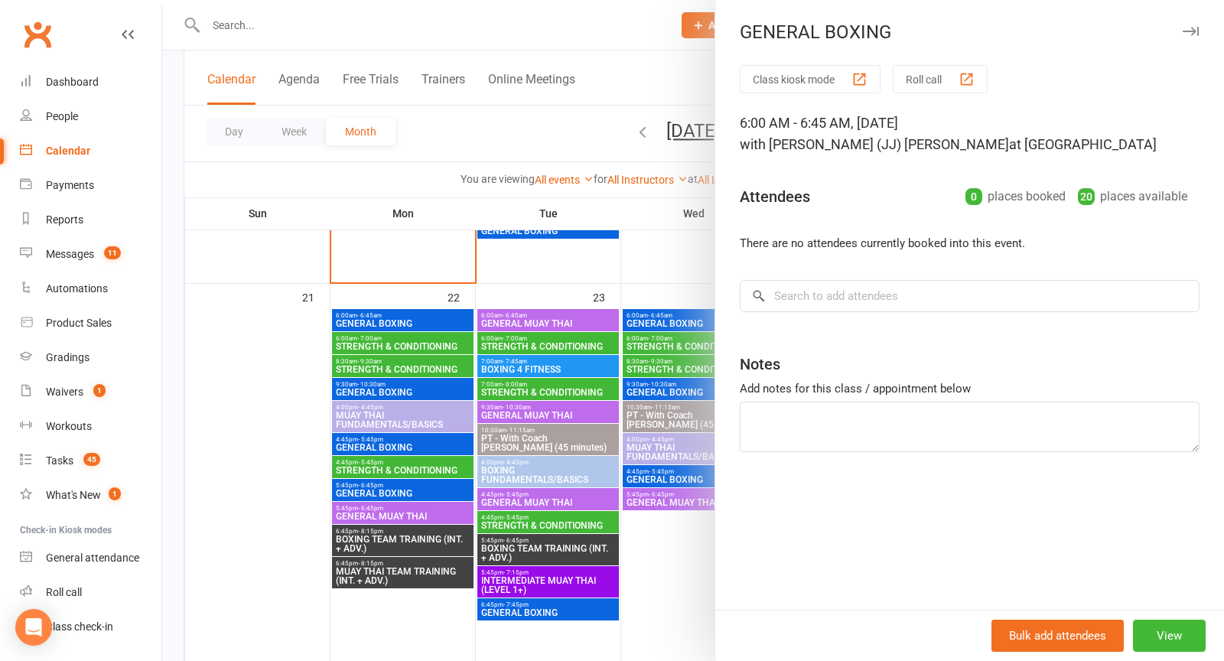
click at [556, 391] on div at bounding box center [693, 330] width 1062 height 661
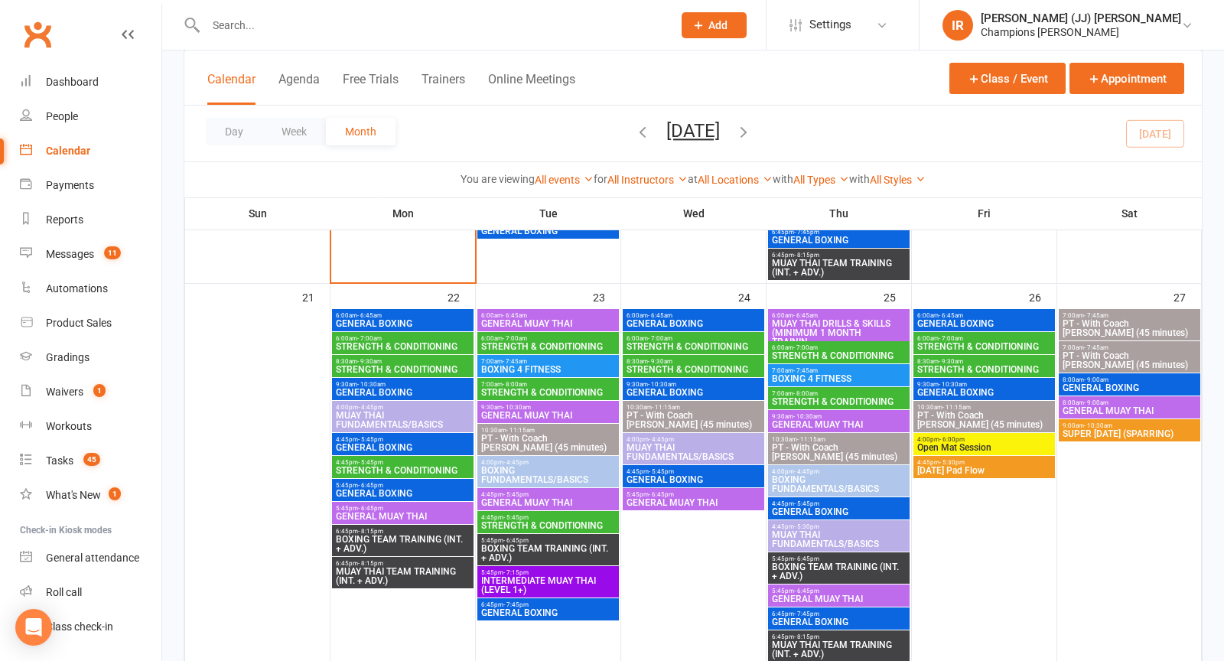
click at [411, 350] on span "STRENGTH & CONDITIONING" at bounding box center [402, 346] width 135 height 9
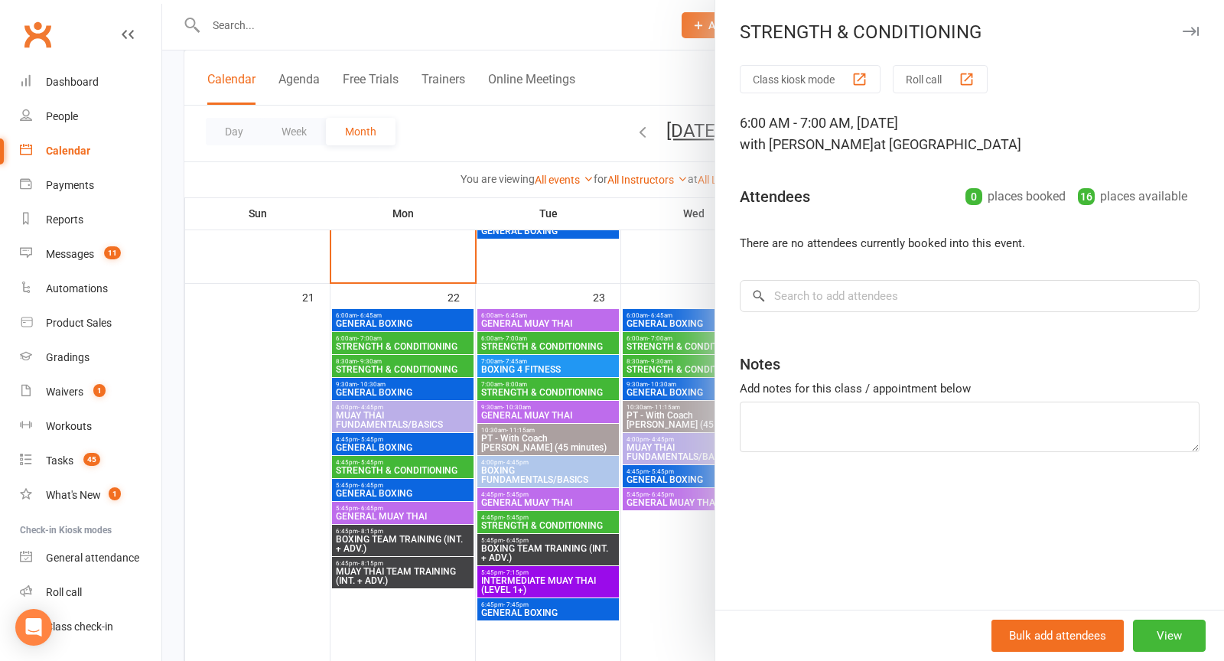
click at [461, 402] on div at bounding box center [693, 330] width 1062 height 661
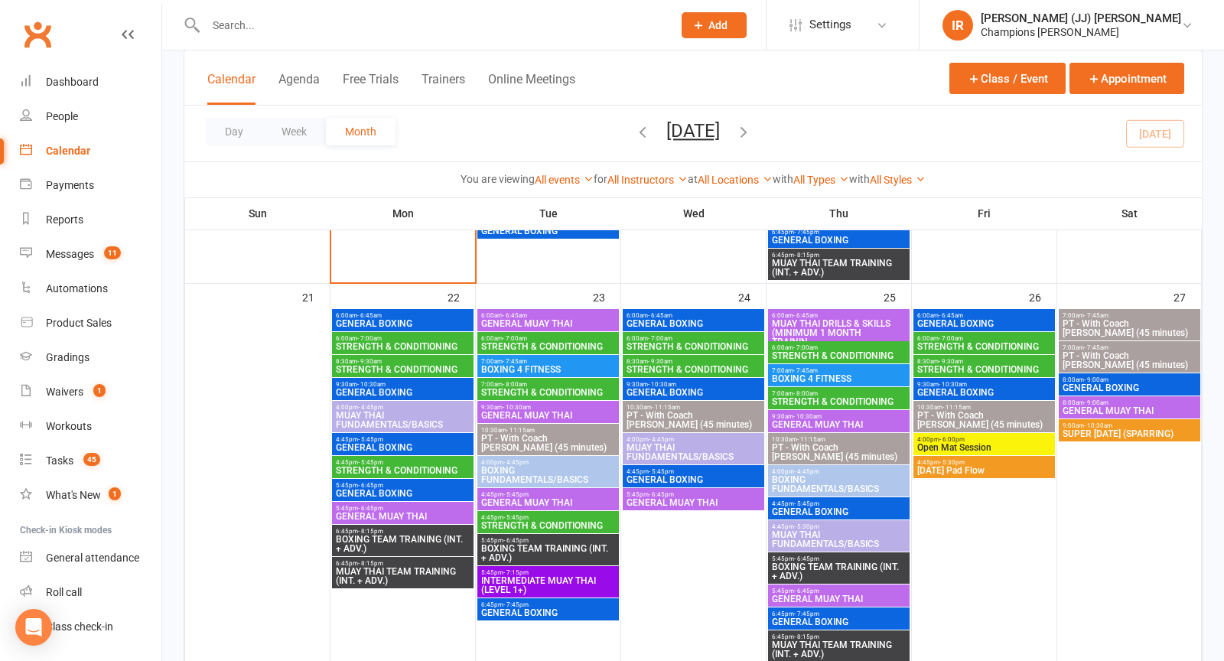
click at [416, 369] on span "STRENGTH & CONDITIONING" at bounding box center [402, 369] width 135 height 9
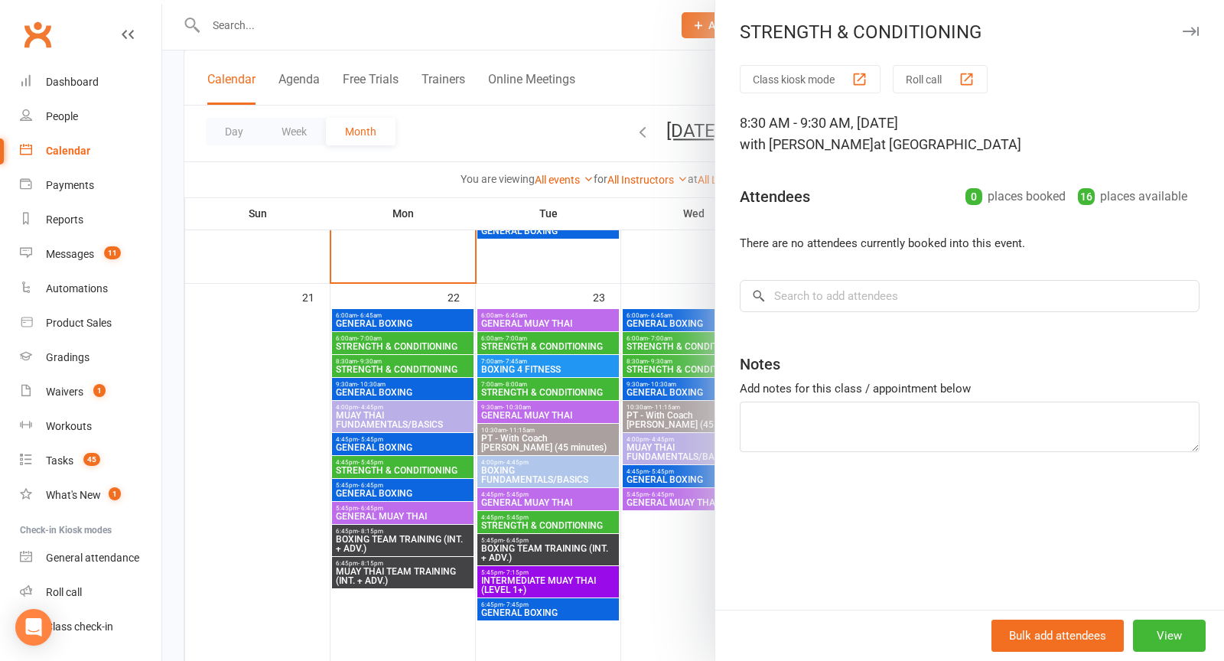
click at [464, 420] on div at bounding box center [693, 330] width 1062 height 661
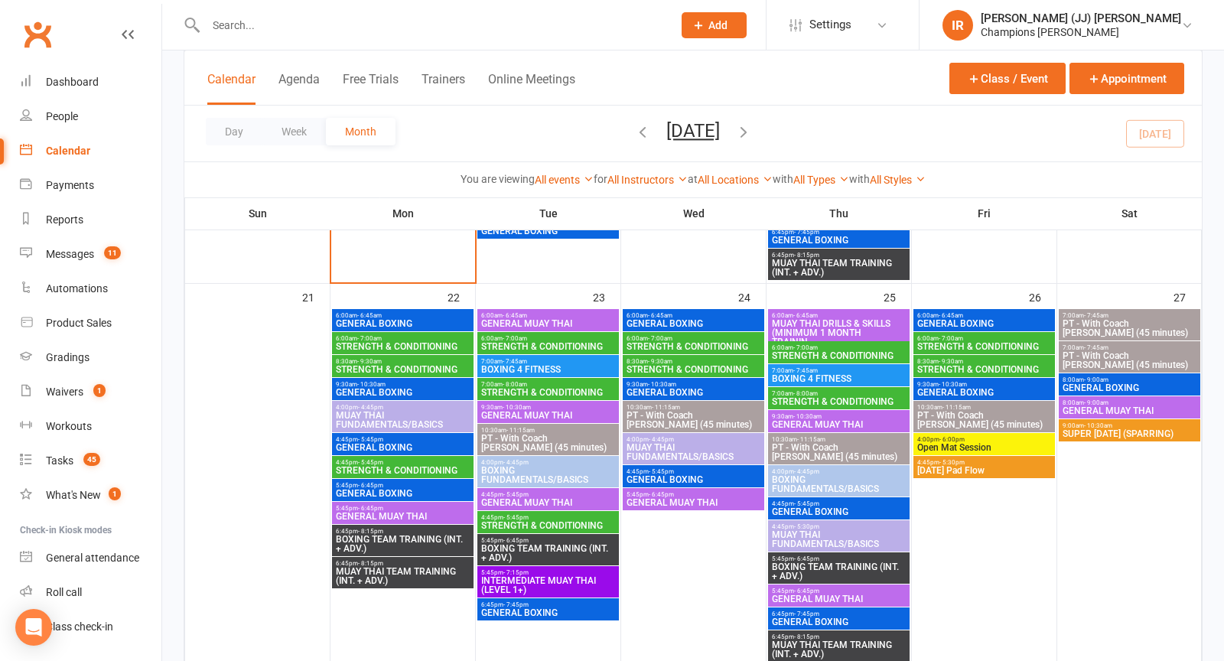
click at [376, 27] on input "text" at bounding box center [431, 25] width 461 height 21
type input "j"
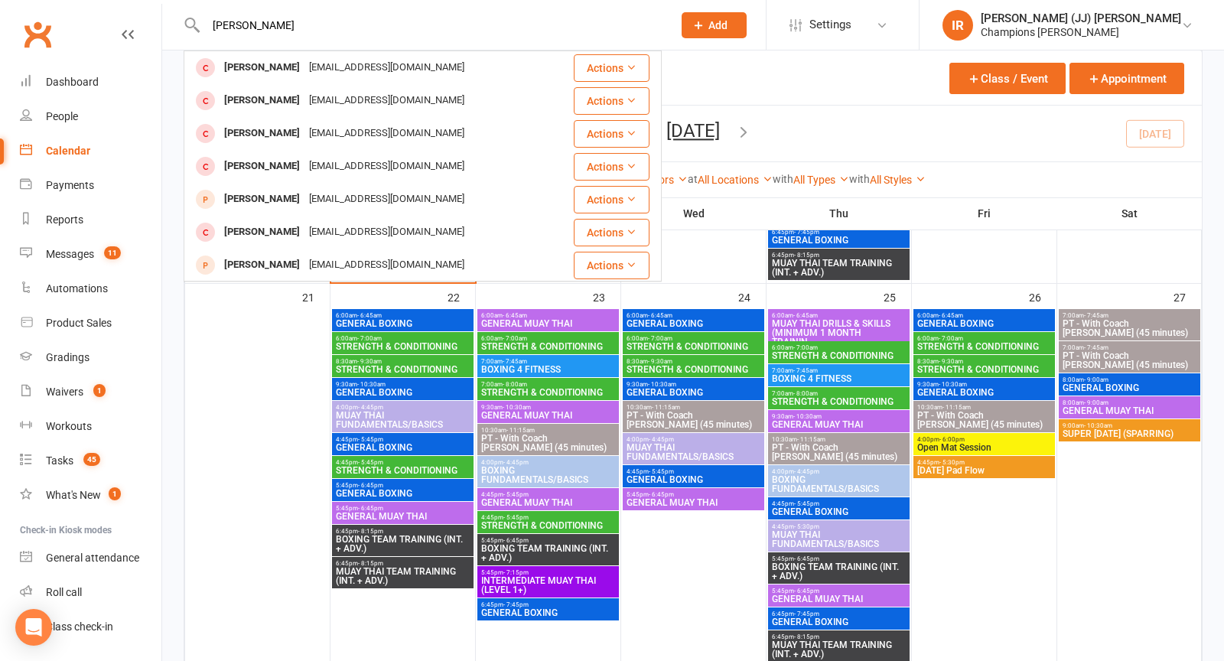
type input "kelly col"
click at [275, 75] on div "Kelly Collins" at bounding box center [262, 68] width 85 height 22
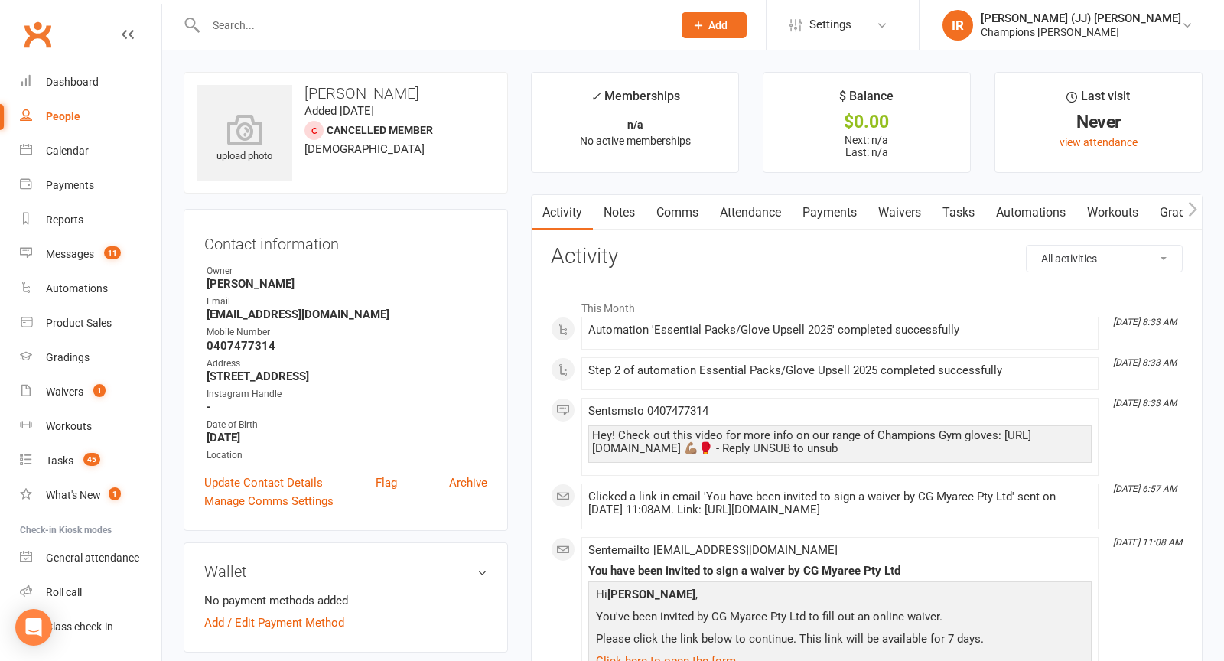
click at [337, 96] on h3 "Kelly Collins" at bounding box center [346, 93] width 298 height 17
click at [337, 95] on h3 "Kelly Collins" at bounding box center [346, 93] width 298 height 17
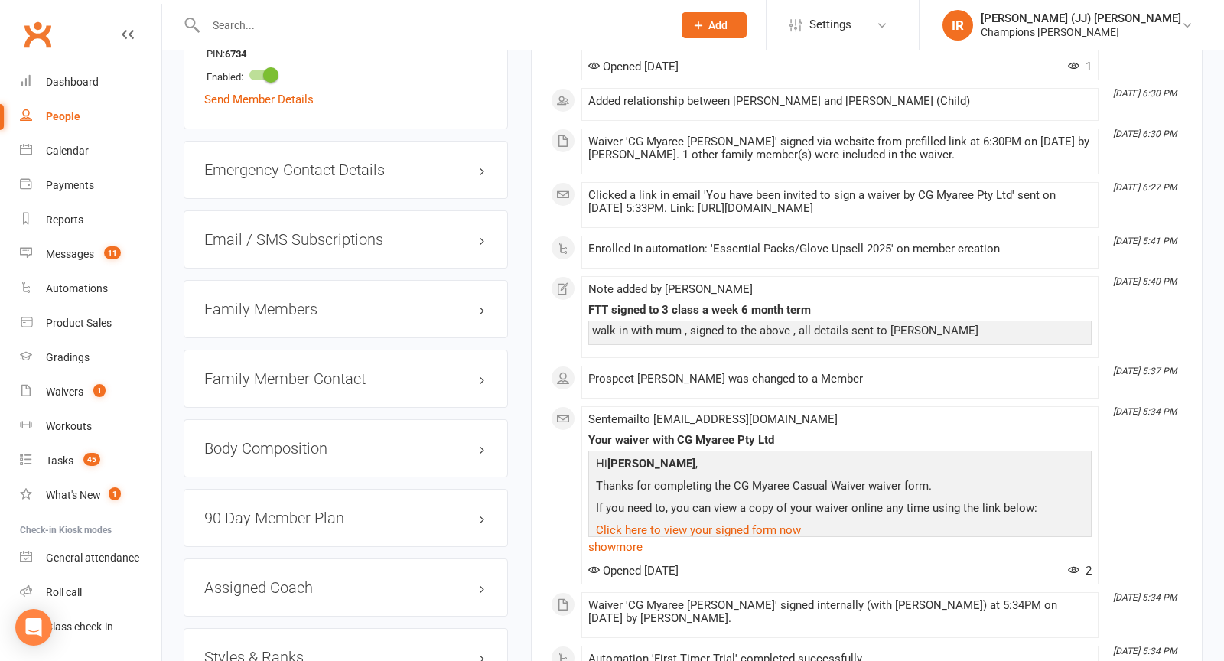
scroll to position [1131, 0]
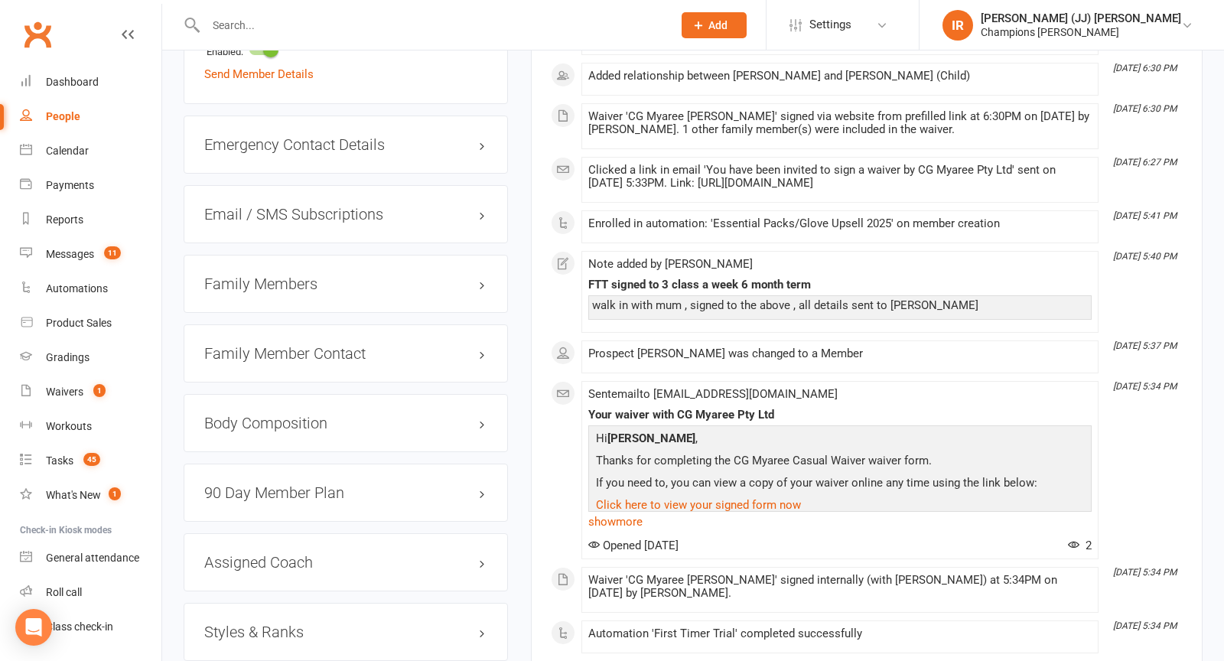
click at [382, 282] on h3 "Family Members" at bounding box center [345, 283] width 283 height 17
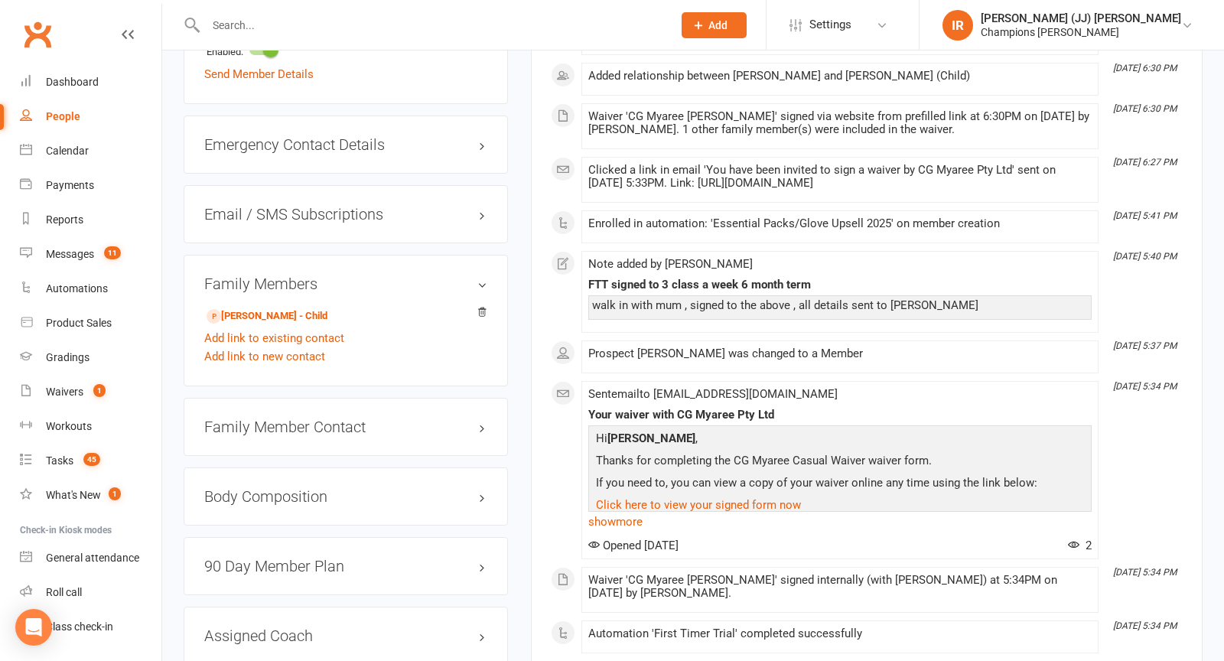
click at [337, 18] on input "text" at bounding box center [431, 25] width 461 height 21
paste input "Efe"
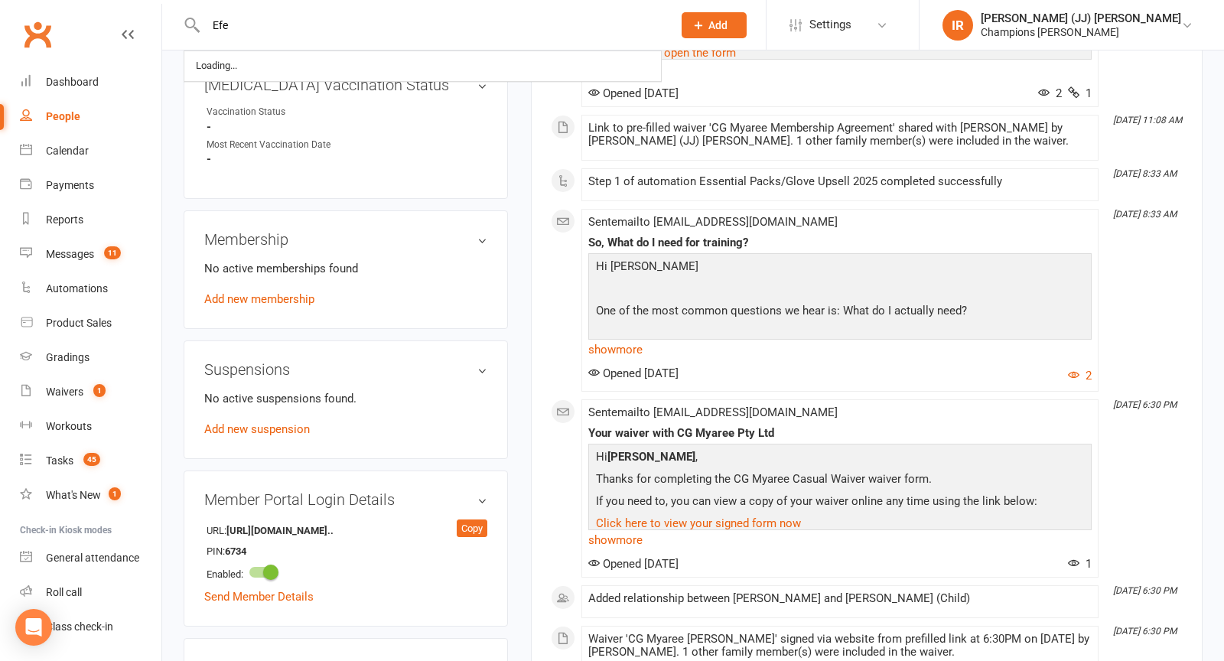
scroll to position [0, 0]
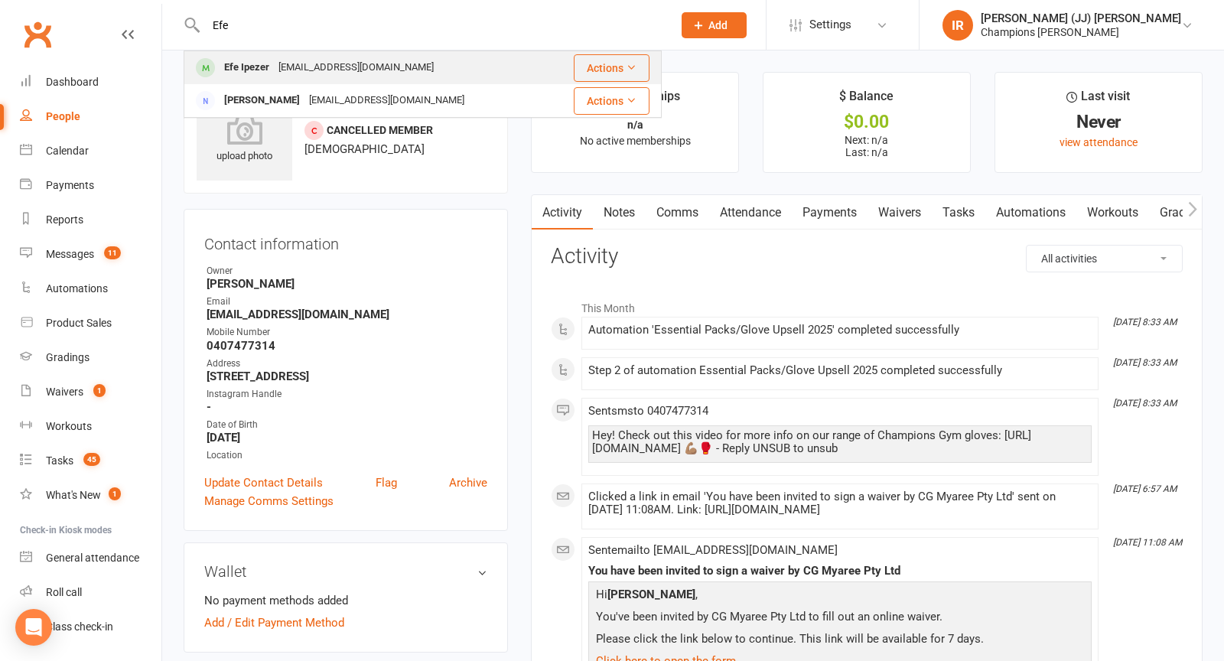
type input "Efe"
click at [282, 65] on div "efeipezer07@outlook.com" at bounding box center [356, 68] width 164 height 22
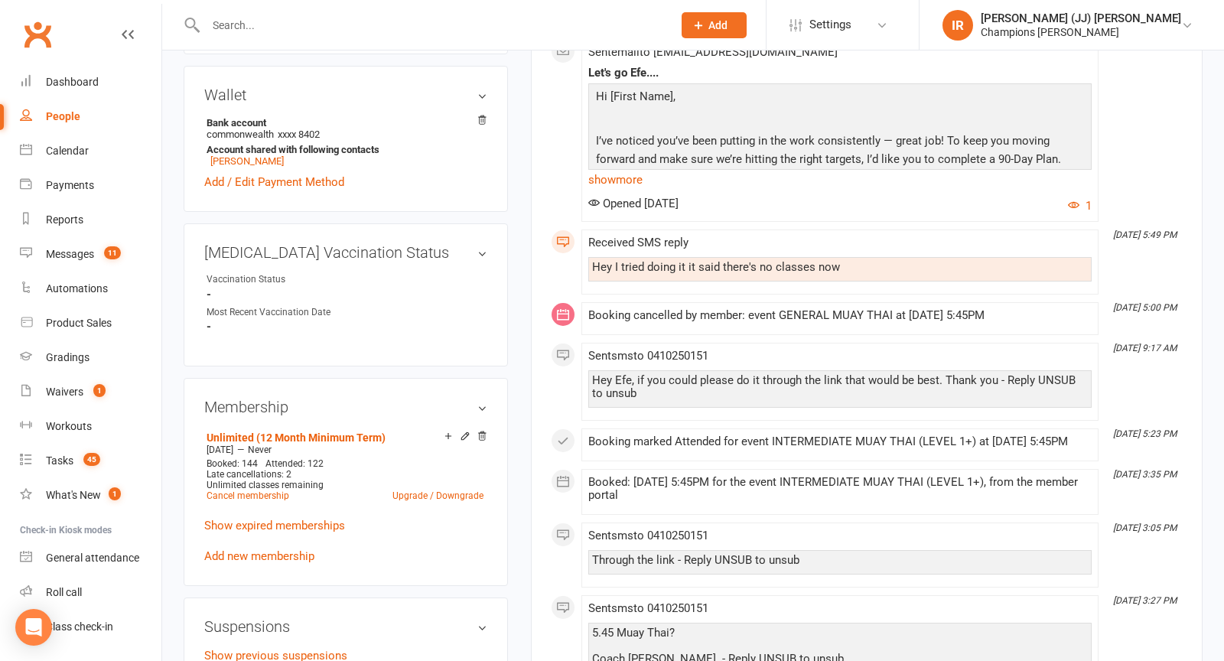
scroll to position [508, 0]
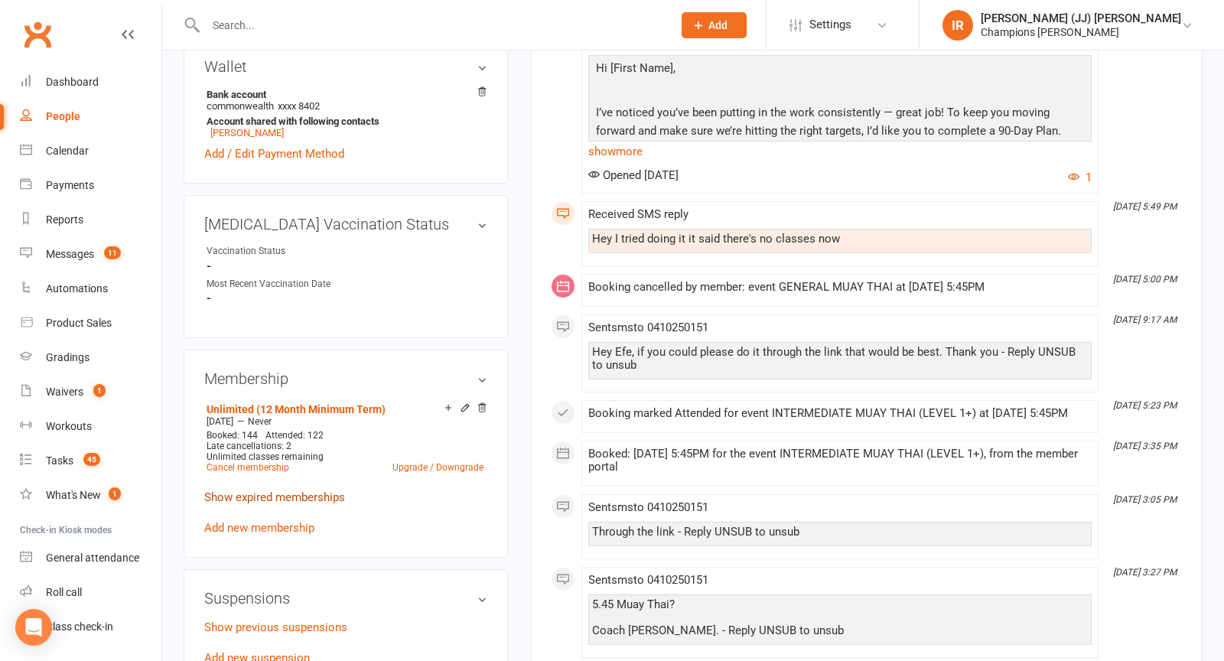
click at [291, 490] on link "Show expired memberships" at bounding box center [274, 497] width 141 height 14
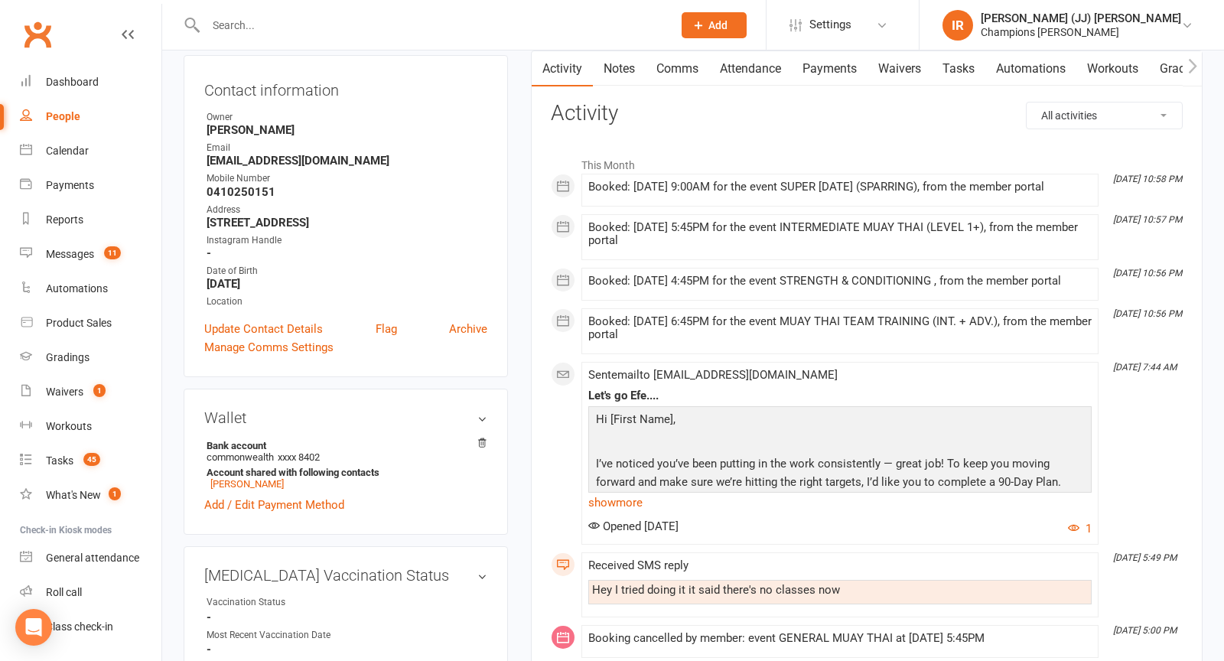
scroll to position [0, 0]
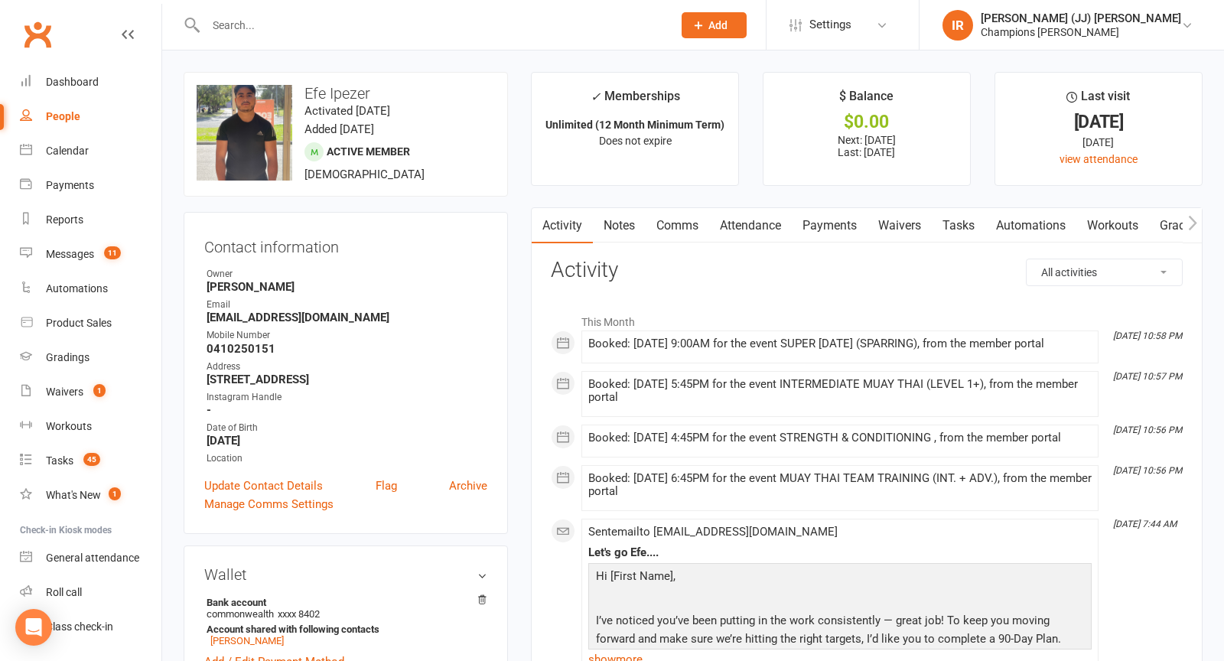
click at [766, 213] on link "Attendance" at bounding box center [750, 225] width 83 height 35
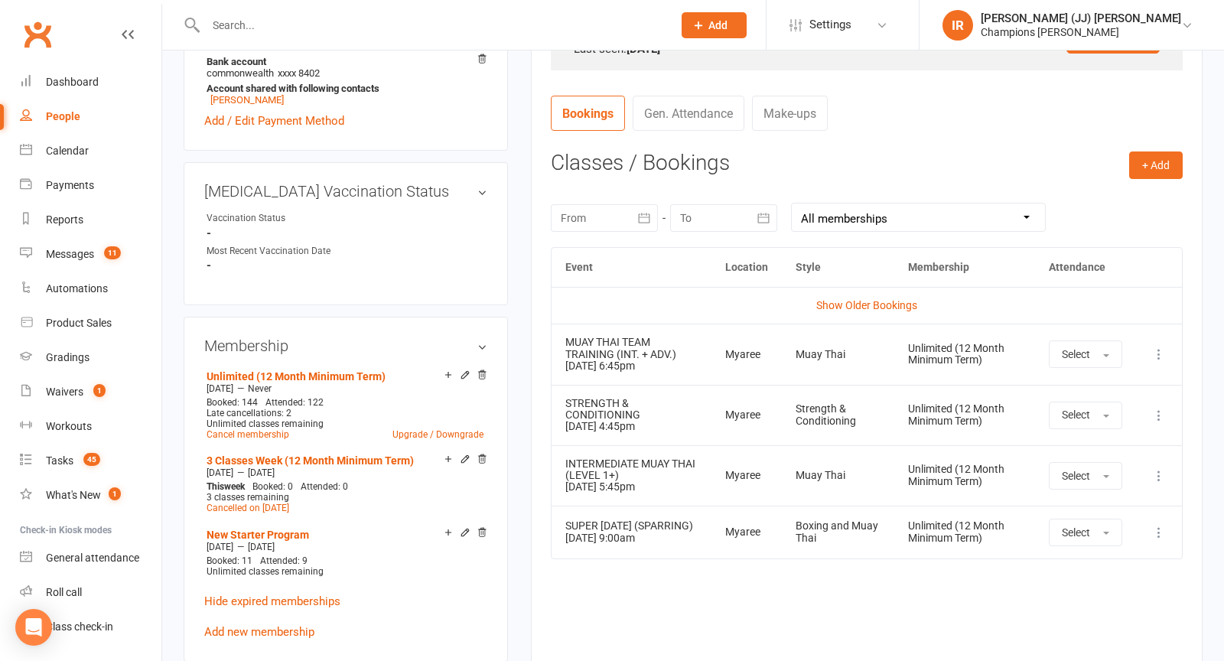
scroll to position [543, 0]
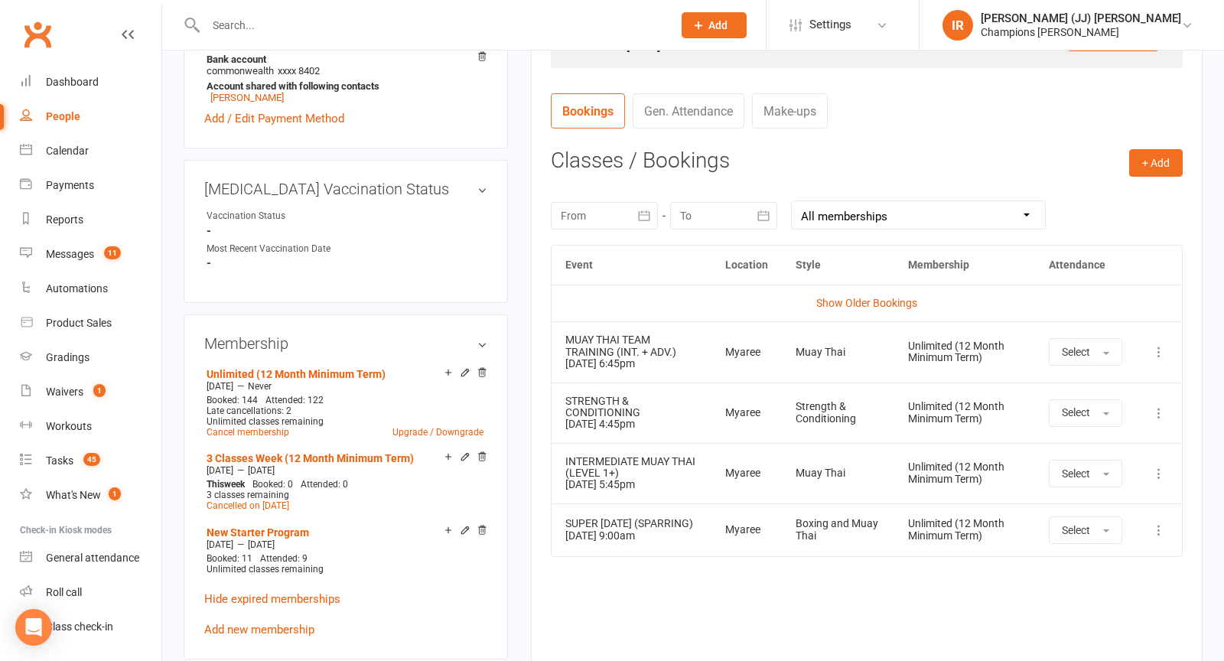
click at [597, 226] on div at bounding box center [604, 216] width 107 height 28
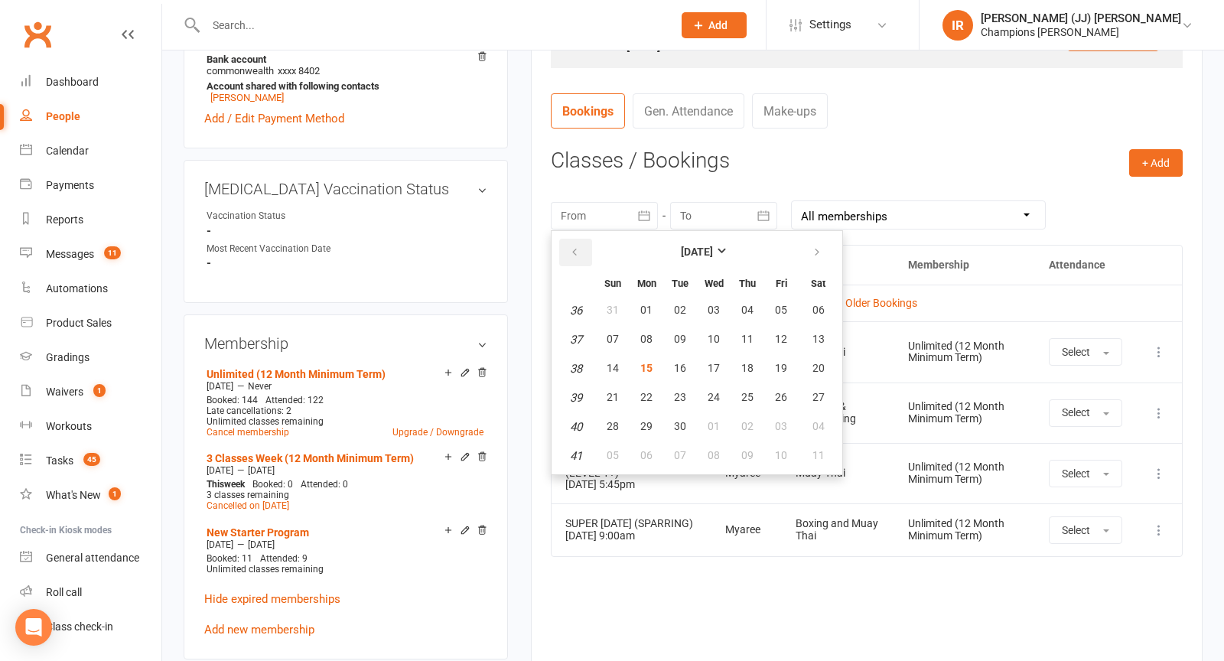
click at [572, 247] on icon "button" at bounding box center [574, 252] width 11 height 12
click at [643, 311] on span "30" at bounding box center [646, 310] width 12 height 12
type input "30 Jun 2025"
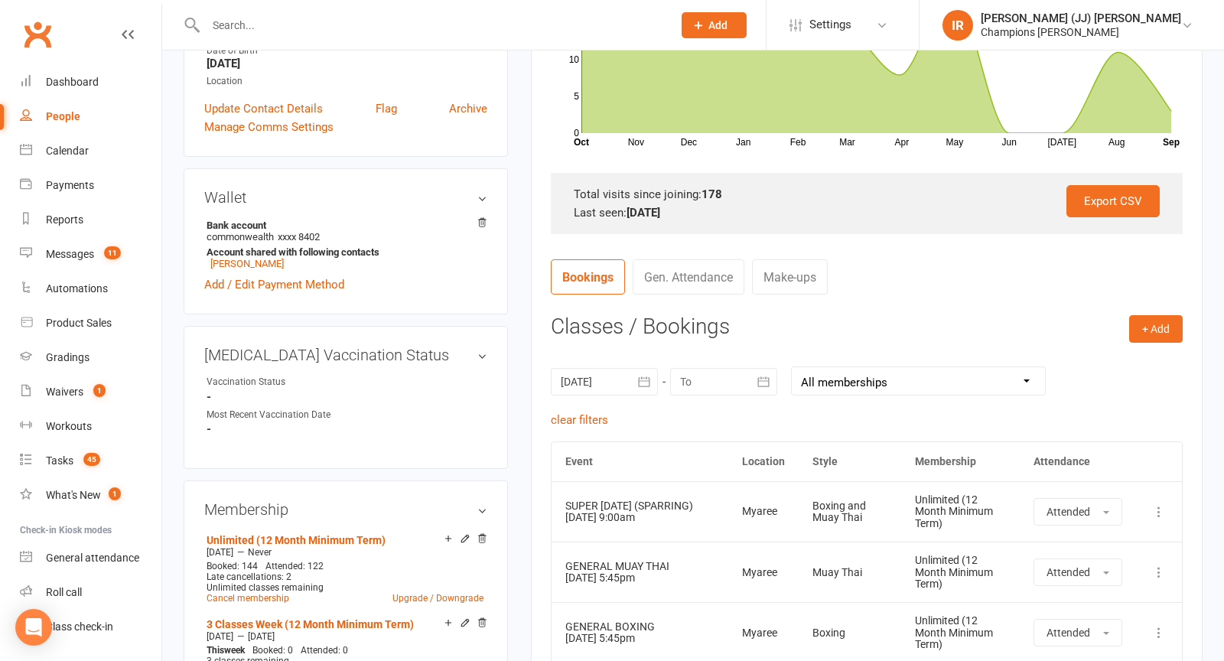
scroll to position [0, 0]
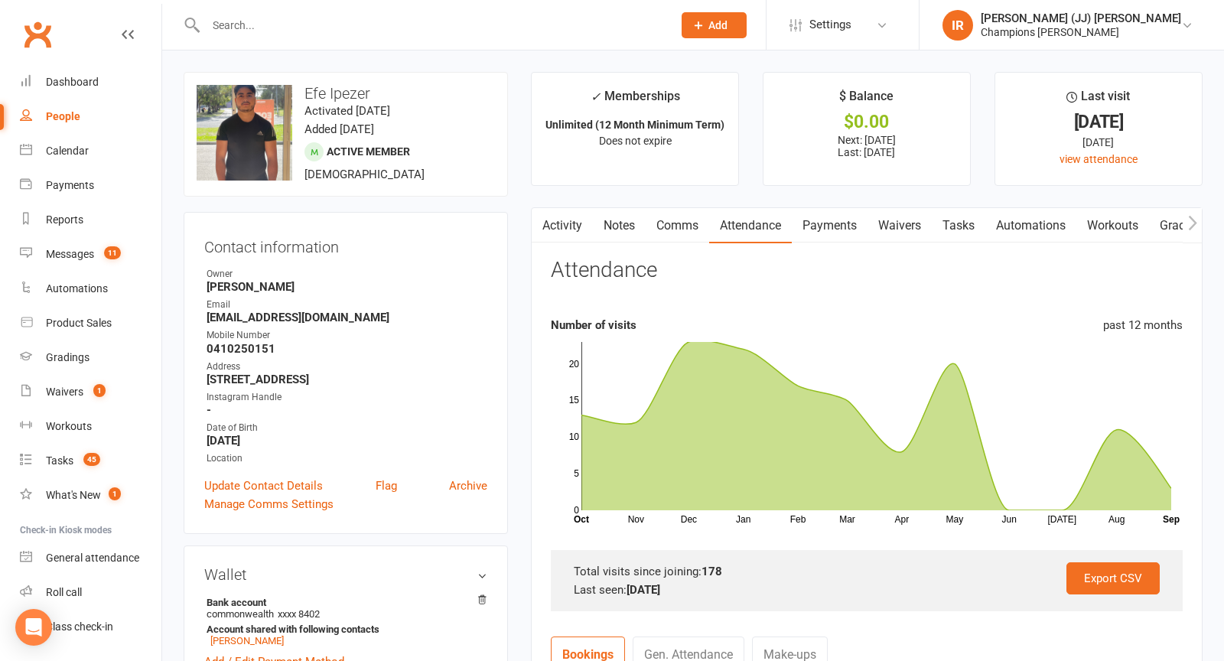
click at [846, 226] on link "Payments" at bounding box center [830, 225] width 76 height 35
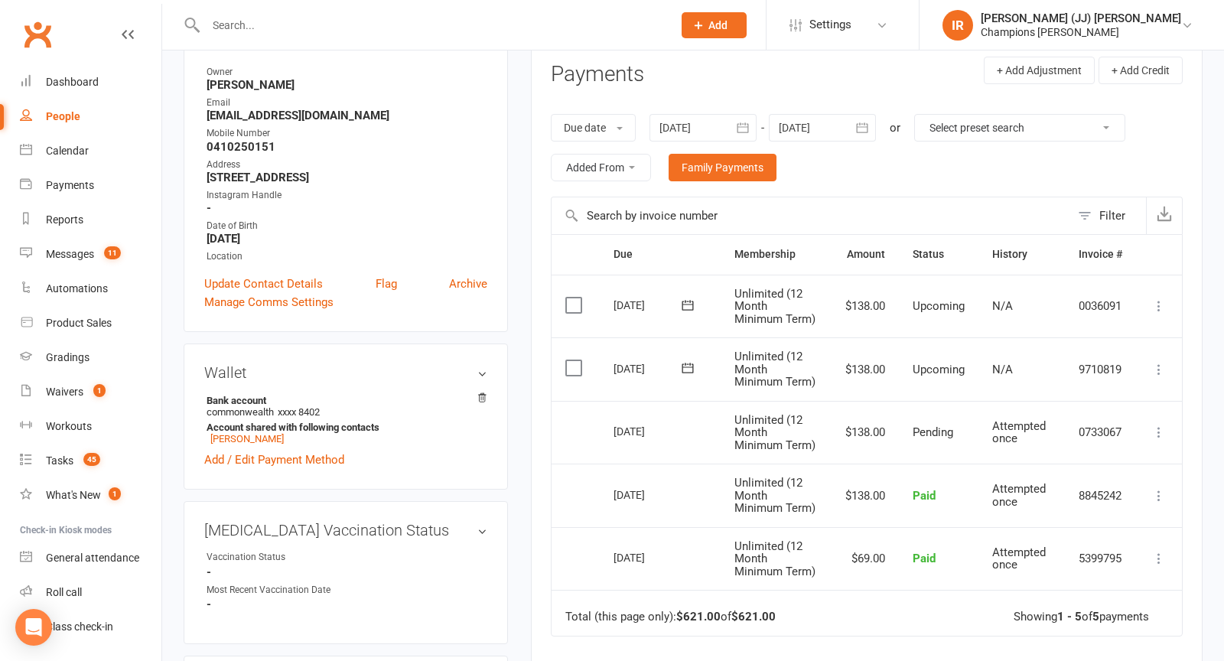
scroll to position [217, 0]
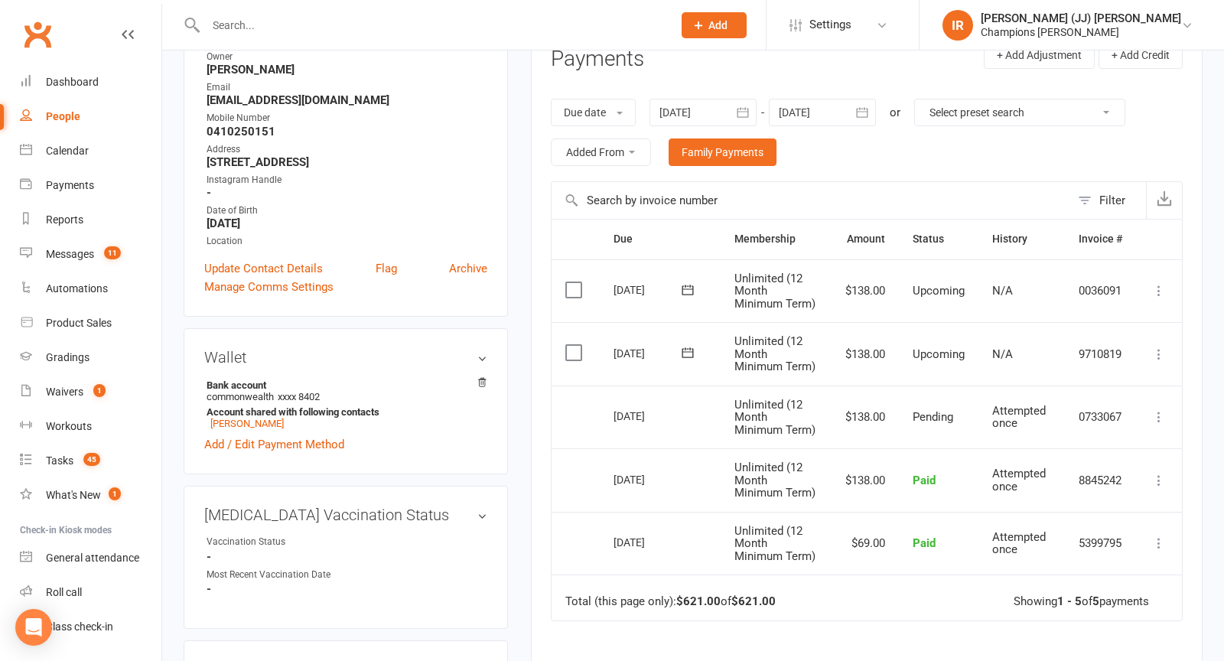
click at [702, 104] on div at bounding box center [703, 113] width 107 height 28
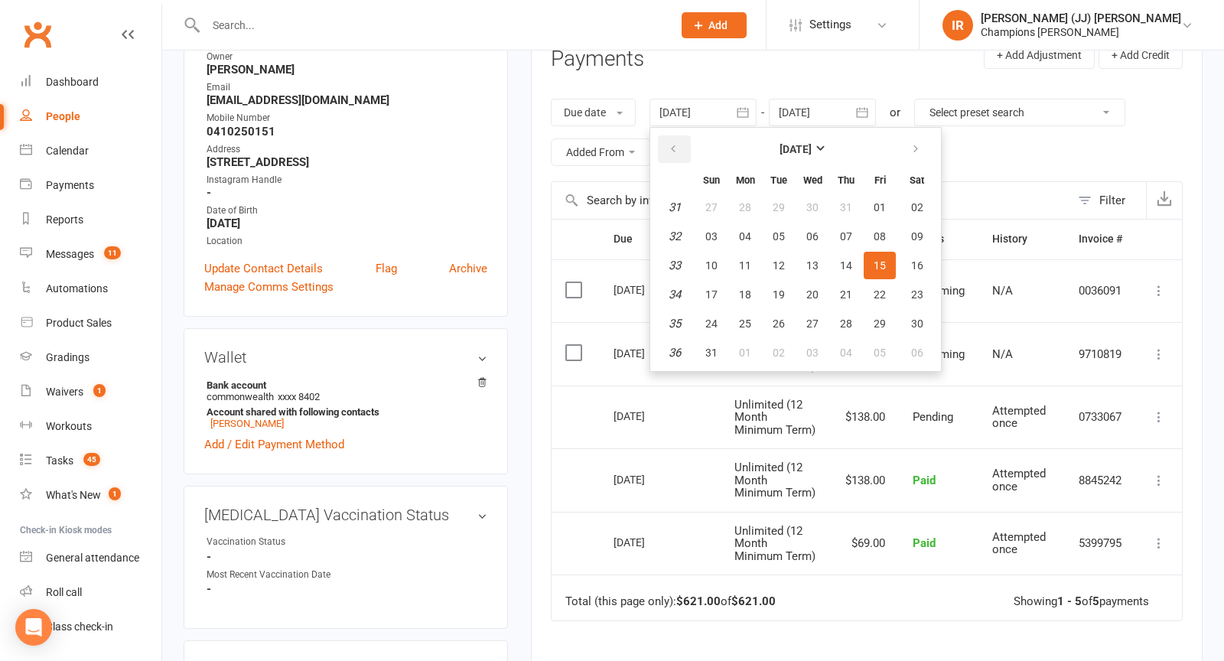
click at [673, 143] on icon "button" at bounding box center [673, 149] width 11 height 12
click at [748, 318] on span "28" at bounding box center [745, 324] width 12 height 12
type input "28 Jul 2025"
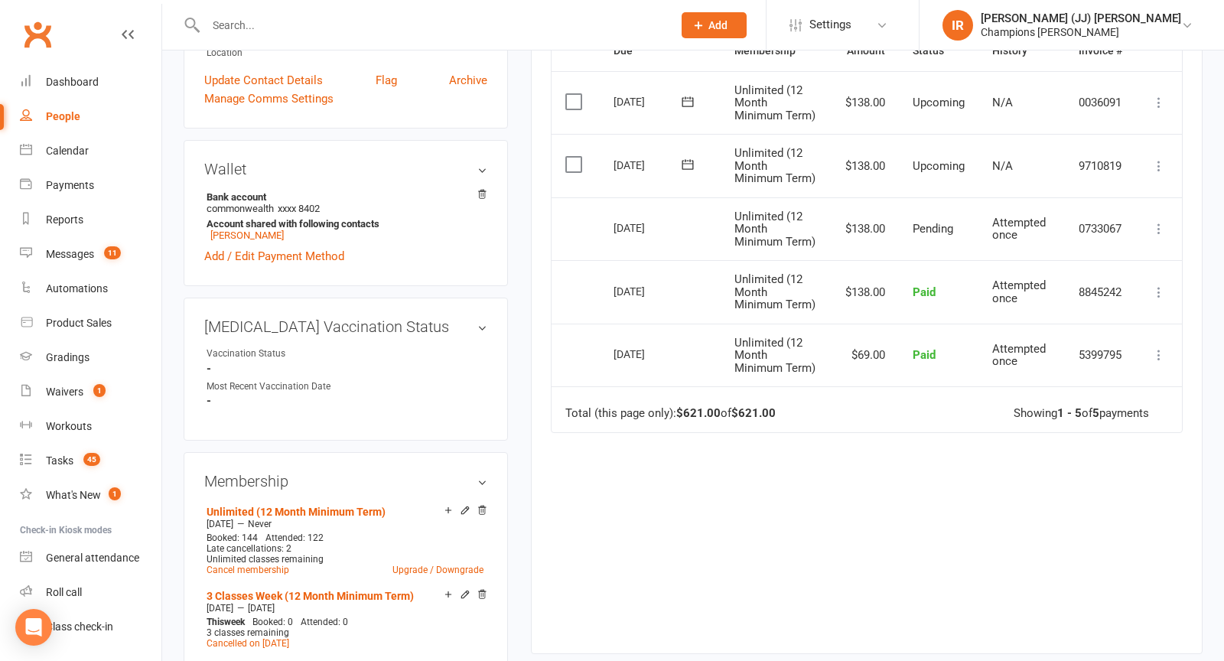
scroll to position [0, 0]
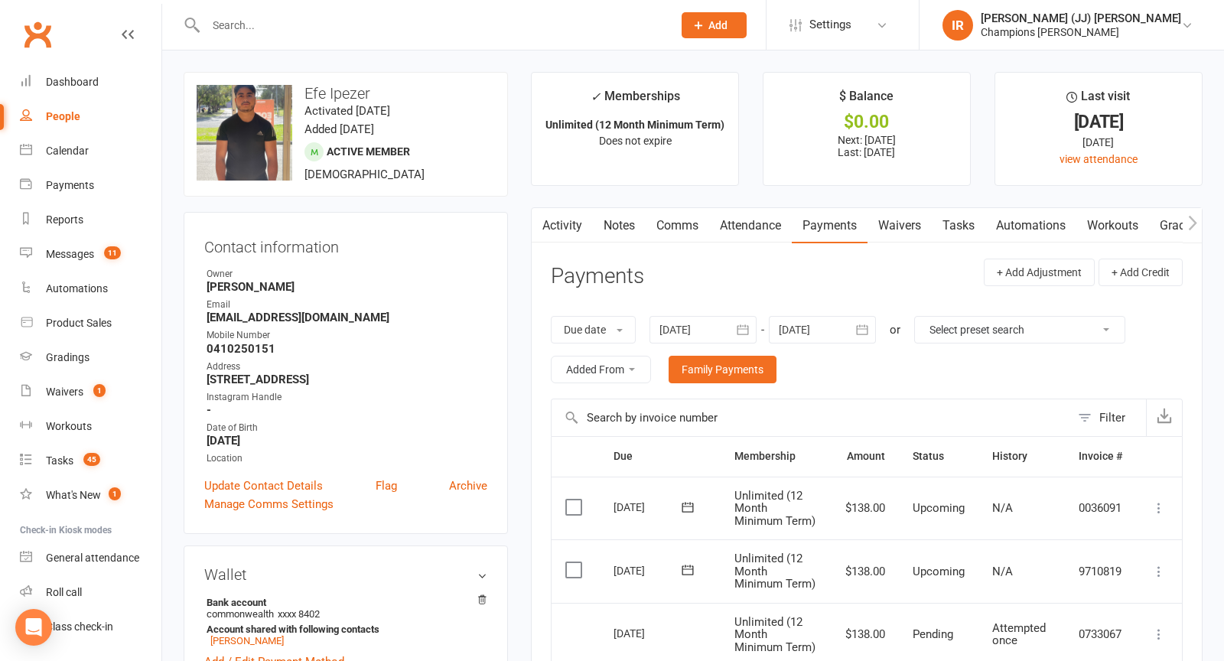
click at [484, 216] on div "Contact information Owner Owen Chandler Email efeipezer07@outlook.com Mobile Nu…" at bounding box center [346, 373] width 324 height 322
click at [428, 40] on div at bounding box center [423, 25] width 478 height 50
click at [406, 18] on input "text" at bounding box center [431, 25] width 461 height 21
click at [612, 229] on link "Notes" at bounding box center [619, 225] width 53 height 35
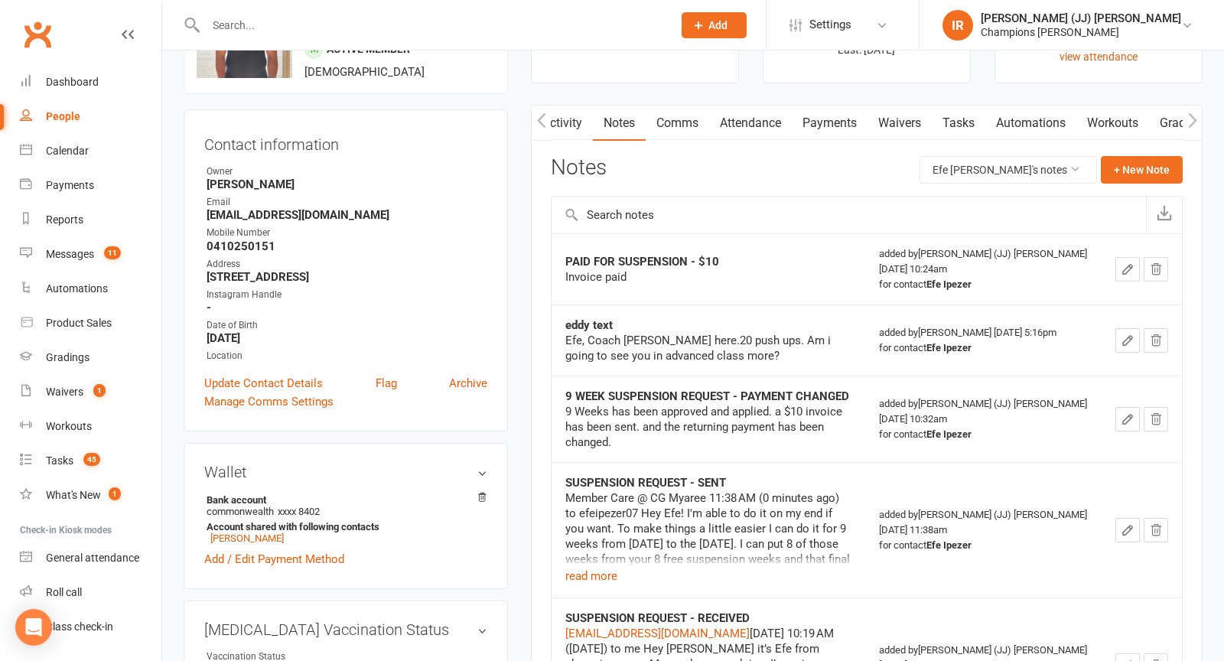
scroll to position [66, 0]
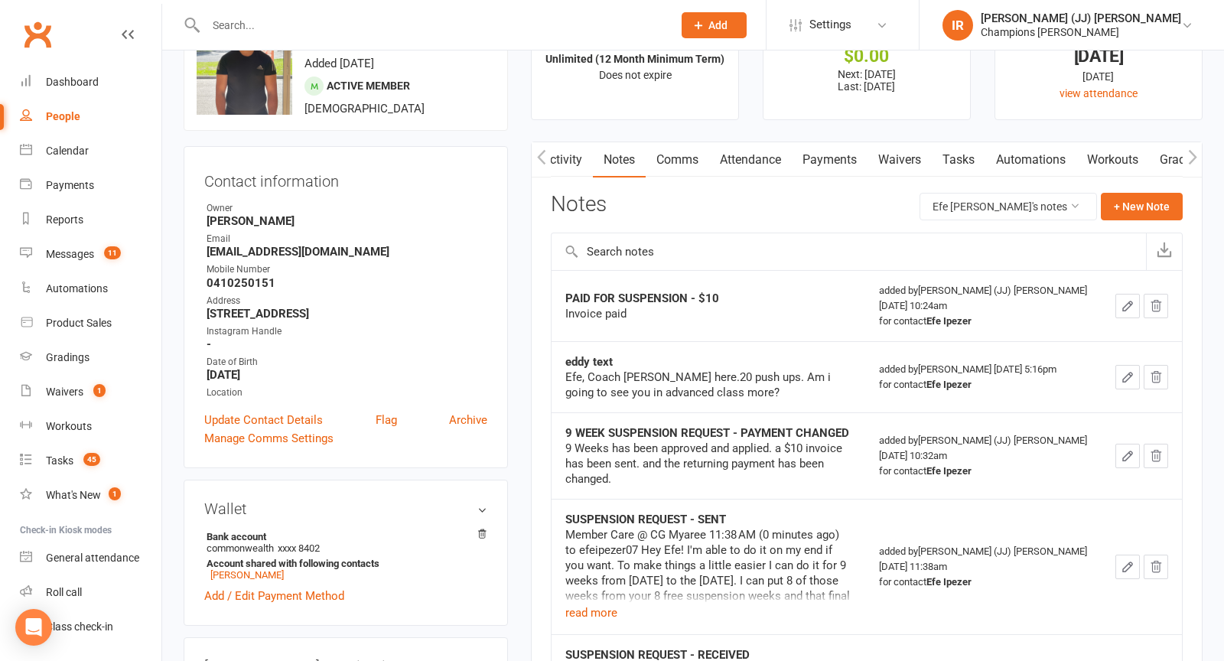
click at [668, 148] on link "Comms" at bounding box center [678, 159] width 64 height 35
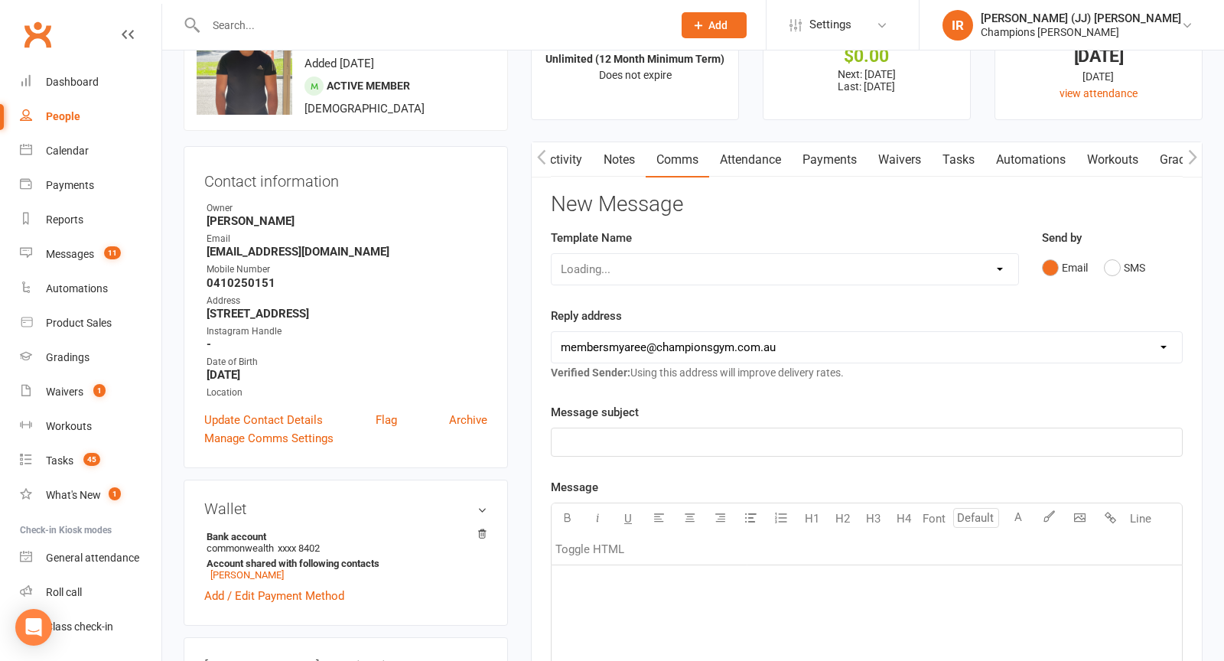
click at [777, 314] on div "Reply address hello@clubworx.com membersmyaree@championsgym.com.au admin@champi…" at bounding box center [867, 344] width 632 height 75
click at [1121, 269] on button "SMS" at bounding box center [1124, 267] width 41 height 29
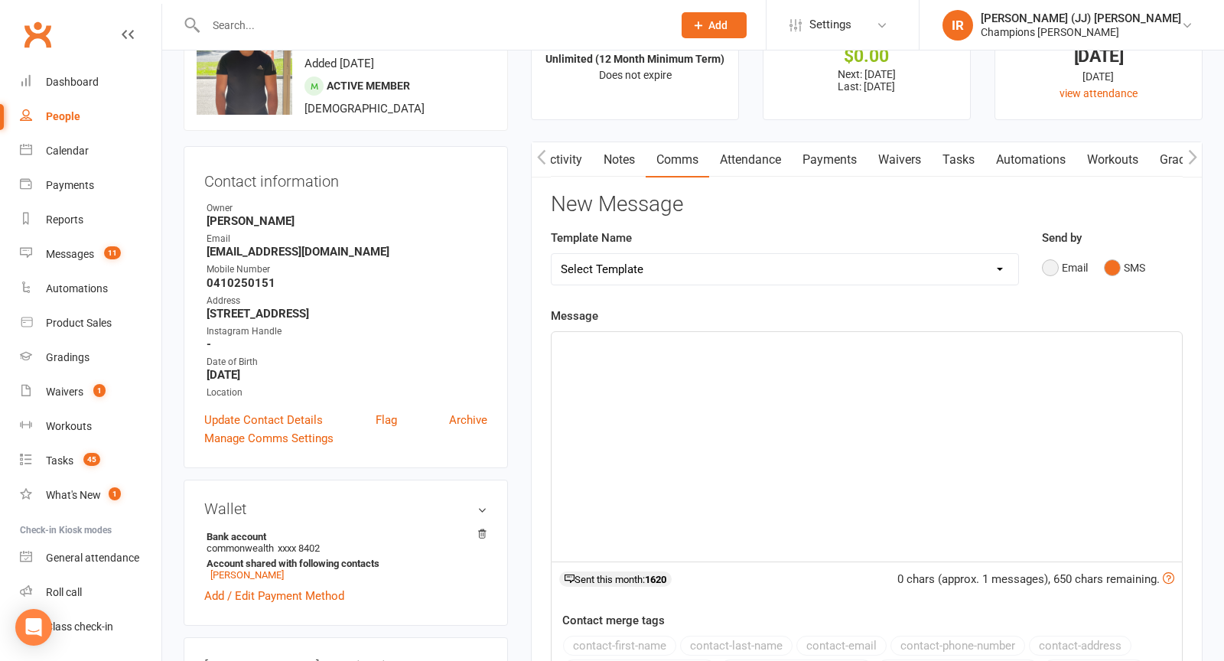
click at [1064, 265] on button "Email" at bounding box center [1065, 267] width 46 height 29
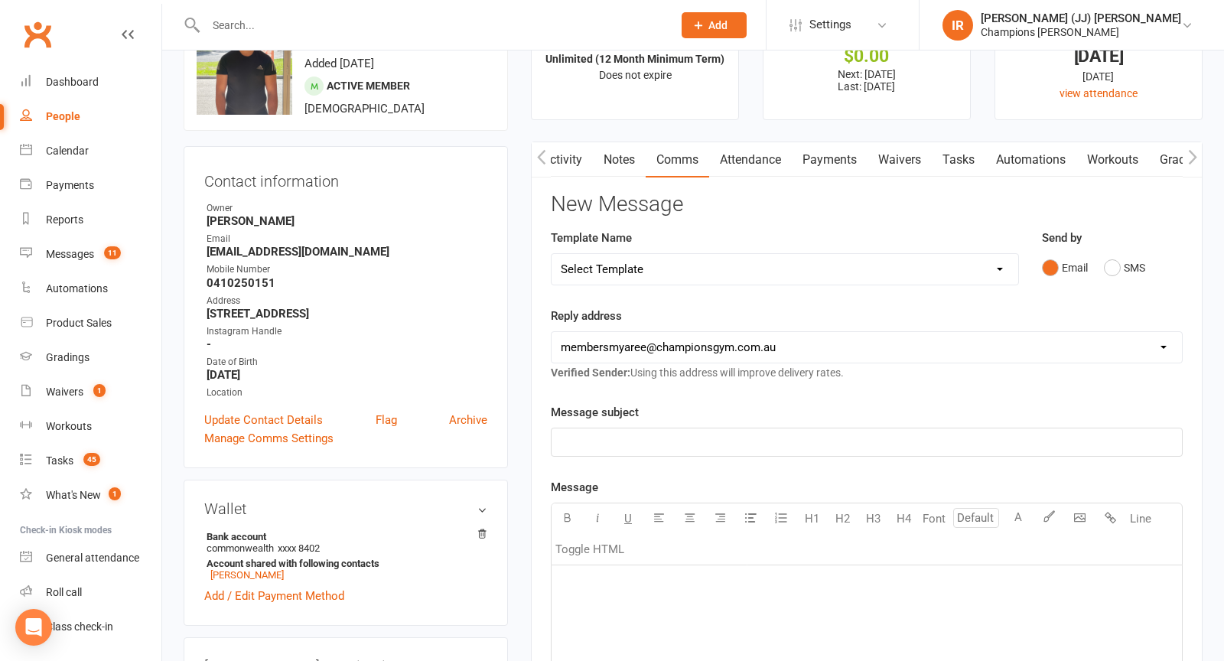
click at [768, 454] on div "Message subject ﻿ Message U H1 H2 H3 H4 Font A Line Toggle HTML ﻿ Contact merge…" at bounding box center [867, 669] width 632 height 532
click at [761, 445] on p "﻿" at bounding box center [867, 442] width 612 height 18
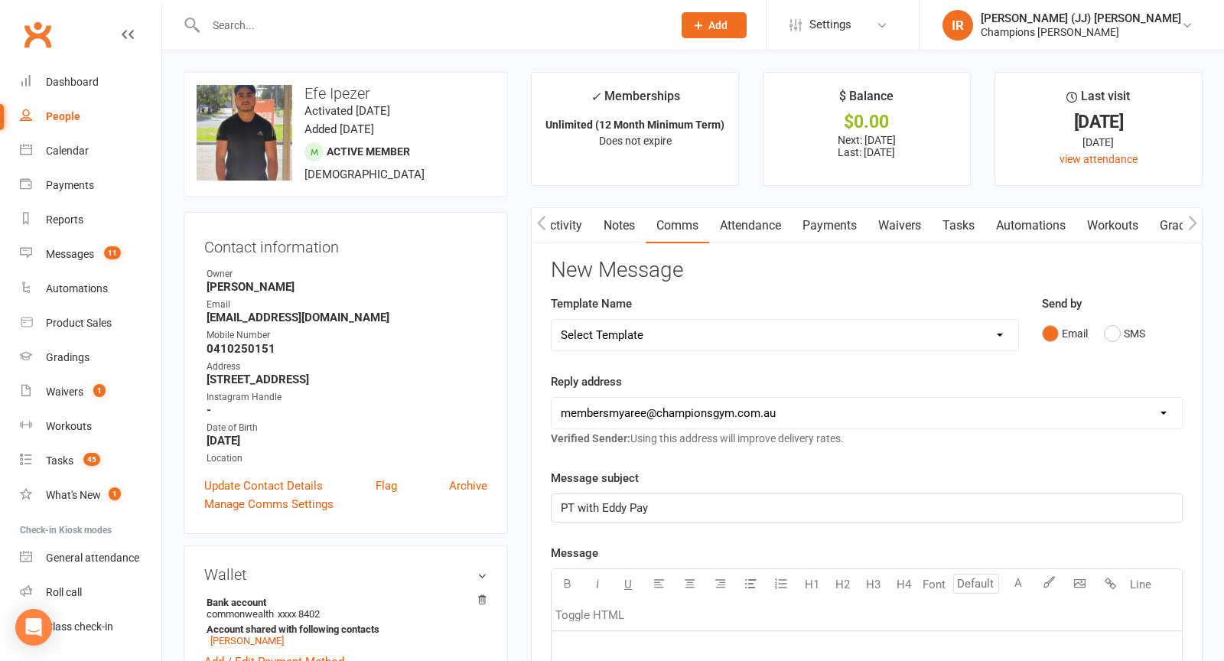
scroll to position [158, 0]
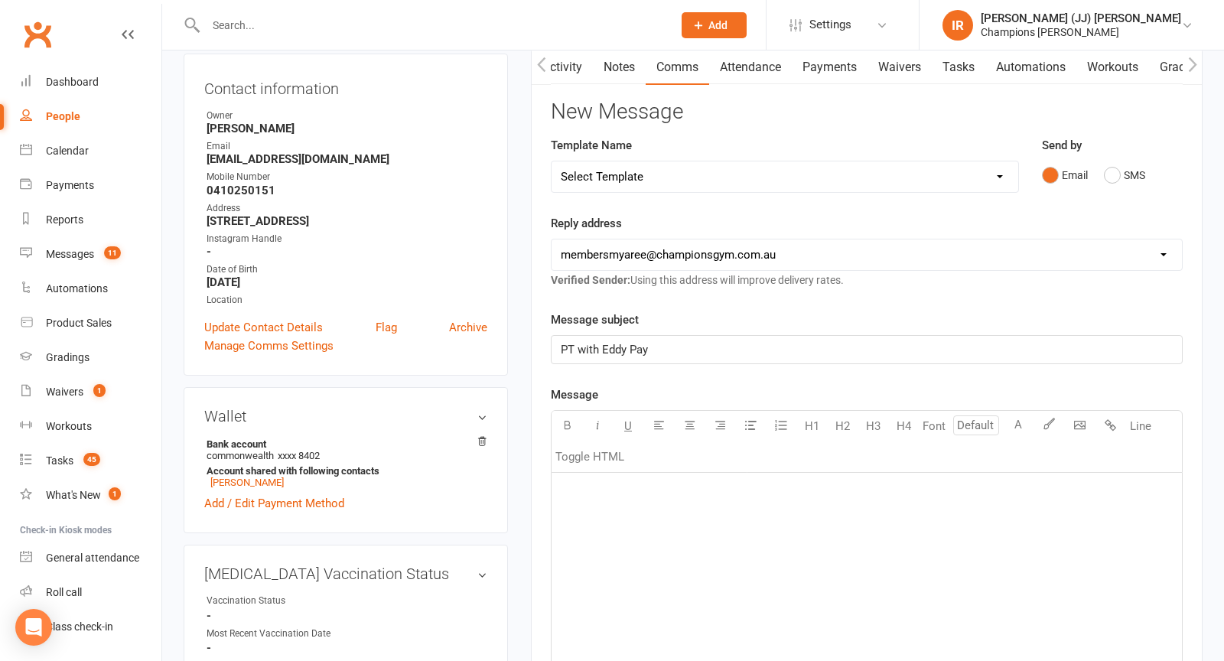
click at [646, 347] on span "PT with Eddy Pay" at bounding box center [604, 350] width 87 height 14
click at [561, 347] on span "PT with Eddy" at bounding box center [625, 350] width 129 height 14
click at [614, 498] on div "﻿" at bounding box center [867, 588] width 630 height 230
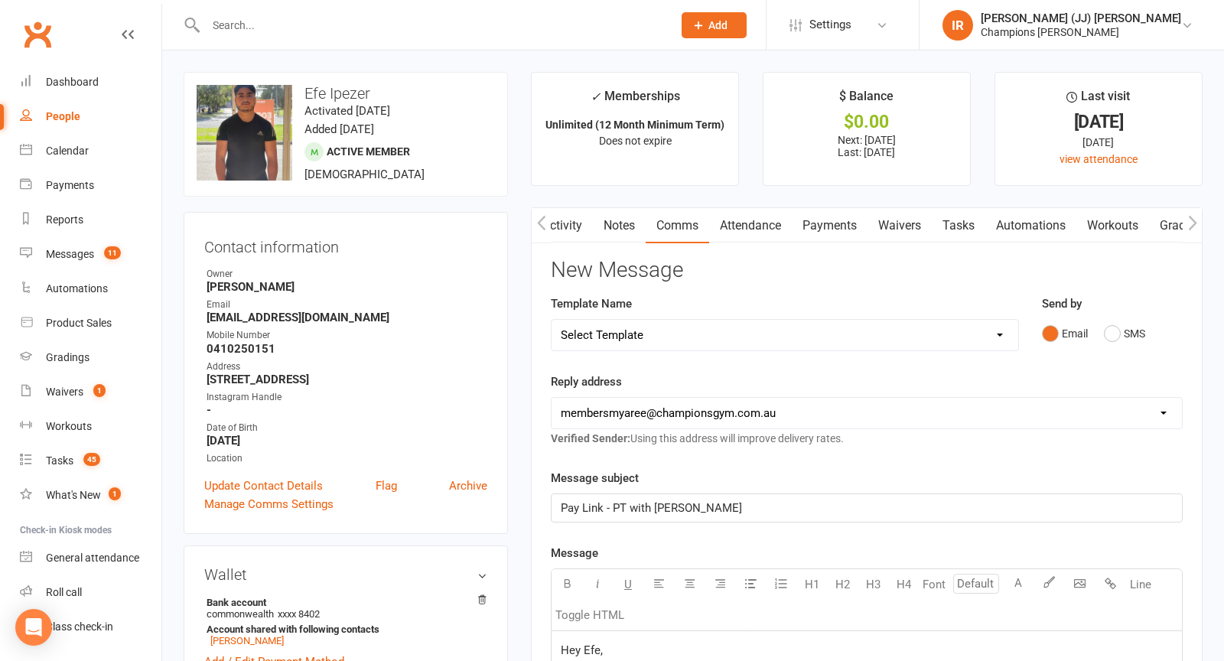
scroll to position [339, 0]
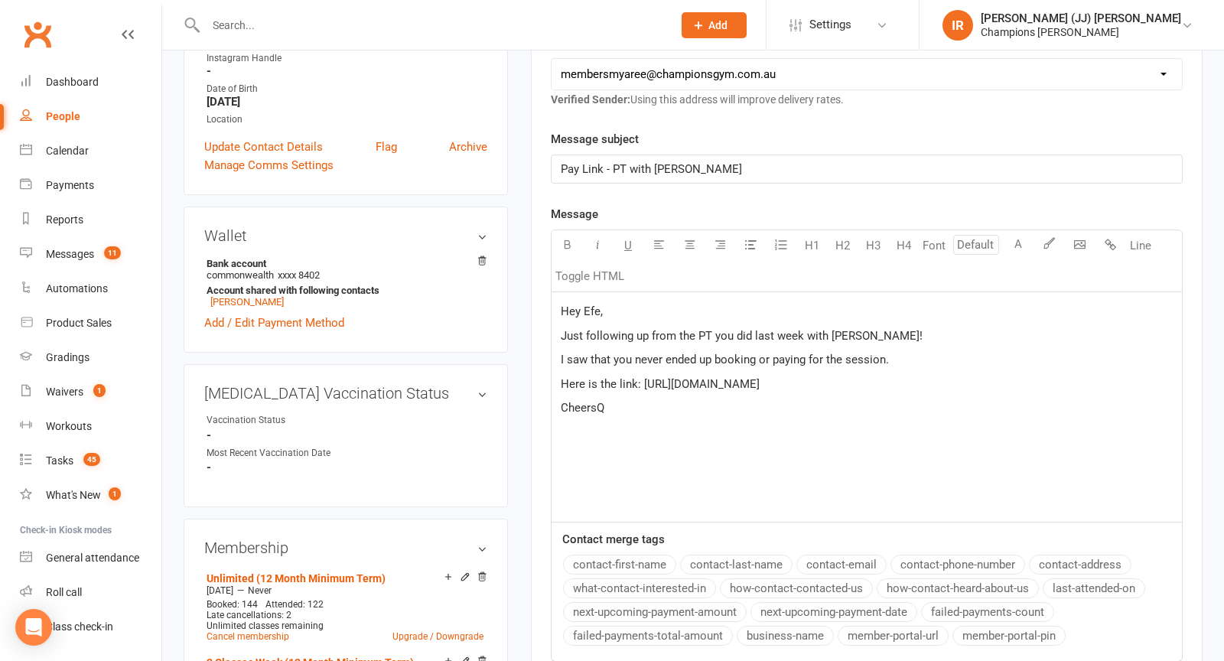
click at [801, 436] on div "Hey Efe, Just following up from the PT you did last week with Eddy! I saw that …" at bounding box center [867, 407] width 630 height 230
click at [783, 415] on p "CheersQ" at bounding box center [867, 408] width 612 height 18
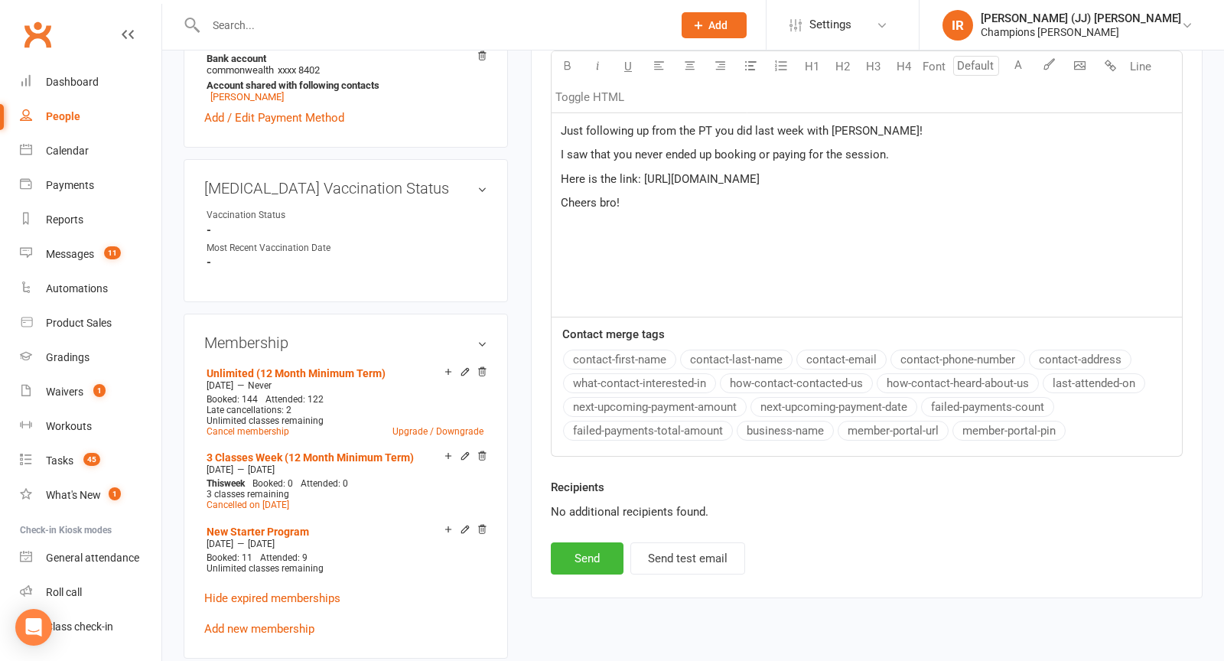
scroll to position [574, 0]
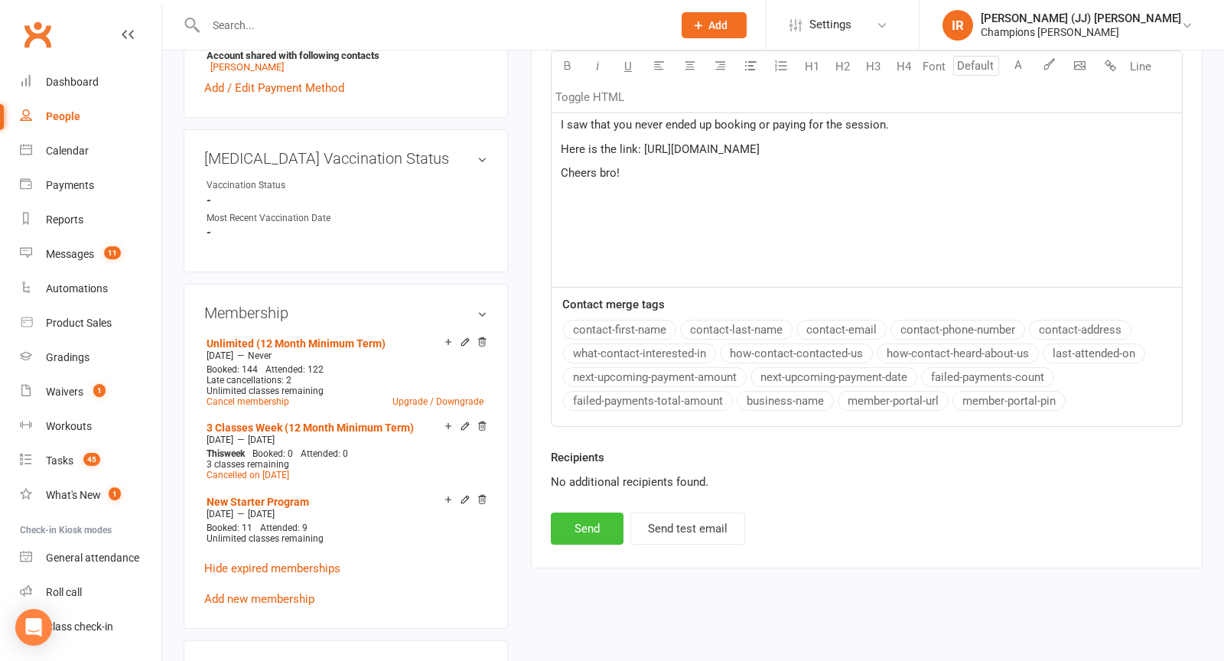
click at [605, 513] on button "Send" at bounding box center [587, 529] width 73 height 32
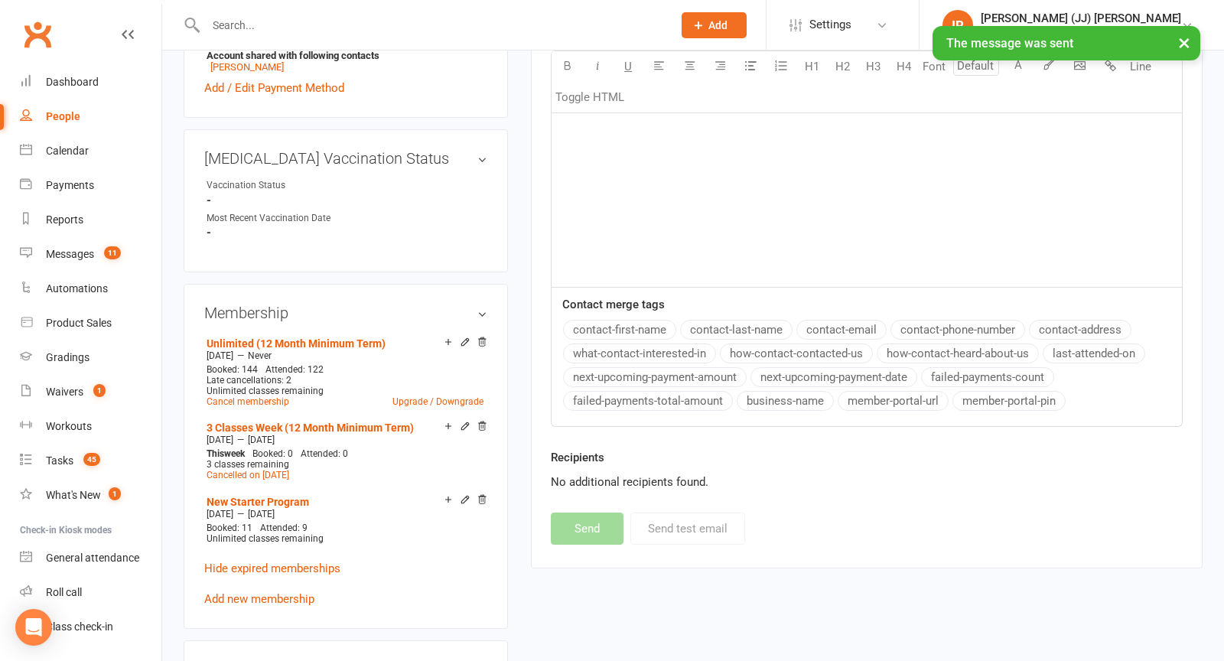
scroll to position [0, 0]
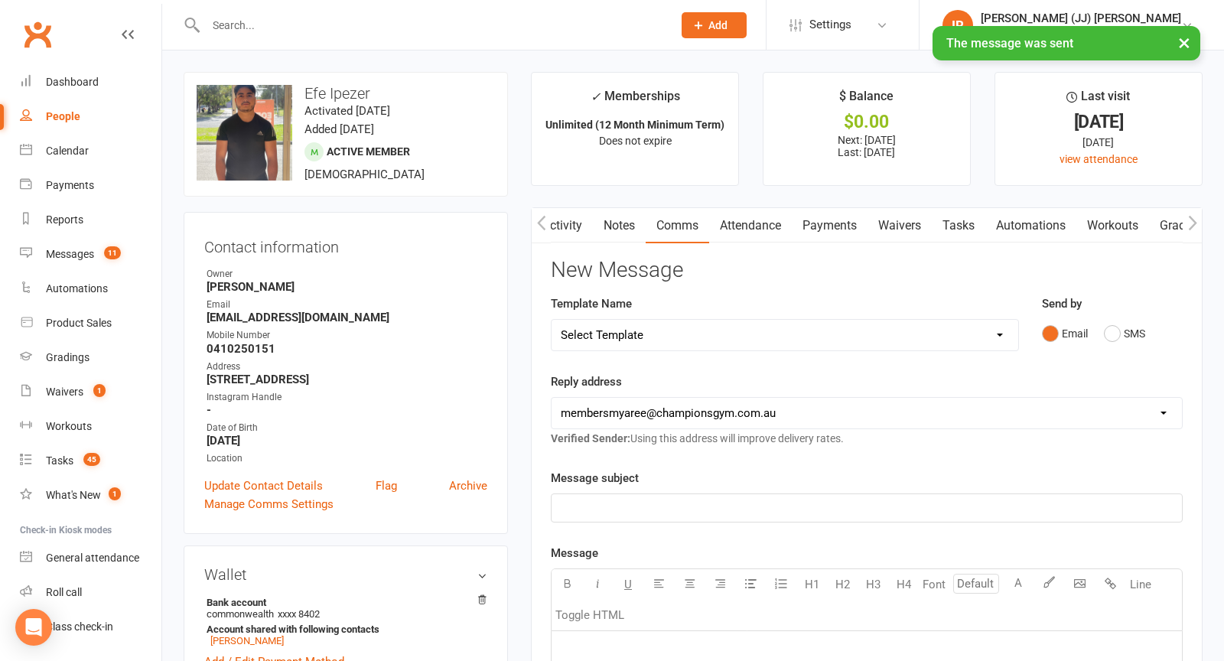
click at [728, 22] on span "Add" at bounding box center [717, 25] width 19 height 12
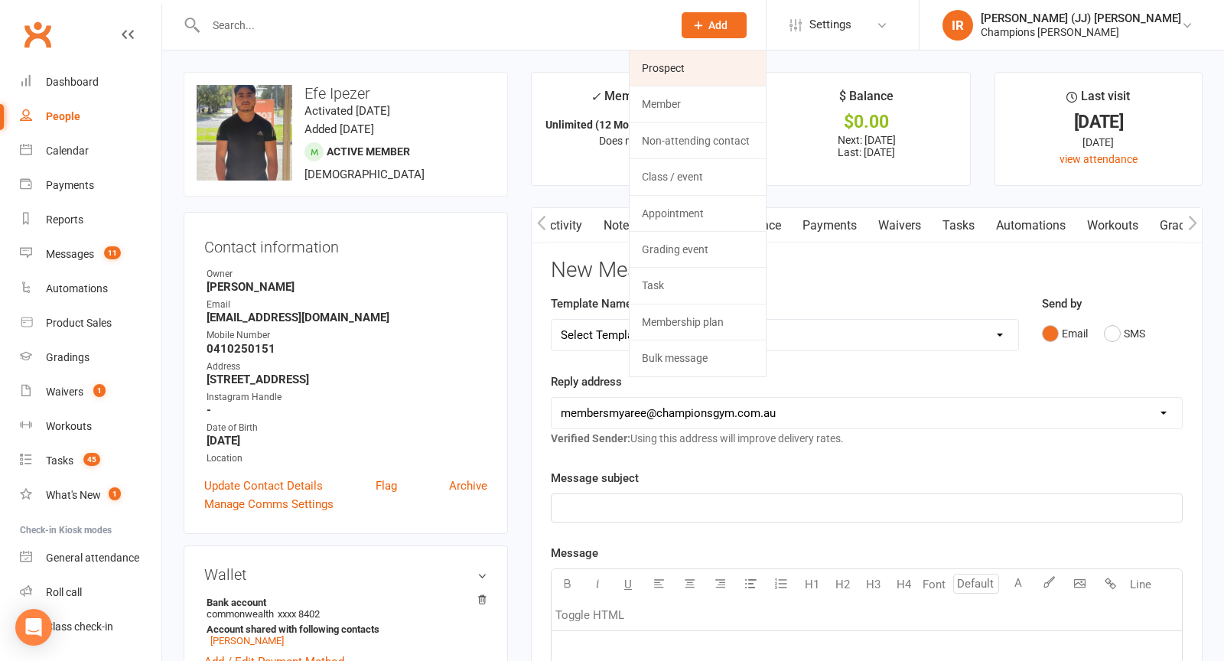
click at [761, 77] on link "Prospect" at bounding box center [698, 67] width 136 height 35
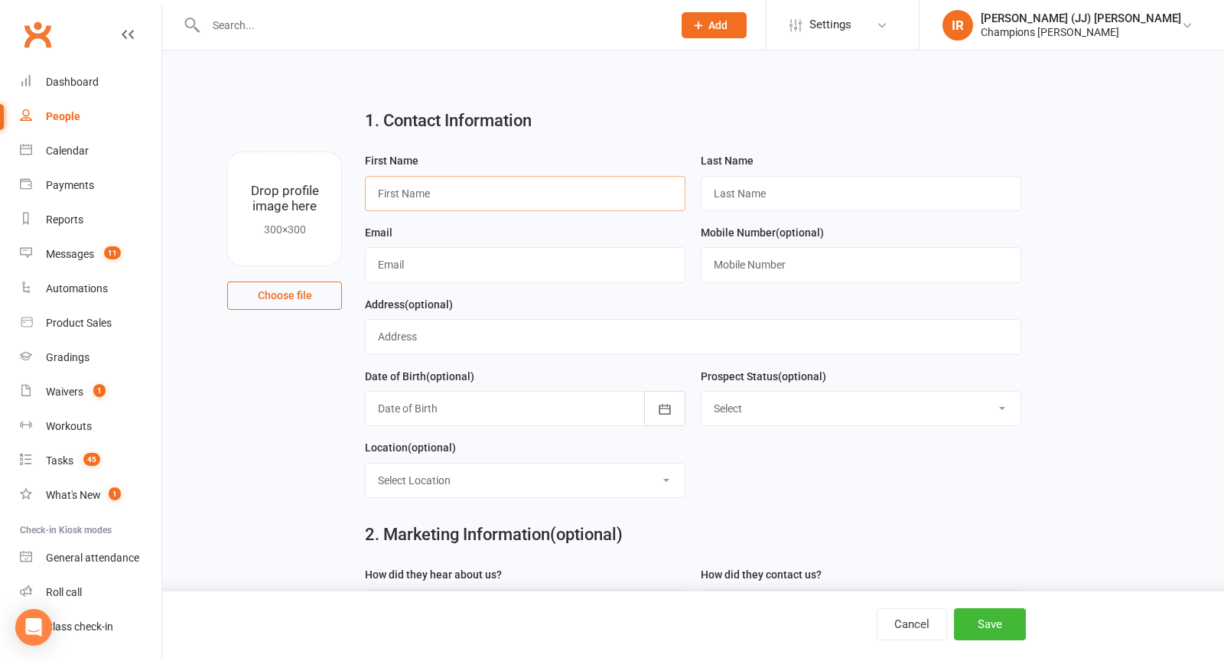
click at [434, 195] on input "text" at bounding box center [525, 193] width 321 height 35
click at [701, 132] on div "1. Contact Information" at bounding box center [692, 123] width 679 height 55
click at [461, 276] on input "text" at bounding box center [525, 264] width 321 height 35
click at [686, 224] on div "Email" at bounding box center [525, 259] width 336 height 72
click at [569, 196] on input "text" at bounding box center [525, 193] width 321 height 35
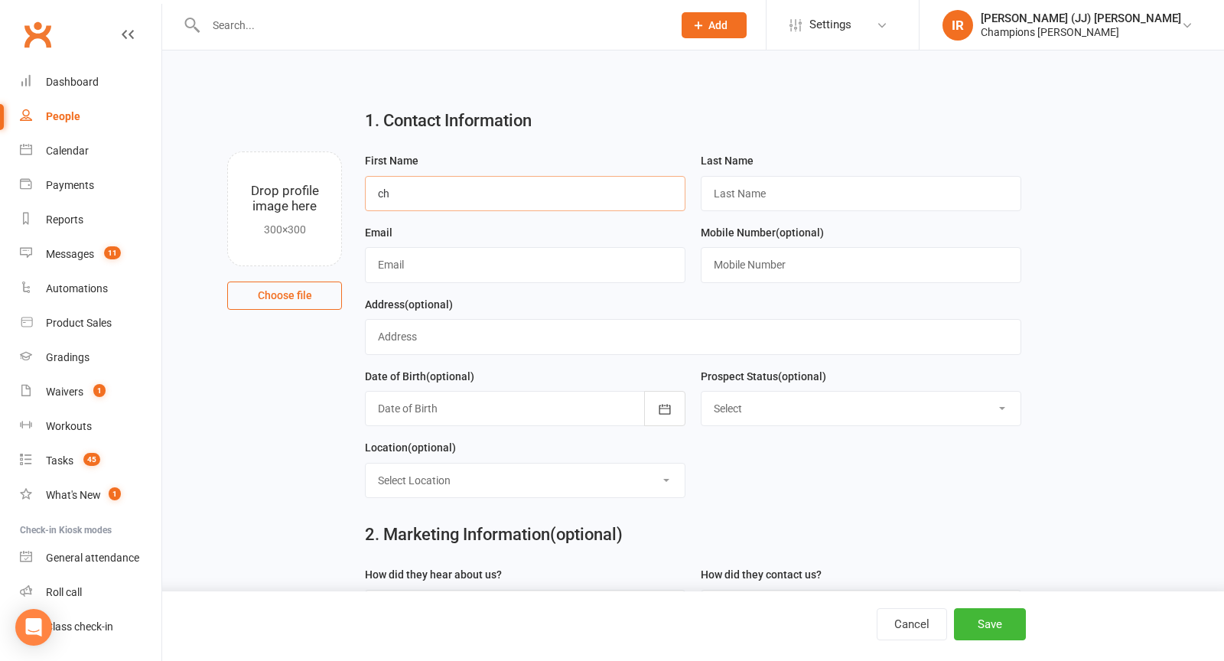
type input "c"
type input "Christian Aldrich"
click at [792, 220] on div "Last Name" at bounding box center [861, 187] width 336 height 72
click at [793, 187] on input "text" at bounding box center [861, 193] width 321 height 35
type input "Aldrich"
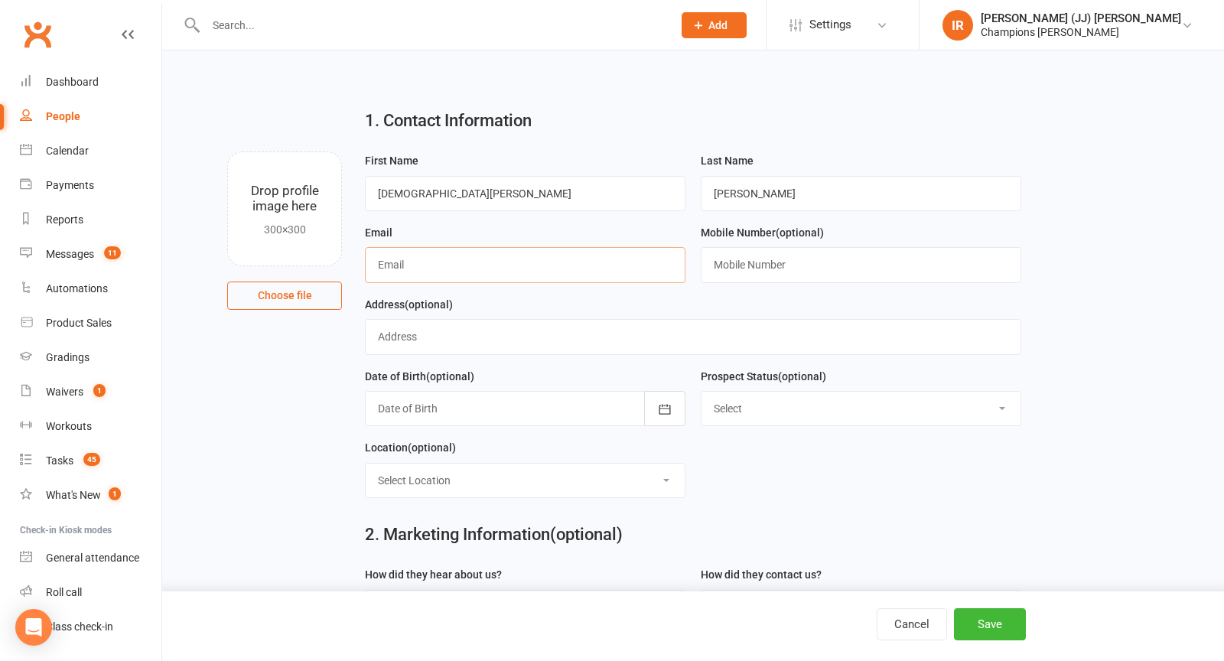
click at [568, 281] on div "Email" at bounding box center [525, 259] width 336 height 72
type input "christianaldrich180@gmail.com"
click at [766, 247] on input "text" at bounding box center [861, 264] width 321 height 35
click at [767, 275] on input "text" at bounding box center [861, 264] width 321 height 35
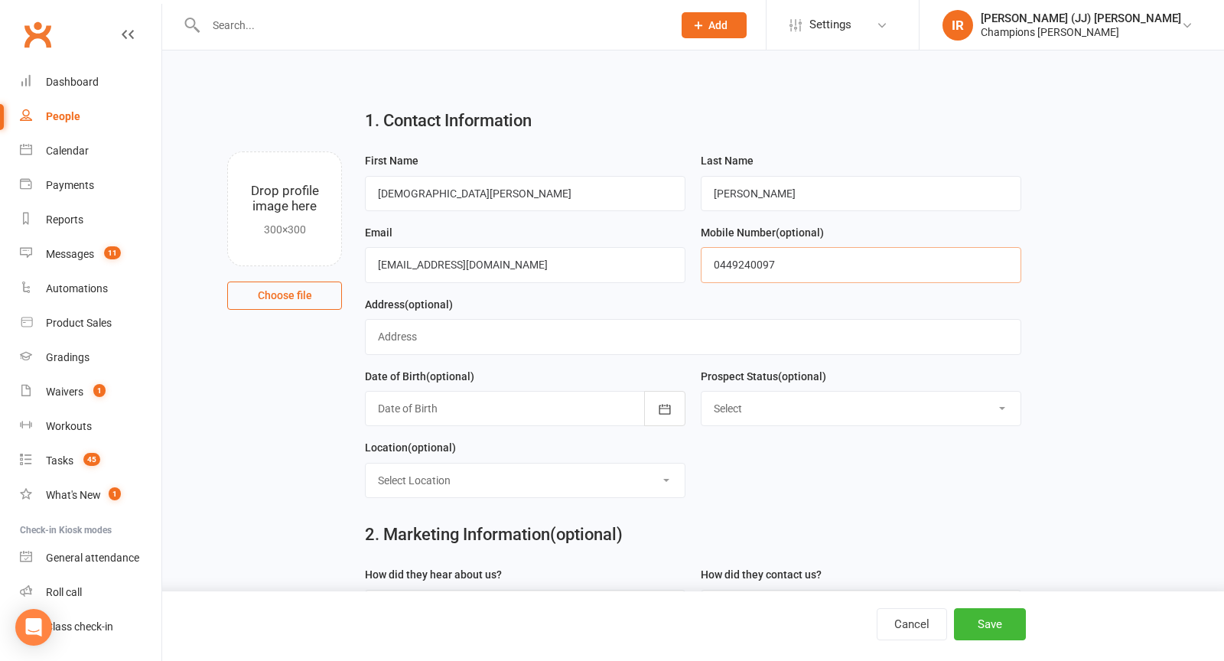
type input "0449240097"
click at [579, 345] on input "text" at bounding box center [693, 336] width 656 height 35
type input "!"
type input "`"
type input "19a Fyfe Circle"
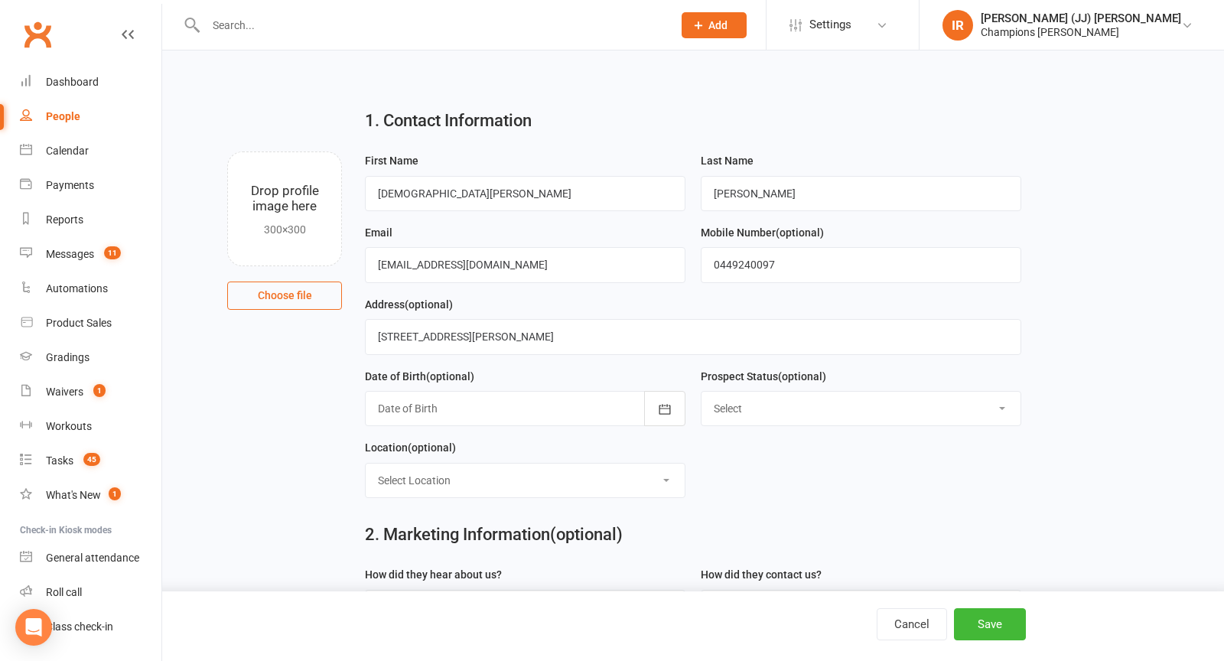
click at [554, 444] on div "Location (optional) Select Location Myaree" at bounding box center [525, 468] width 321 height 60
click at [554, 420] on div at bounding box center [525, 408] width 321 height 35
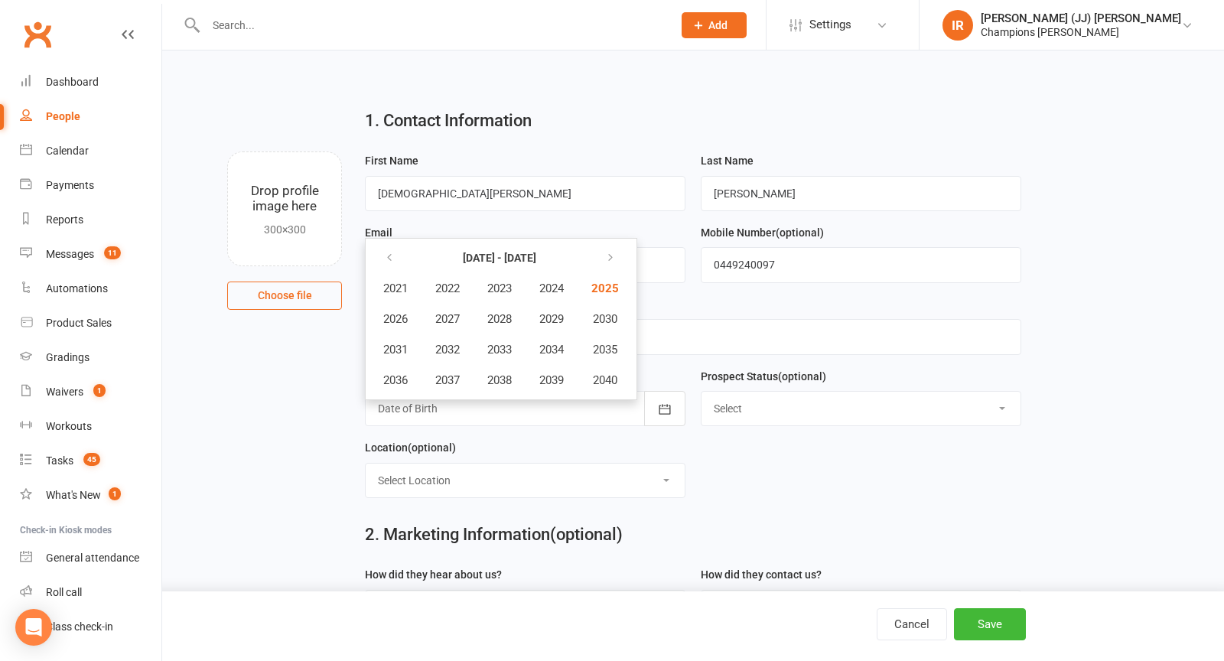
click at [554, 421] on div at bounding box center [525, 408] width 321 height 35
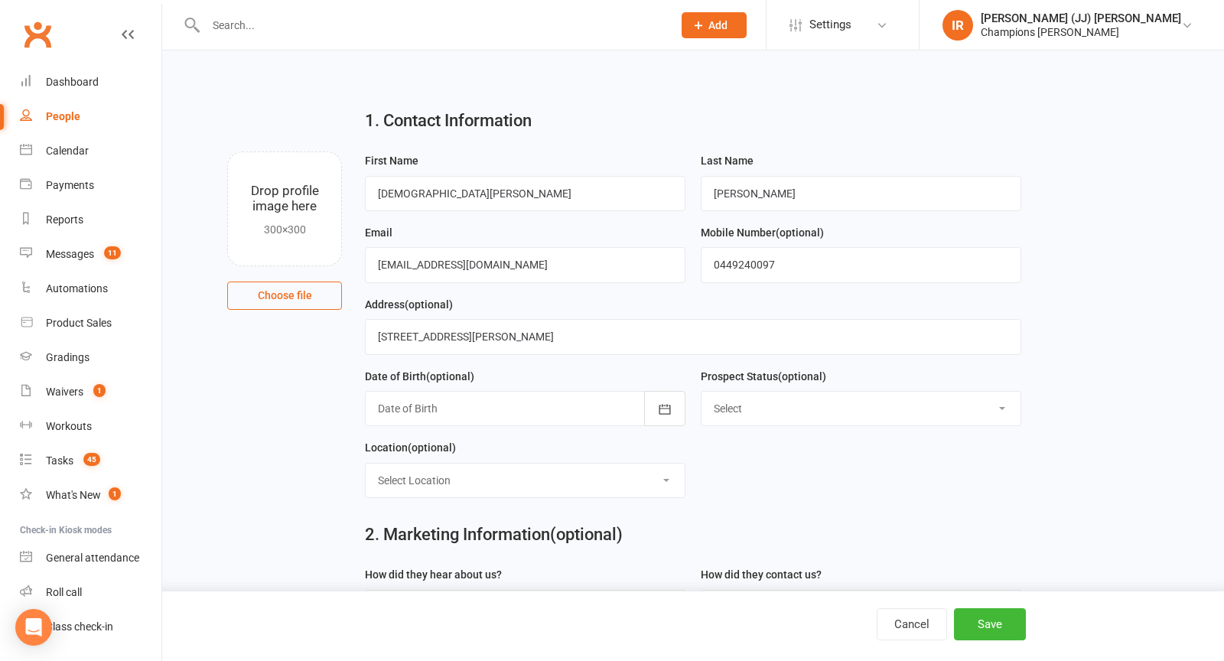
click at [554, 421] on div at bounding box center [525, 408] width 321 height 35
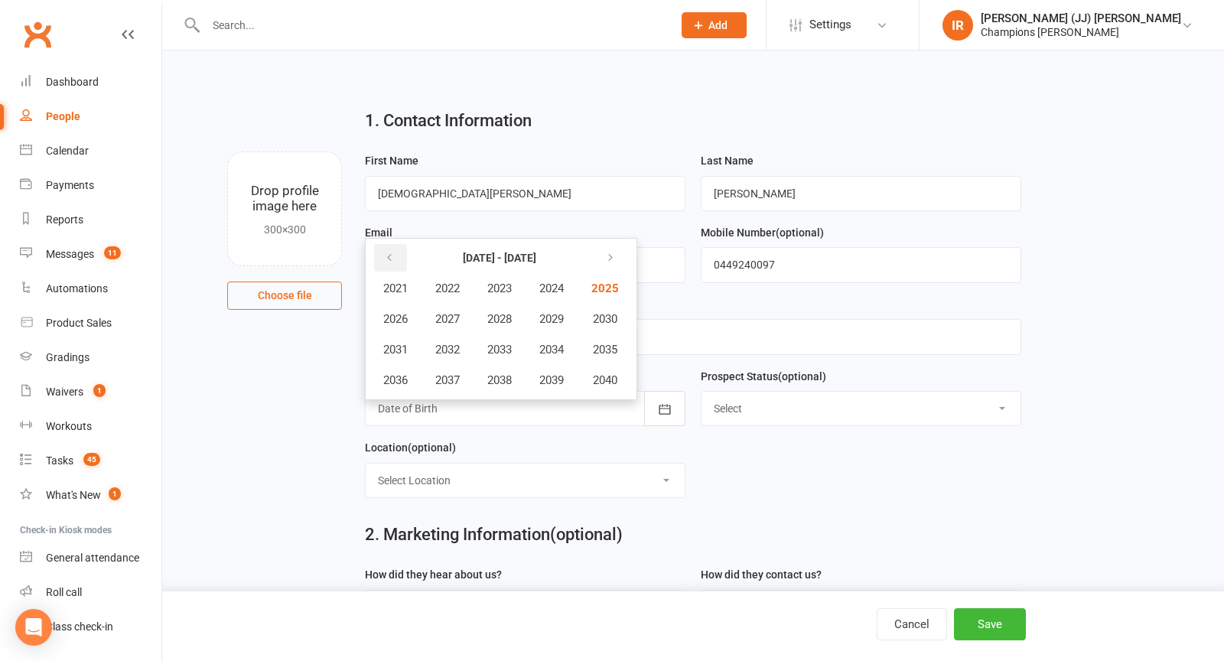
click at [386, 262] on button "button" at bounding box center [390, 258] width 33 height 28
click at [604, 256] on button "button" at bounding box center [608, 258] width 33 height 28
click at [610, 525] on span "(optional)" at bounding box center [586, 534] width 73 height 19
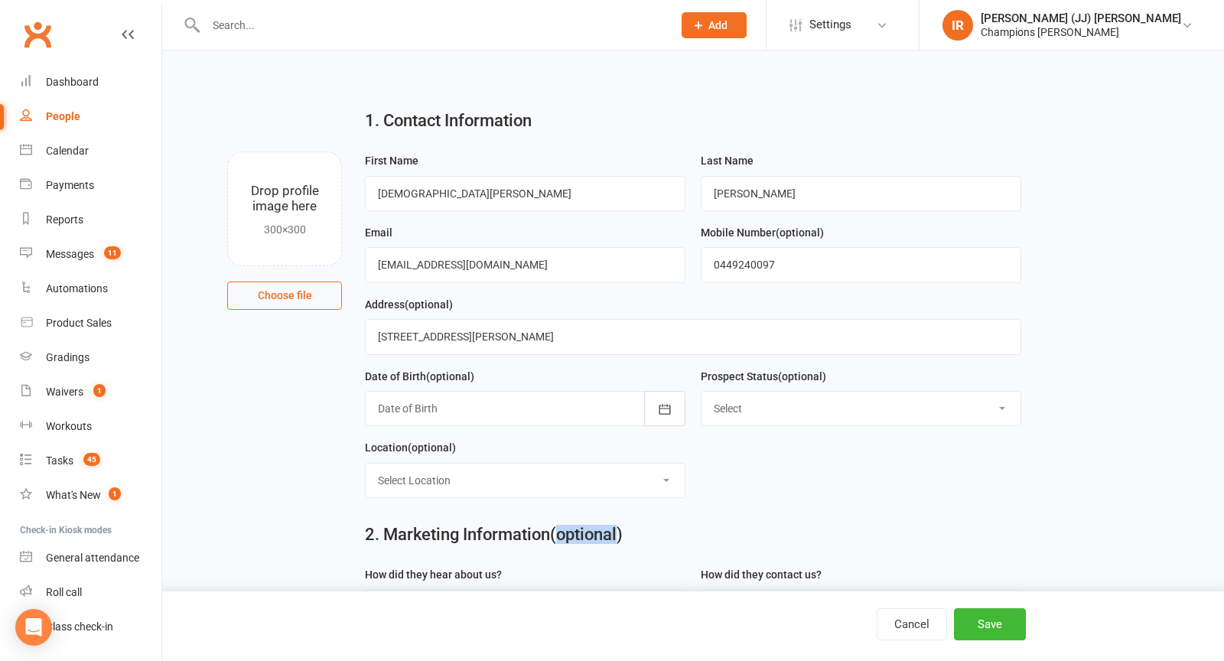
click at [611, 525] on span "(optional)" at bounding box center [586, 534] width 73 height 19
click at [673, 404] on button "button" at bounding box center [664, 408] width 41 height 35
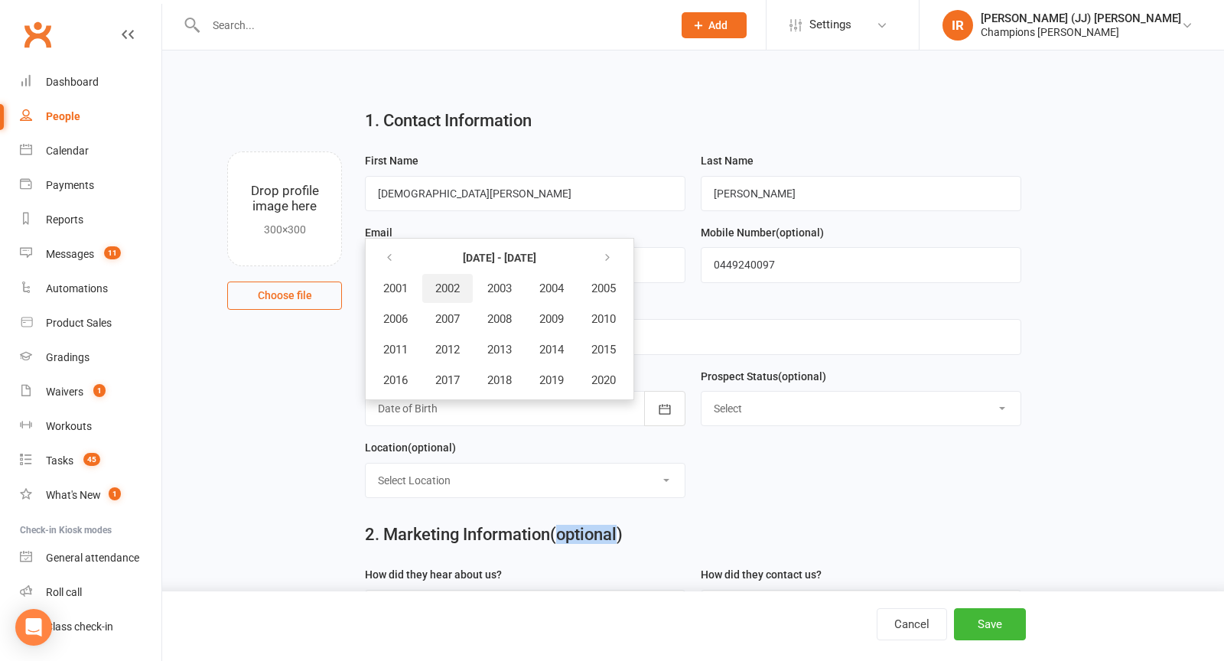
click at [457, 288] on span "2002" at bounding box center [447, 289] width 24 height 14
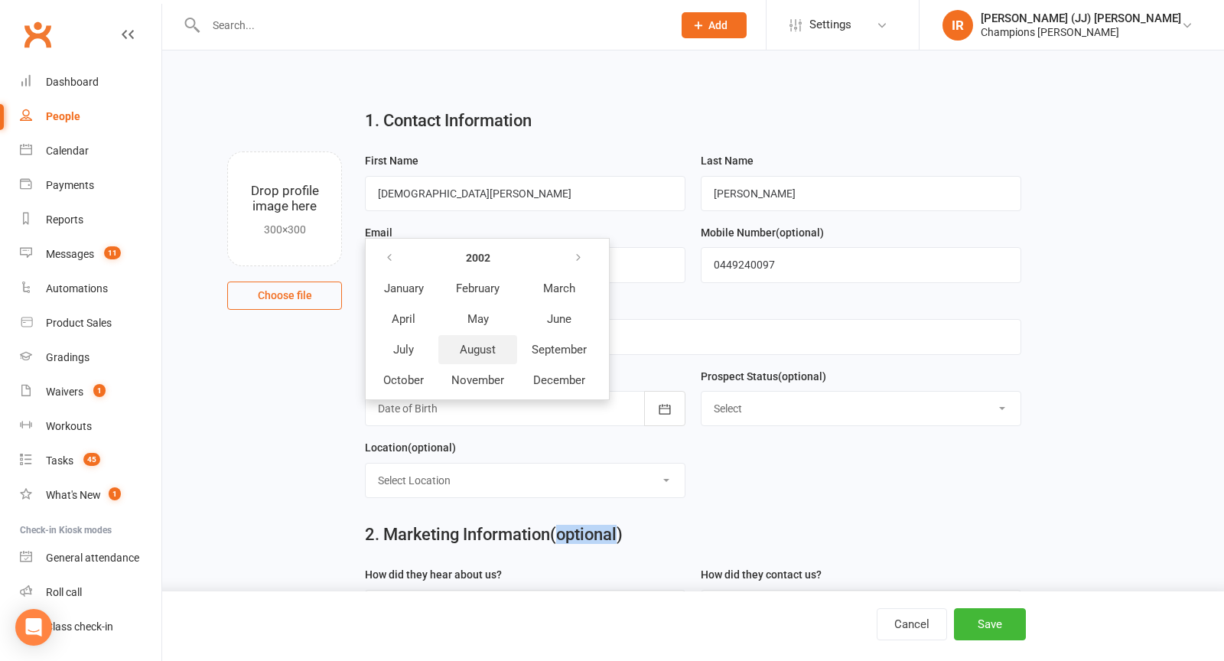
click at [486, 352] on span "August" at bounding box center [478, 350] width 36 height 14
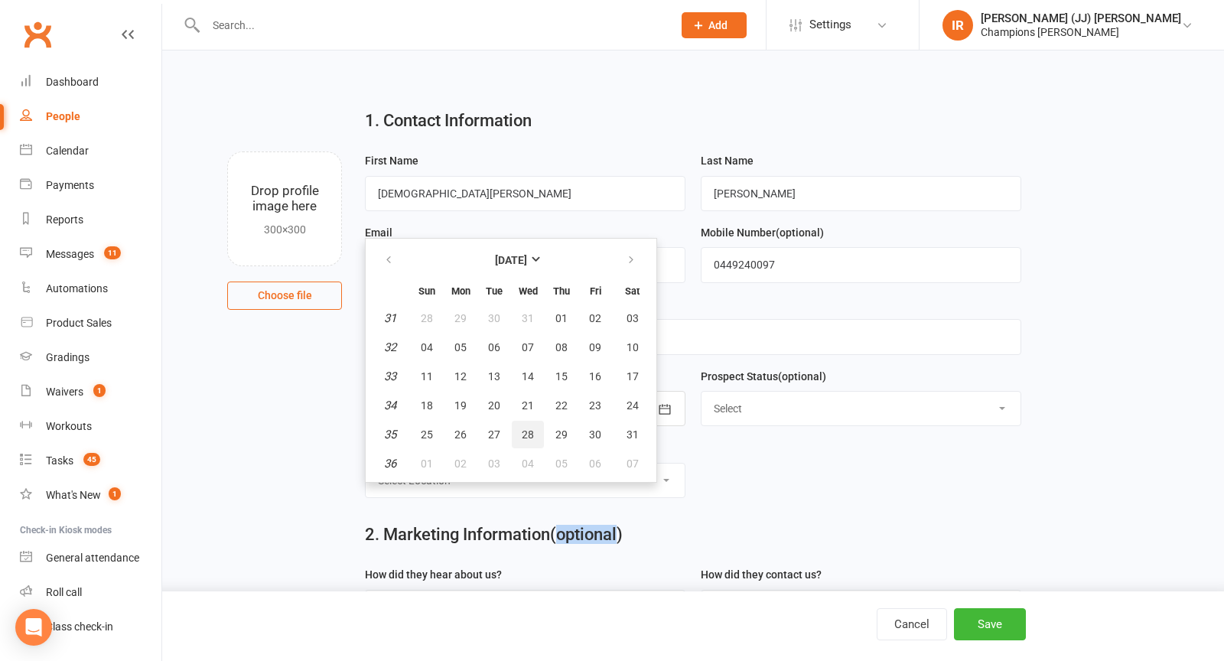
click at [526, 431] on span "28" at bounding box center [528, 434] width 12 height 12
type input "28 Aug 2002"
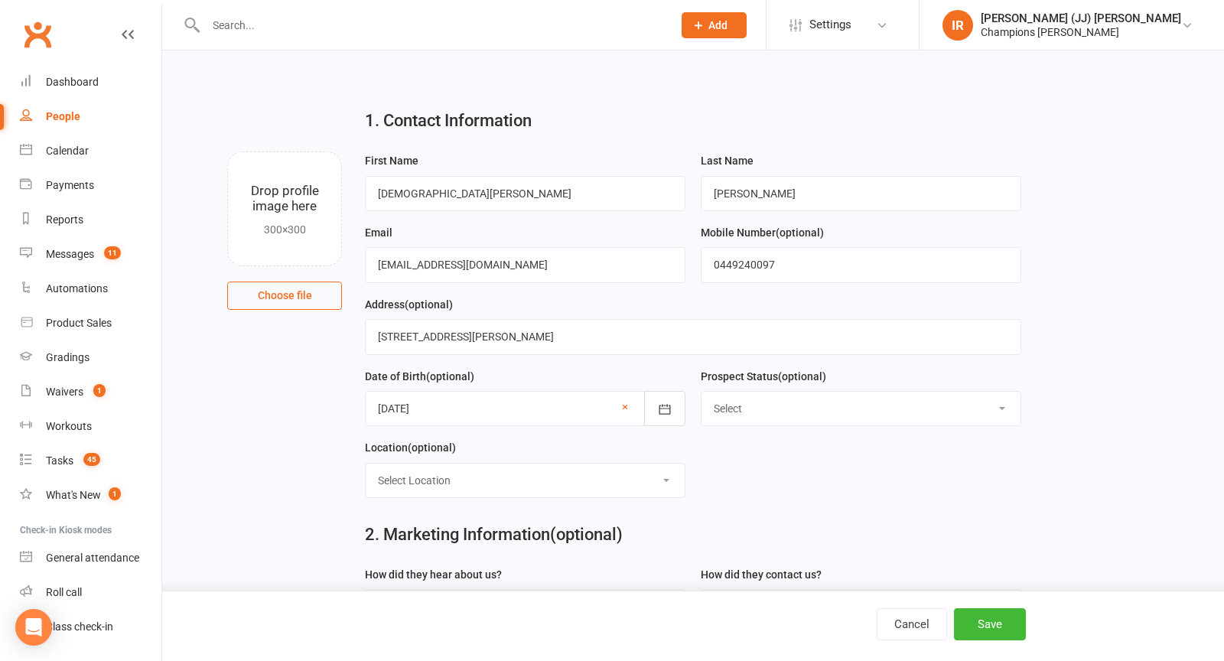
click at [735, 424] on div "Select Initial Contact Follow-up Call Follow-up Email Almost Ready Not Ready No…" at bounding box center [861, 408] width 321 height 35
click at [735, 425] on div "Prospect Status (optional) Select Initial Contact Follow-up Call Follow-up Emai…" at bounding box center [861, 403] width 336 height 72
click at [742, 414] on select "Select Initial Contact Follow-up Call Follow-up Email Almost Ready Not Ready No…" at bounding box center [861, 409] width 319 height 34
click at [511, 487] on select "Select Location Myaree" at bounding box center [525, 481] width 319 height 34
select select "0"
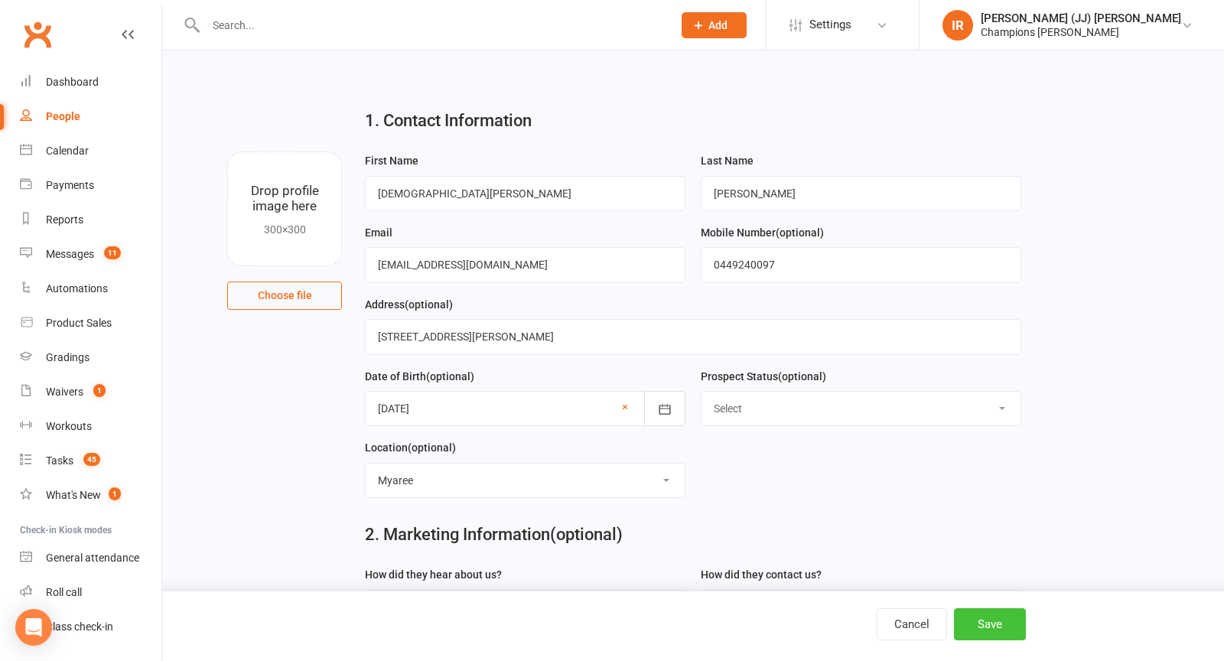
click at [1016, 625] on button "Save" at bounding box center [990, 624] width 72 height 32
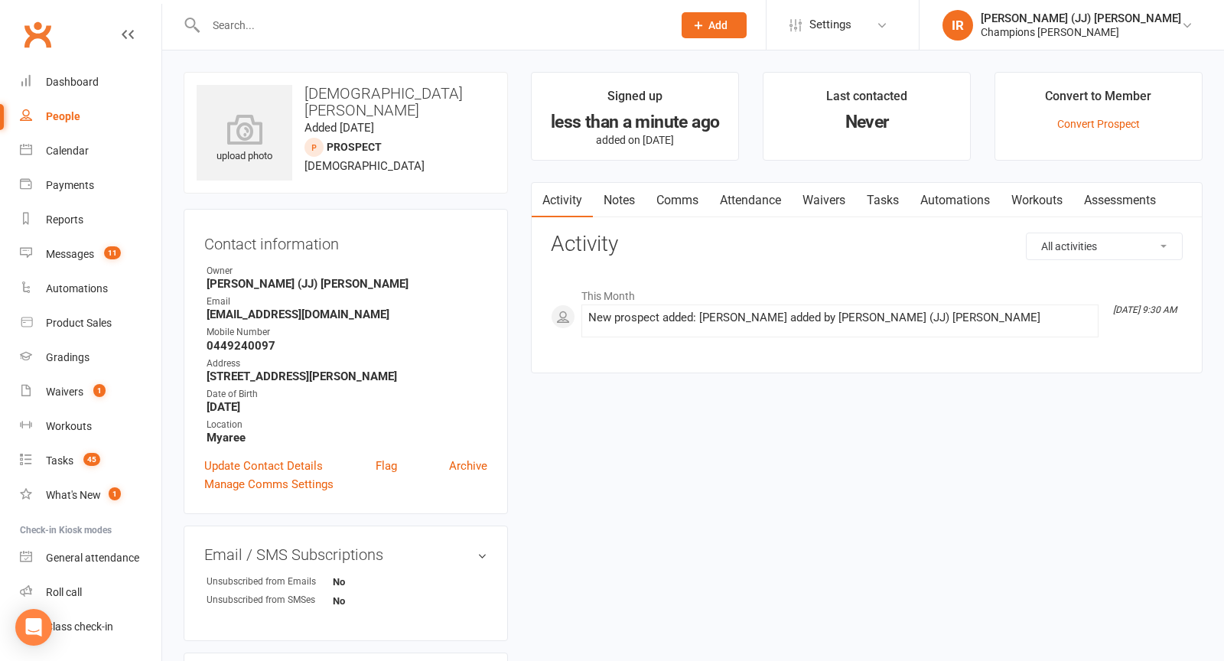
click at [613, 199] on link "Notes" at bounding box center [619, 200] width 53 height 35
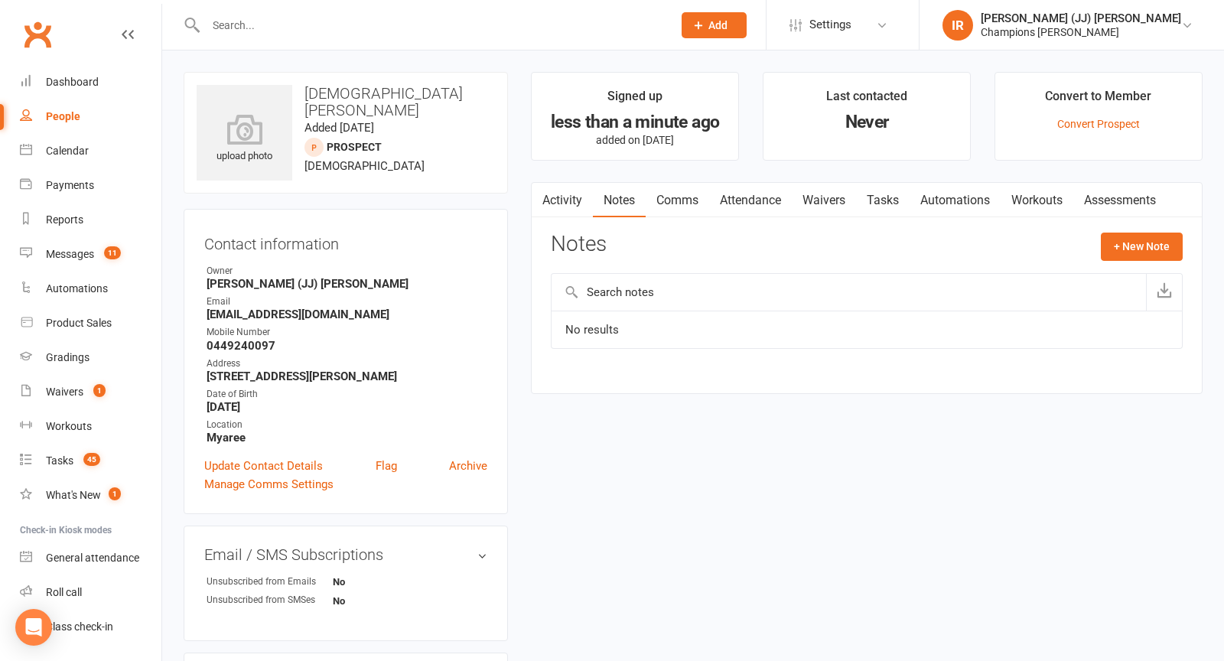
click at [673, 191] on link "Comms" at bounding box center [678, 200] width 64 height 35
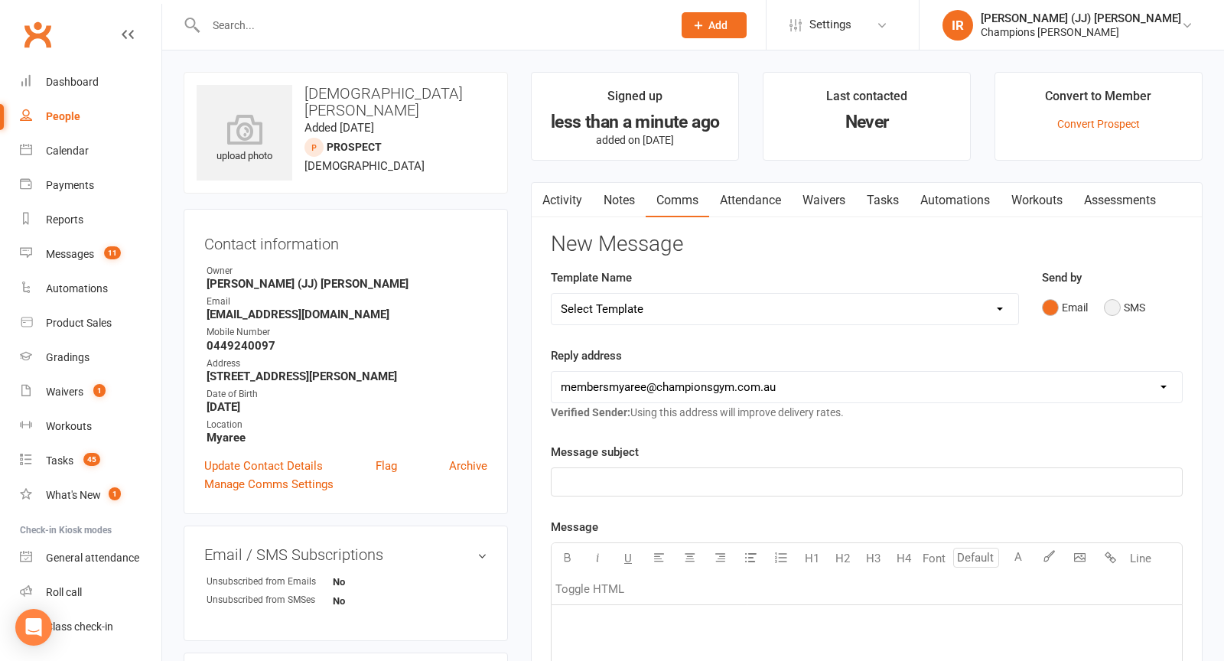
click at [1116, 308] on button "SMS" at bounding box center [1124, 307] width 41 height 29
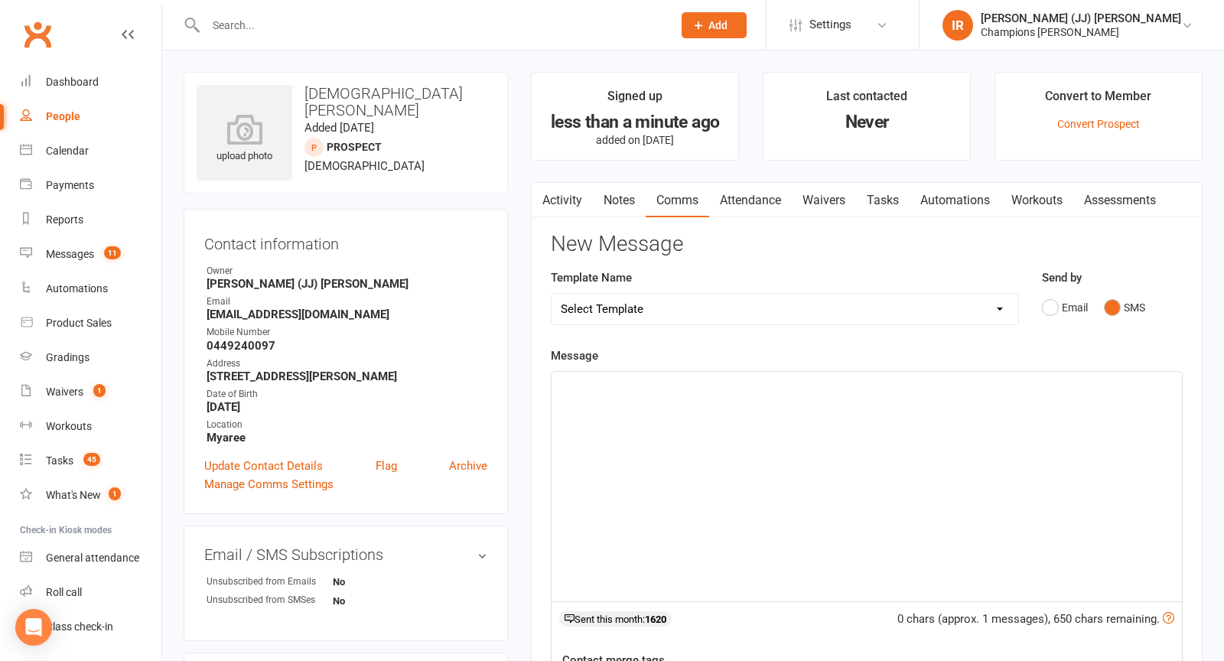
click at [614, 197] on link "Notes" at bounding box center [619, 200] width 53 height 35
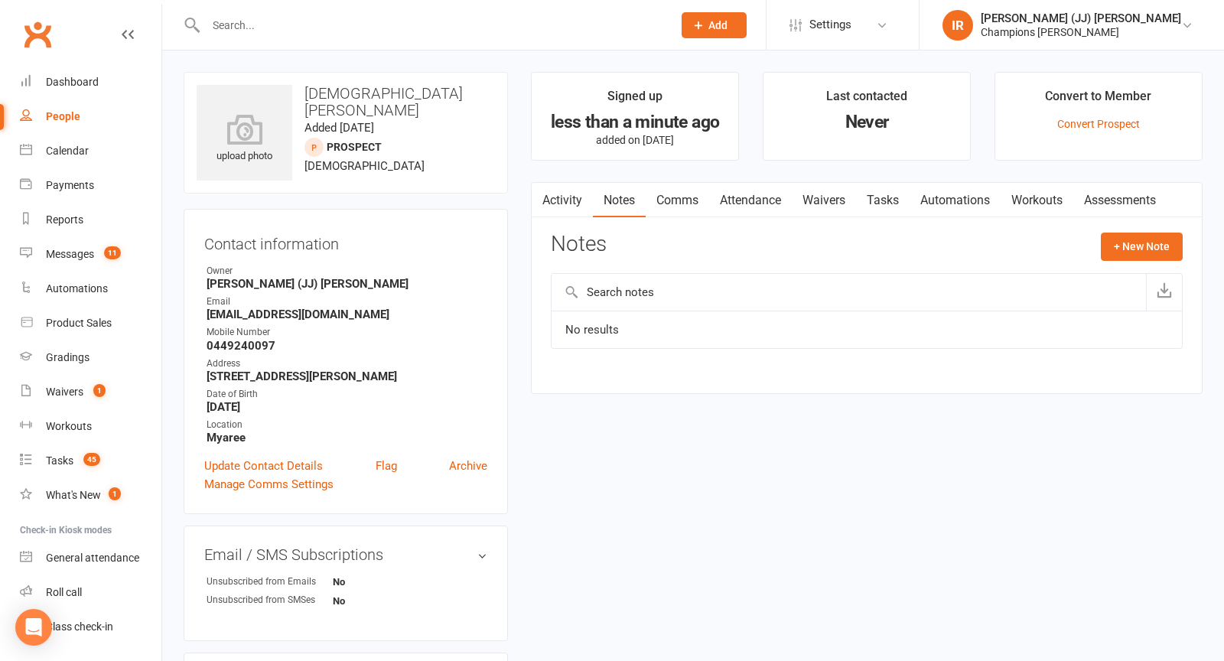
click at [666, 200] on link "Comms" at bounding box center [678, 200] width 64 height 35
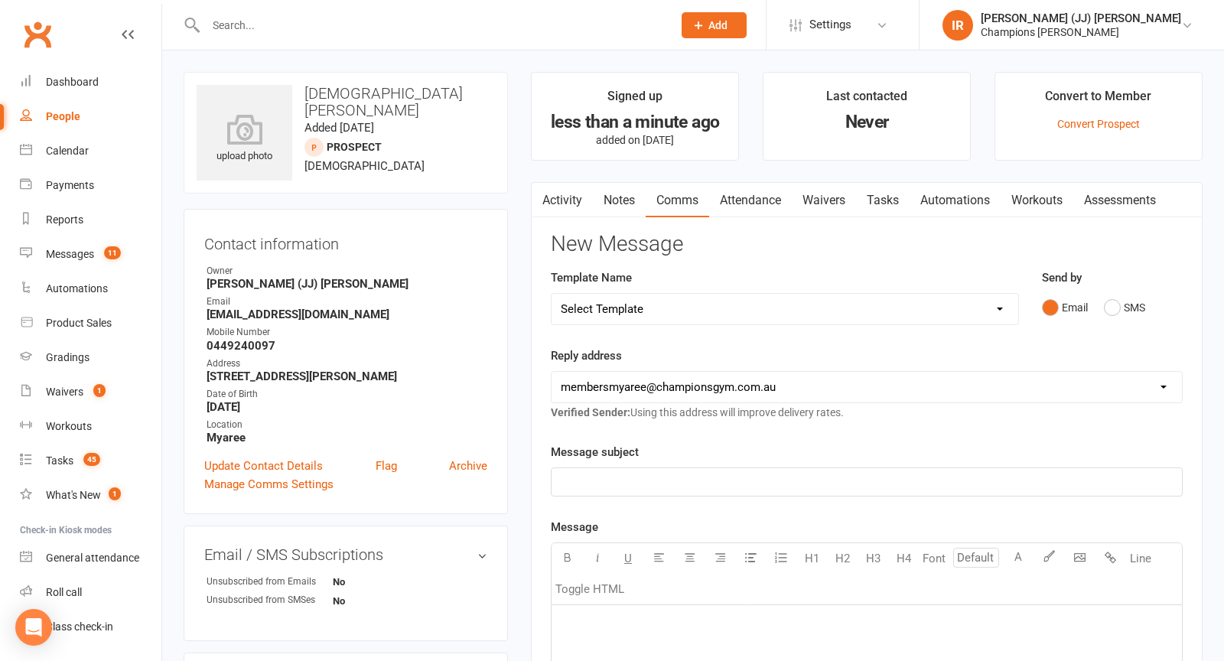
click at [816, 194] on link "Waivers" at bounding box center [824, 200] width 64 height 35
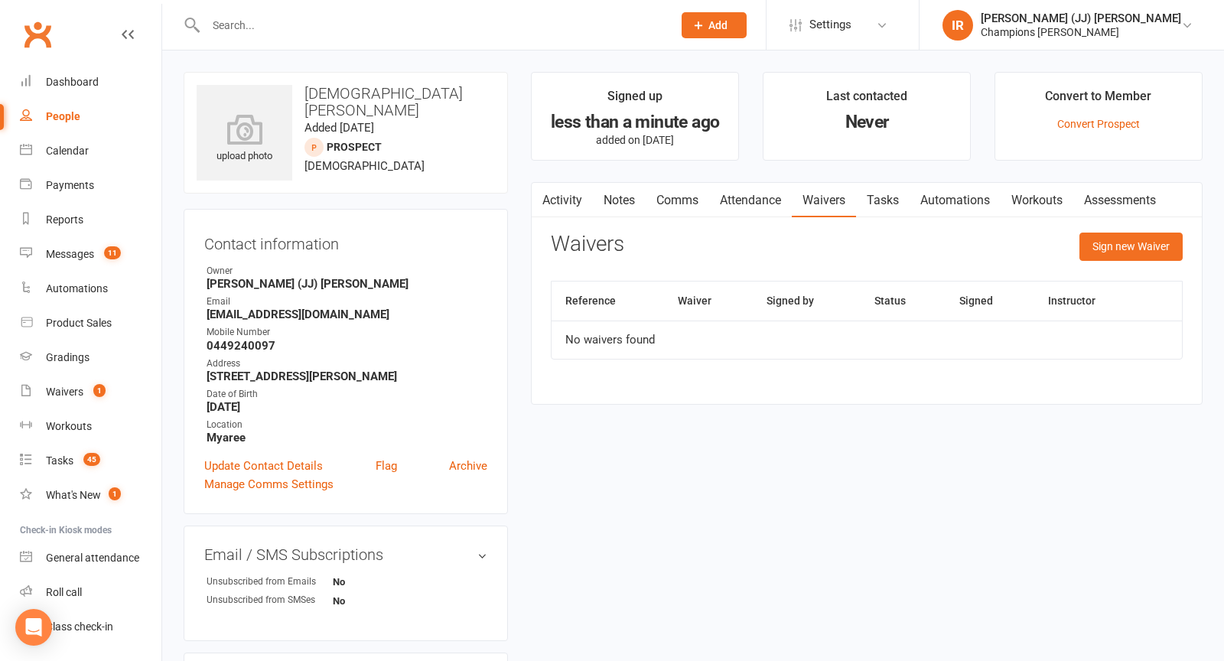
click at [1132, 223] on div "Activity Notes Comms Attendance Waivers Tasks Automations Workouts Assessments …" at bounding box center [867, 293] width 672 height 223
click at [1125, 252] on button "Sign new Waiver" at bounding box center [1131, 247] width 103 height 28
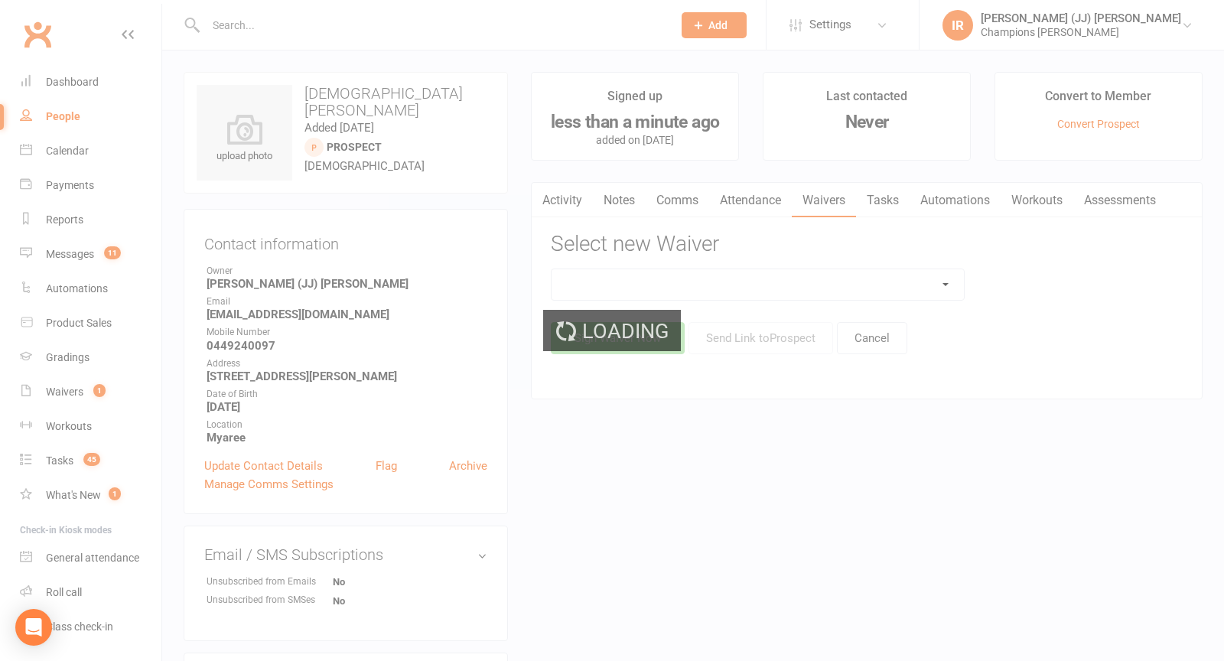
click at [839, 286] on div "Loading" at bounding box center [612, 330] width 1224 height 661
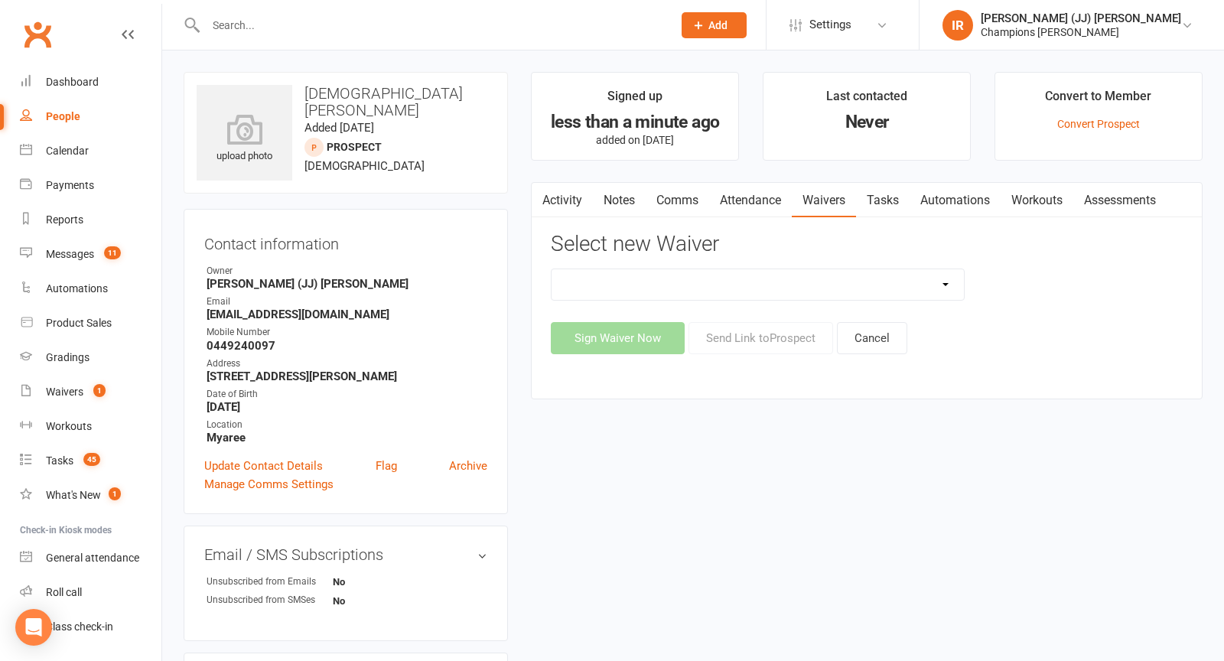
click at [812, 289] on select "Casual Waiver (STAFF ONLY) CG Myaree Cancellation Form CG Myaree Casual Waiver …" at bounding box center [758, 284] width 412 height 31
select select "8273"
click at [629, 337] on button "Sign Waiver Now" at bounding box center [618, 338] width 134 height 32
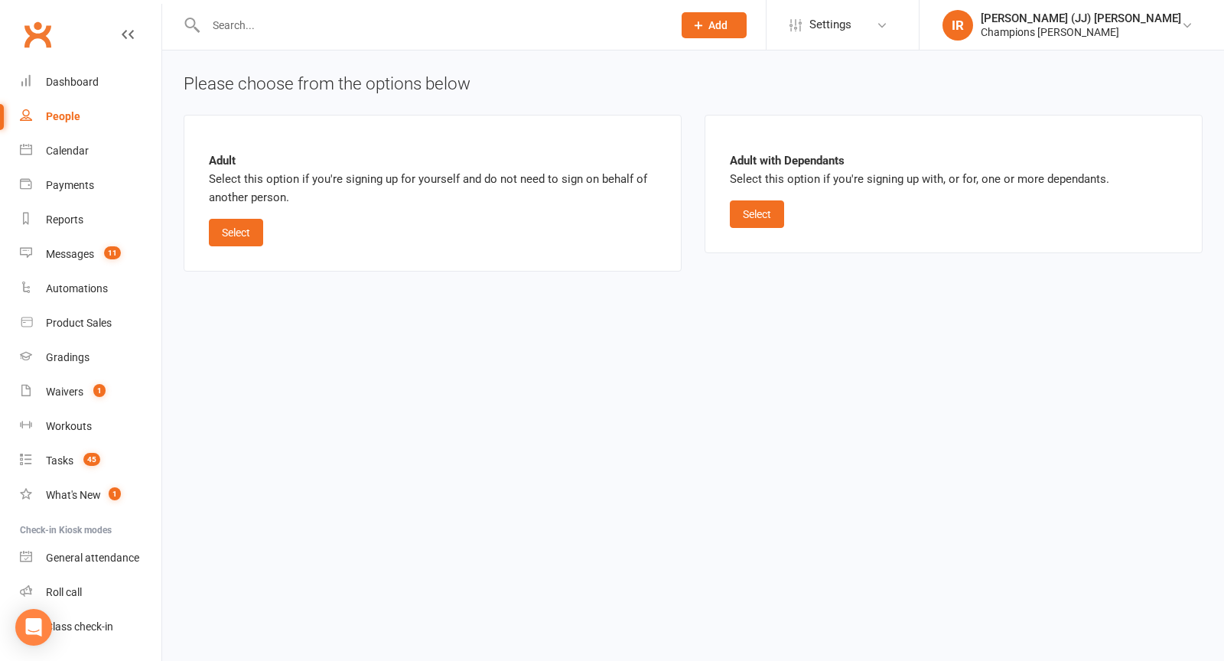
click at [230, 251] on div "Adult Select this option if you're signing up for yourself and do not need to s…" at bounding box center [433, 193] width 498 height 157
click at [229, 229] on button "Select" at bounding box center [236, 233] width 54 height 28
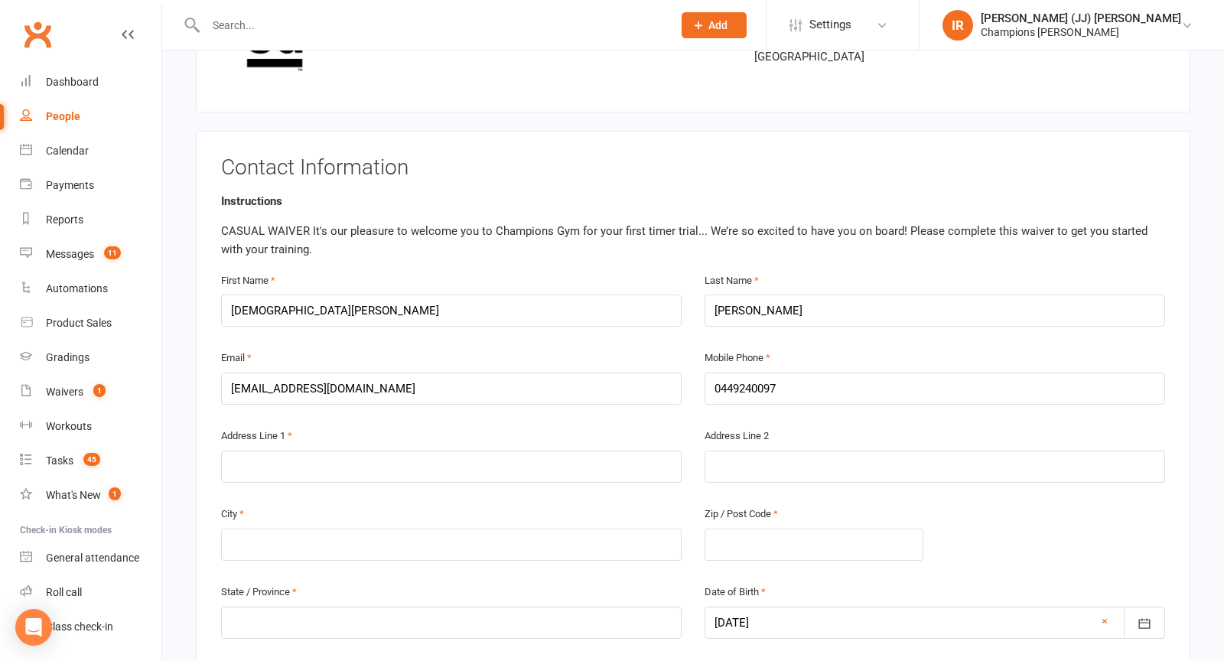
scroll to position [217, 0]
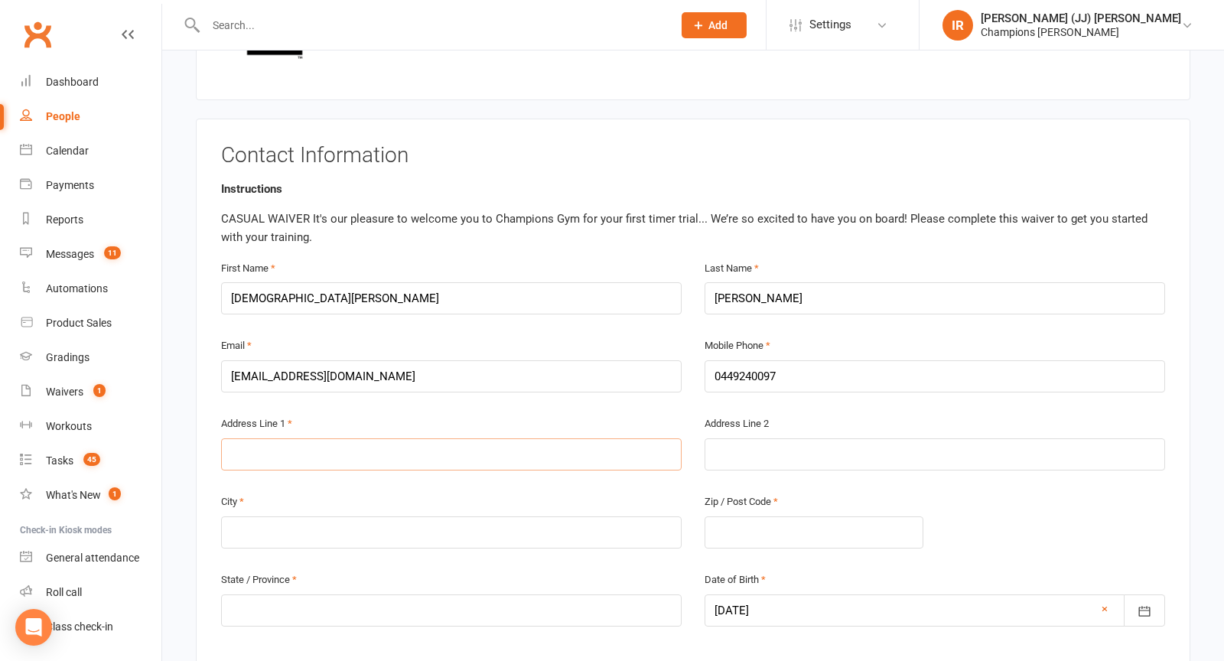
click at [393, 452] on input "text" at bounding box center [451, 454] width 461 height 32
type input "19a Fyfe Circle"
click at [782, 445] on input "text" at bounding box center [935, 454] width 461 height 32
click at [652, 528] on input "text" at bounding box center [451, 532] width 461 height 32
type input "P"
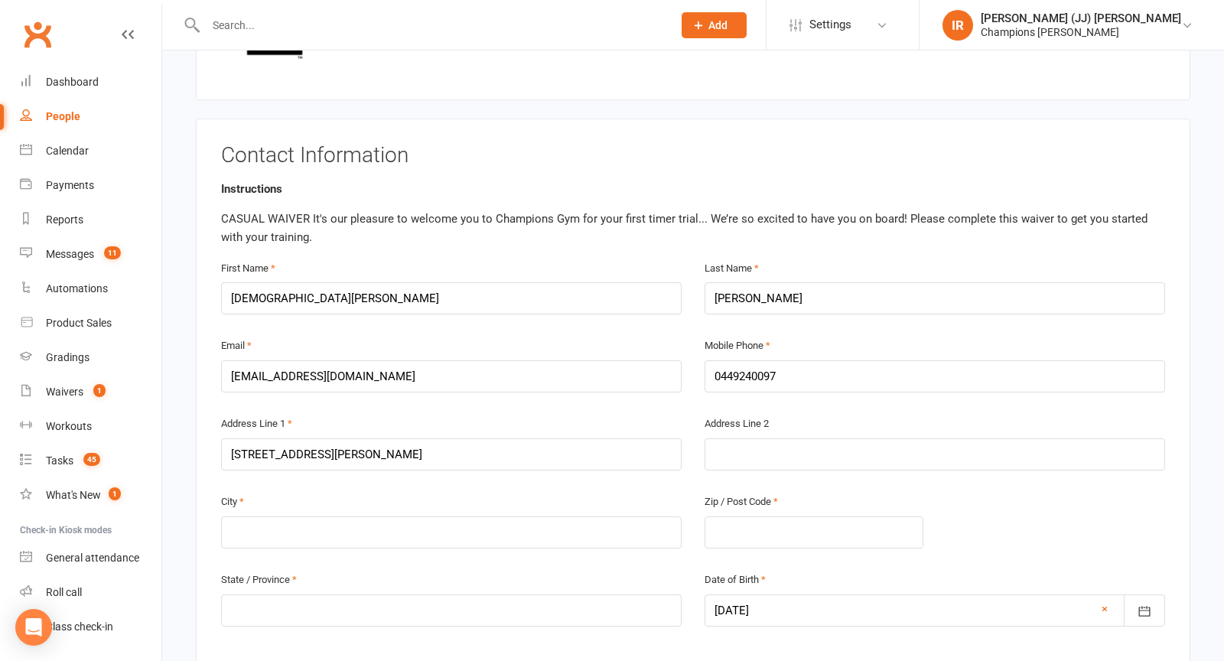
click at [766, 495] on label "Zip / Post Code" at bounding box center [741, 502] width 73 height 16
click at [767, 516] on input "text" at bounding box center [814, 532] width 219 height 32
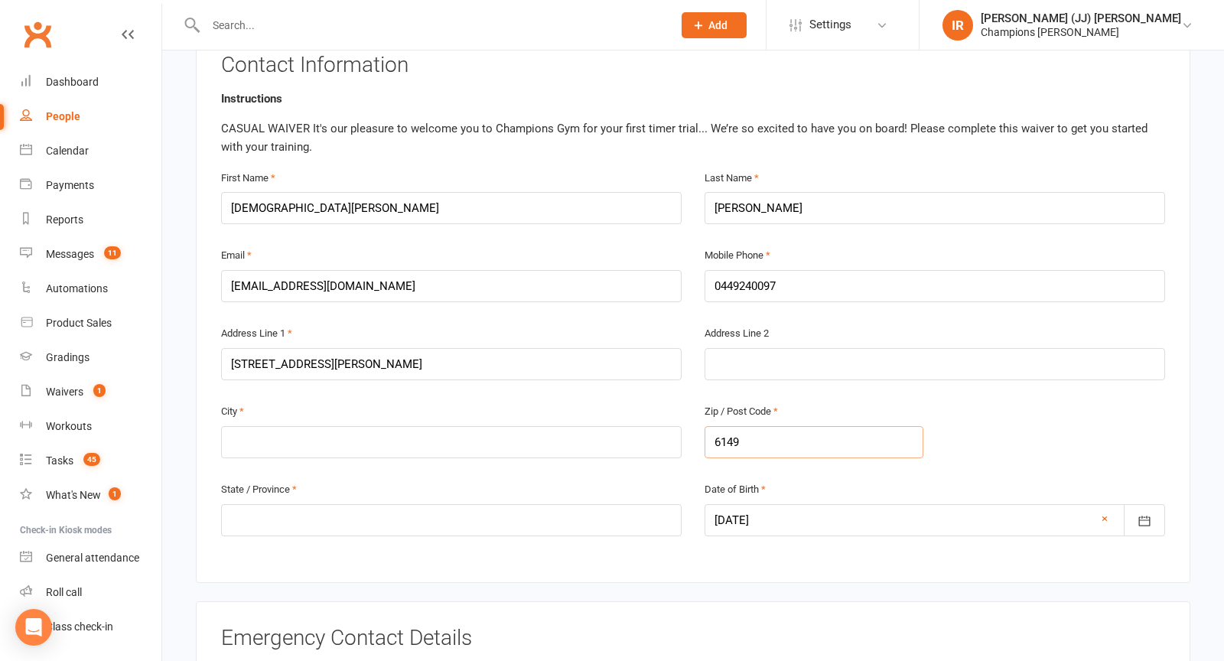
scroll to position [318, 0]
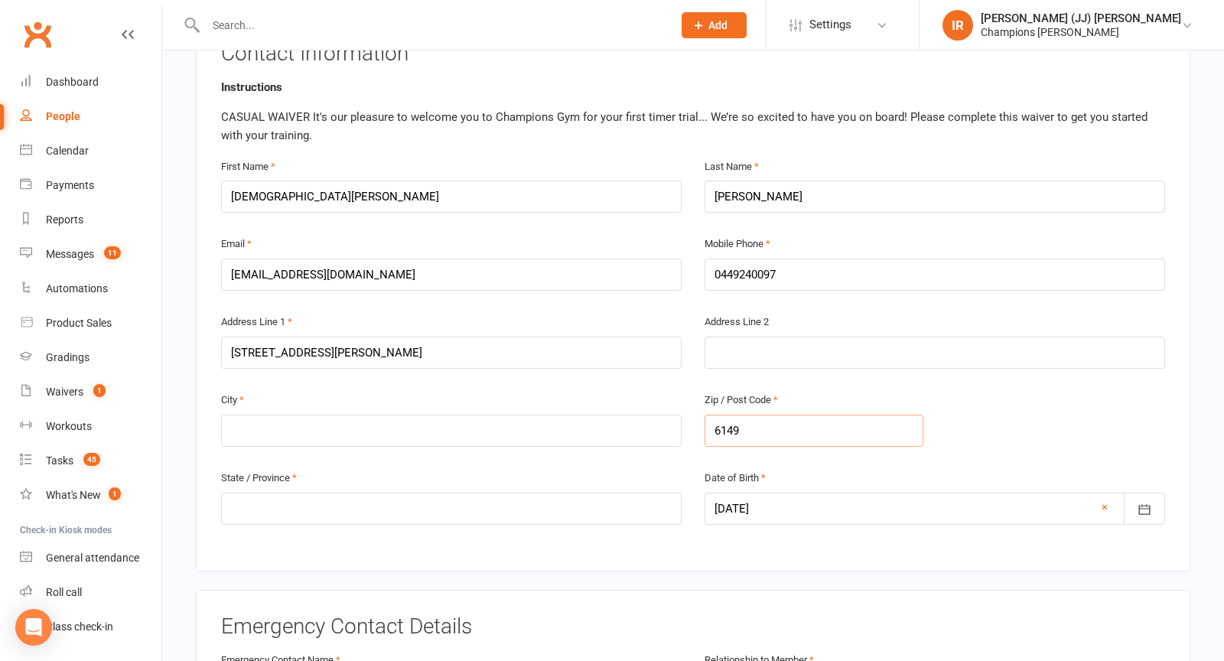
type input "6149"
click at [588, 427] on input "text" at bounding box center [451, 431] width 461 height 32
type input "Bull Creek"
click at [489, 493] on input "text" at bounding box center [451, 509] width 461 height 32
click at [489, 503] on input "text" at bounding box center [451, 509] width 461 height 32
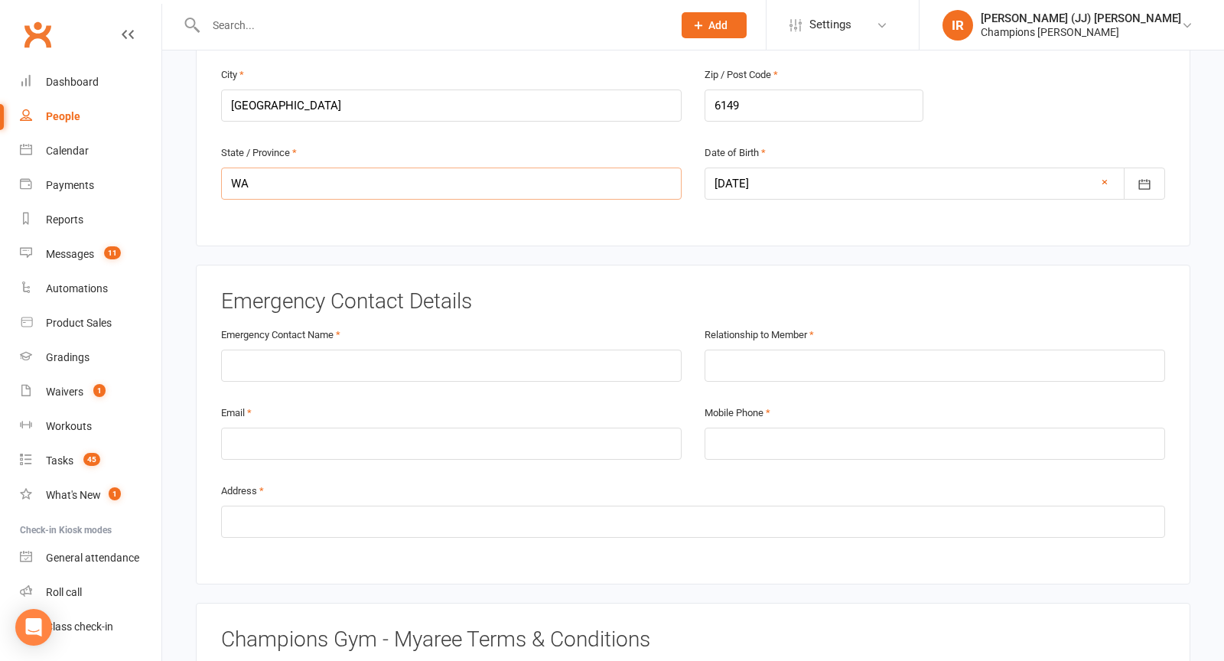
scroll to position [686, 0]
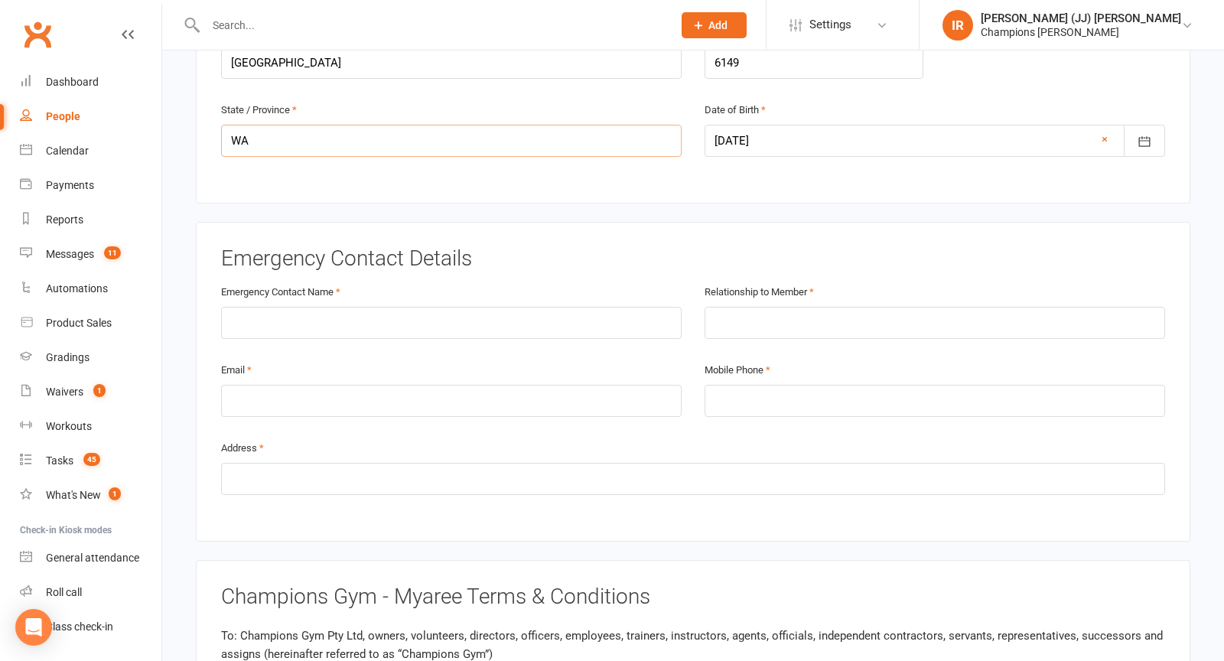
type input "WA"
click at [595, 282] on div "Emergency Contact Name" at bounding box center [451, 310] width 461 height 57
click at [580, 307] on input "text" at bounding box center [451, 323] width 461 height 32
type input "Annemarie Aldrich"
click at [753, 289] on label "Relationship to Member" at bounding box center [759, 293] width 109 height 16
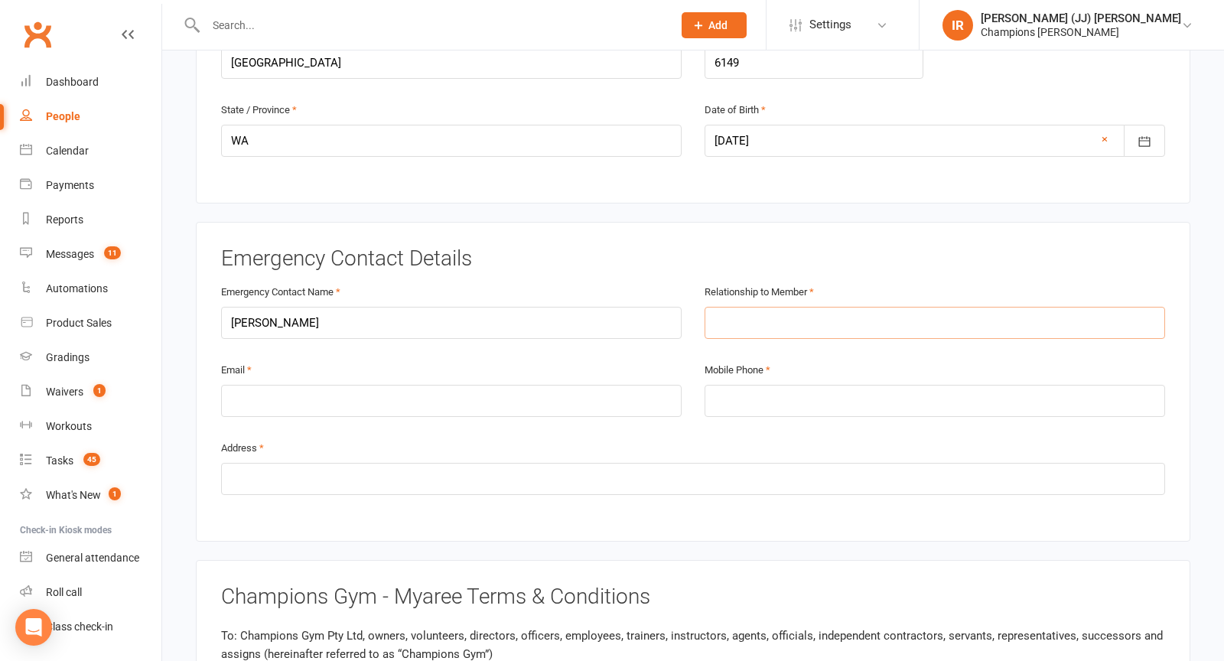
click at [761, 316] on input "text" at bounding box center [935, 323] width 461 height 32
type input "Mother"
click at [802, 385] on input "tel" at bounding box center [935, 401] width 461 height 32
type input "0403143465"
click at [612, 385] on input "email" at bounding box center [451, 401] width 461 height 32
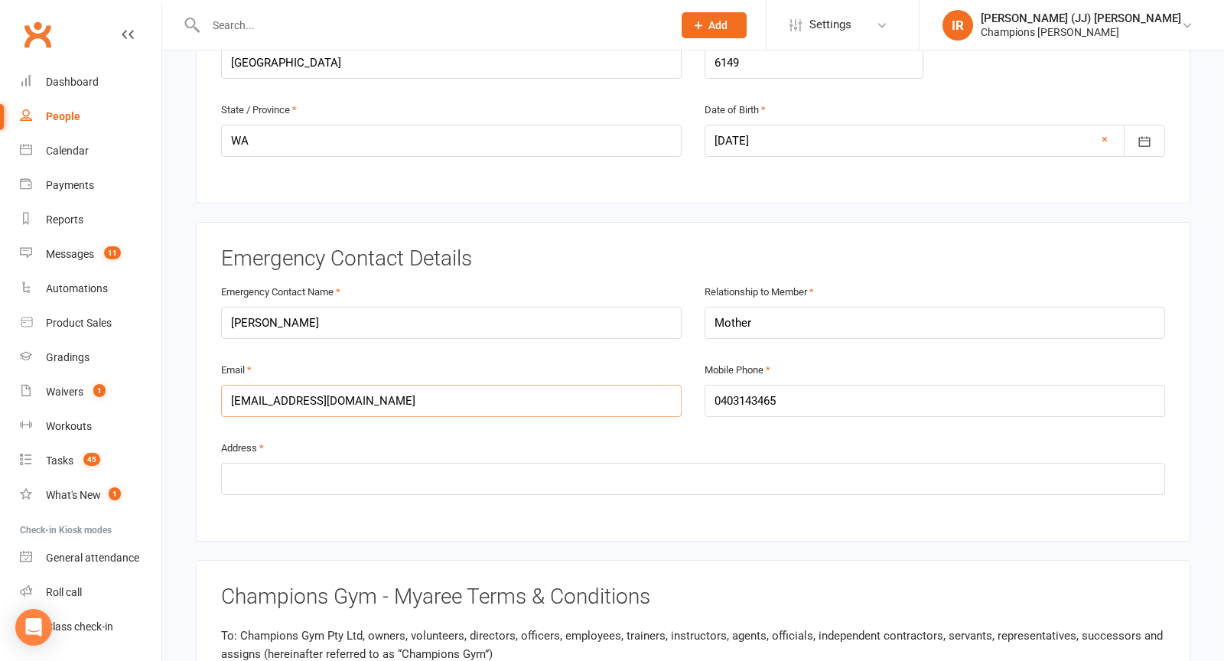
type input "annemariealdrich@y7mail.com"
click at [552, 463] on input "text" at bounding box center [693, 479] width 944 height 32
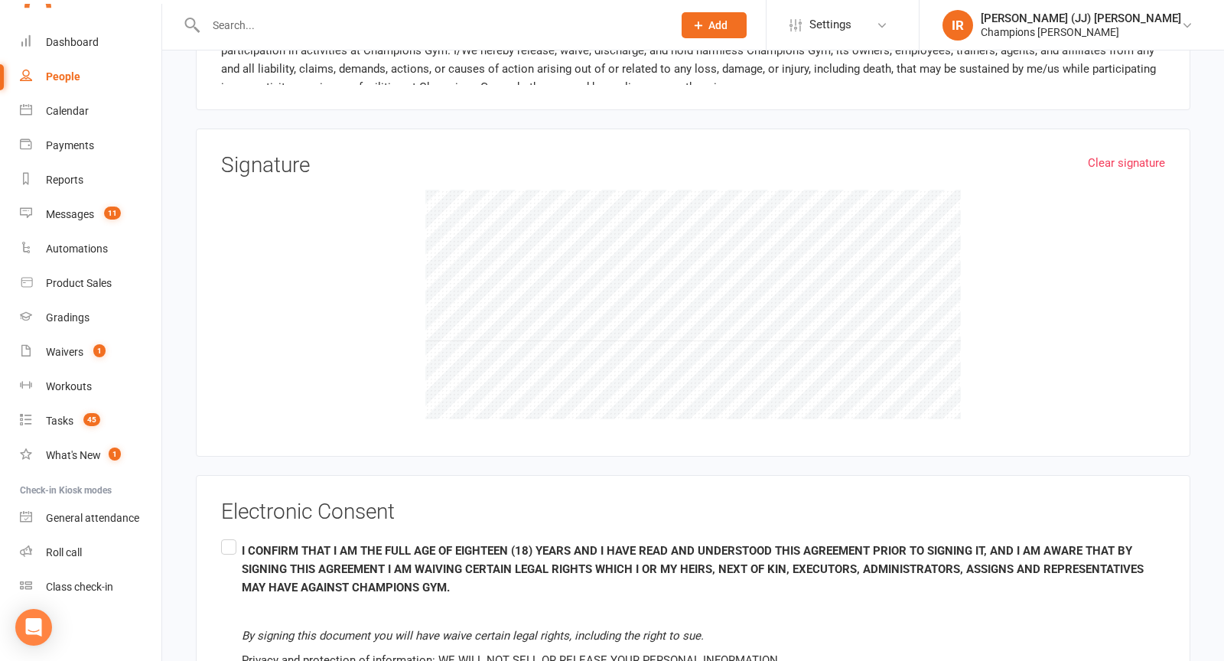
scroll to position [1635, 0]
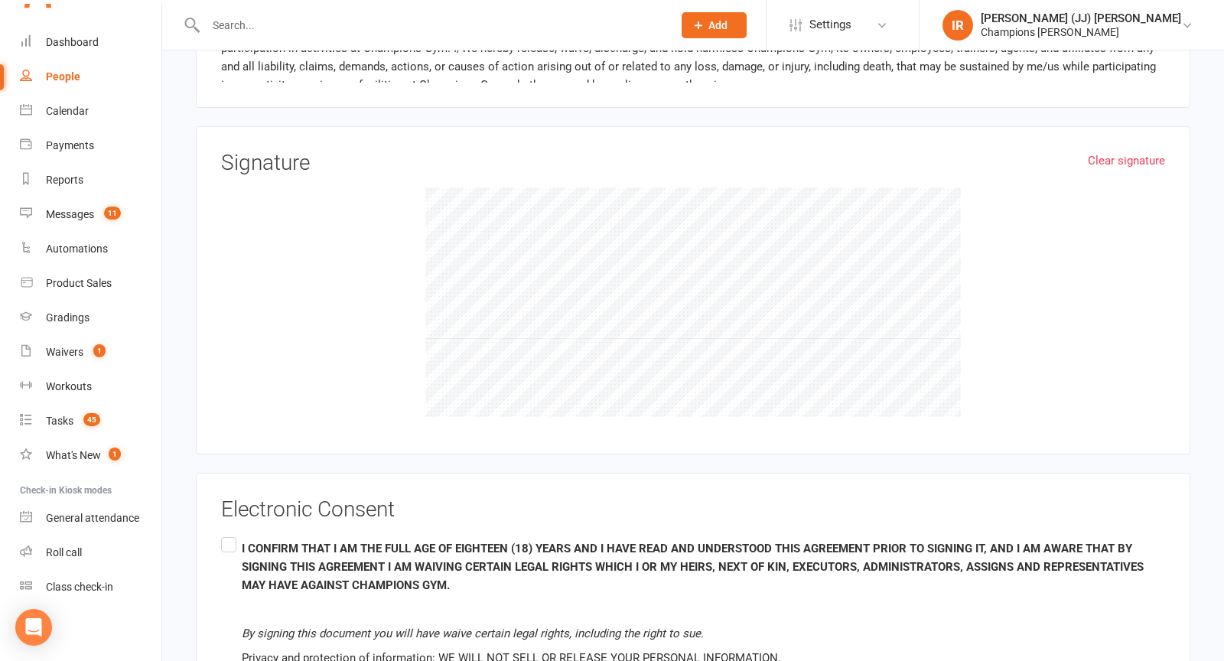
type input "19a Fyfe Circle"
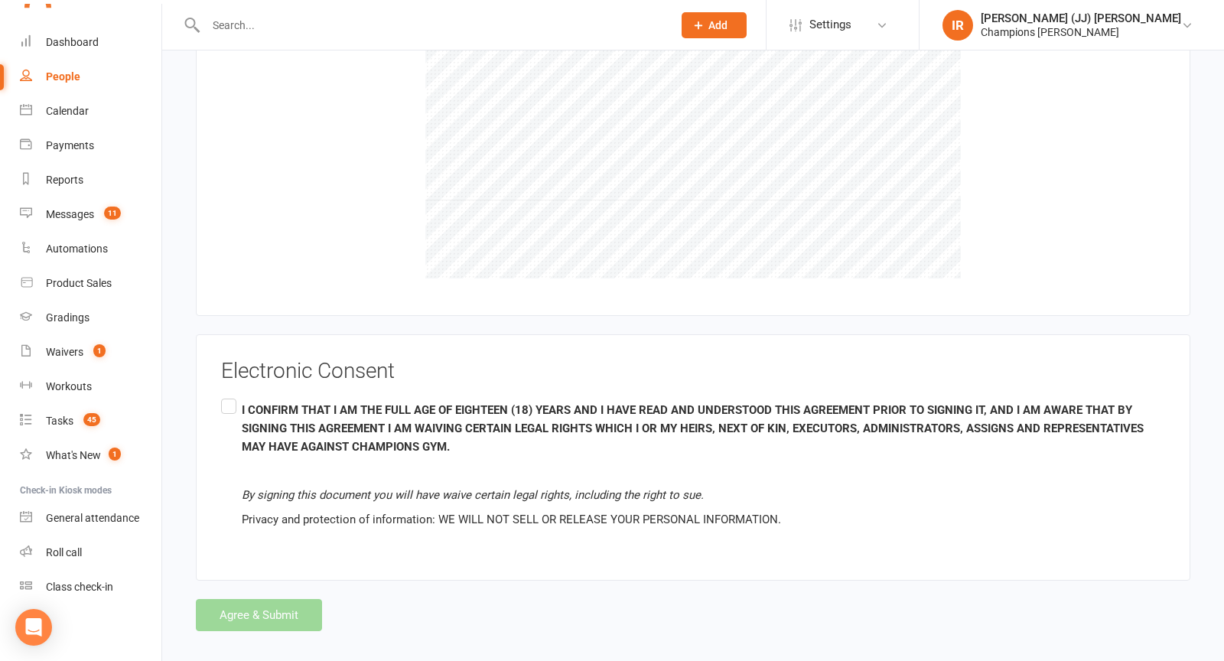
click at [233, 401] on label "I CONFIRM THAT I AM THE FULL AGE OF EIGHTEEN (18) YEARS AND I HAVE READ AND UND…" at bounding box center [693, 465] width 944 height 139
click at [231, 396] on input "I CONFIRM THAT I AM THE FULL AGE OF EIGHTEEN (18) YEARS AND I HAVE READ AND UND…" at bounding box center [226, 396] width 10 height 0
click at [233, 401] on label "I CONFIRM THAT I AM THE FULL AGE OF EIGHTEEN (18) YEARS AND I HAVE READ AND UND…" at bounding box center [693, 465] width 944 height 139
click at [231, 396] on input "I CONFIRM THAT I AM THE FULL AGE OF EIGHTEEN (18) YEARS AND I HAVE READ AND UND…" at bounding box center [226, 396] width 10 height 0
click at [233, 401] on label "I CONFIRM THAT I AM THE FULL AGE OF EIGHTEEN (18) YEARS AND I HAVE READ AND UND…" at bounding box center [693, 465] width 944 height 139
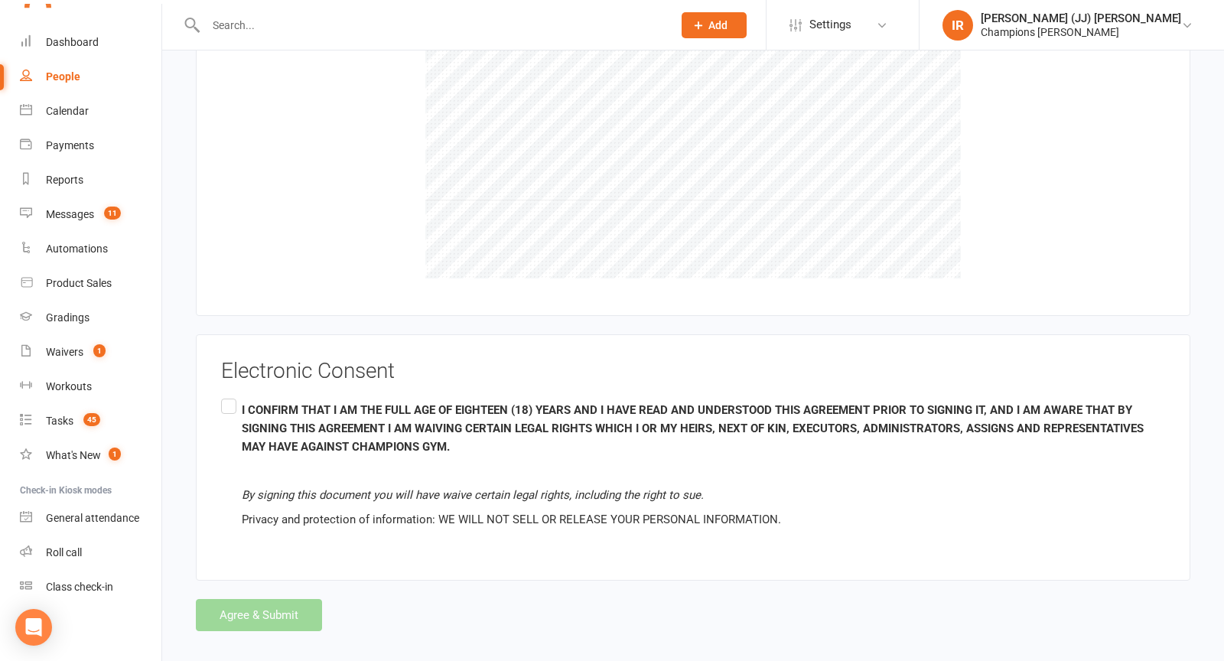
click at [231, 396] on input "I CONFIRM THAT I AM THE FULL AGE OF EIGHTEEN (18) YEARS AND I HAVE READ AND UND…" at bounding box center [226, 396] width 10 height 0
click at [268, 607] on button "Agree & Submit" at bounding box center [259, 615] width 126 height 32
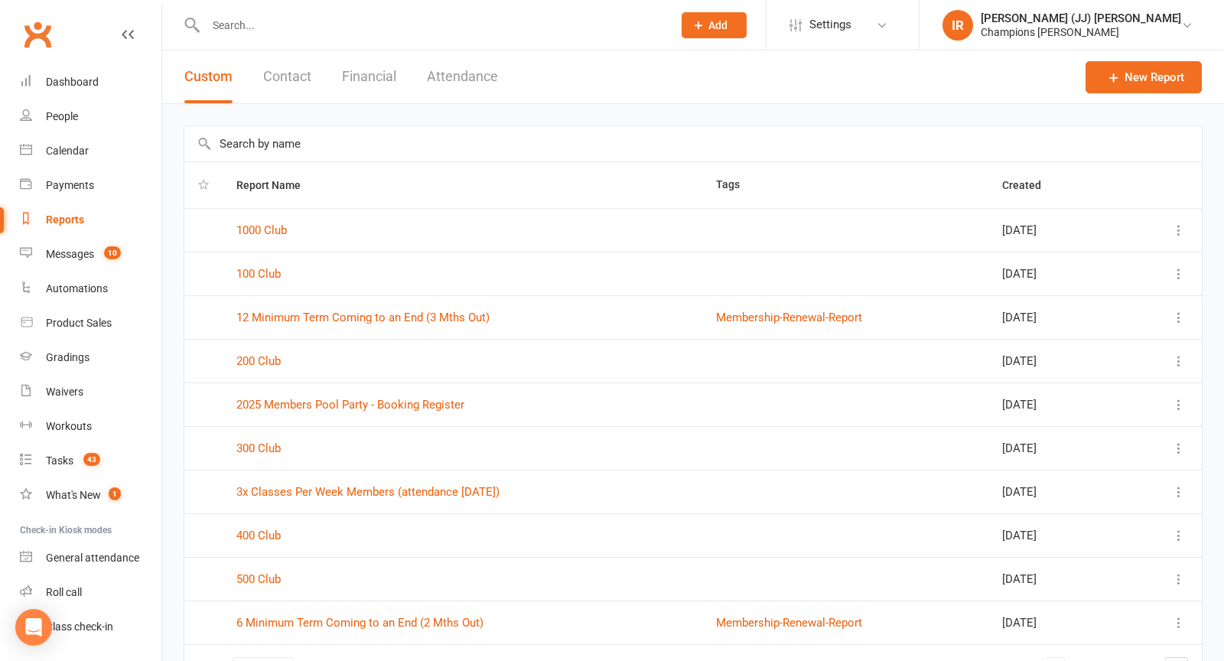
click at [453, 76] on button "Attendance" at bounding box center [462, 76] width 71 height 53
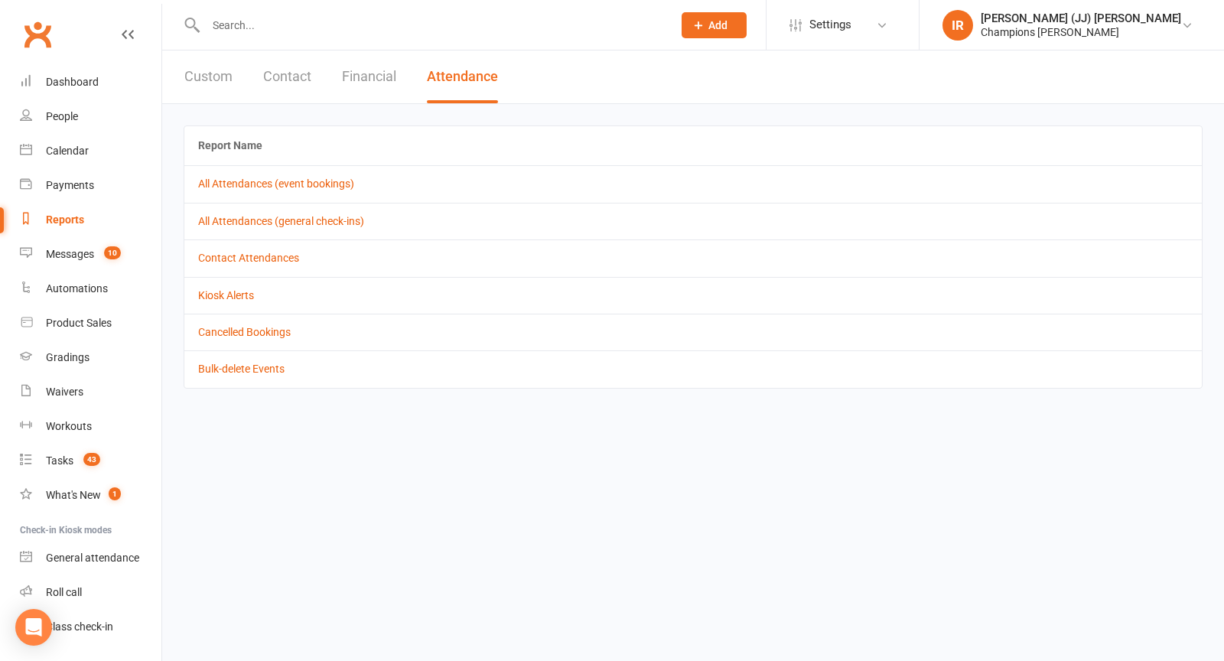
click at [289, 80] on button "Contact" at bounding box center [287, 76] width 48 height 53
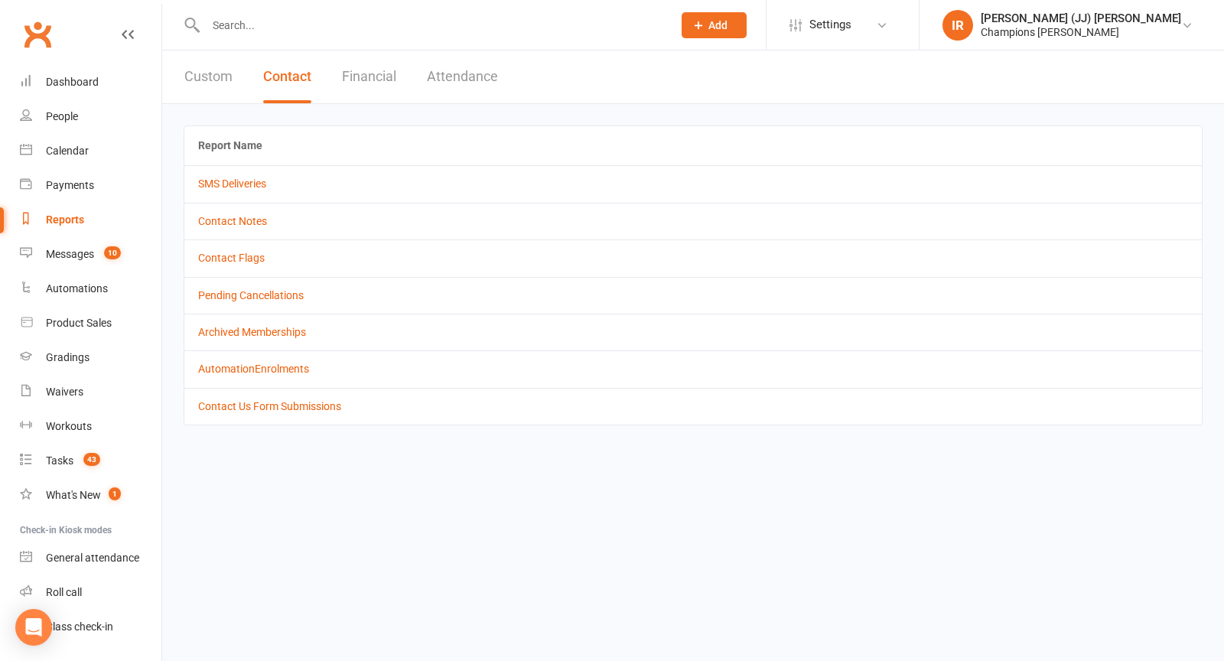
click at [216, 83] on button "Custom" at bounding box center [208, 76] width 48 height 53
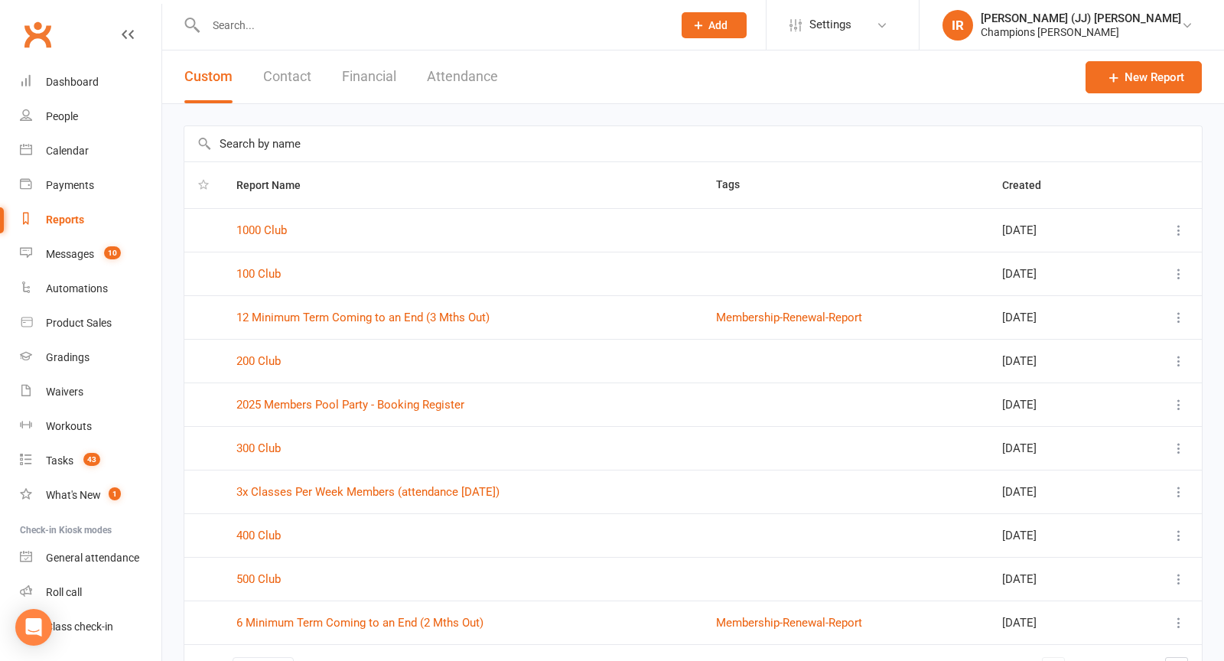
click at [342, 128] on input "text" at bounding box center [693, 143] width 1018 height 35
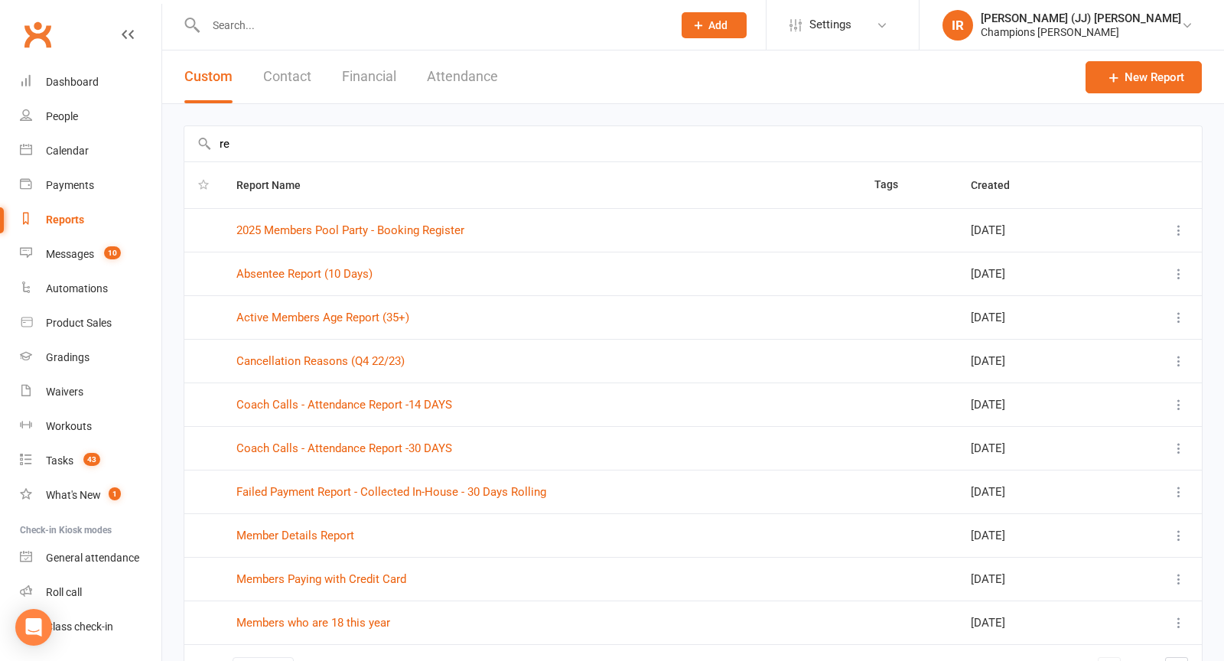
type input "r"
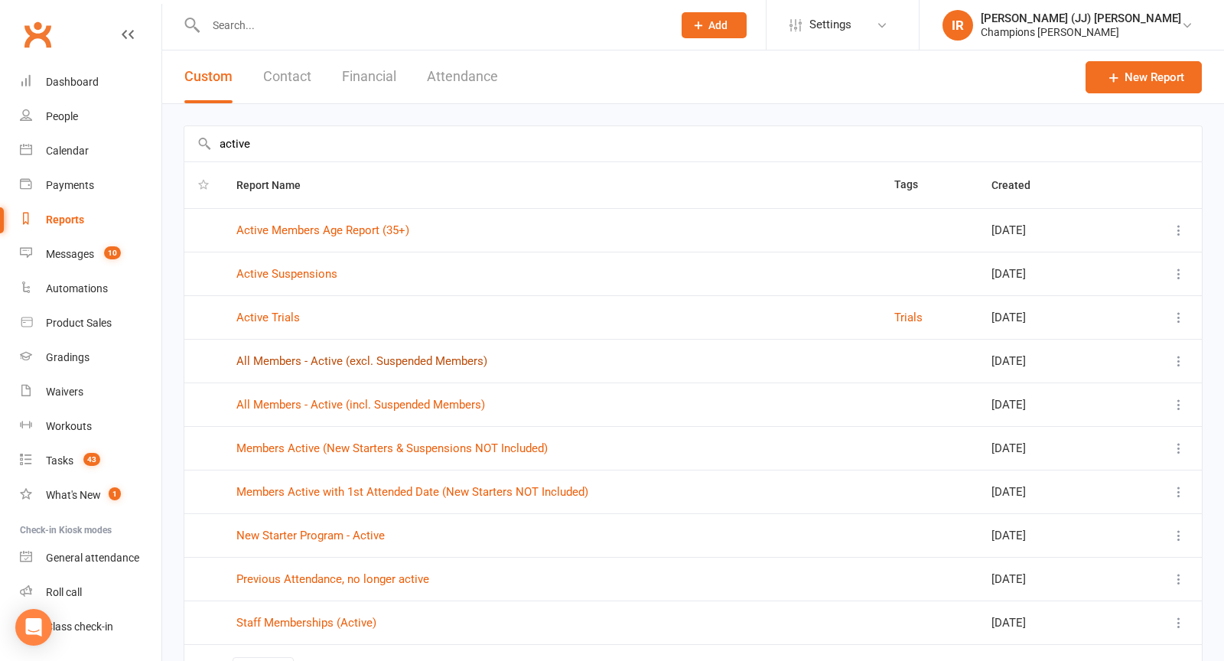
type input "active"
click at [343, 356] on link "All Members - Active (excl. Suspended Members)" at bounding box center [361, 361] width 251 height 14
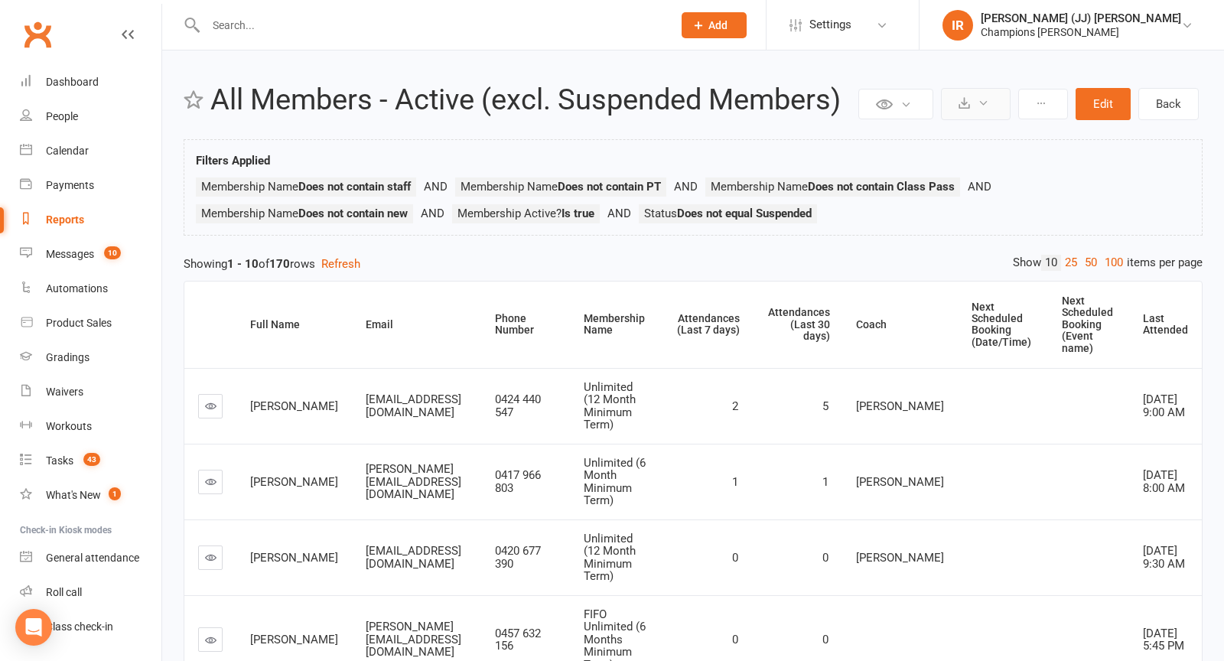
click at [992, 96] on button at bounding box center [976, 104] width 70 height 32
click at [924, 141] on link "Export to CSV" at bounding box center [929, 140] width 161 height 31
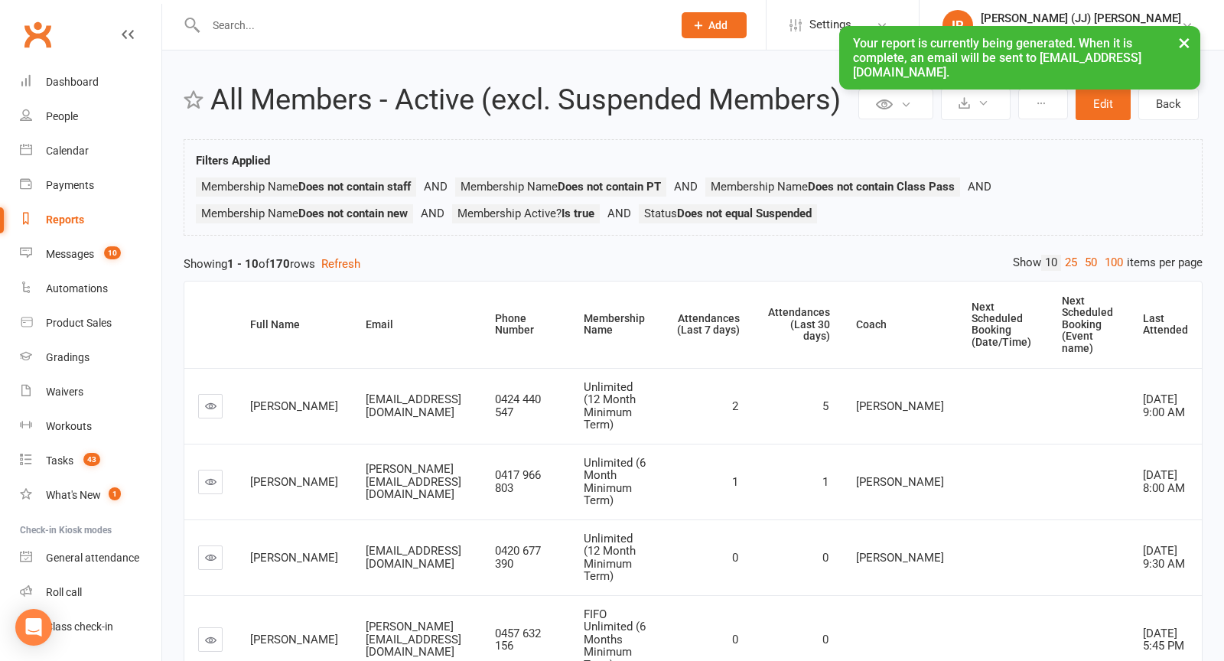
click at [430, 13] on div at bounding box center [423, 25] width 478 height 50
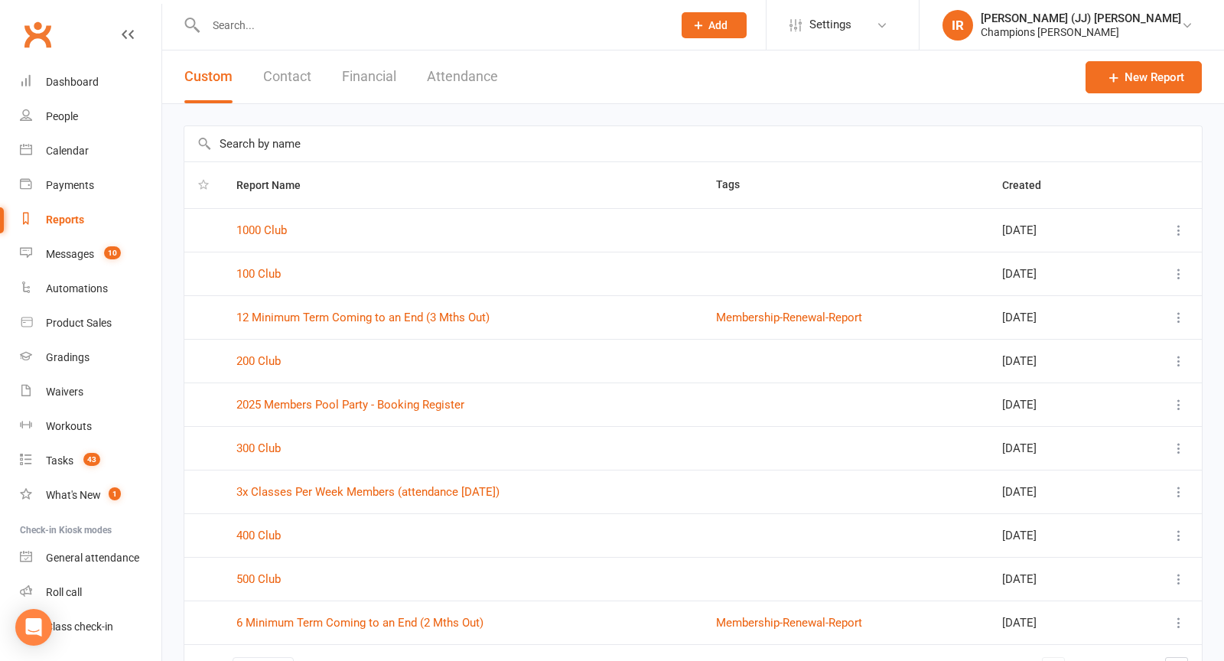
click at [383, 142] on input "text" at bounding box center [693, 143] width 1018 height 35
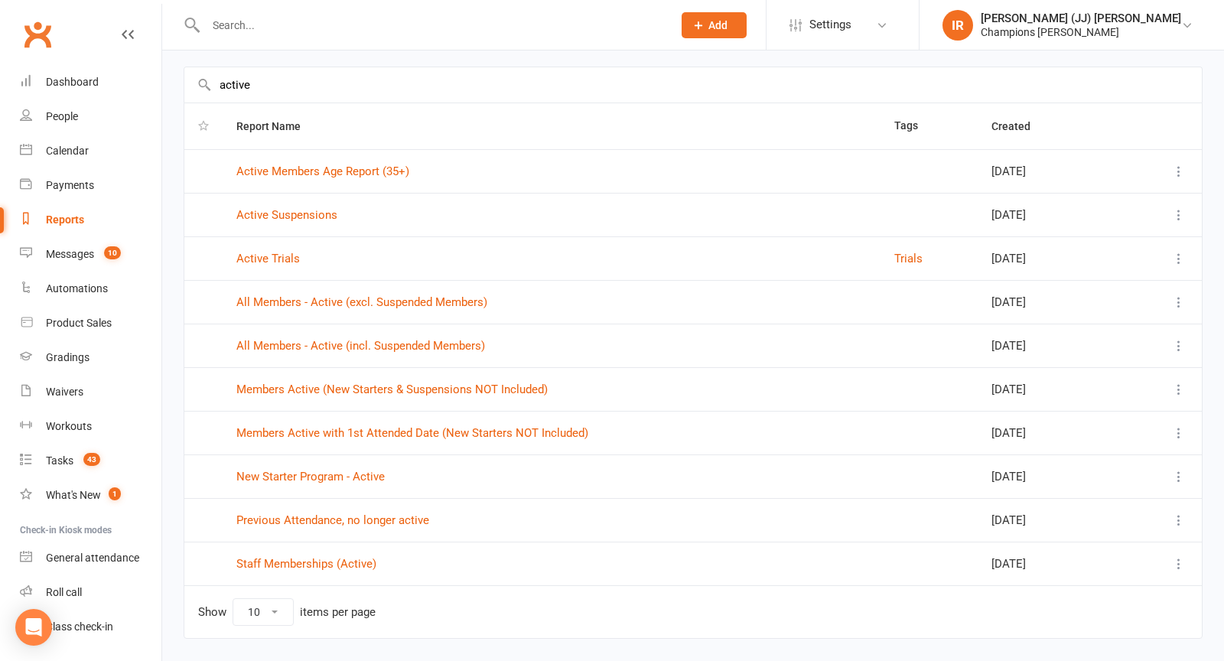
scroll to position [67, 0]
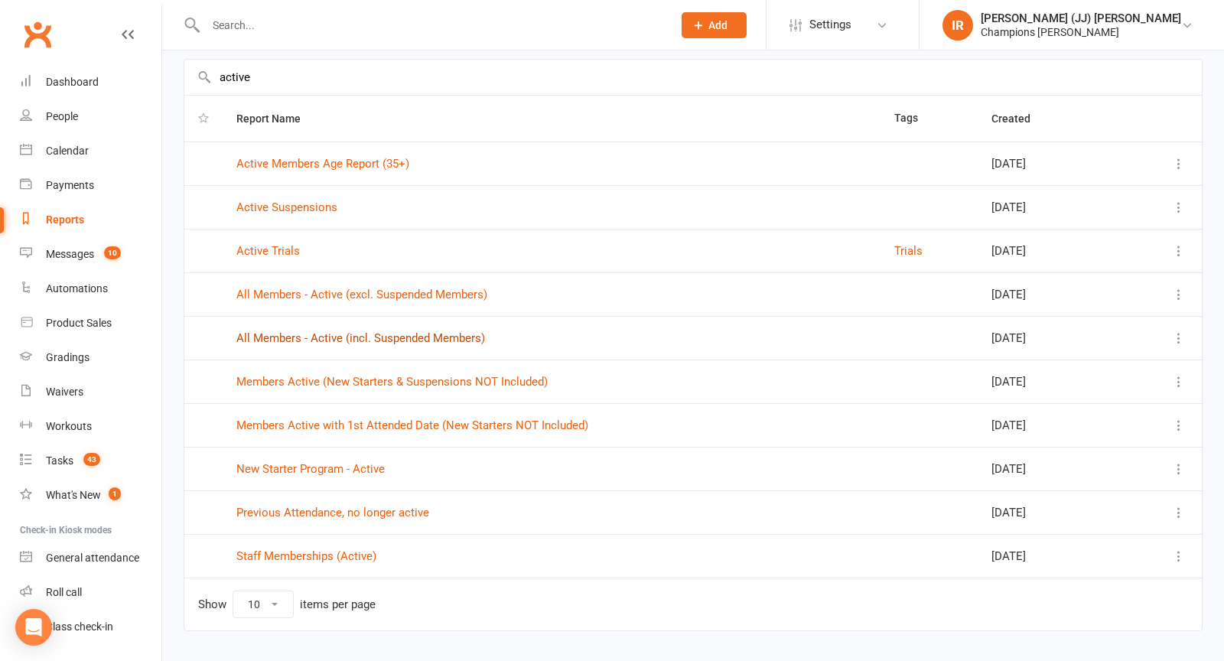
type input "active"
click at [356, 337] on link "All Members - Active (incl. Suspended Members)" at bounding box center [360, 338] width 249 height 14
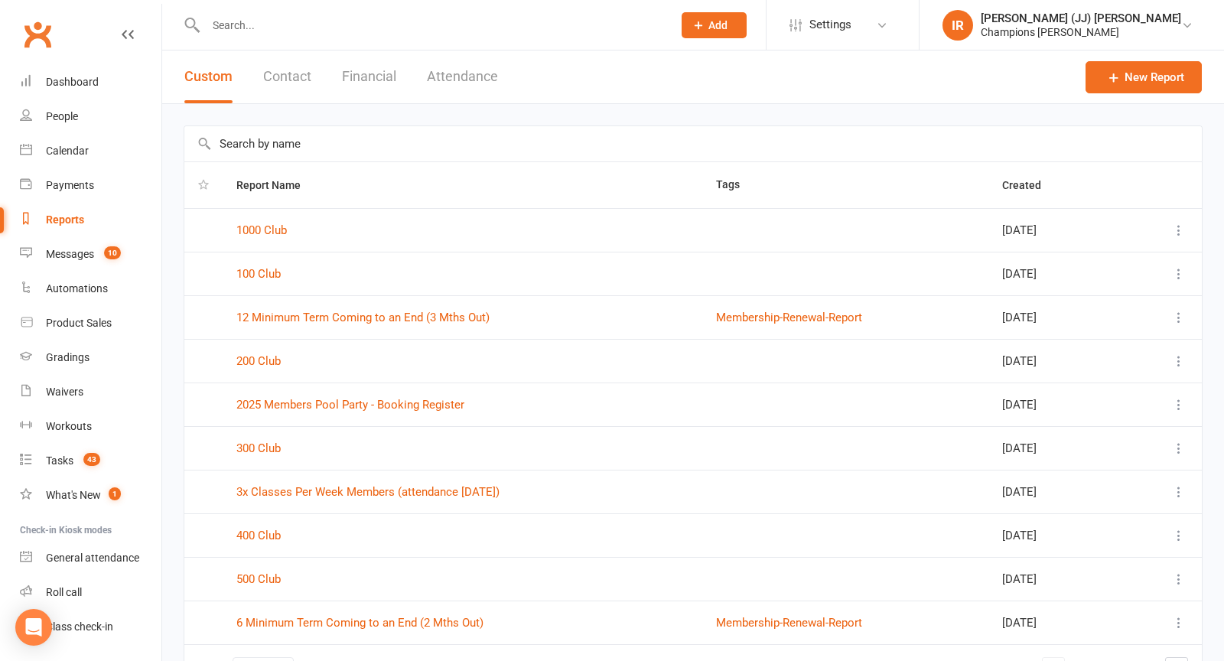
click at [363, 146] on input "text" at bounding box center [693, 143] width 1018 height 35
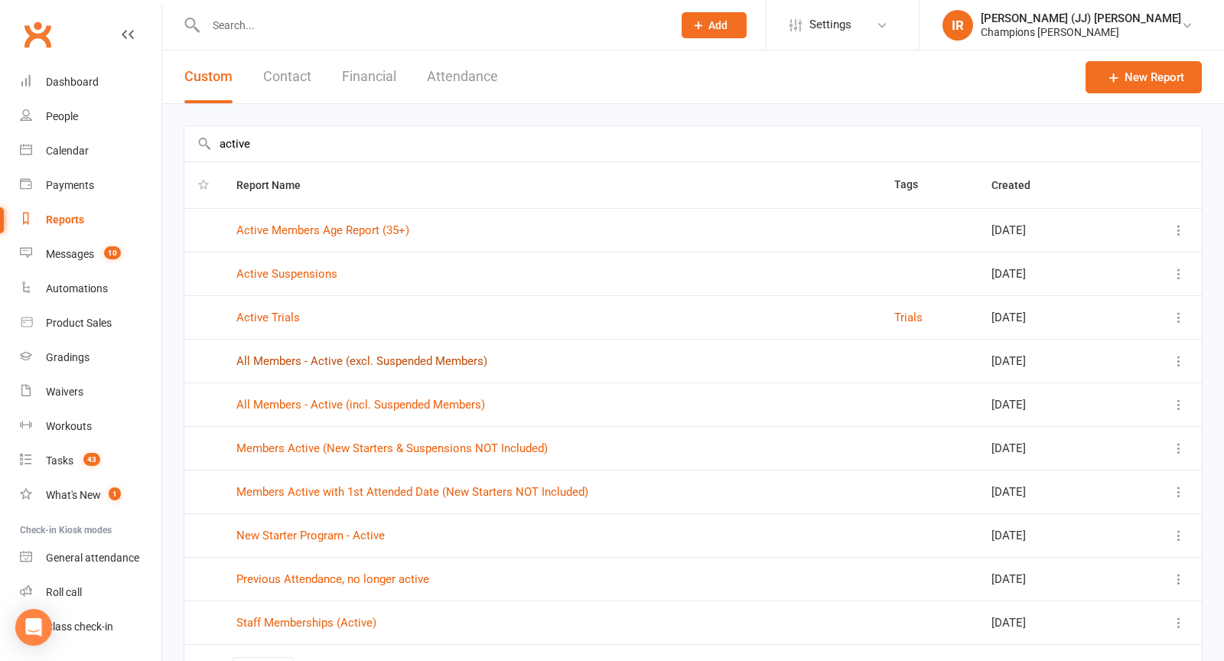
type input "active"
click at [347, 358] on link "All Members - Active (excl. Suspended Members)" at bounding box center [361, 361] width 251 height 14
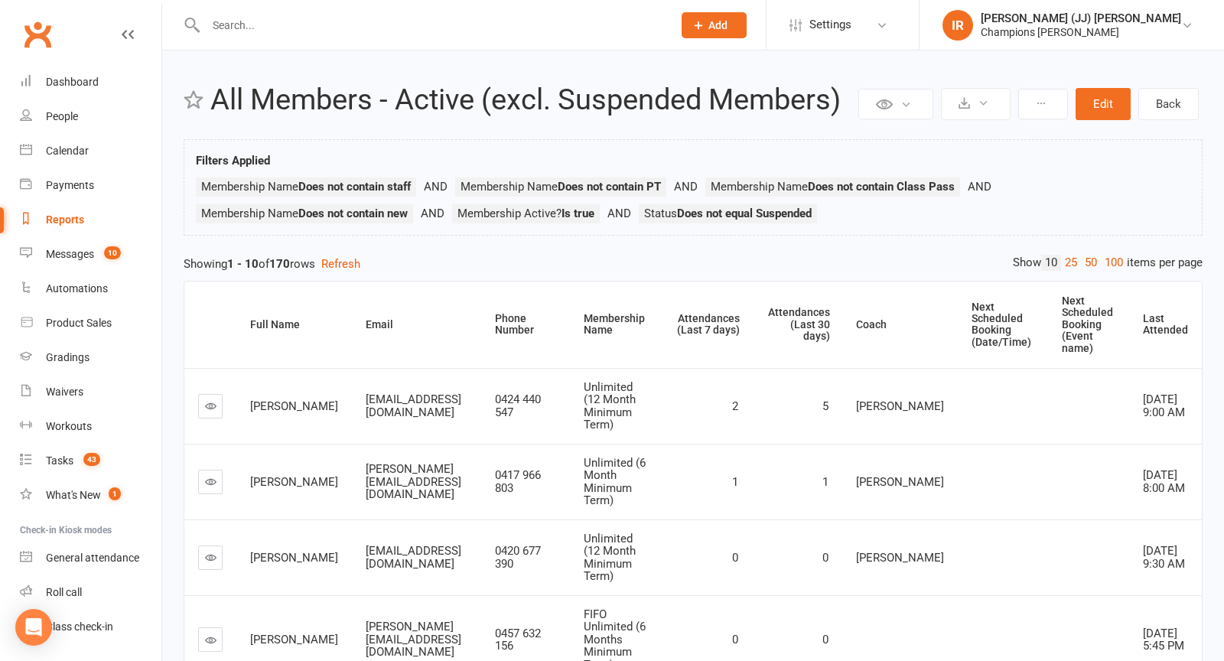
click at [473, 100] on h2 "All Members - Active (excl. Suspended Members)" at bounding box center [532, 100] width 644 height 32
click at [418, 21] on input "text" at bounding box center [431, 25] width 461 height 21
paste input "Jamie Thompson"
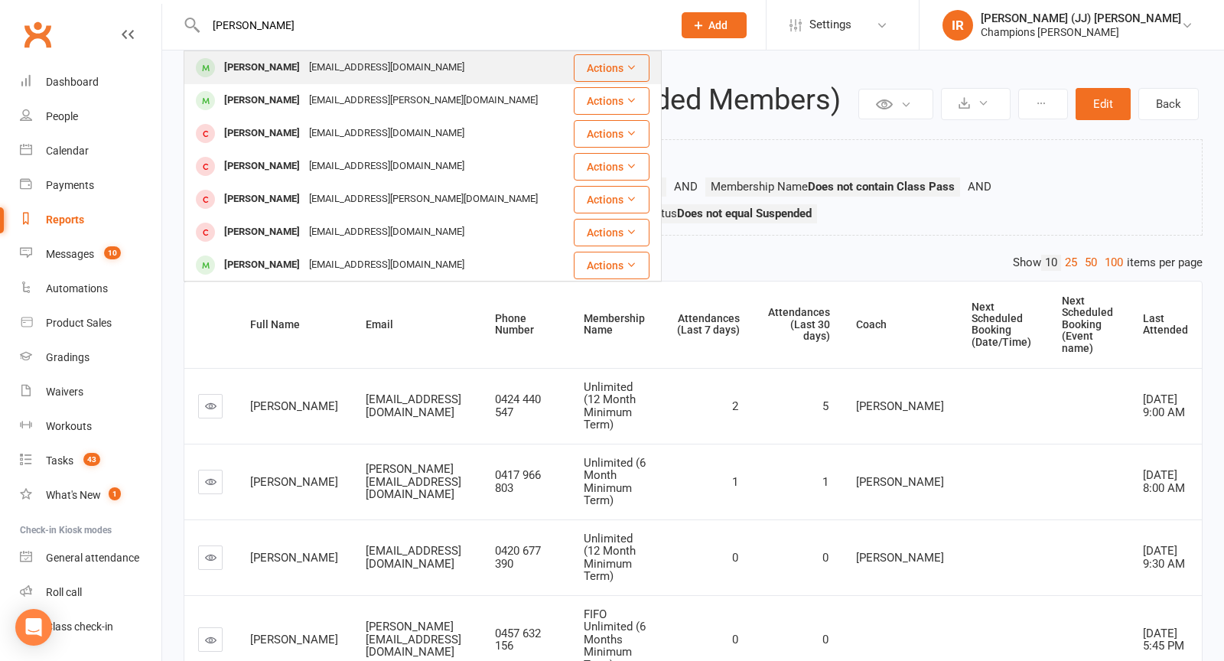
type input "Jamie Thompson"
click at [273, 70] on div "Jamie Thompson" at bounding box center [262, 68] width 85 height 22
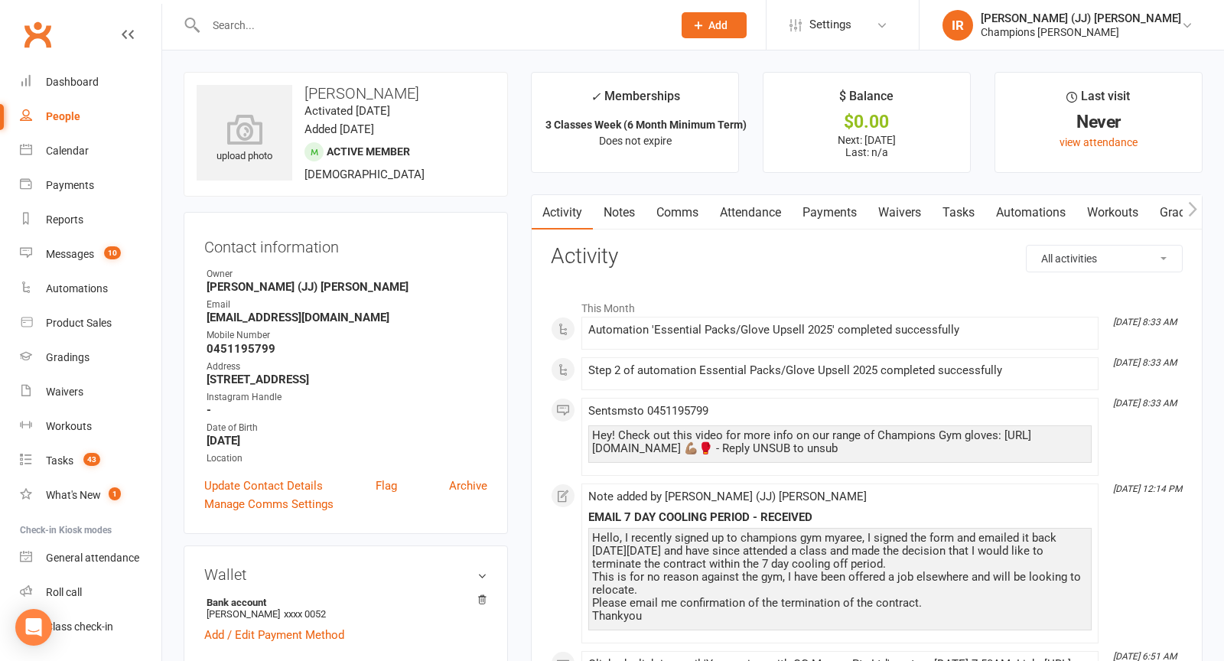
click at [880, 209] on link "Waivers" at bounding box center [900, 212] width 64 height 35
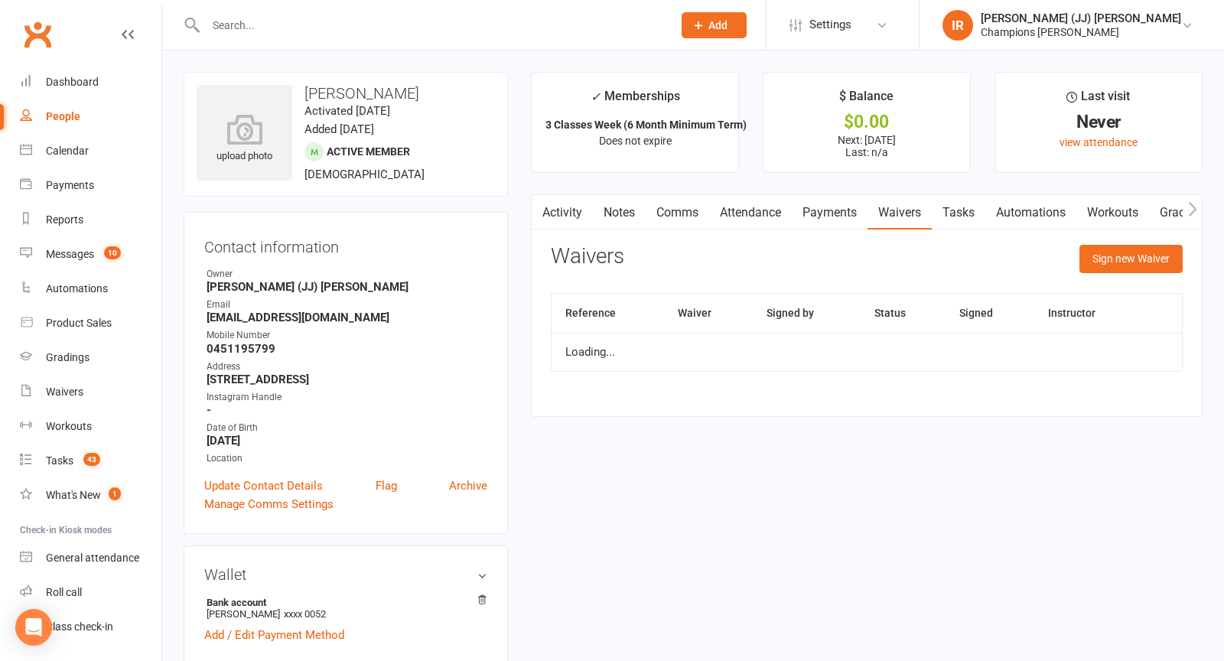
click at [816, 215] on link "Payments" at bounding box center [830, 212] width 76 height 35
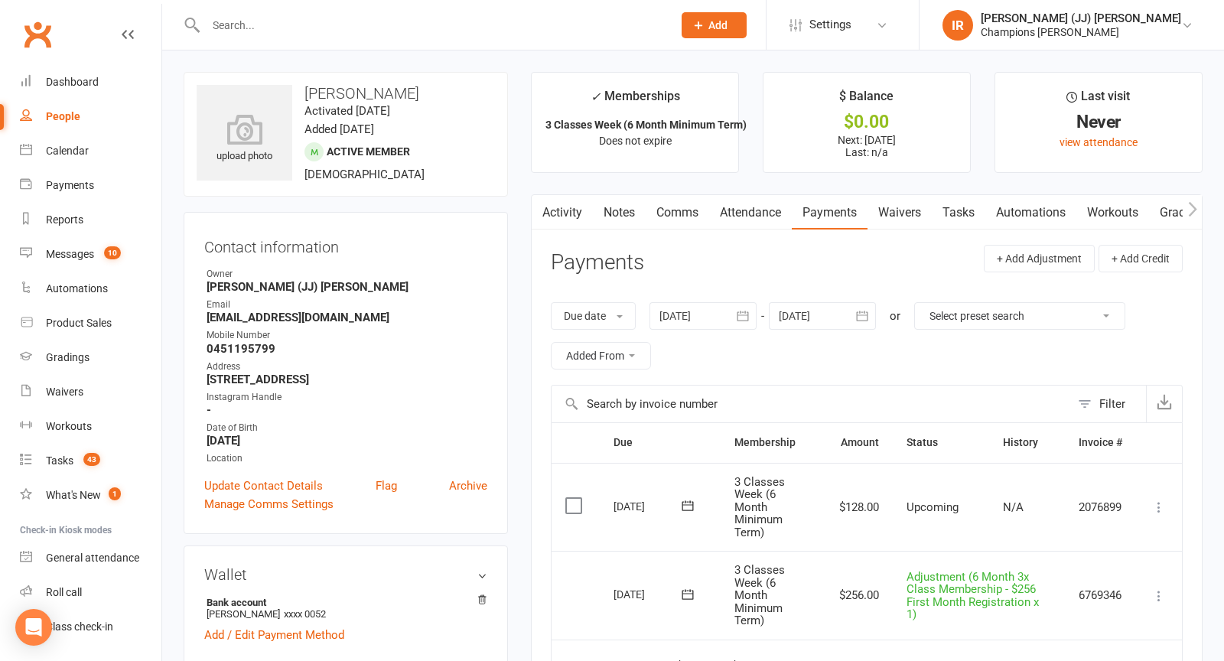
click at [628, 207] on link "Notes" at bounding box center [619, 212] width 53 height 35
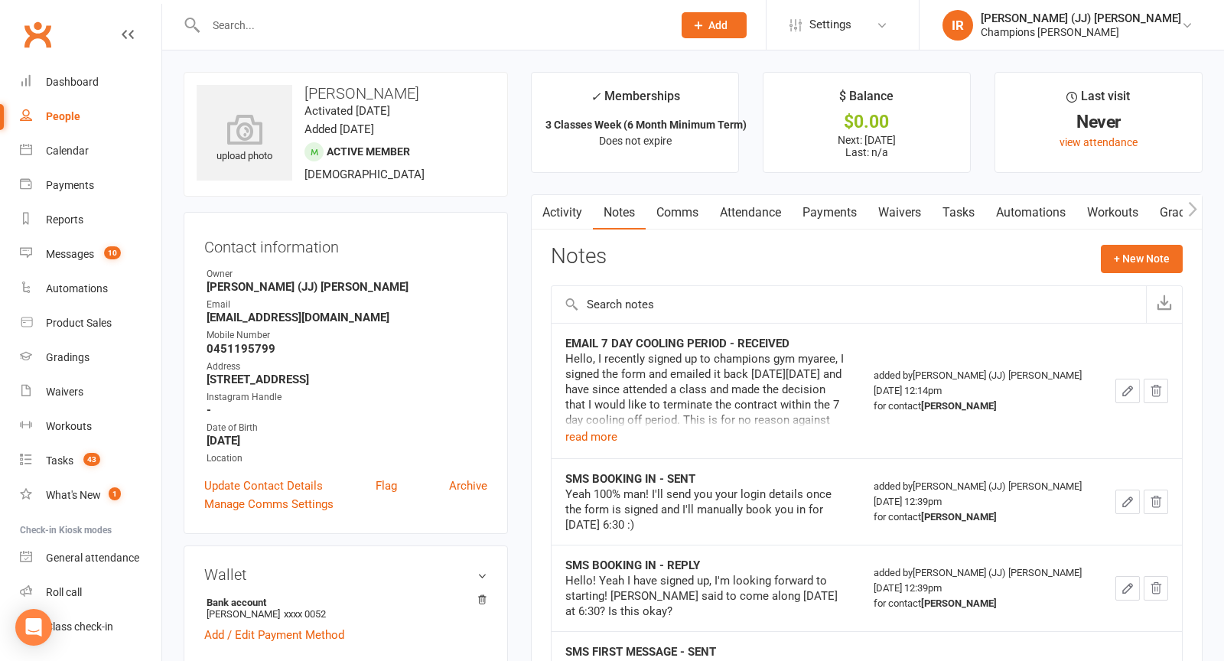
click at [556, 214] on link "Activity" at bounding box center [562, 212] width 61 height 35
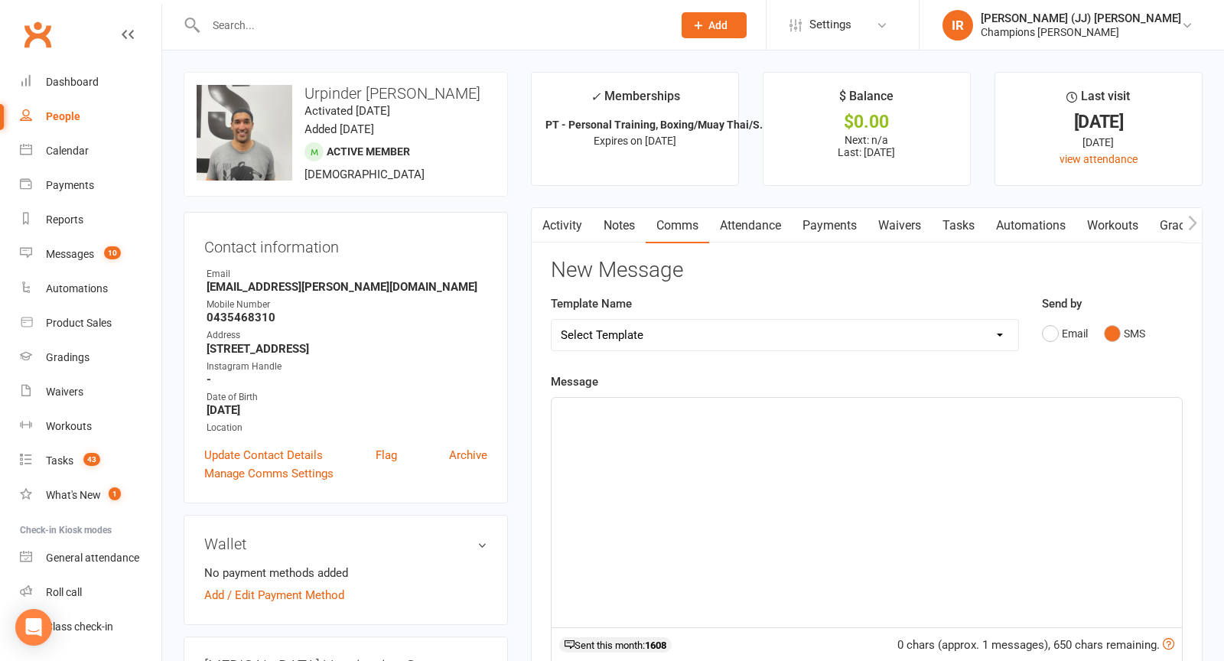
click at [470, 31] on input "text" at bounding box center [431, 25] width 461 height 21
paste input "[PERSON_NAME]"
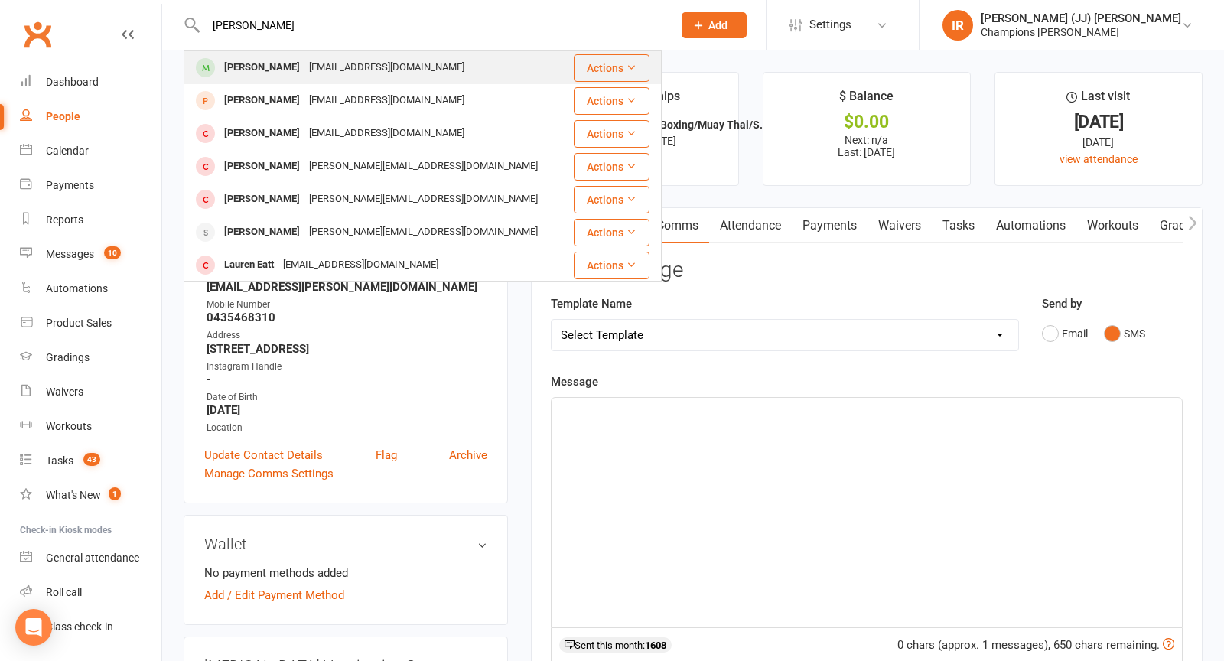
type input "[PERSON_NAME]"
click at [319, 70] on div "[EMAIL_ADDRESS][DOMAIN_NAME]" at bounding box center [387, 68] width 164 height 22
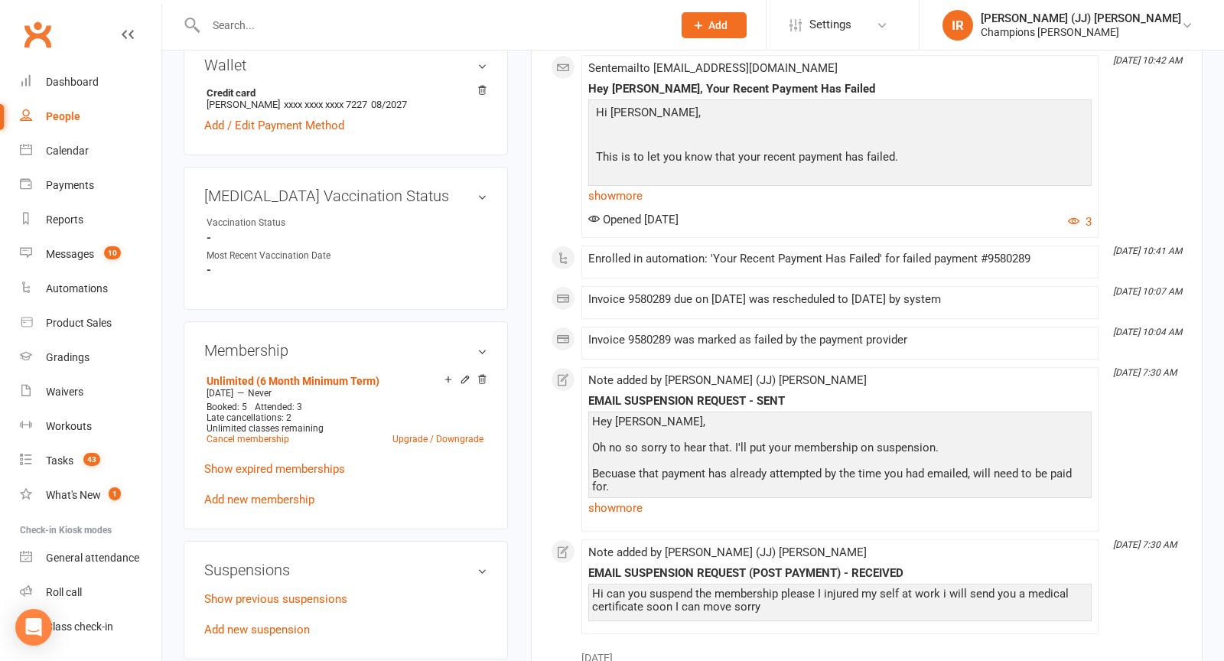
scroll to position [524, 0]
click at [307, 463] on link "Show expired memberships" at bounding box center [274, 468] width 141 height 14
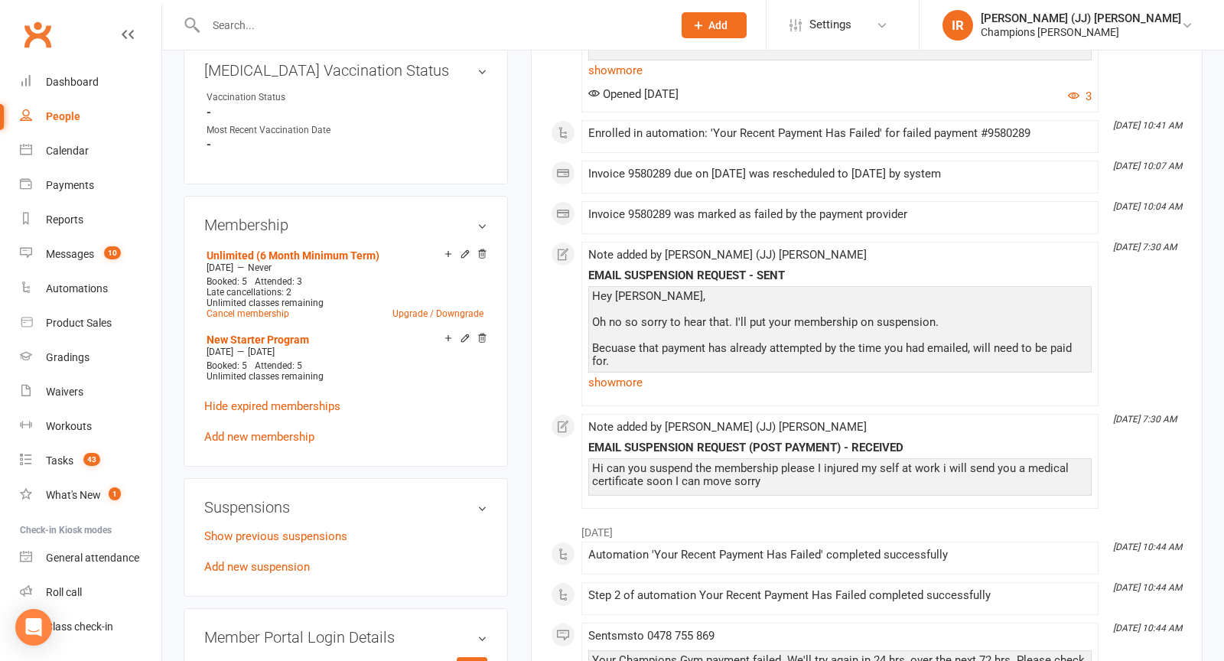
scroll to position [0, 0]
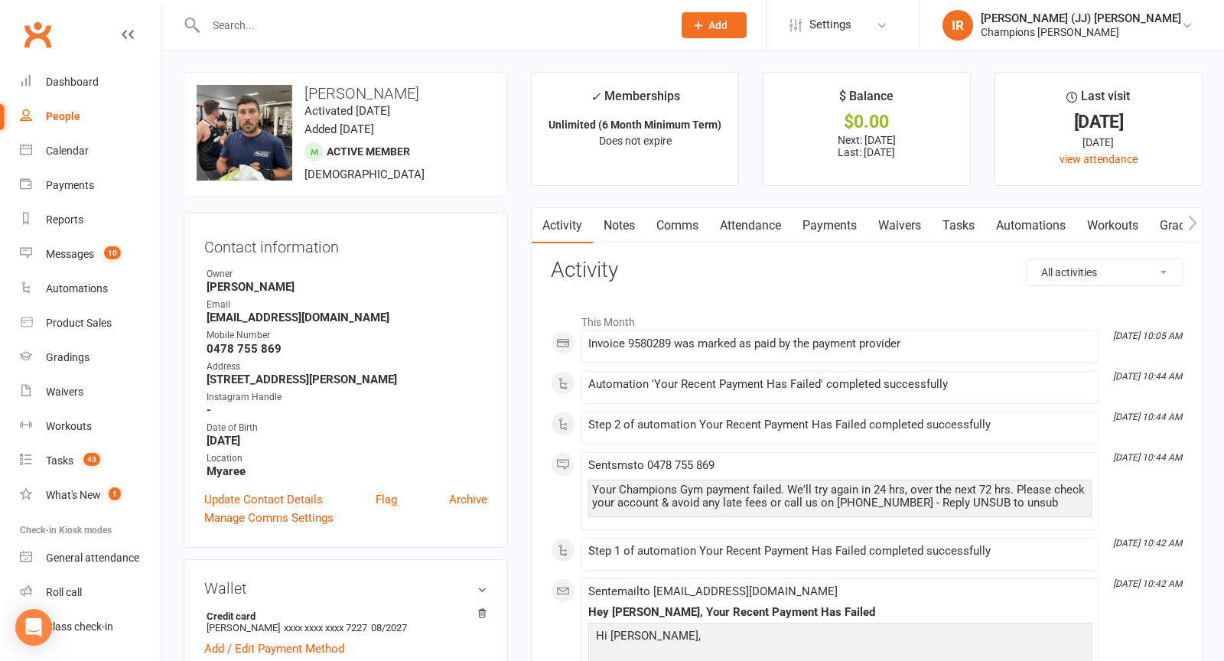
drag, startPoint x: 807, startPoint y: 223, endPoint x: 827, endPoint y: 331, distance: 110.5
click at [807, 223] on link "Payments" at bounding box center [830, 225] width 76 height 35
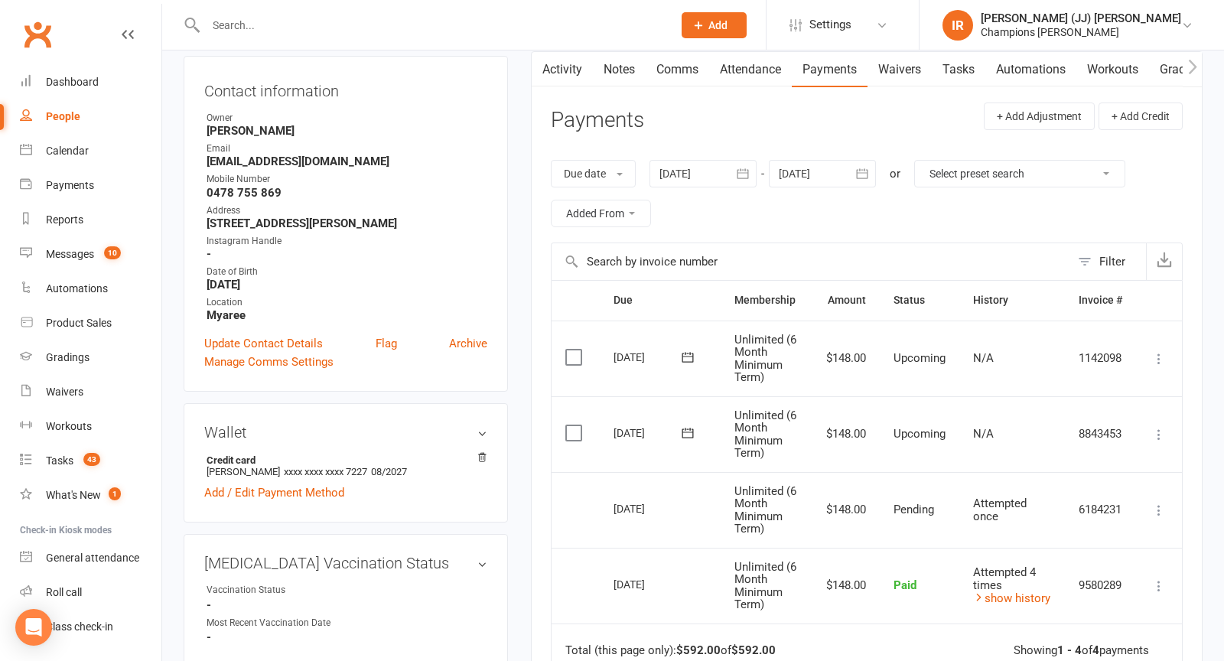
scroll to position [158, 0]
click at [686, 164] on div at bounding box center [703, 172] width 107 height 28
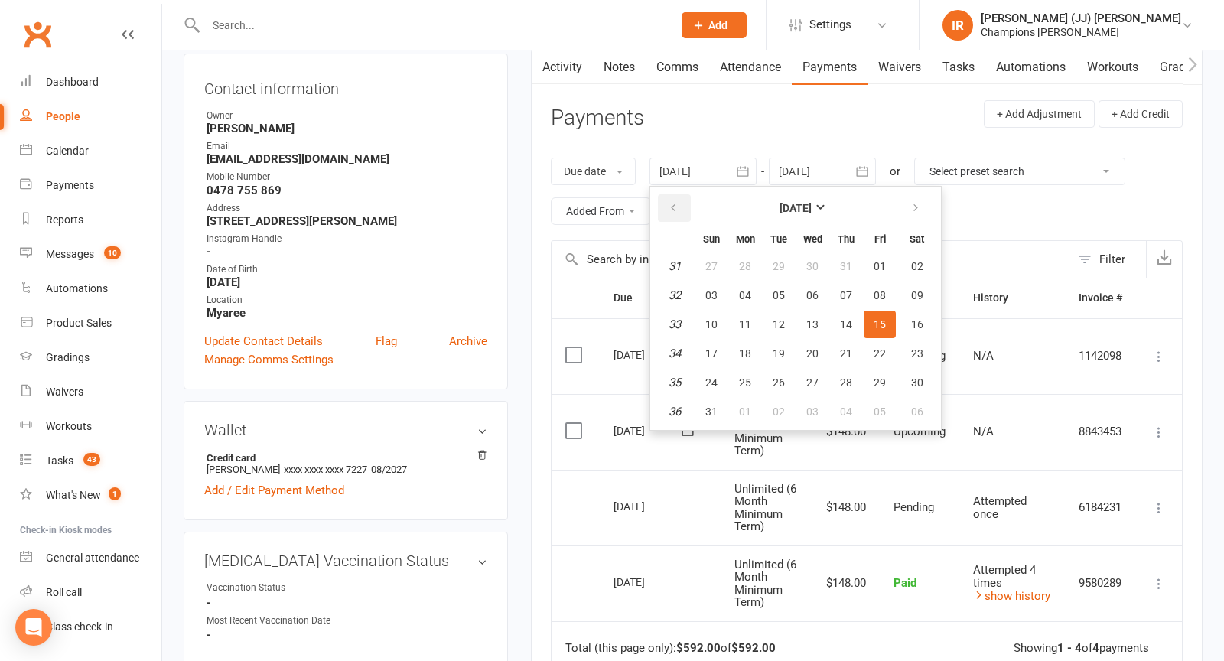
click at [668, 201] on button "button" at bounding box center [674, 208] width 33 height 28
click at [669, 202] on icon "button" at bounding box center [673, 208] width 11 height 12
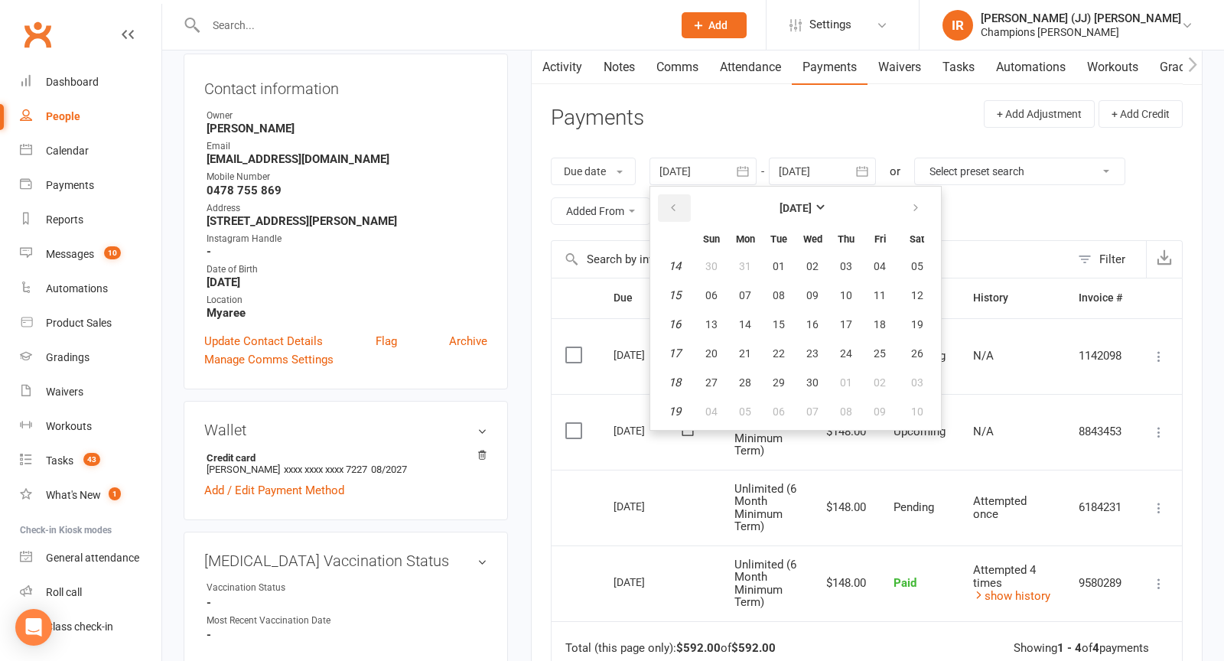
click at [669, 202] on icon "button" at bounding box center [673, 208] width 11 height 12
click at [751, 331] on button "13" at bounding box center [745, 325] width 32 height 28
type input "13 Jan 2025"
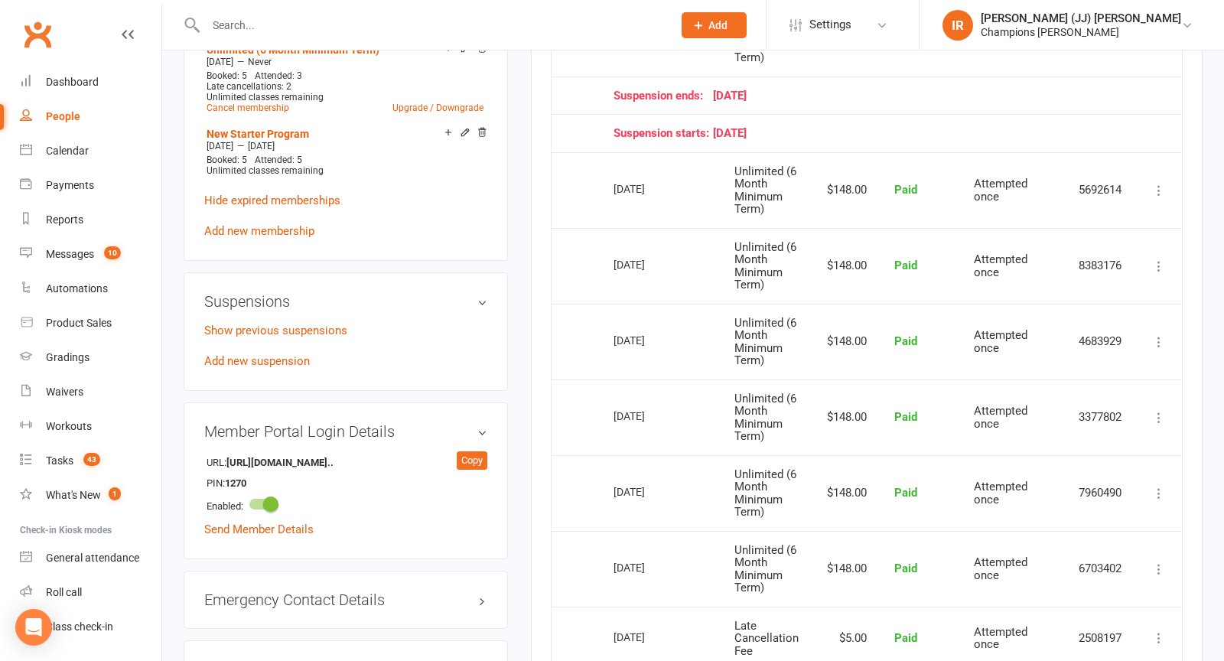
scroll to position [854, 0]
click at [260, 355] on link "Add new suspension" at bounding box center [257, 362] width 106 height 14
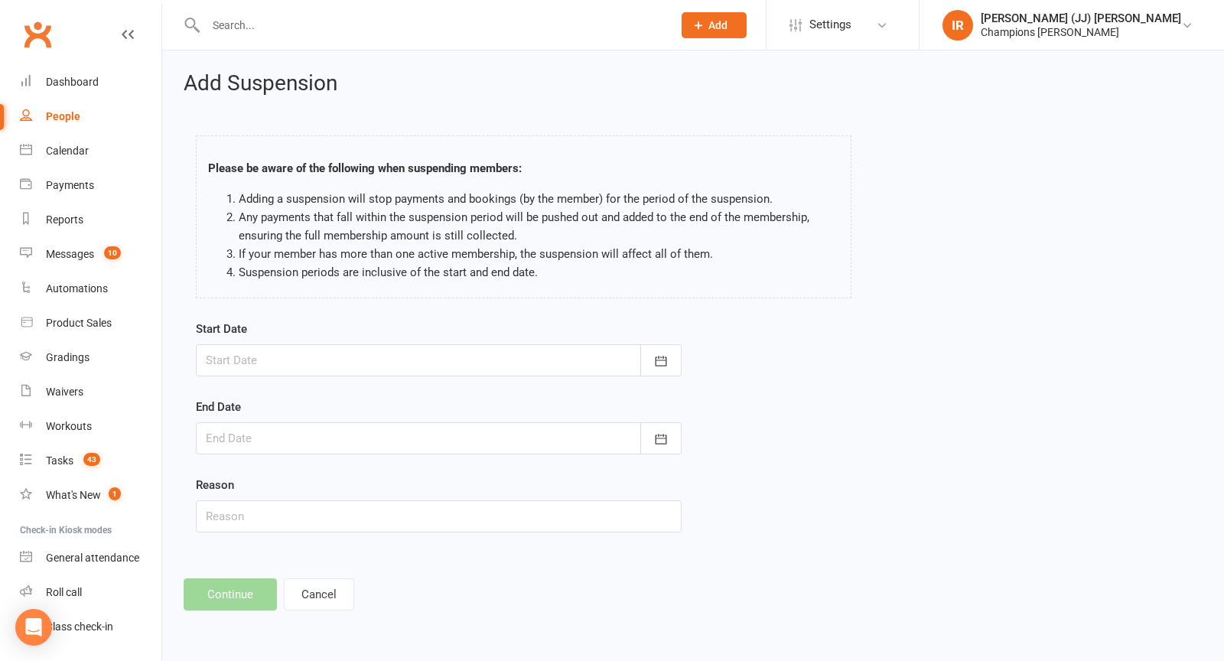
click at [382, 367] on div at bounding box center [439, 360] width 486 height 32
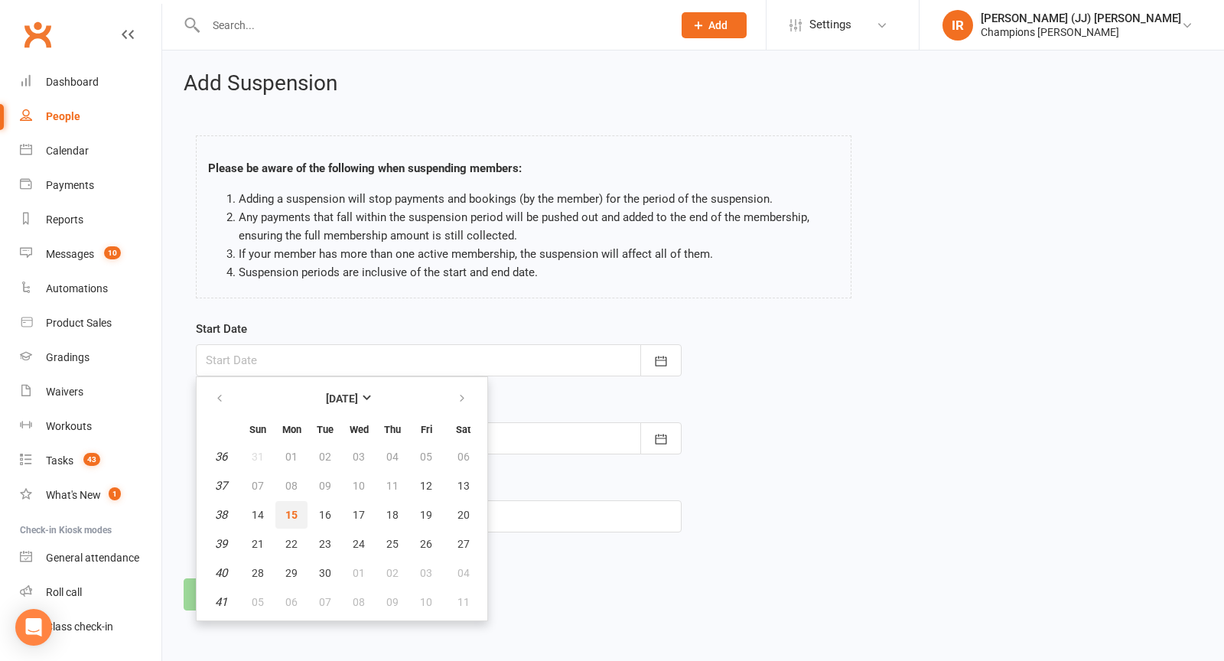
click at [291, 516] on span "15" at bounding box center [291, 515] width 12 height 12
type input "15 Sep 2025"
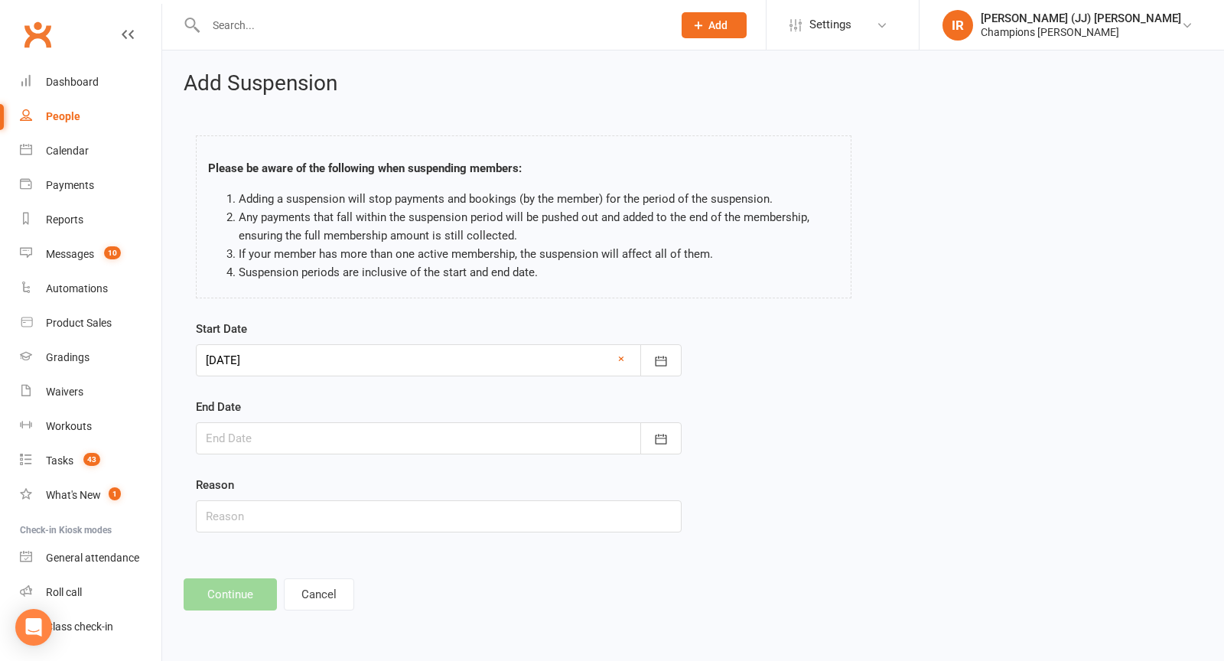
click at [327, 441] on div at bounding box center [439, 438] width 486 height 32
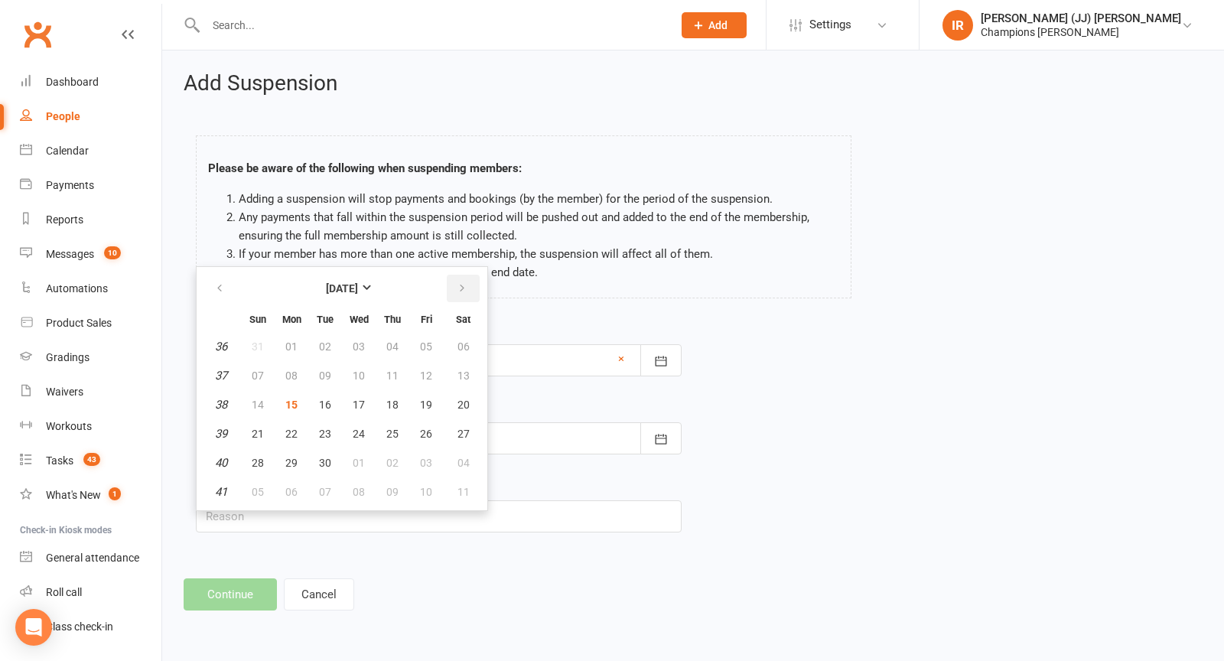
click at [458, 286] on icon "button" at bounding box center [462, 288] width 11 height 12
click at [424, 379] on button "12" at bounding box center [426, 376] width 32 height 28
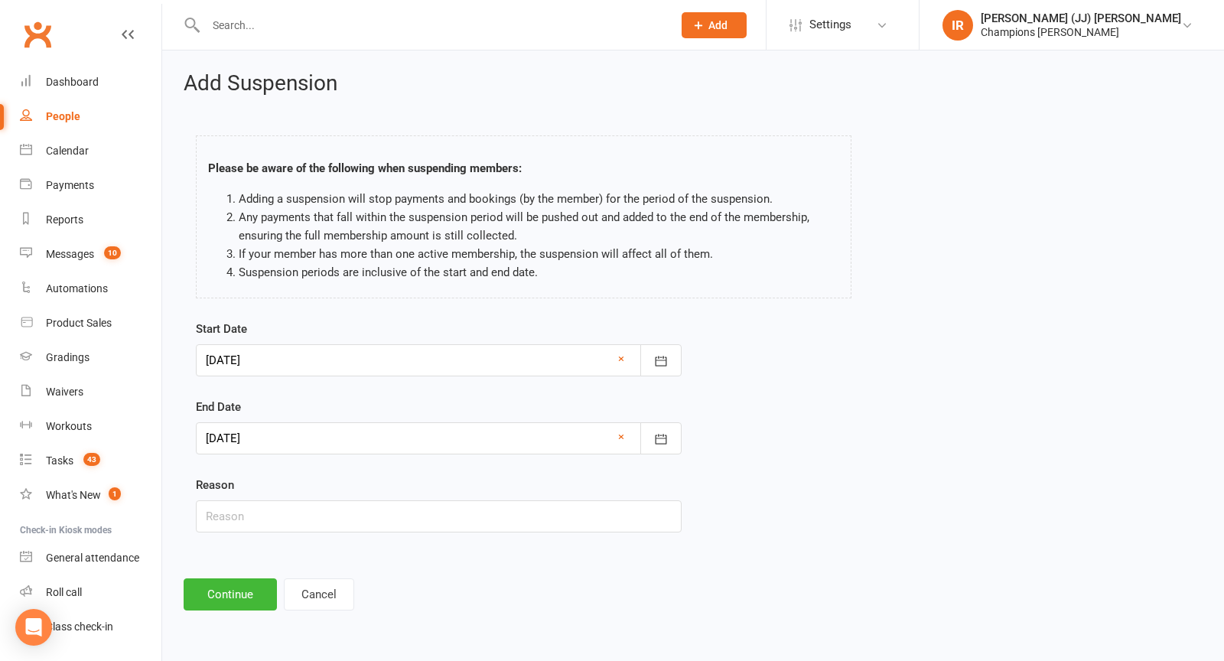
click at [307, 363] on div at bounding box center [439, 360] width 486 height 32
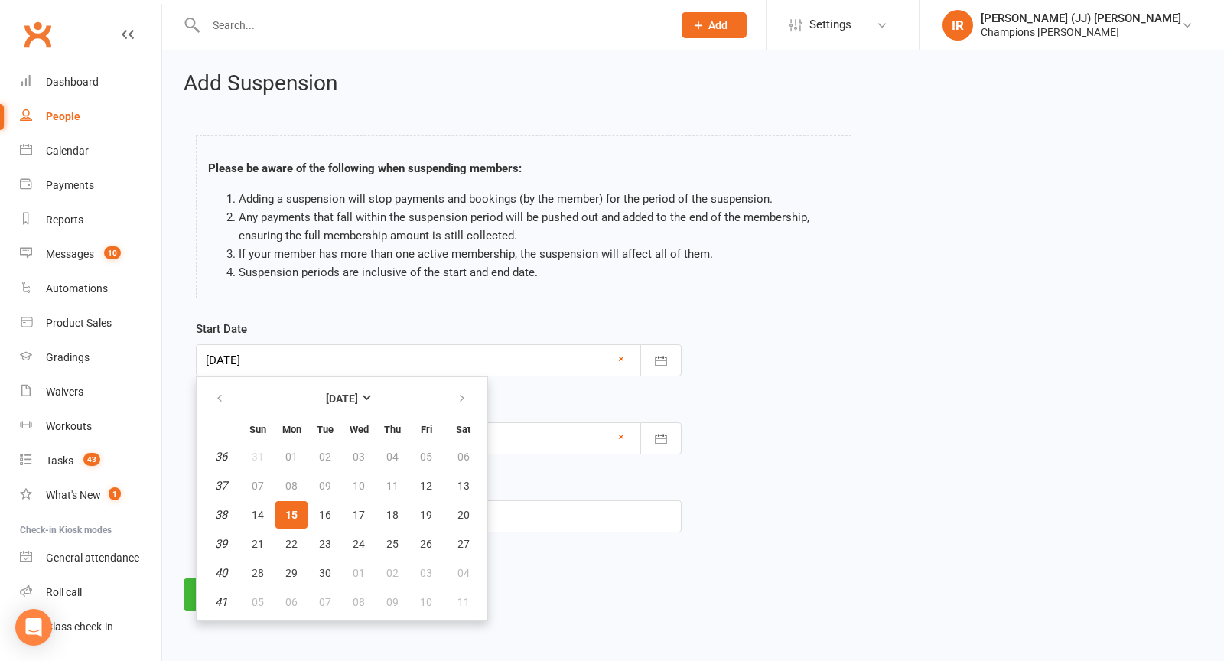
click at [514, 425] on div at bounding box center [439, 438] width 486 height 32
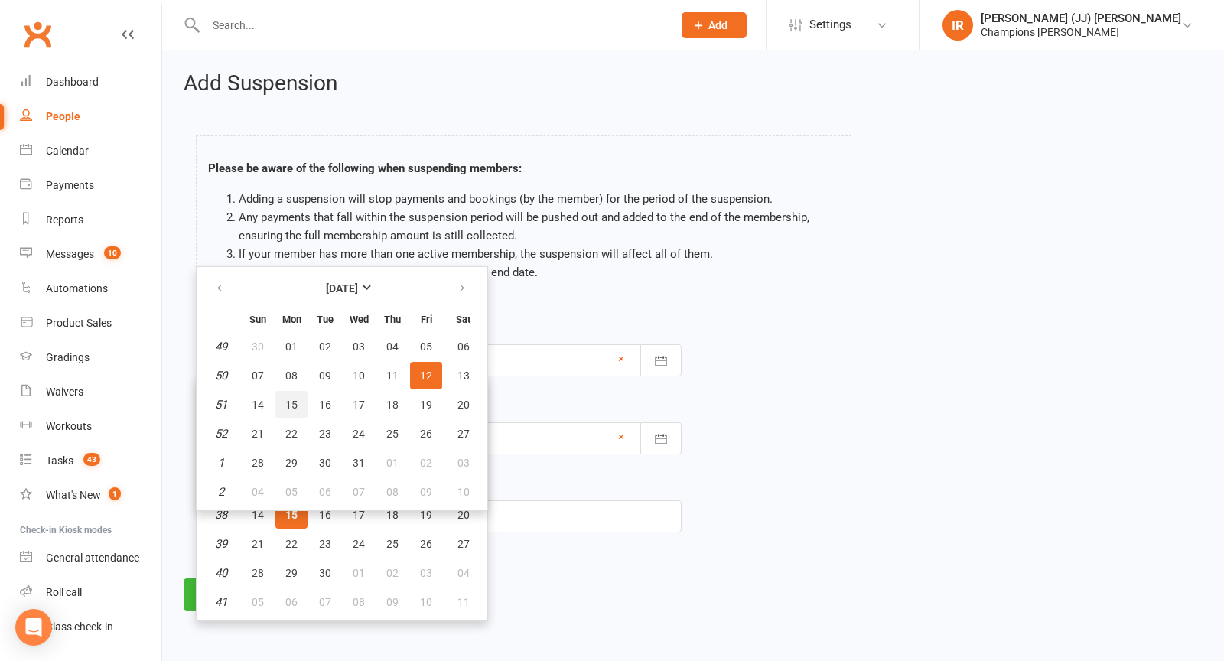
click at [293, 406] on span "15" at bounding box center [291, 405] width 12 height 12
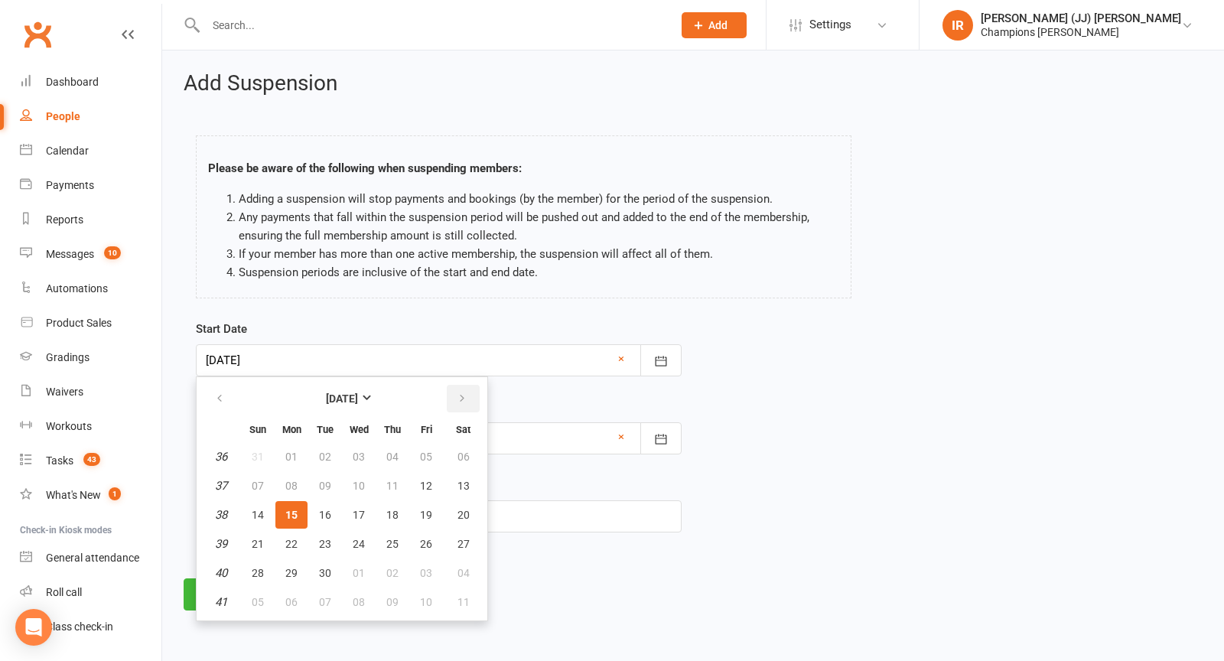
click at [458, 403] on button "button" at bounding box center [463, 399] width 33 height 28
click at [464, 393] on button "button" at bounding box center [463, 399] width 33 height 28
click at [459, 395] on icon "button" at bounding box center [462, 399] width 11 height 12
click at [578, 480] on div "Reason" at bounding box center [439, 504] width 486 height 57
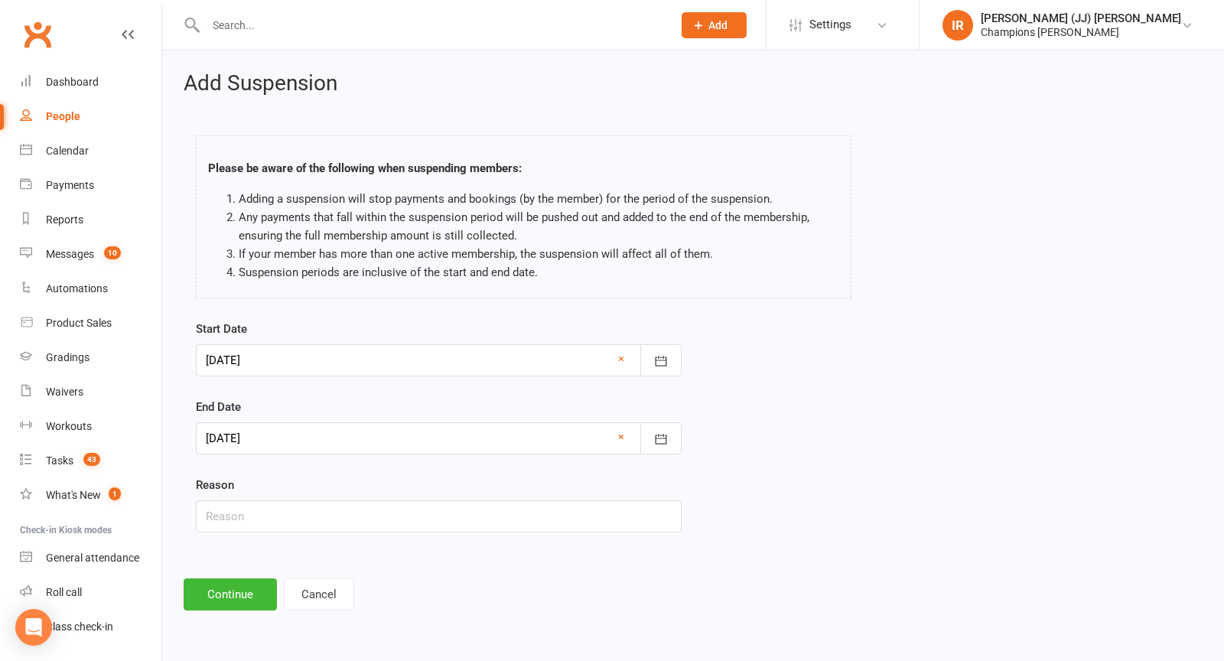
click at [370, 430] on div at bounding box center [439, 438] width 486 height 32
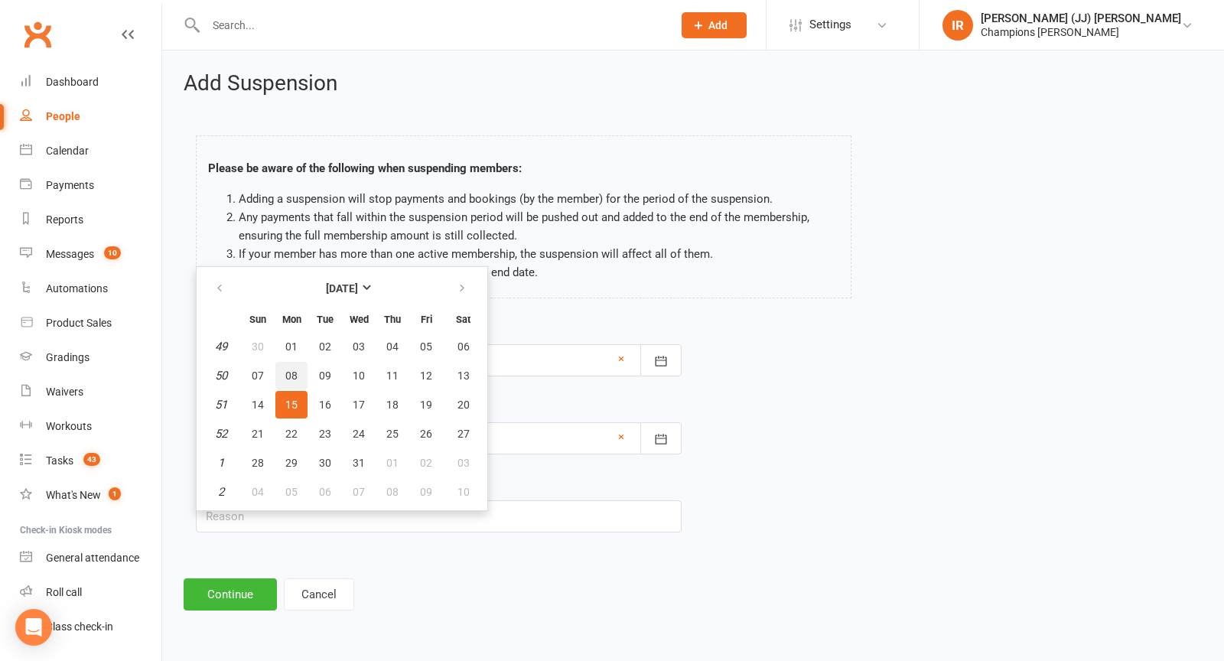
click at [295, 370] on span "08" at bounding box center [291, 376] width 12 height 12
type input "08 Dec 2025"
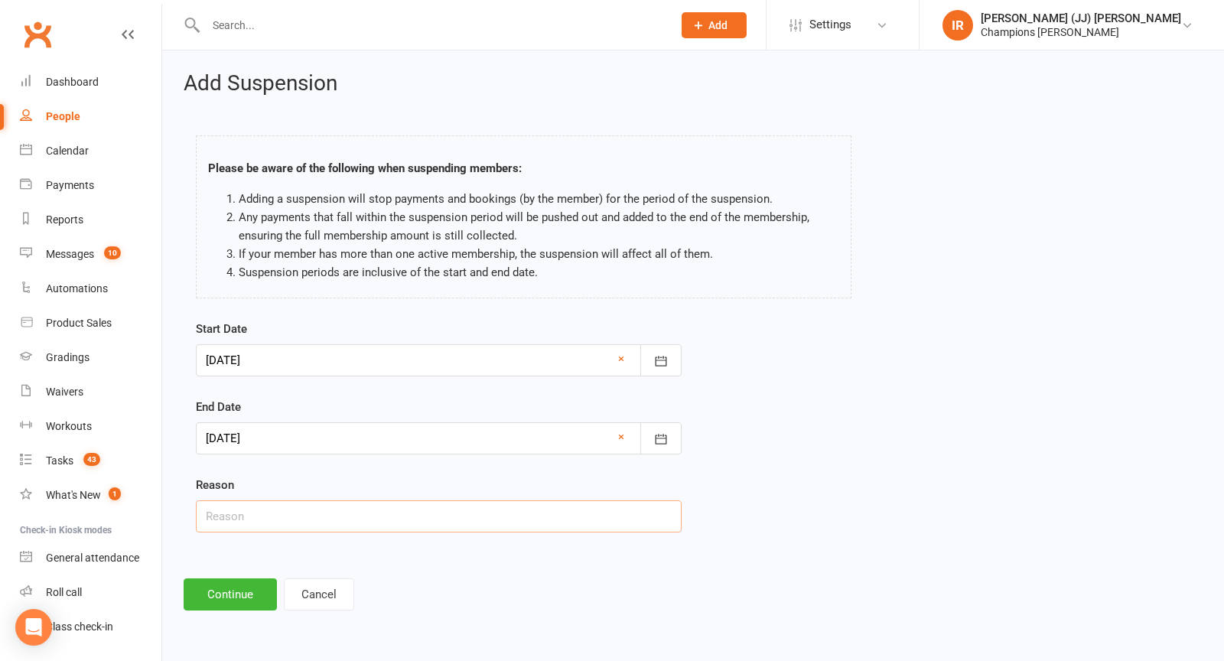
click at [296, 526] on input "text" at bounding box center [439, 516] width 486 height 32
type input "Medical - Note received"
click at [234, 598] on button "Continue" at bounding box center [230, 594] width 93 height 32
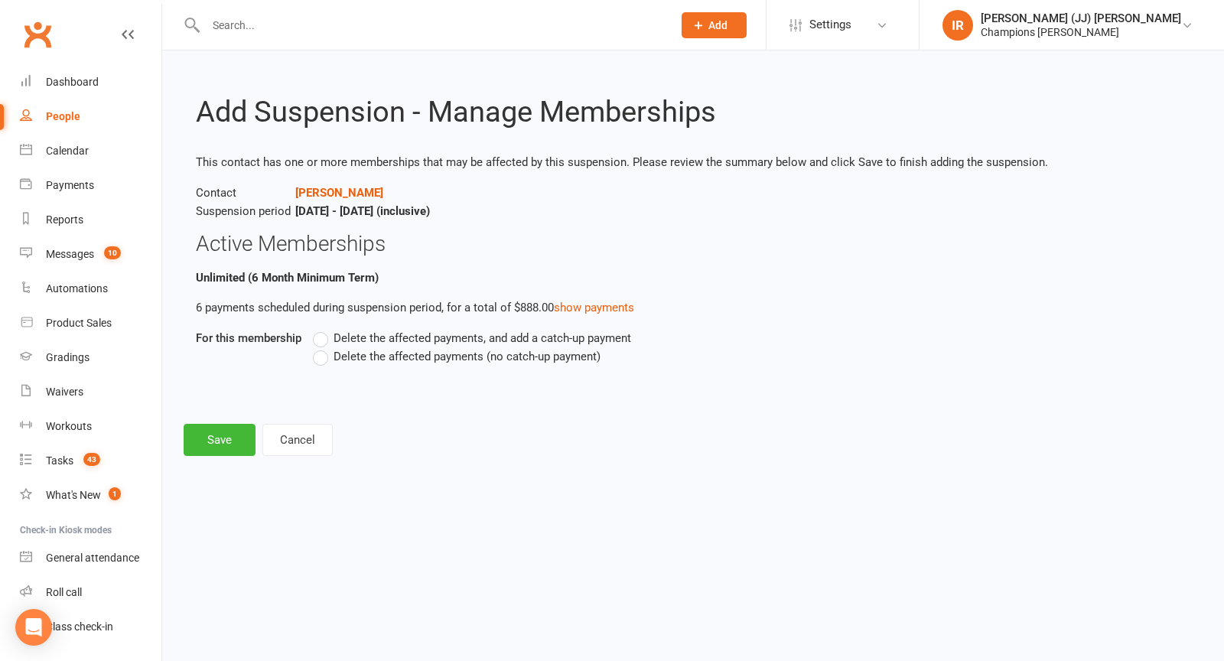
click at [347, 366] on div "Delete the affected payments, and add a catch-up payment Delete the affected pa…" at bounding box center [632, 358] width 663 height 58
click at [344, 354] on span "Delete the affected payments (no catch-up payment)" at bounding box center [467, 355] width 267 height 16
click at [323, 347] on input "Delete the affected payments (no catch-up payment)" at bounding box center [318, 347] width 10 height 0
click at [220, 438] on button "Save" at bounding box center [220, 440] width 72 height 32
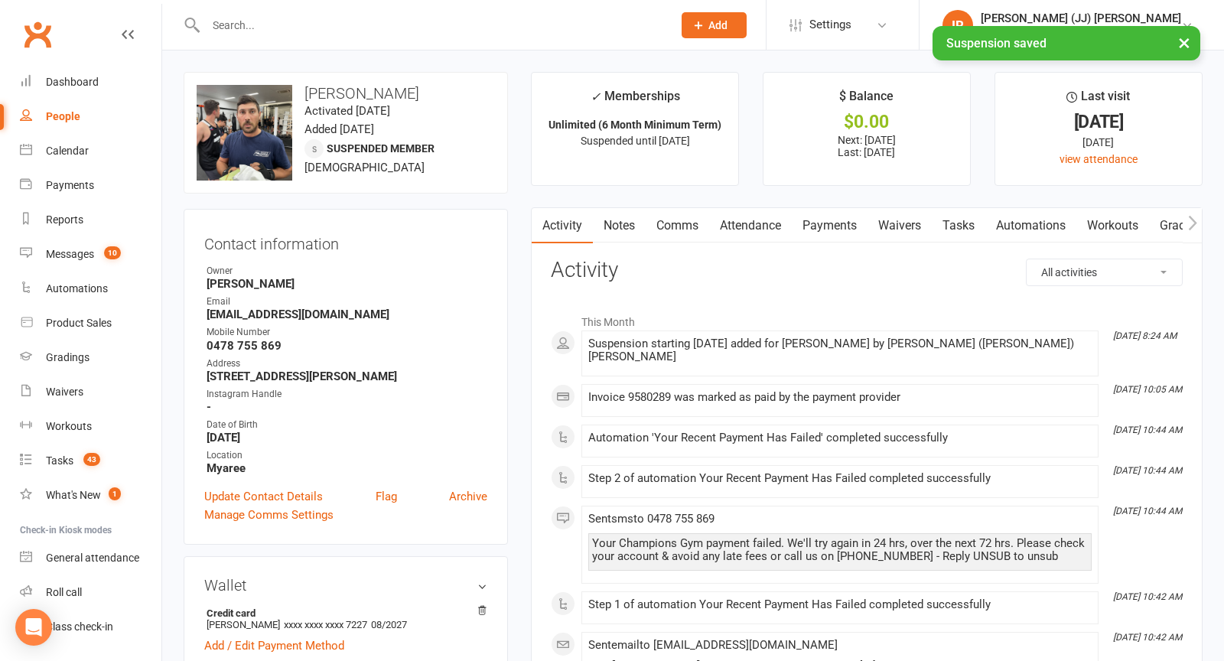
click at [815, 236] on link "Payments" at bounding box center [830, 225] width 76 height 35
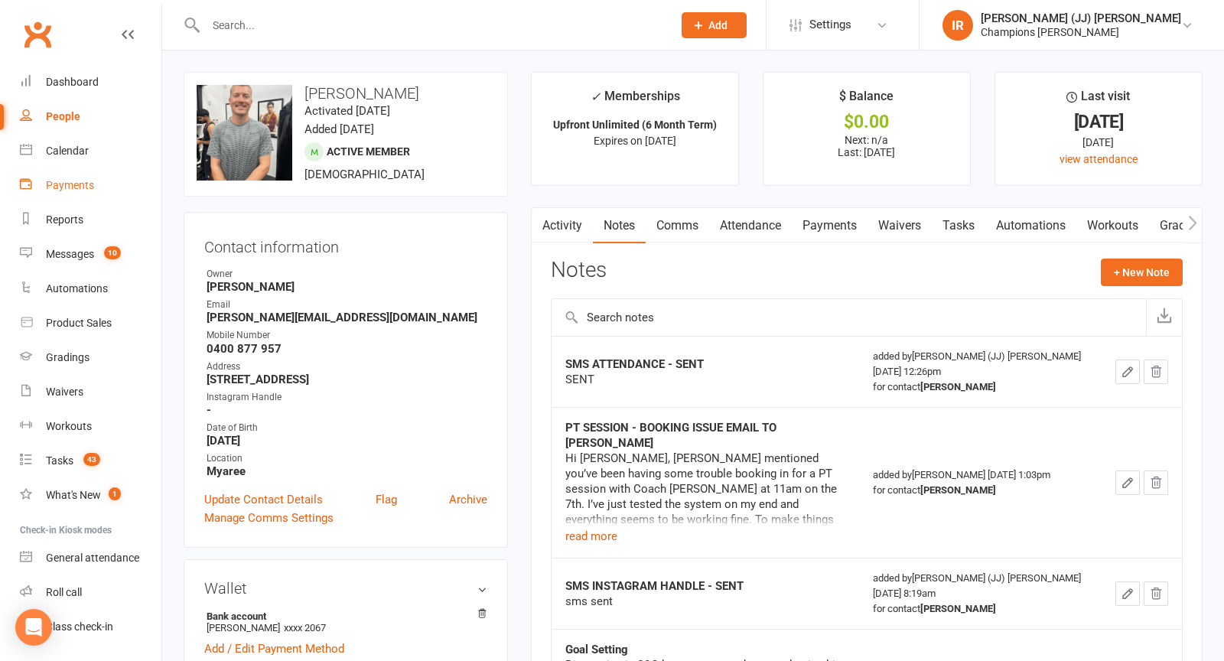
click at [83, 191] on div "Payments" at bounding box center [70, 185] width 48 height 12
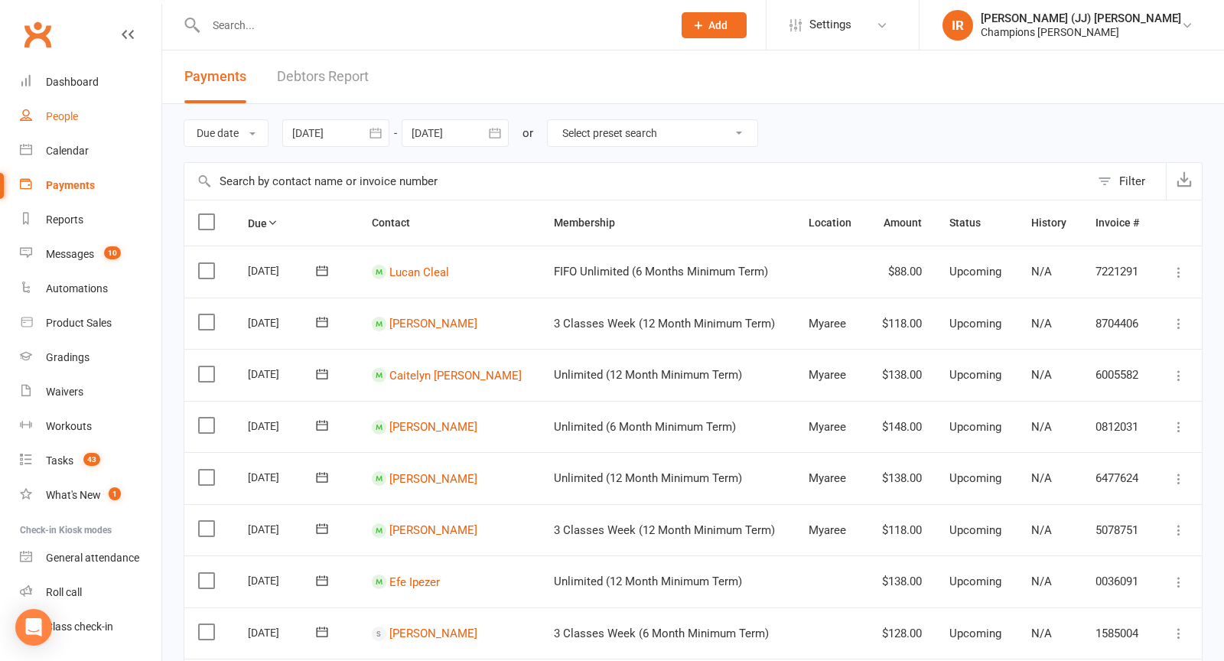
click at [70, 116] on div "People" at bounding box center [62, 116] width 32 height 12
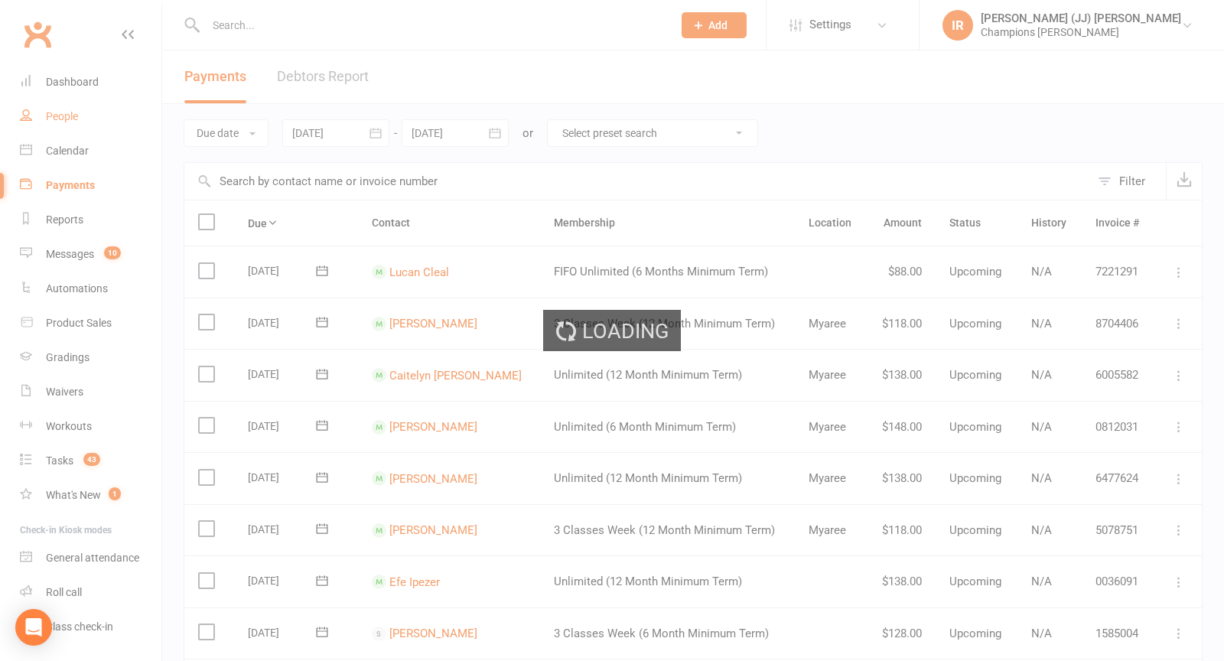
select select "25"
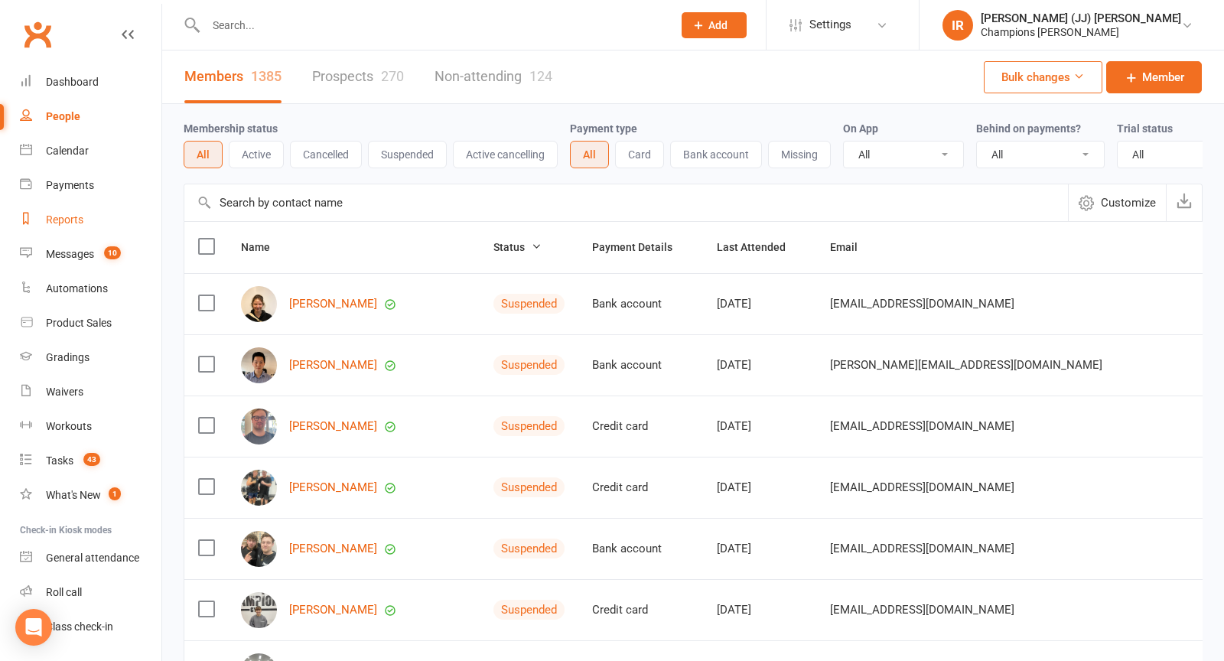
click at [80, 221] on div "Reports" at bounding box center [64, 219] width 37 height 12
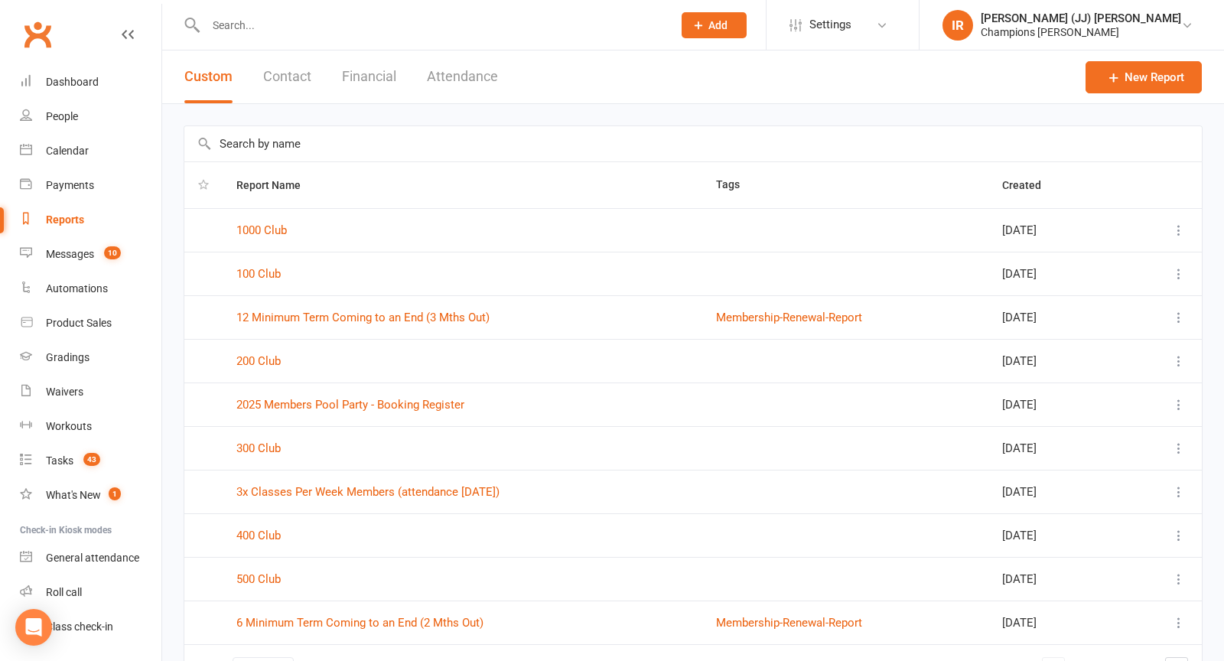
click at [282, 138] on input "text" at bounding box center [693, 143] width 1018 height 35
click at [852, 20] on span "Settings" at bounding box center [830, 25] width 42 height 34
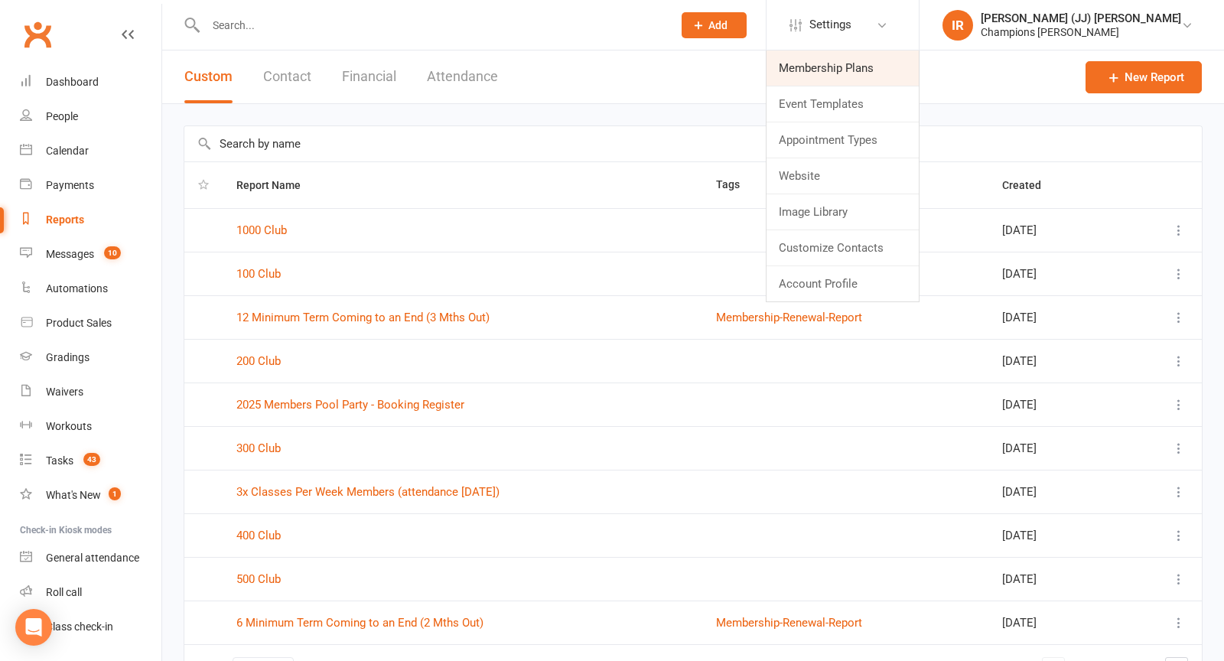
click at [906, 69] on link "Membership Plans" at bounding box center [843, 67] width 152 height 35
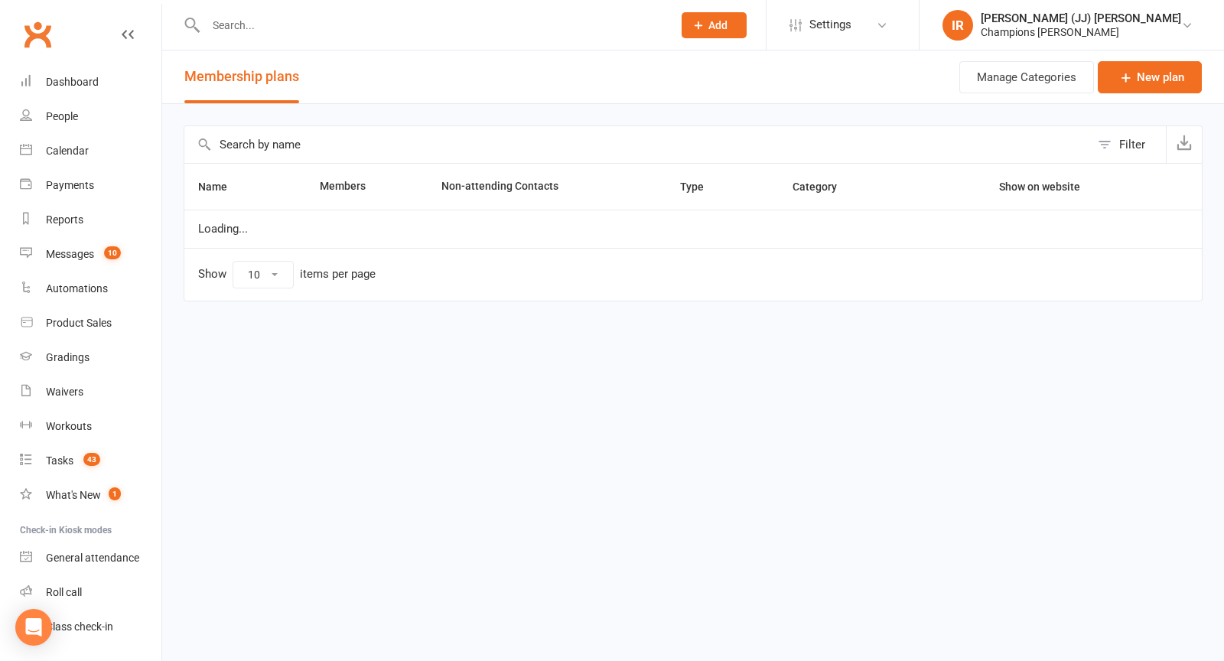
select select "100"
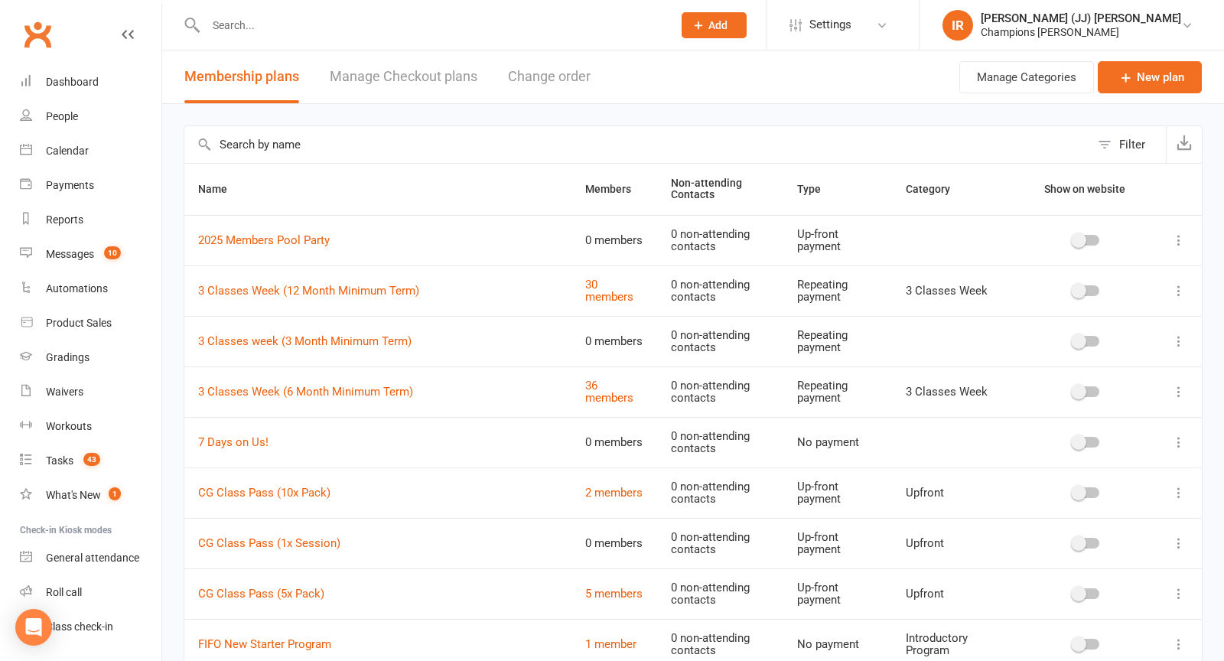
click at [472, 145] on input "text" at bounding box center [637, 144] width 906 height 37
click at [444, 144] on input "text" at bounding box center [637, 144] width 906 height 37
type input "u"
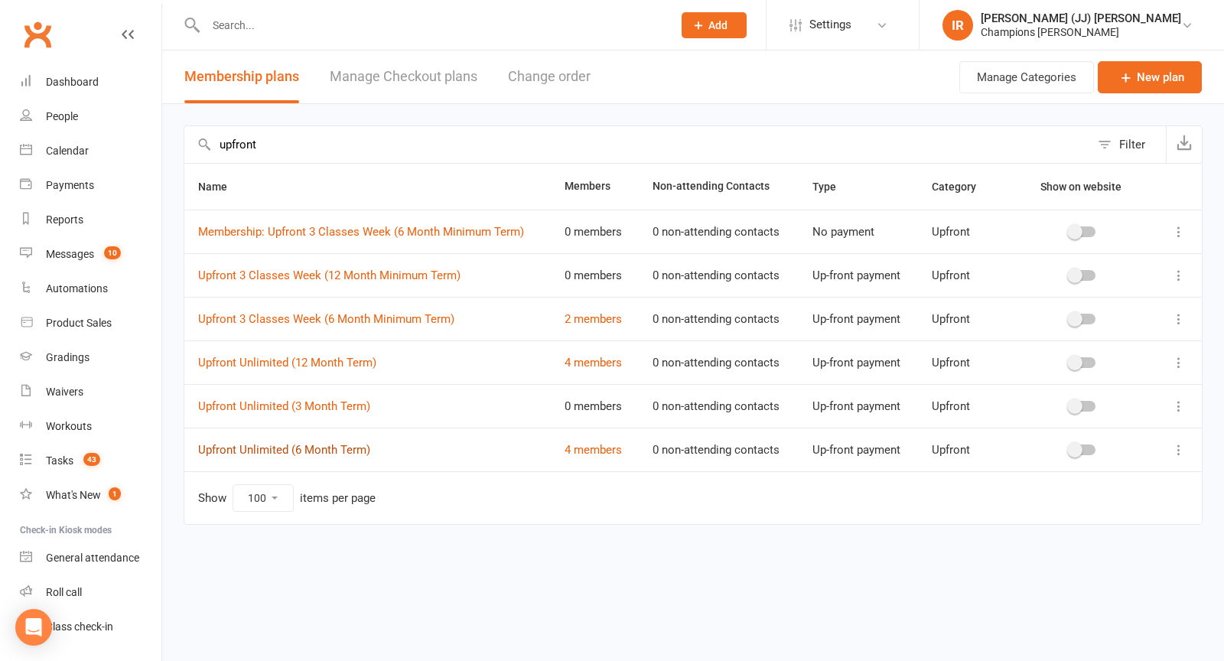
type input "upfront"
click at [341, 451] on link "Upfront Unlimited (6 Month Term)" at bounding box center [284, 450] width 172 height 14
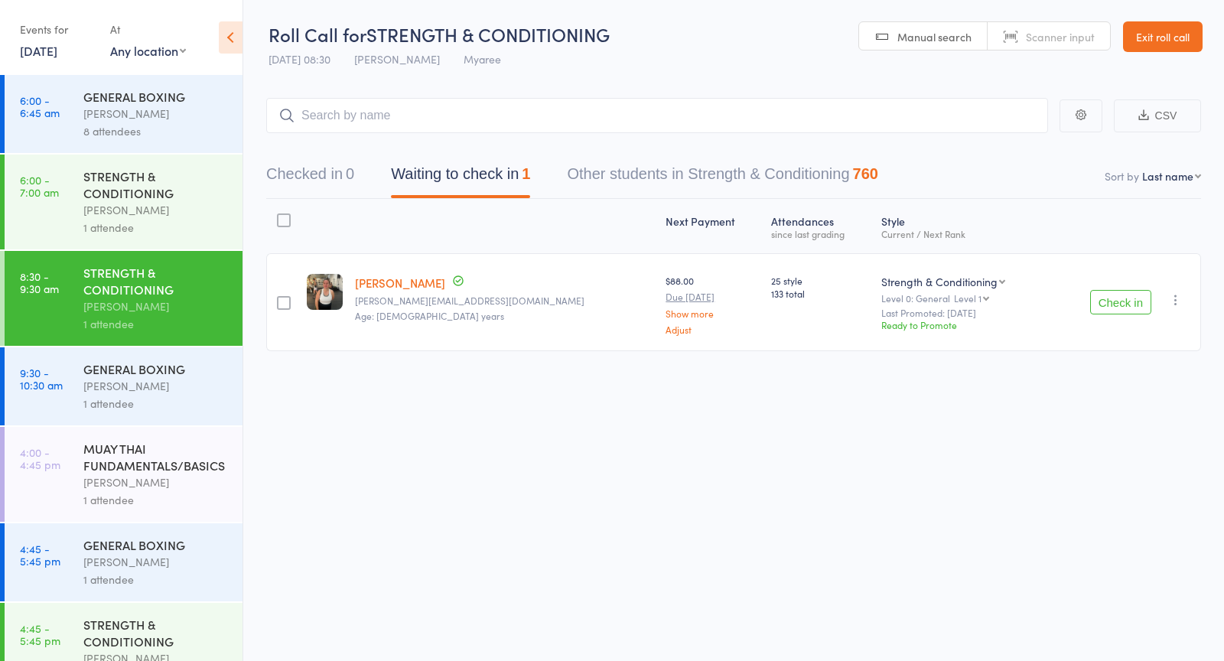
click at [1130, 301] on button "Check in" at bounding box center [1120, 302] width 61 height 24
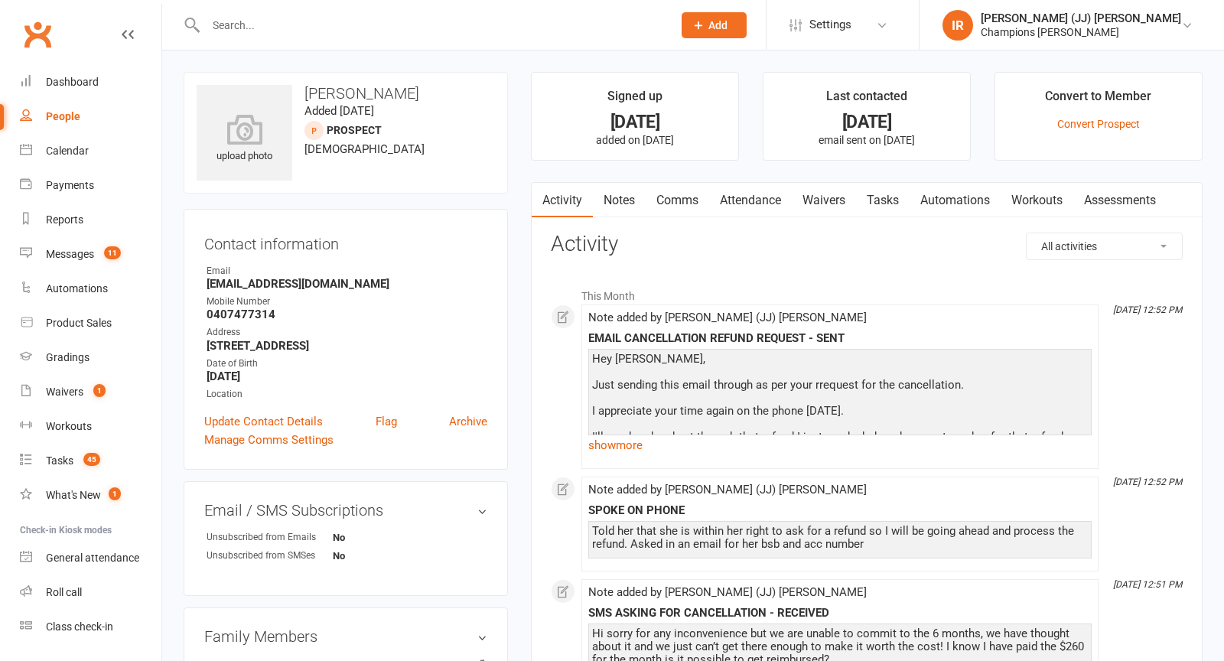
click at [336, 87] on h3 "[PERSON_NAME]" at bounding box center [346, 93] width 298 height 17
click at [852, 14] on span "Settings" at bounding box center [830, 25] width 42 height 34
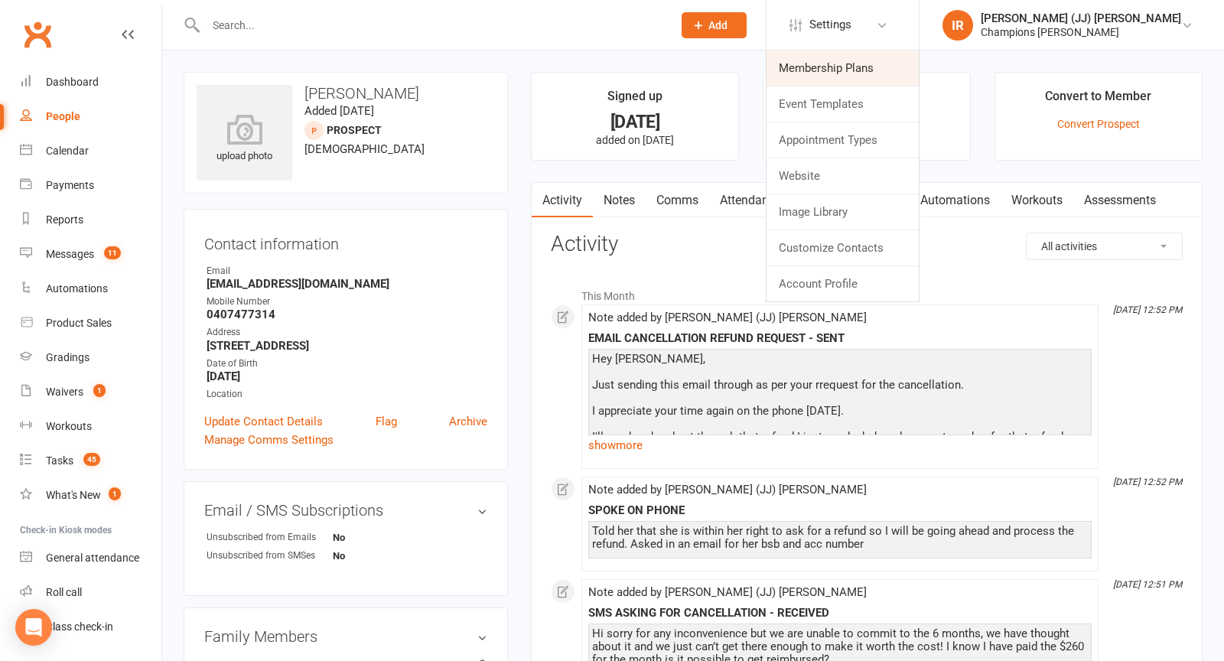
click at [899, 60] on link "Membership Plans" at bounding box center [843, 67] width 152 height 35
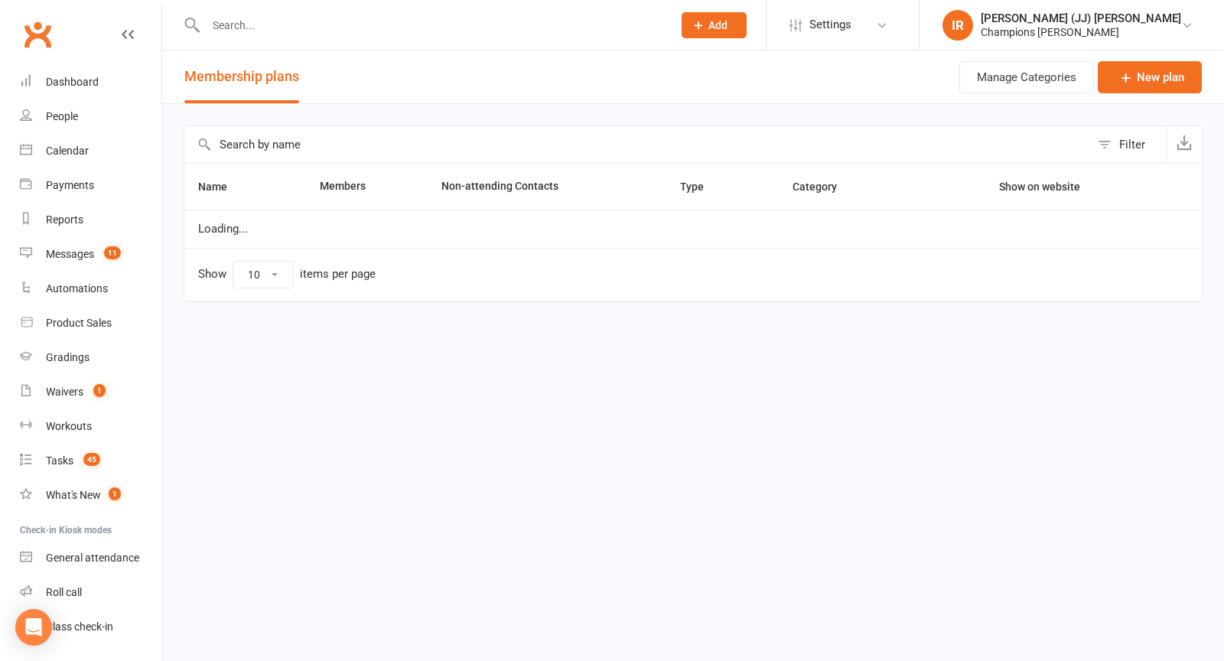
select select "100"
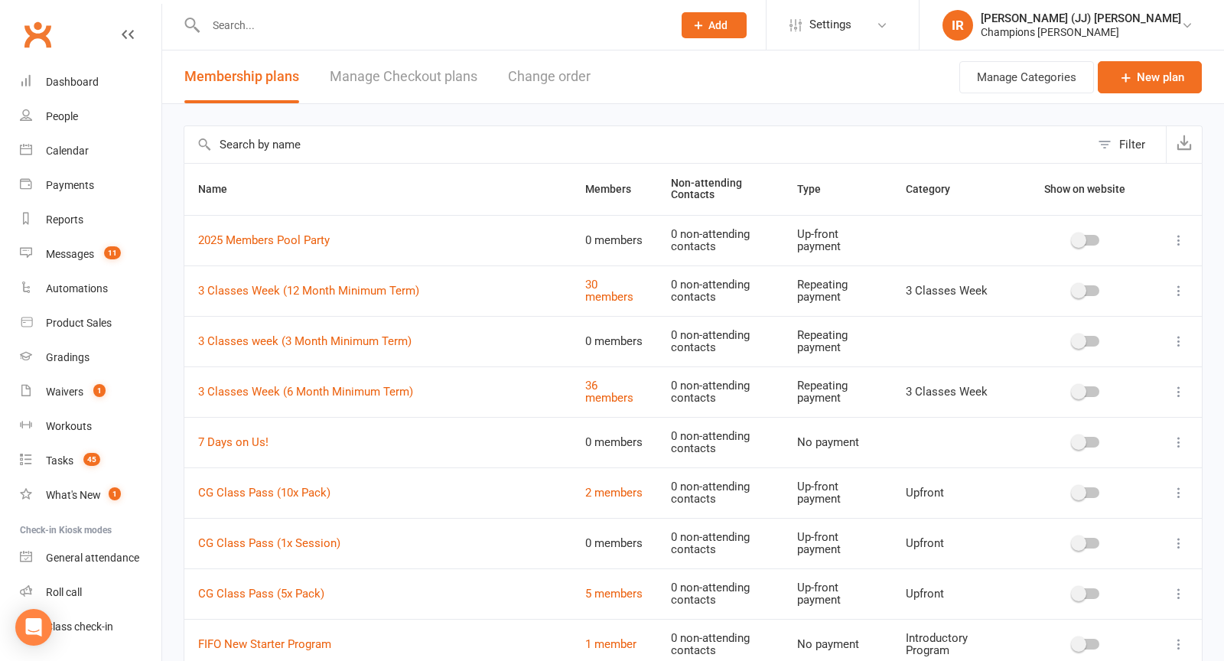
click at [678, 137] on input "text" at bounding box center [637, 144] width 906 height 37
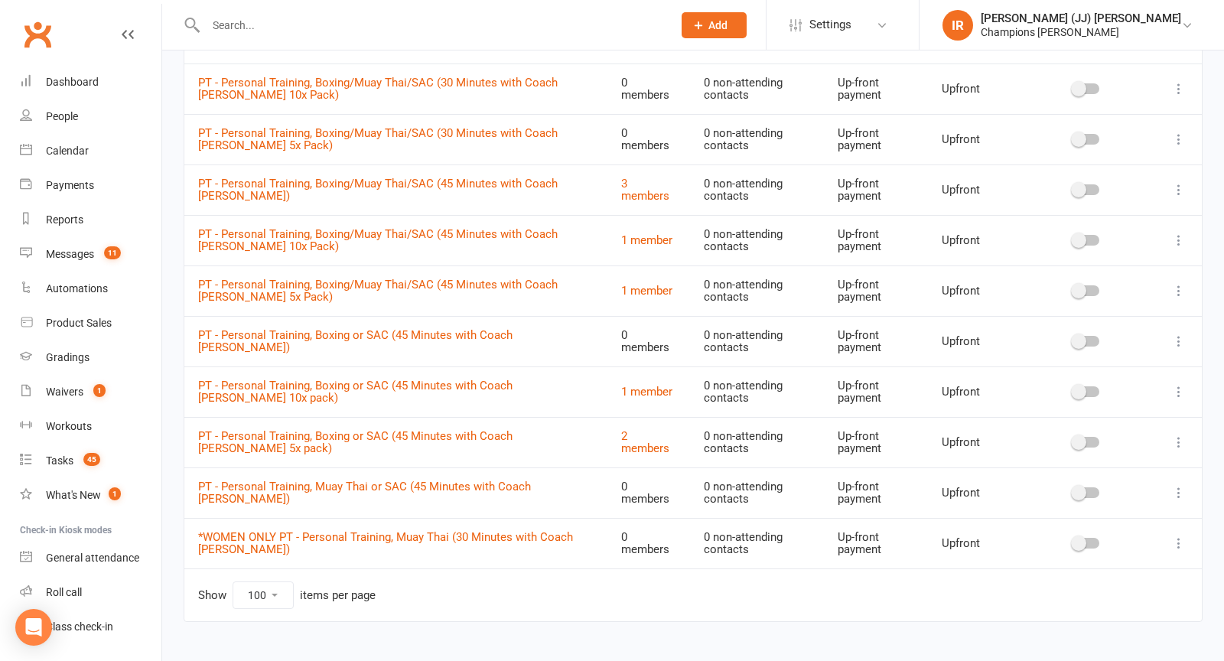
scroll to position [422, 0]
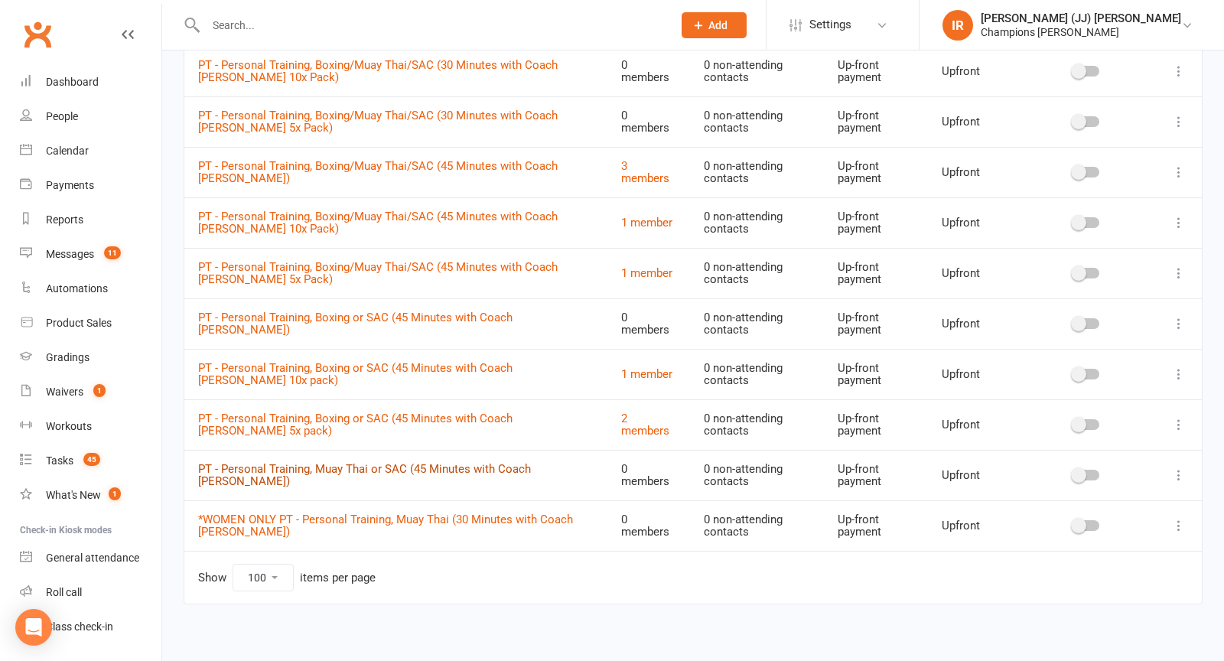
type input "pt"
click at [510, 469] on link "PT - Personal Training, Muay Thai or SAC (45 Minutes with Coach Eddy)" at bounding box center [364, 475] width 333 height 27
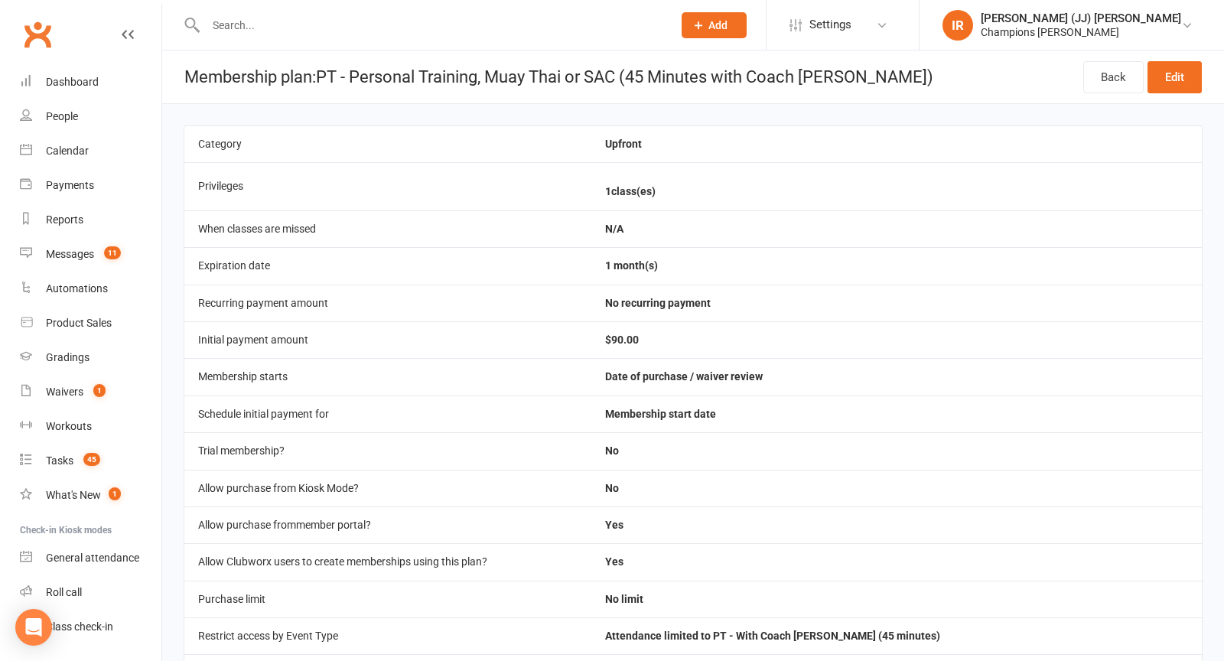
scroll to position [588, 0]
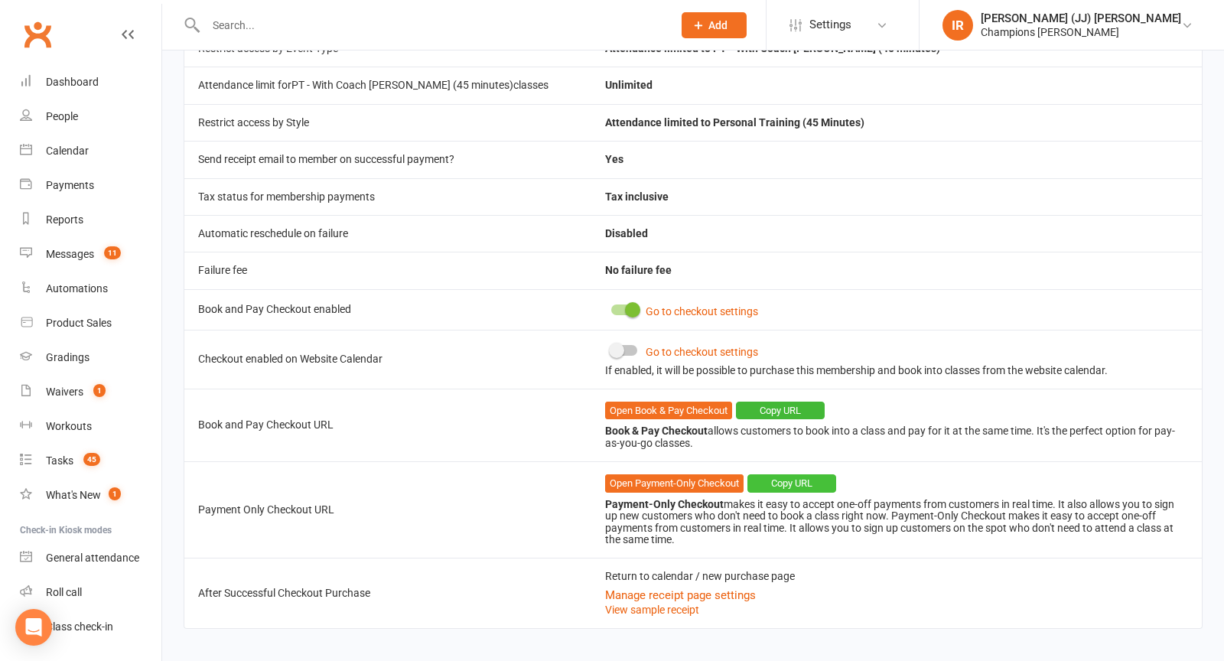
click at [768, 474] on button "Copy URL" at bounding box center [792, 483] width 89 height 18
click at [810, 474] on button "Copy URL" at bounding box center [792, 483] width 89 height 18
click at [793, 474] on button "Copy URL" at bounding box center [792, 483] width 89 height 18
click at [771, 474] on button "Copy URL" at bounding box center [792, 483] width 89 height 18
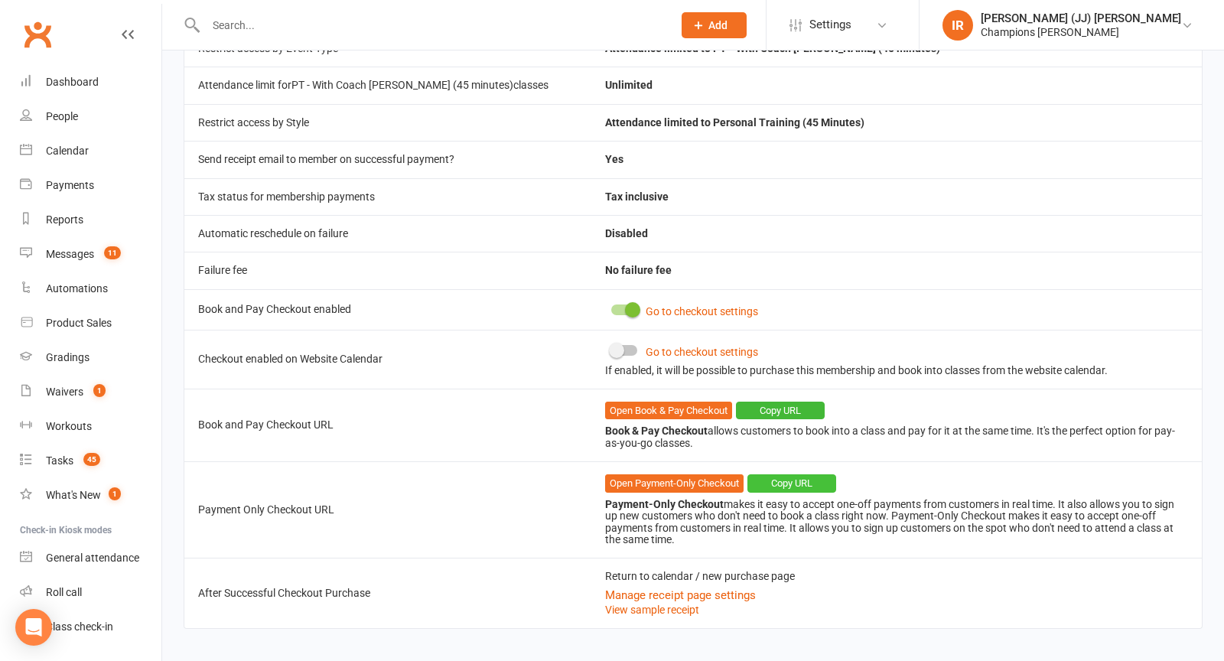
click at [809, 474] on button "Copy URL" at bounding box center [792, 483] width 89 height 18
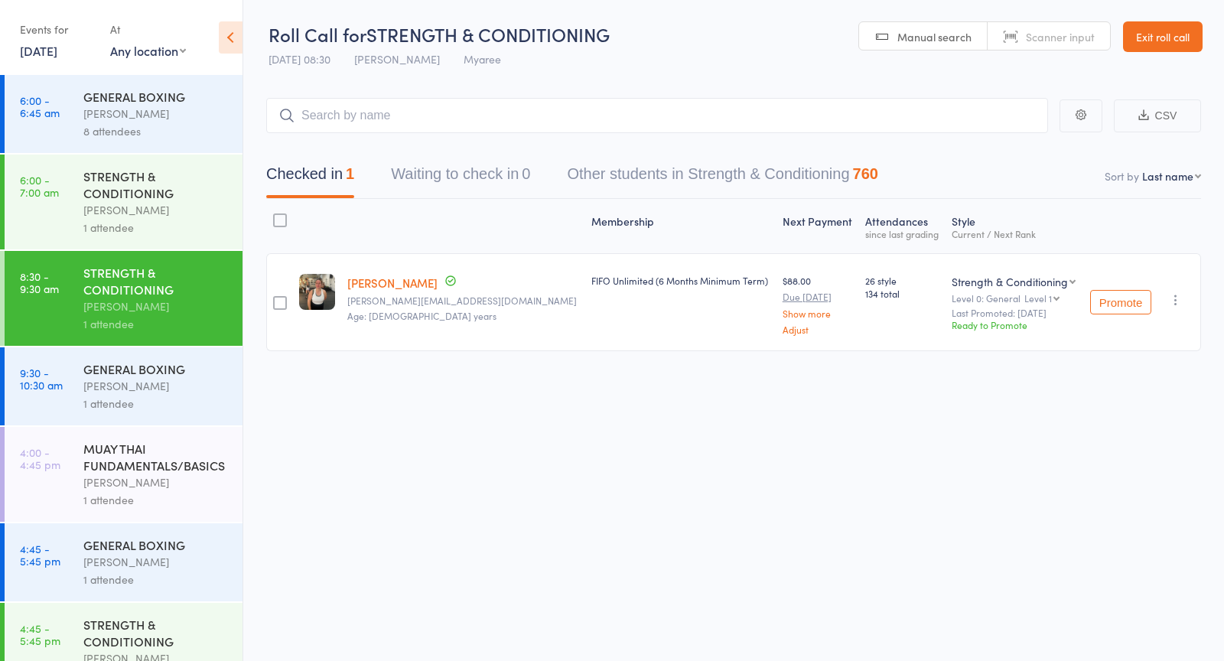
click at [128, 377] on div "GENERAL BOXING" at bounding box center [156, 368] width 146 height 17
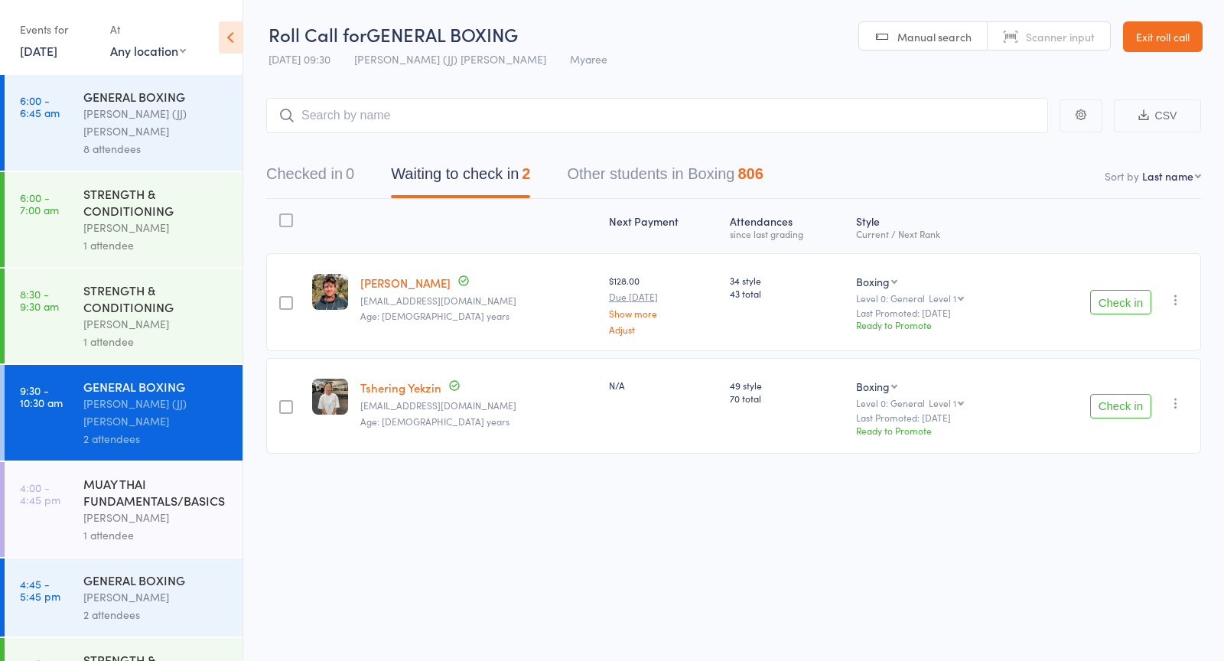
click at [1114, 306] on button "Check in" at bounding box center [1120, 302] width 61 height 24
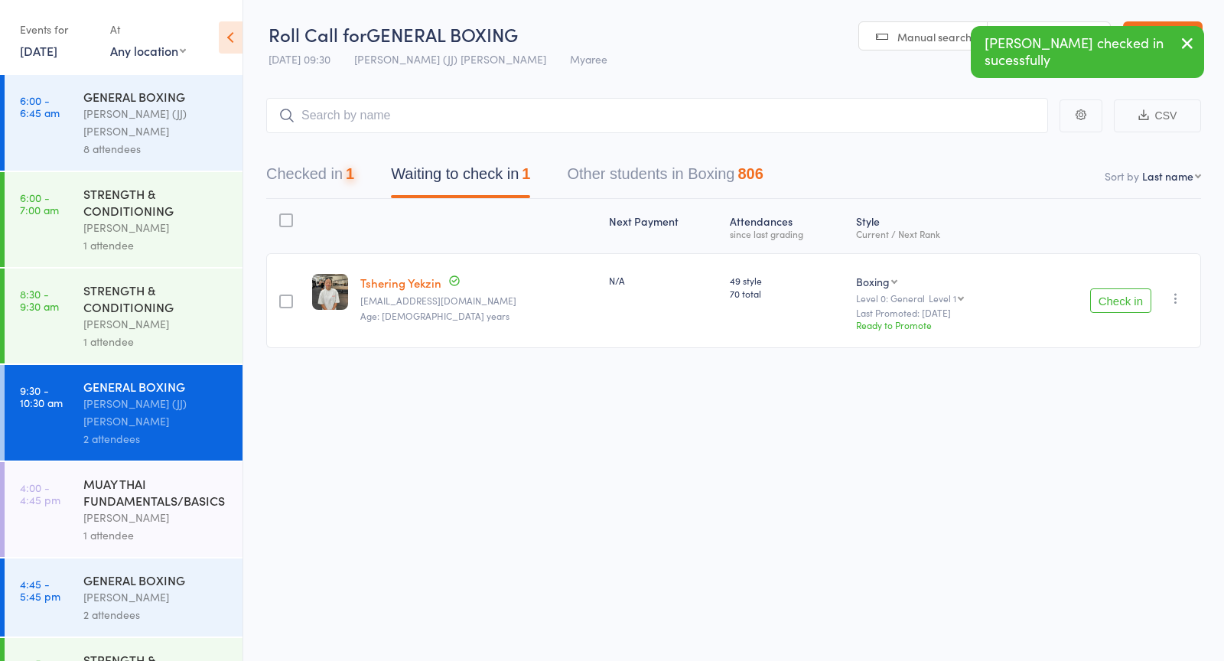
click at [1114, 305] on button "Check in" at bounding box center [1120, 300] width 61 height 24
